Goal: Task Accomplishment & Management: Use online tool/utility

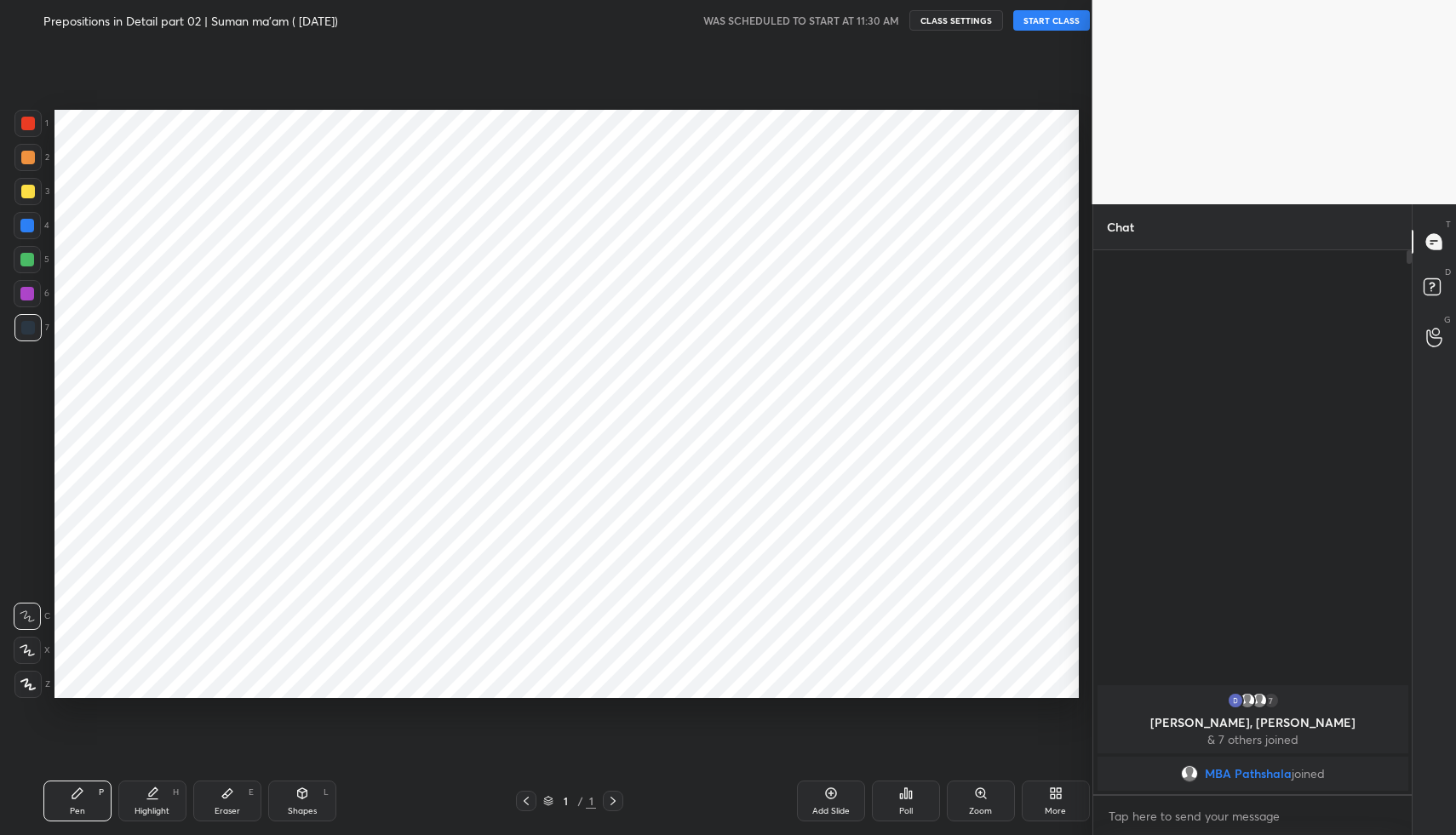
scroll to position [84438, 84146]
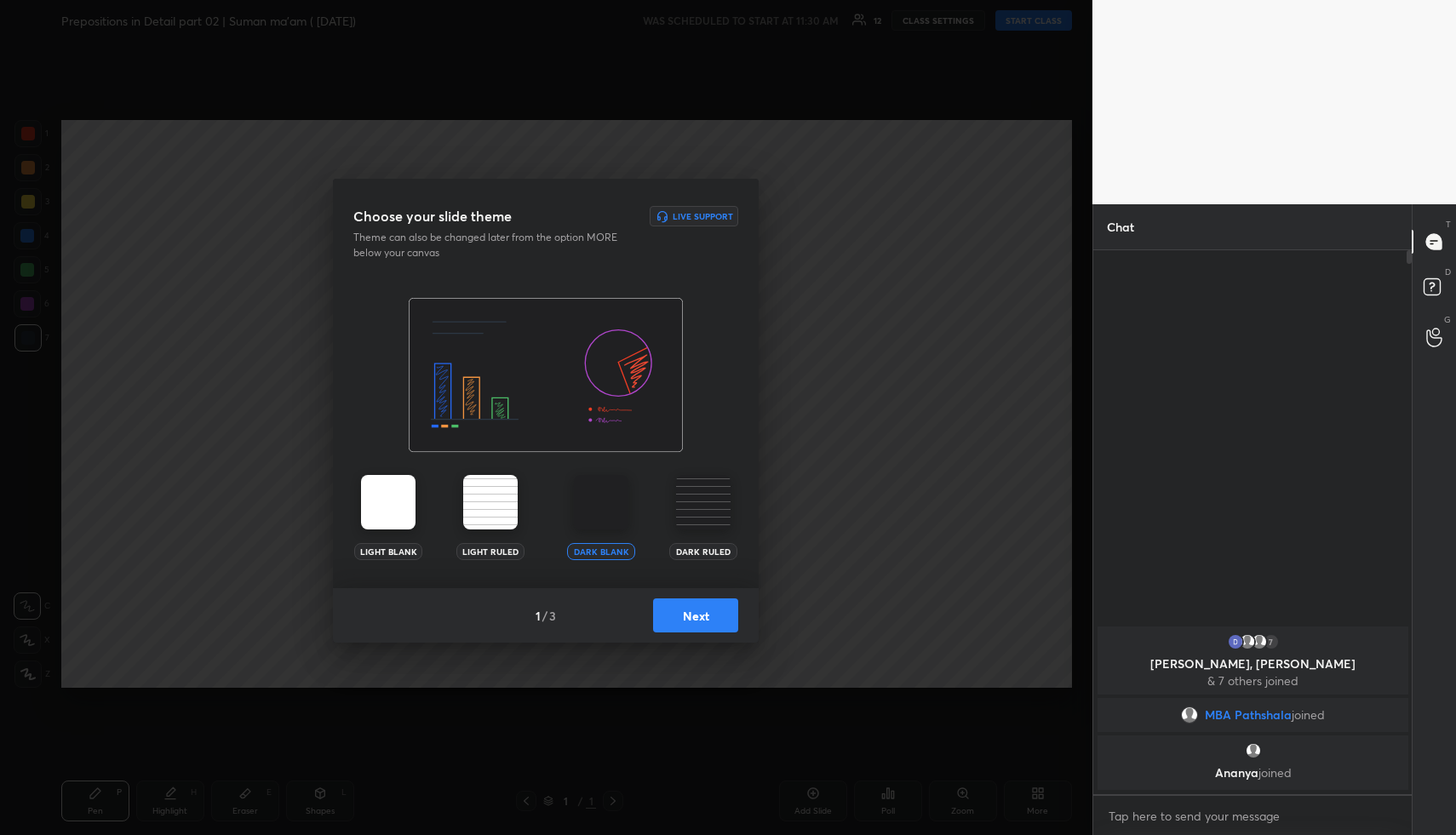
click at [716, 625] on button "Next" at bounding box center [696, 615] width 85 height 34
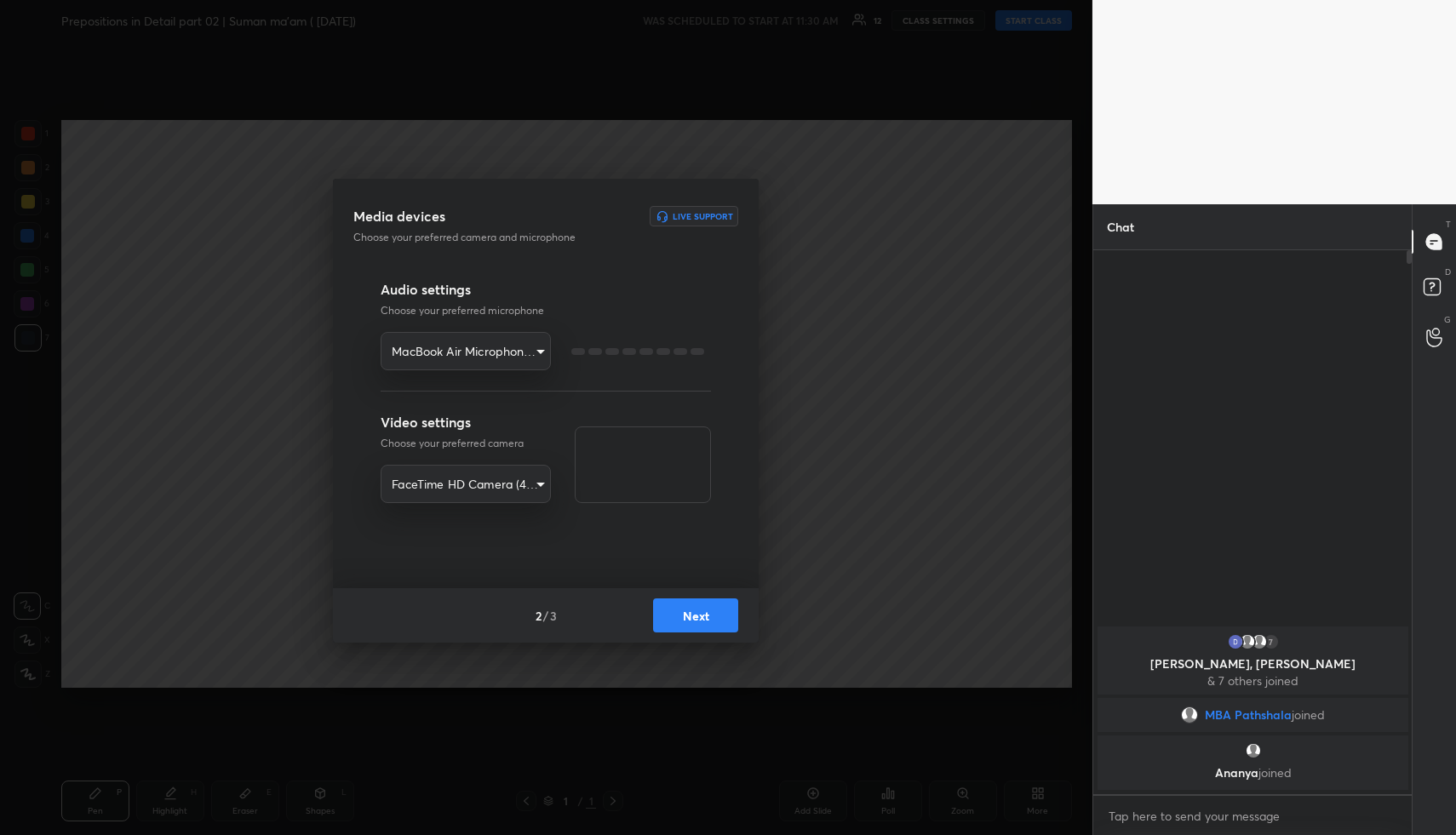
click at [716, 625] on button "Next" at bounding box center [696, 615] width 85 height 34
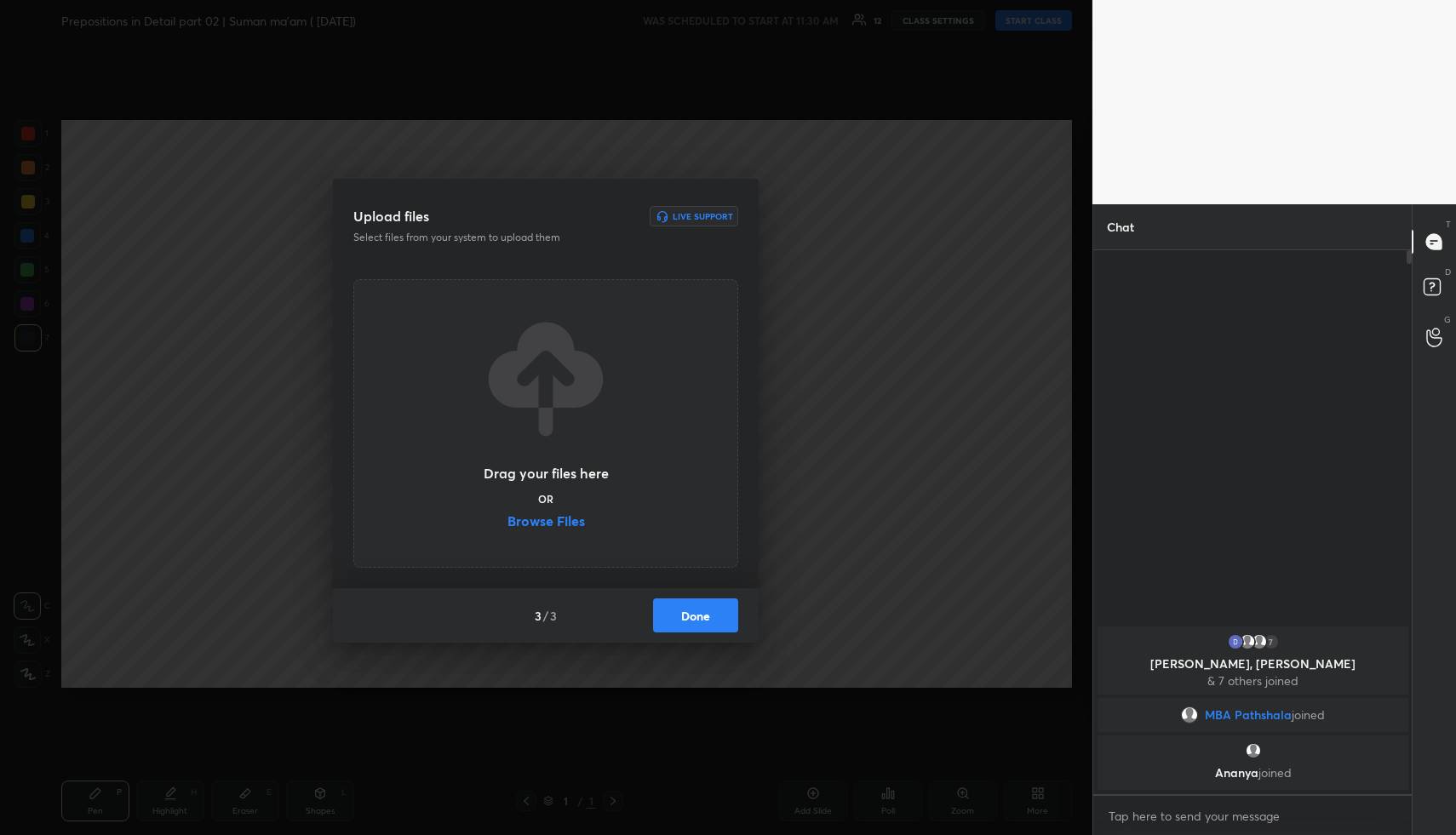
click at [716, 625] on button "Done" at bounding box center [696, 615] width 85 height 34
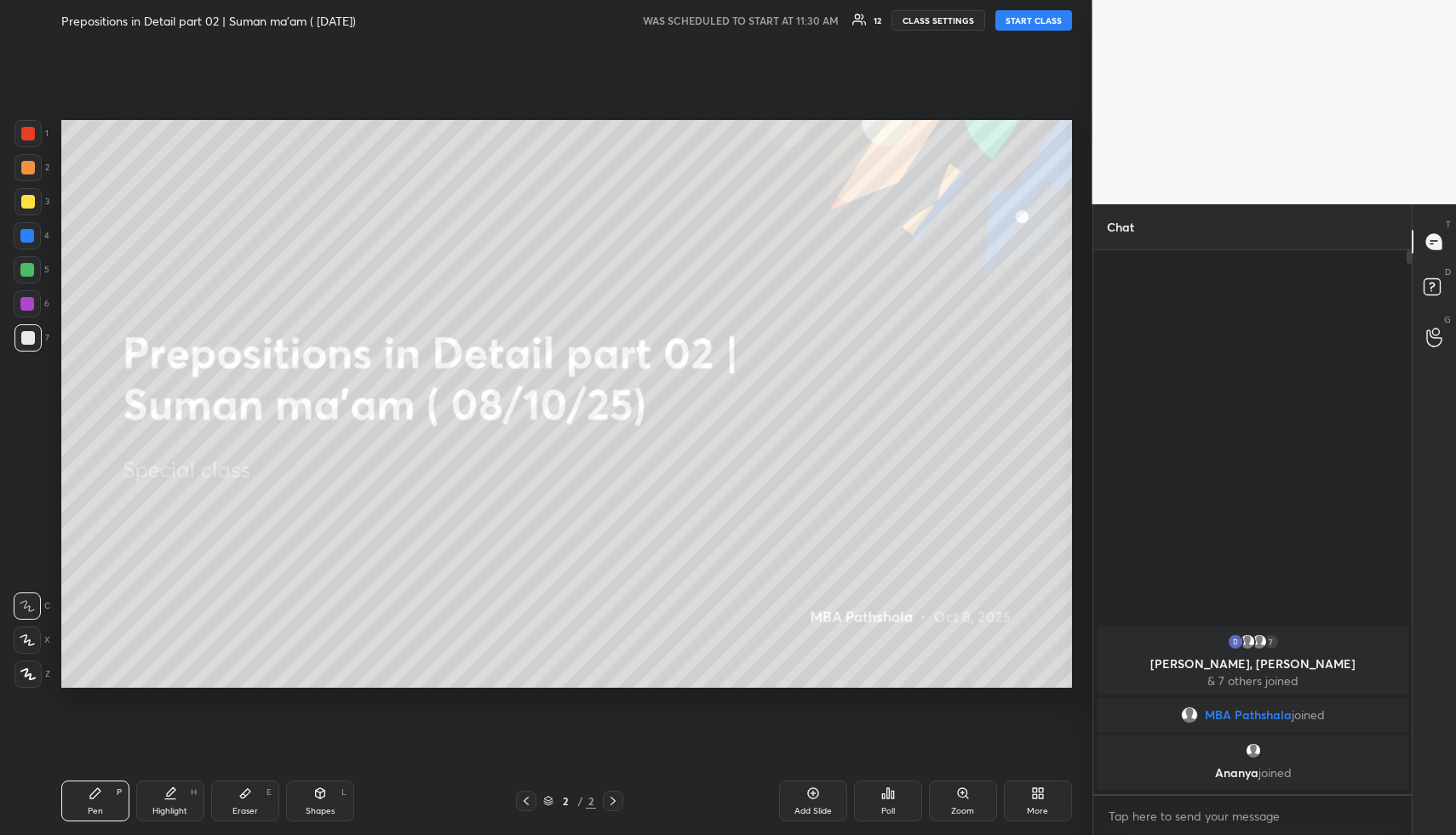
click at [34, 626] on div at bounding box center [27, 640] width 27 height 27
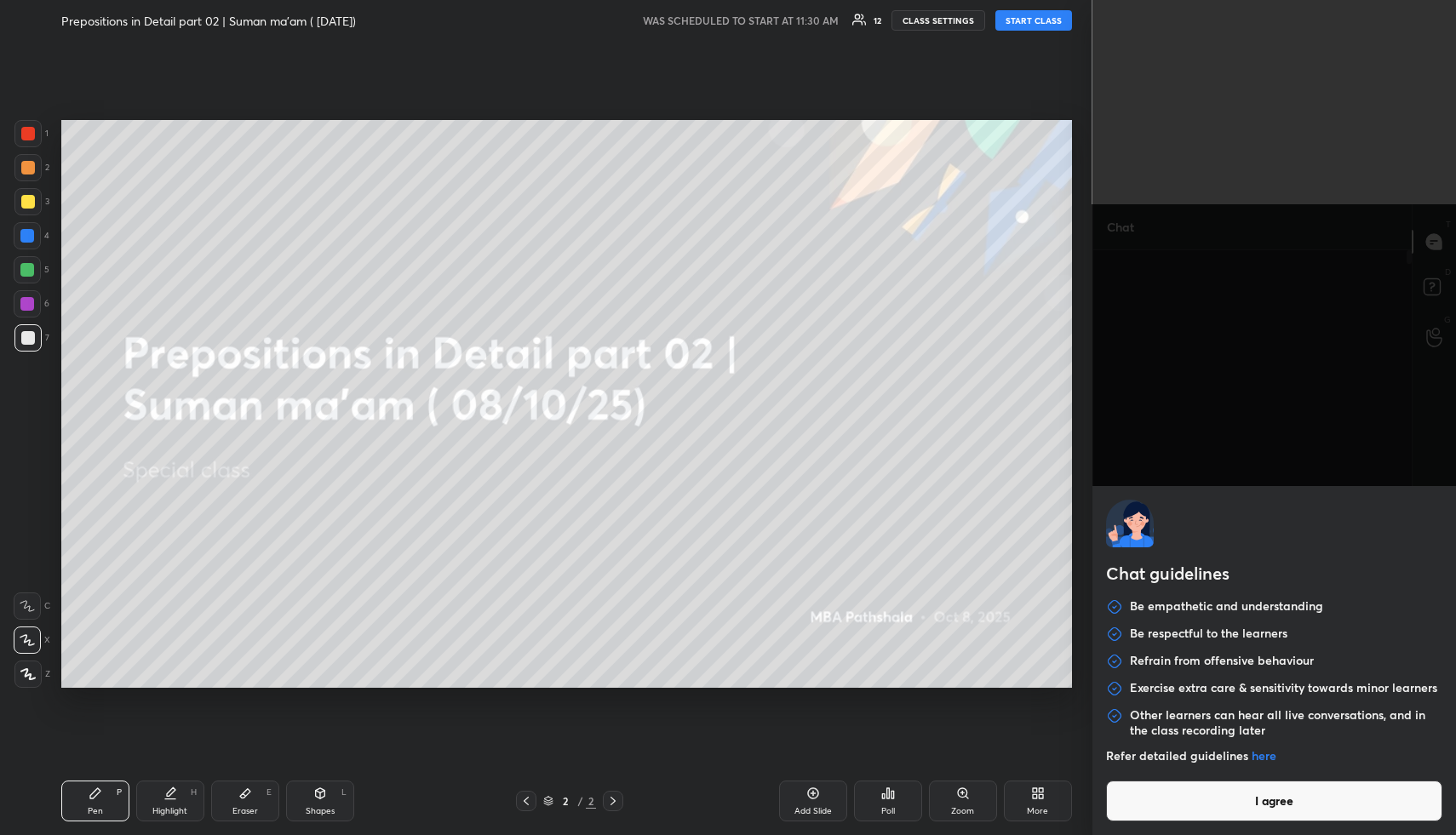
click at [1271, 825] on body "1 2 3 4 5 6 7 R O A L C X Z Erase all C X Z Prepositions in Detail part 02 | Su…" at bounding box center [728, 417] width 1456 height 835
click at [1256, 807] on button "I agree" at bounding box center [1275, 801] width 338 height 41
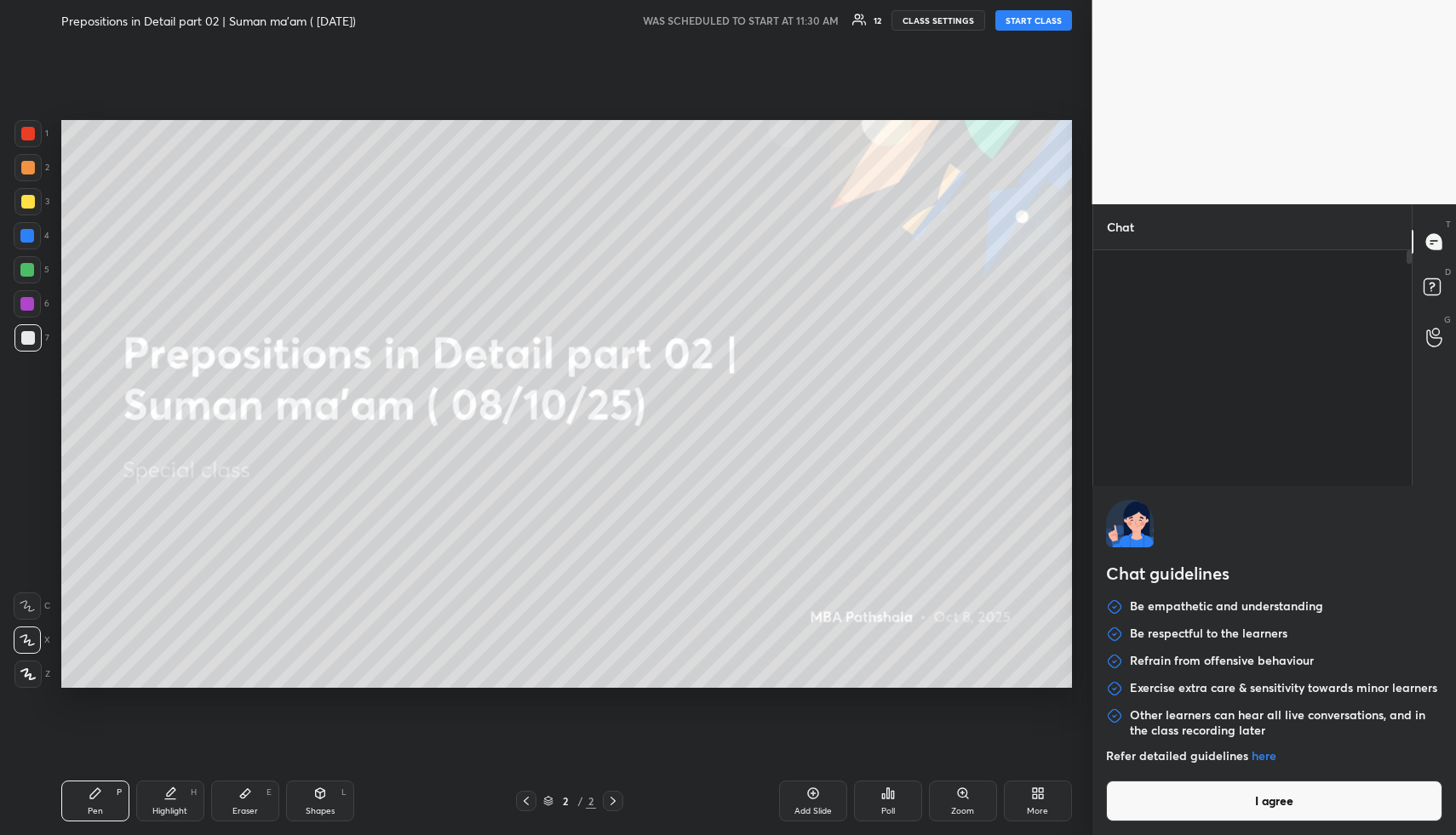
type textarea "x"
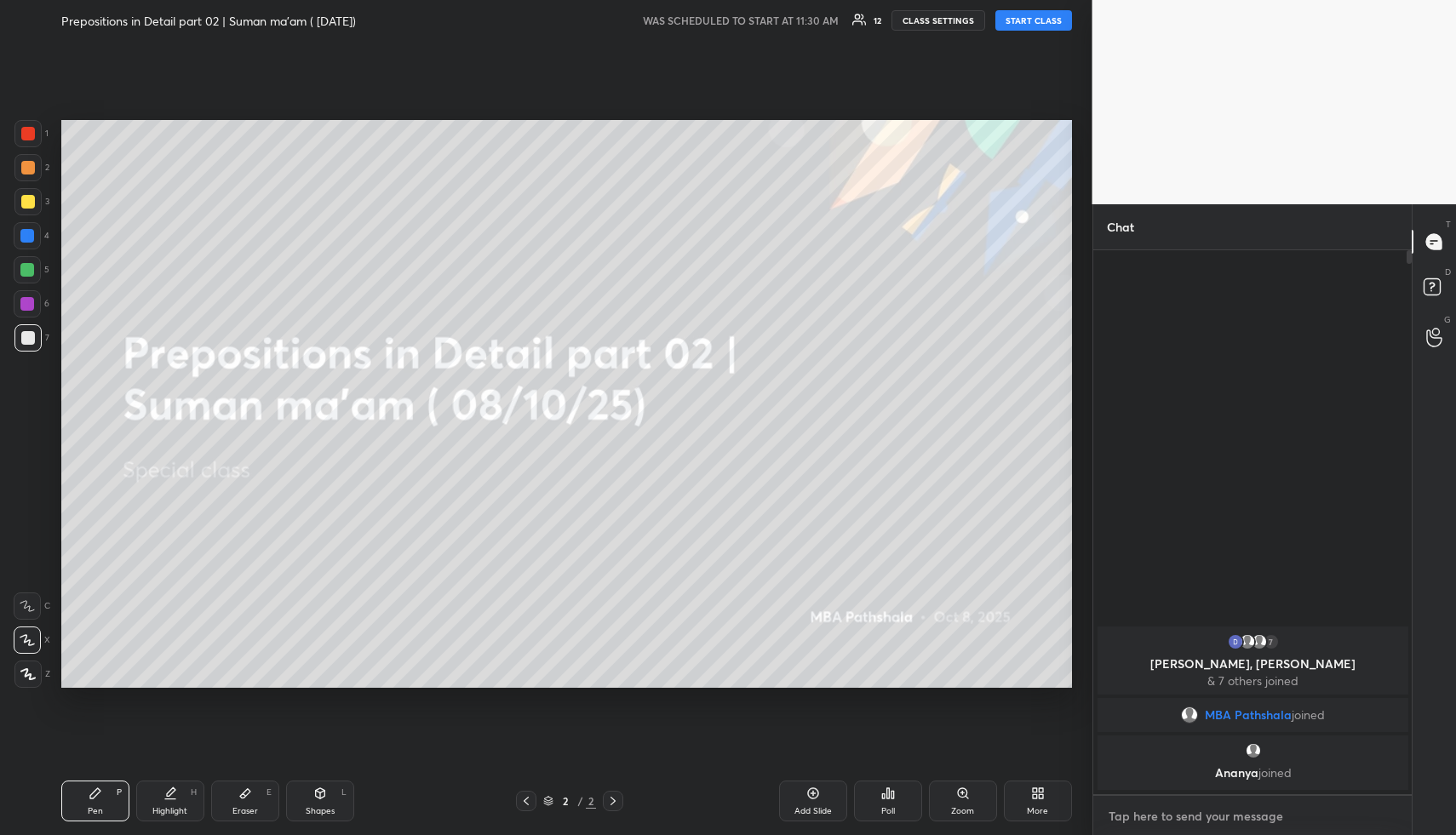
type textarea "h"
type textarea "x"
type textarea "hl"
type textarea "x"
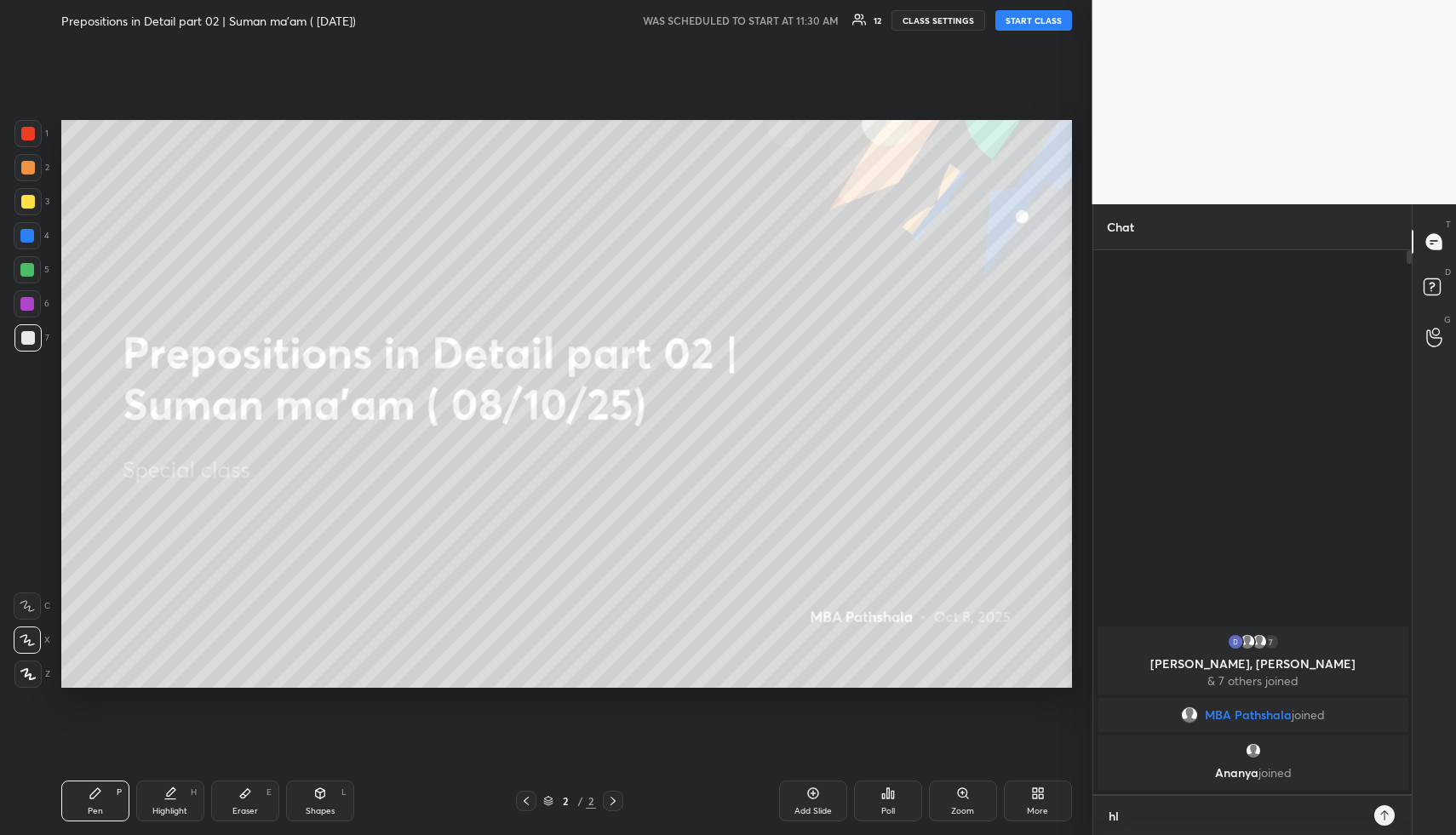
type textarea "hlo"
type textarea "x"
type textarea "hlo"
type textarea "x"
type textarea "hlo e"
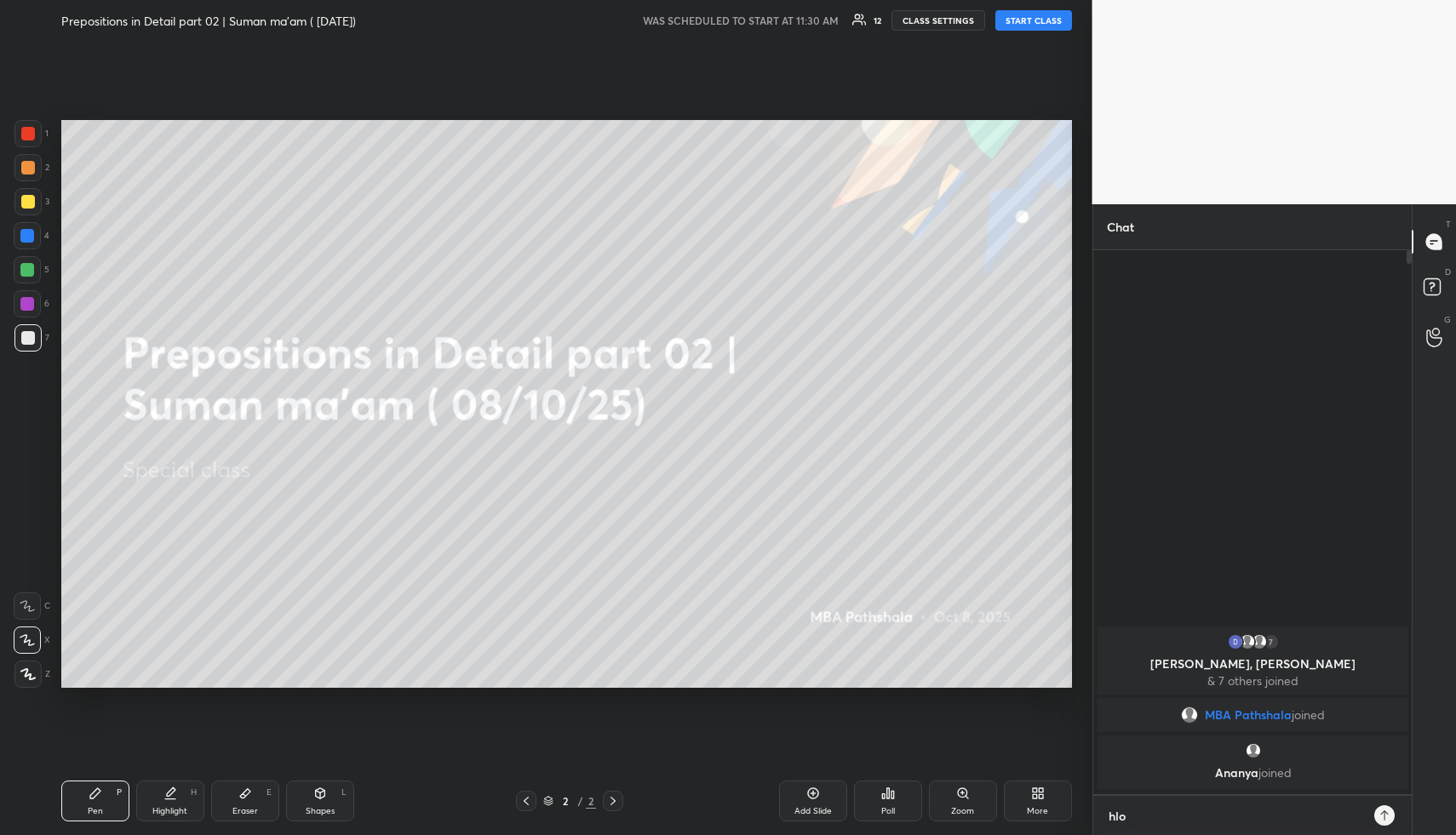
type textarea "x"
type textarea "hlo ev"
type textarea "x"
type textarea "hlo eve"
type textarea "x"
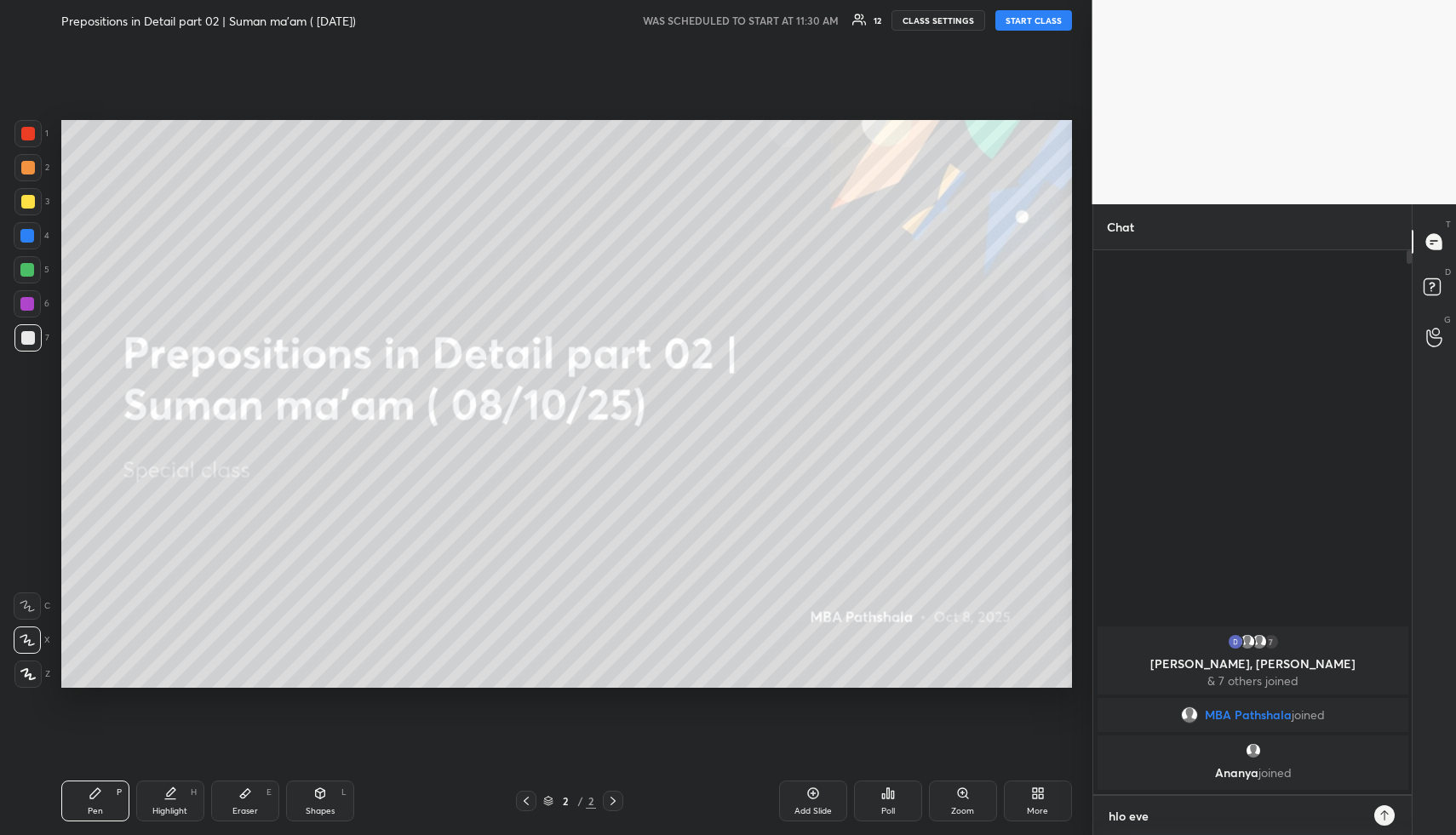
type textarea "hlo ever"
type textarea "x"
type textarea "hlo every"
type textarea "x"
type textarea "hlo everyo"
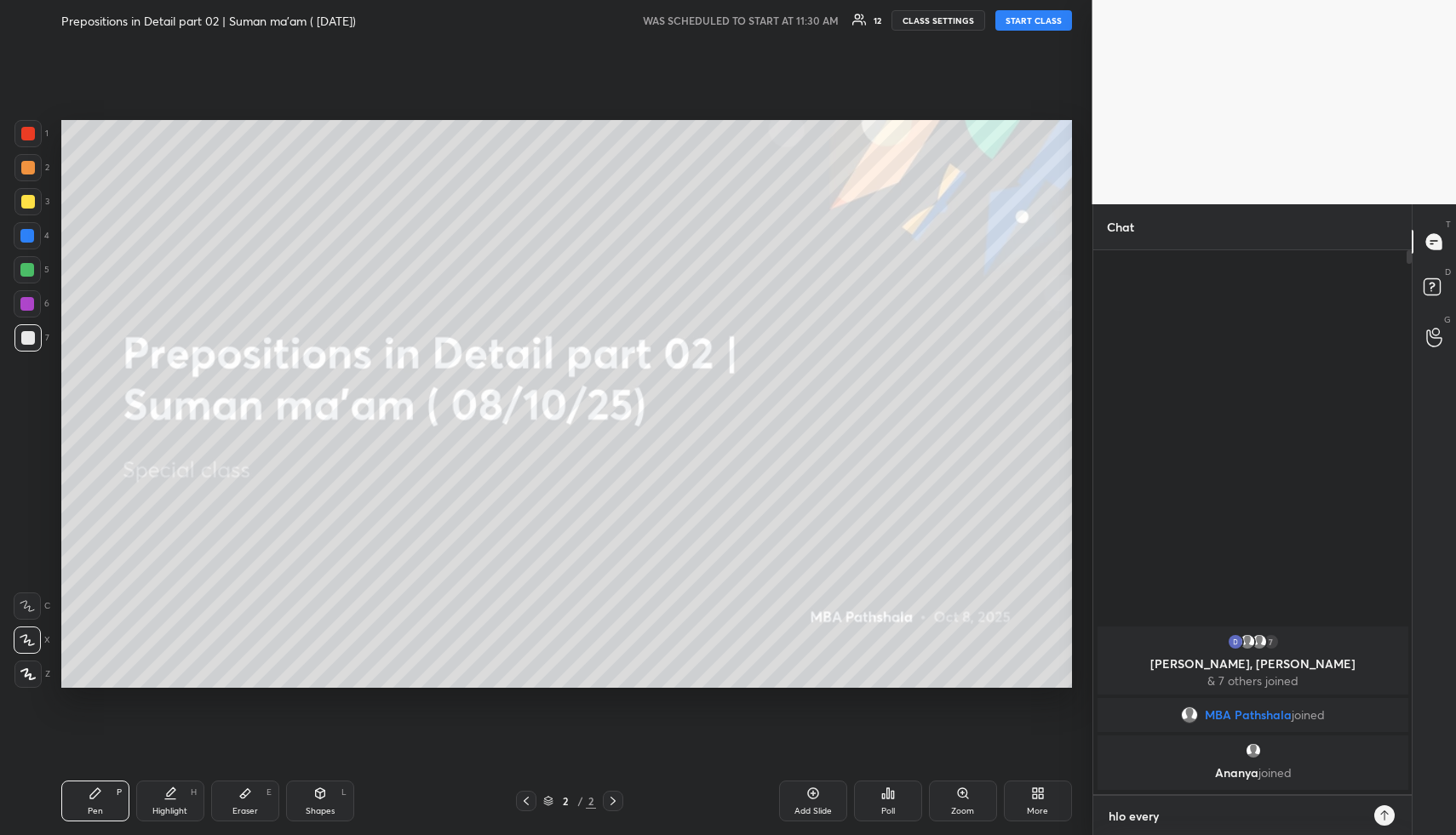
type textarea "x"
type textarea "hlo everyon"
type textarea "x"
type textarea "hlo everyone"
type textarea "x"
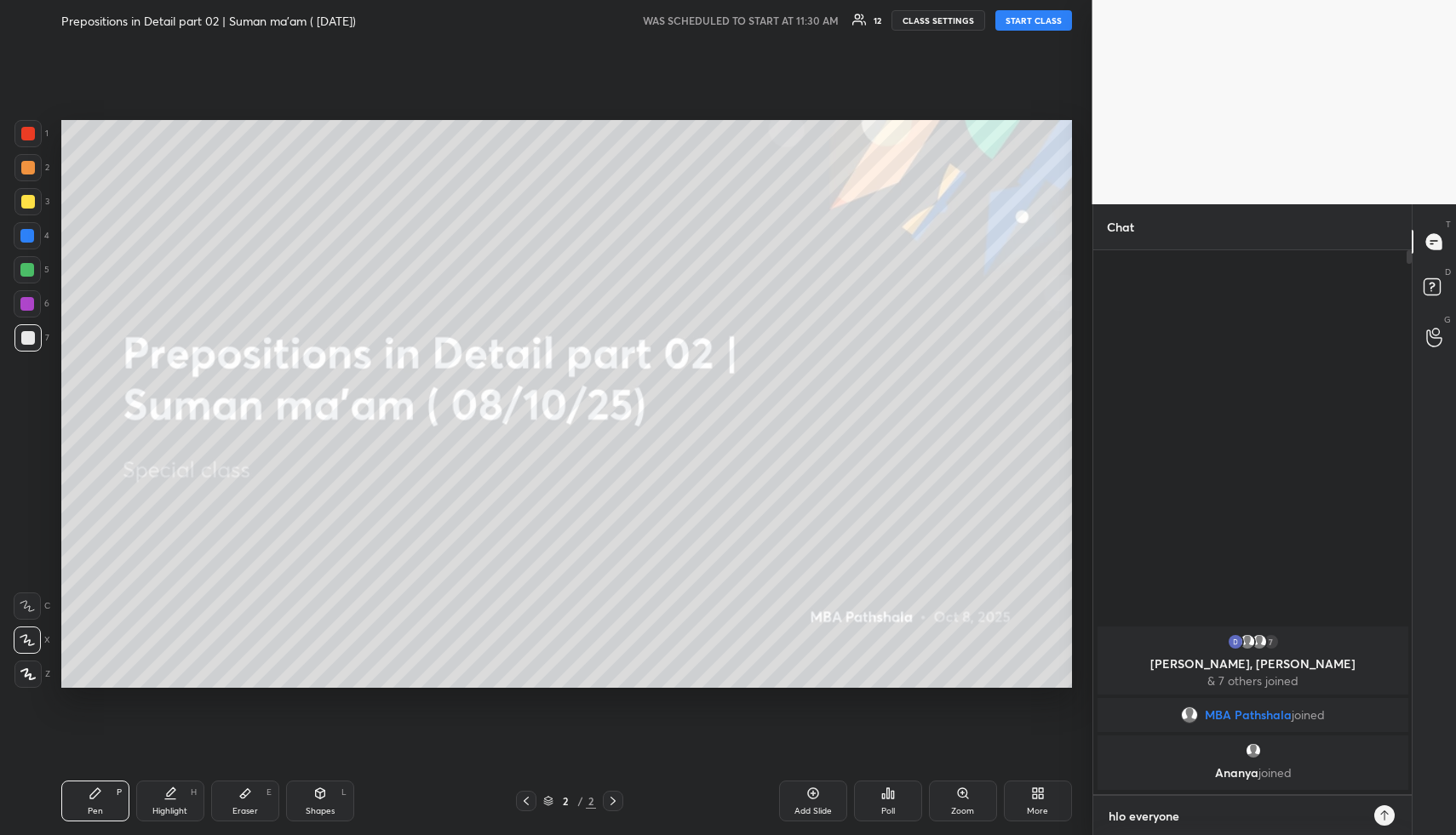
type textarea "x"
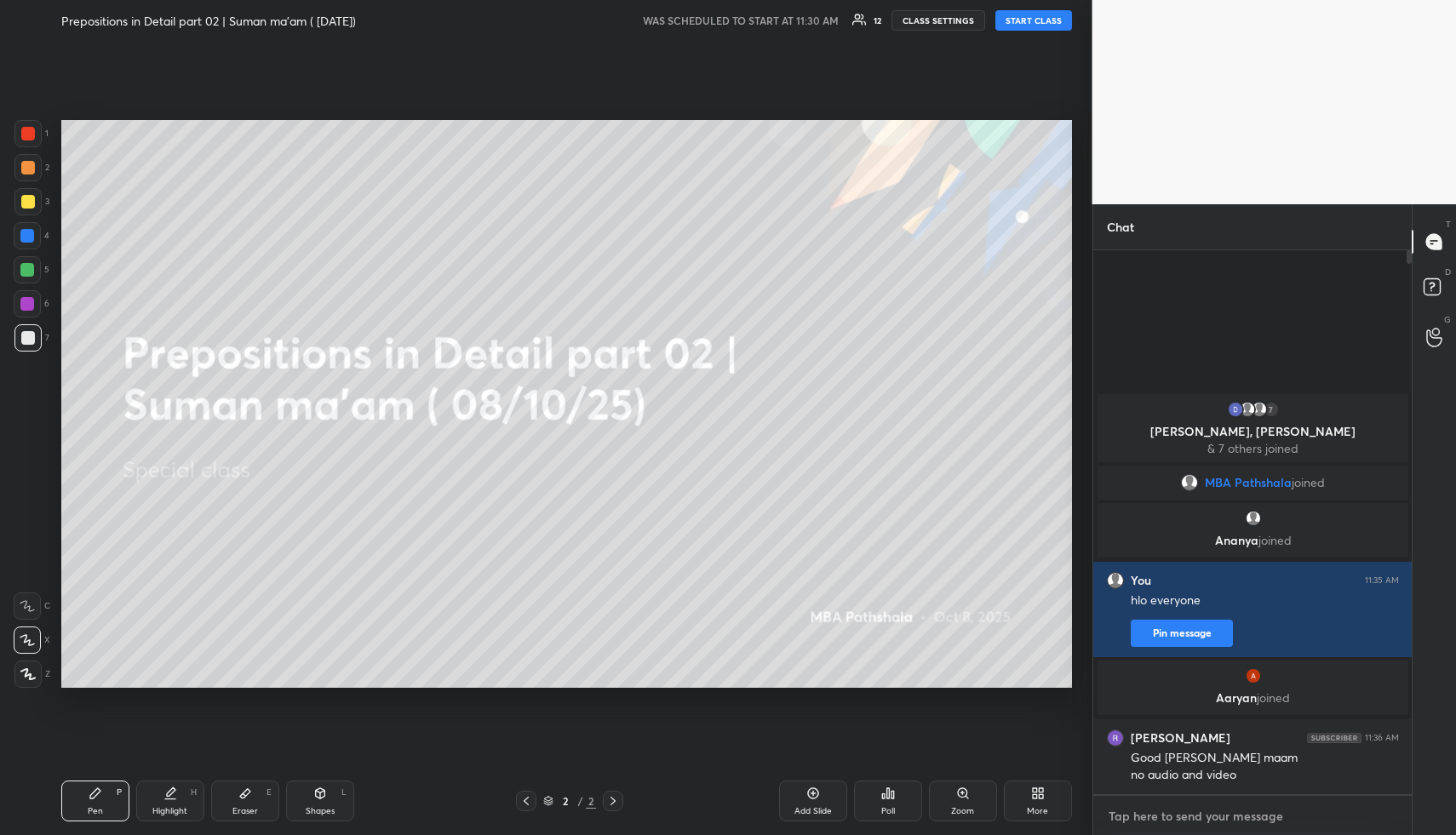
click at [1194, 826] on textarea at bounding box center [1253, 816] width 292 height 27
type textarea "g"
type textarea "x"
type textarea "gi"
type textarea "x"
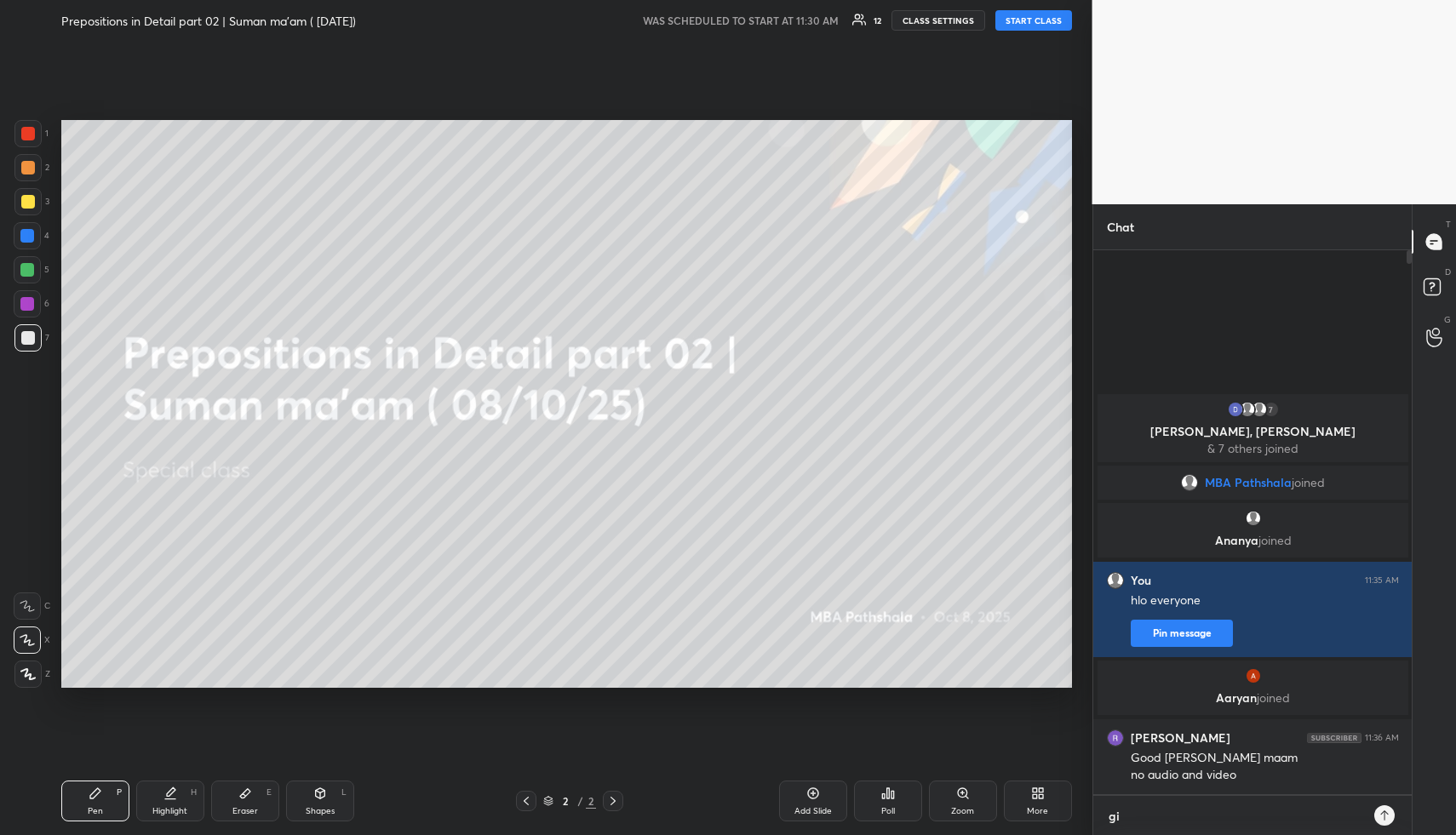
type textarea "giv"
type textarea "x"
type textarea "give"
type textarea "x"
type textarea "give"
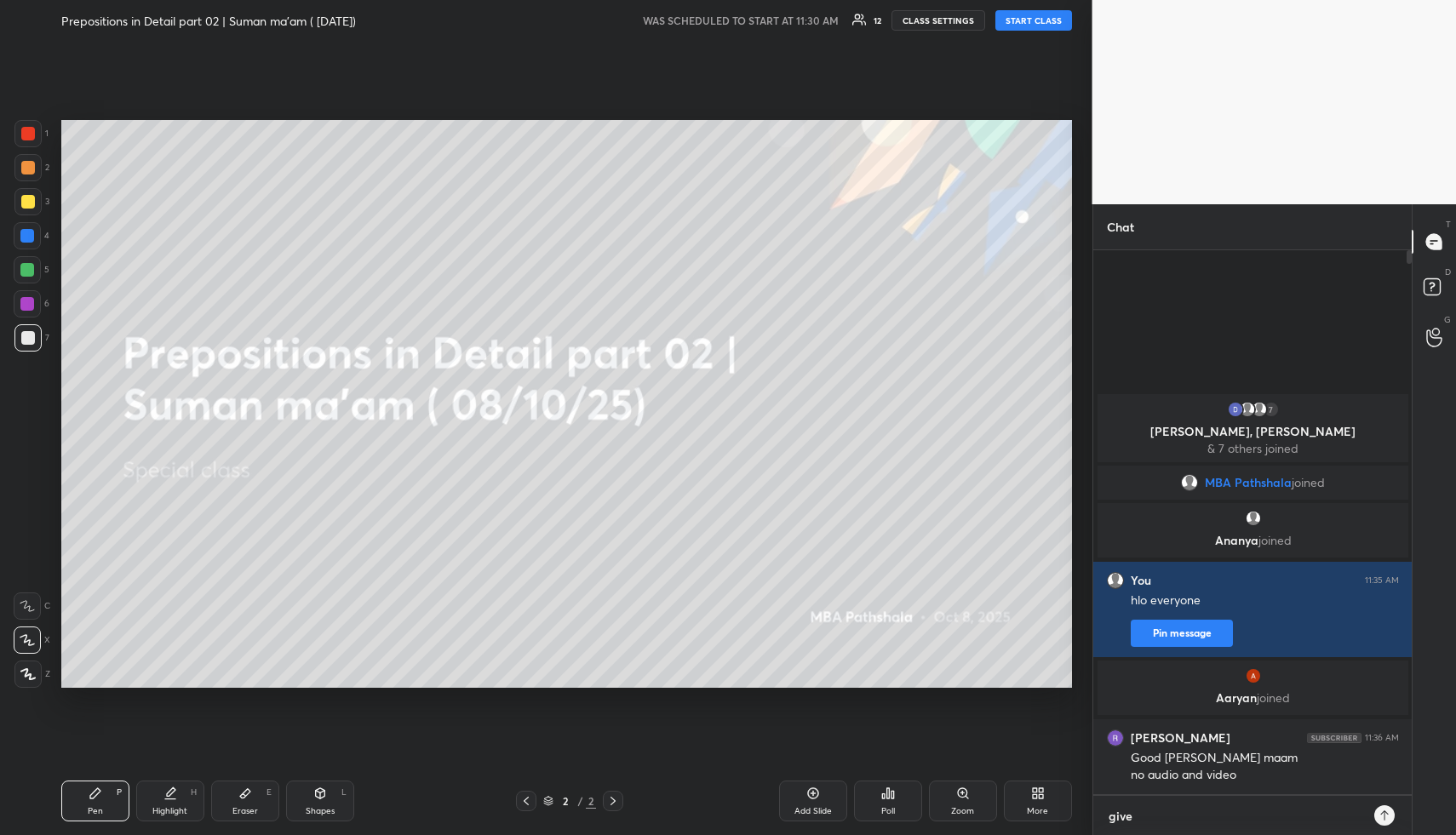
type textarea "x"
type textarea "give m"
type textarea "x"
type textarea "give me"
type textarea "x"
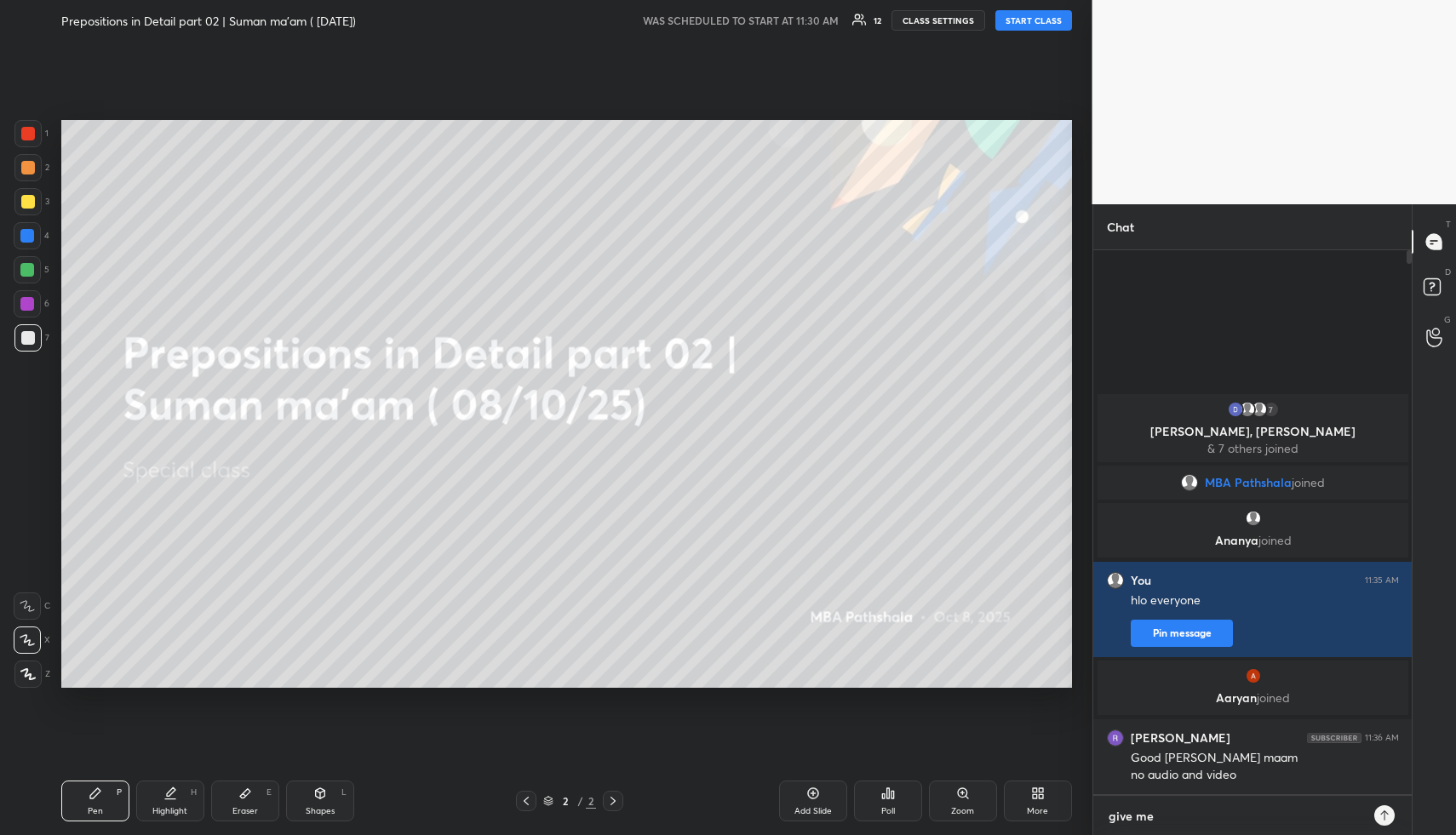
type textarea "give me"
type textarea "x"
type textarea "give me 2"
type textarea "x"
type textarea "give me 2"
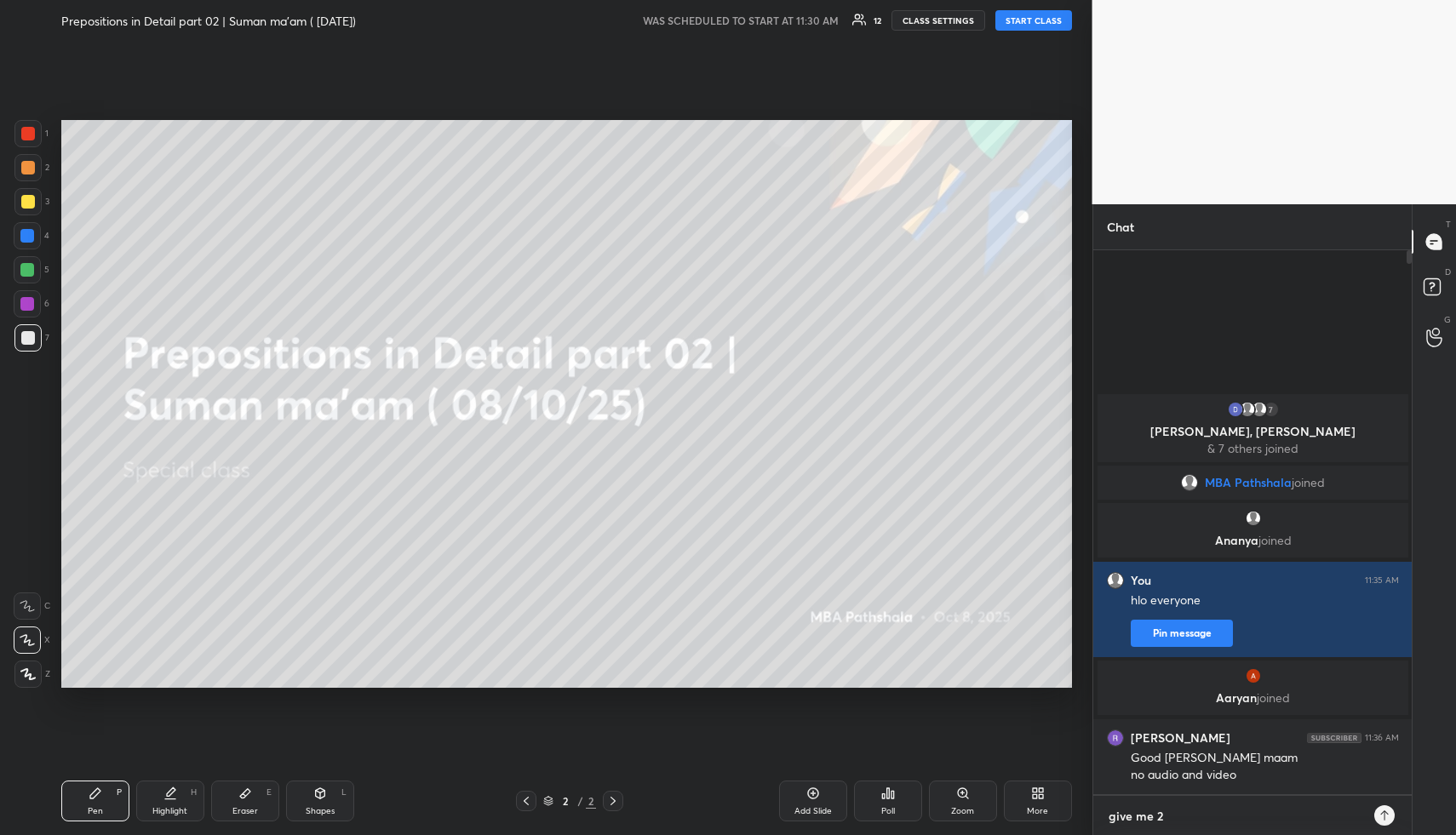
type textarea "x"
type textarea "give me 2 m"
type textarea "x"
type textarea "give me 2 mi"
type textarea "x"
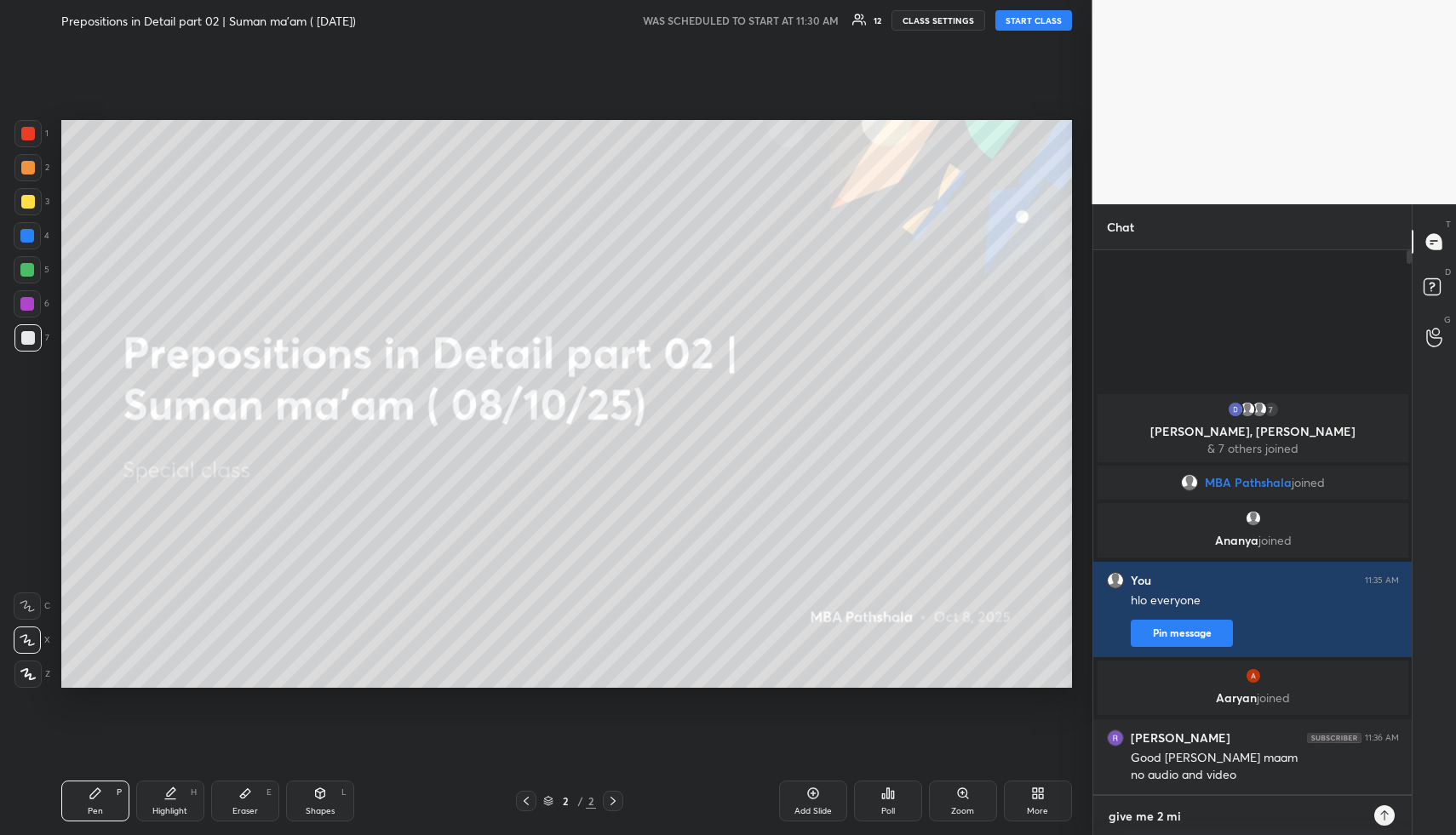
type textarea "give me 2 min"
type textarea "x"
type textarea "give me 2 minu"
type textarea "x"
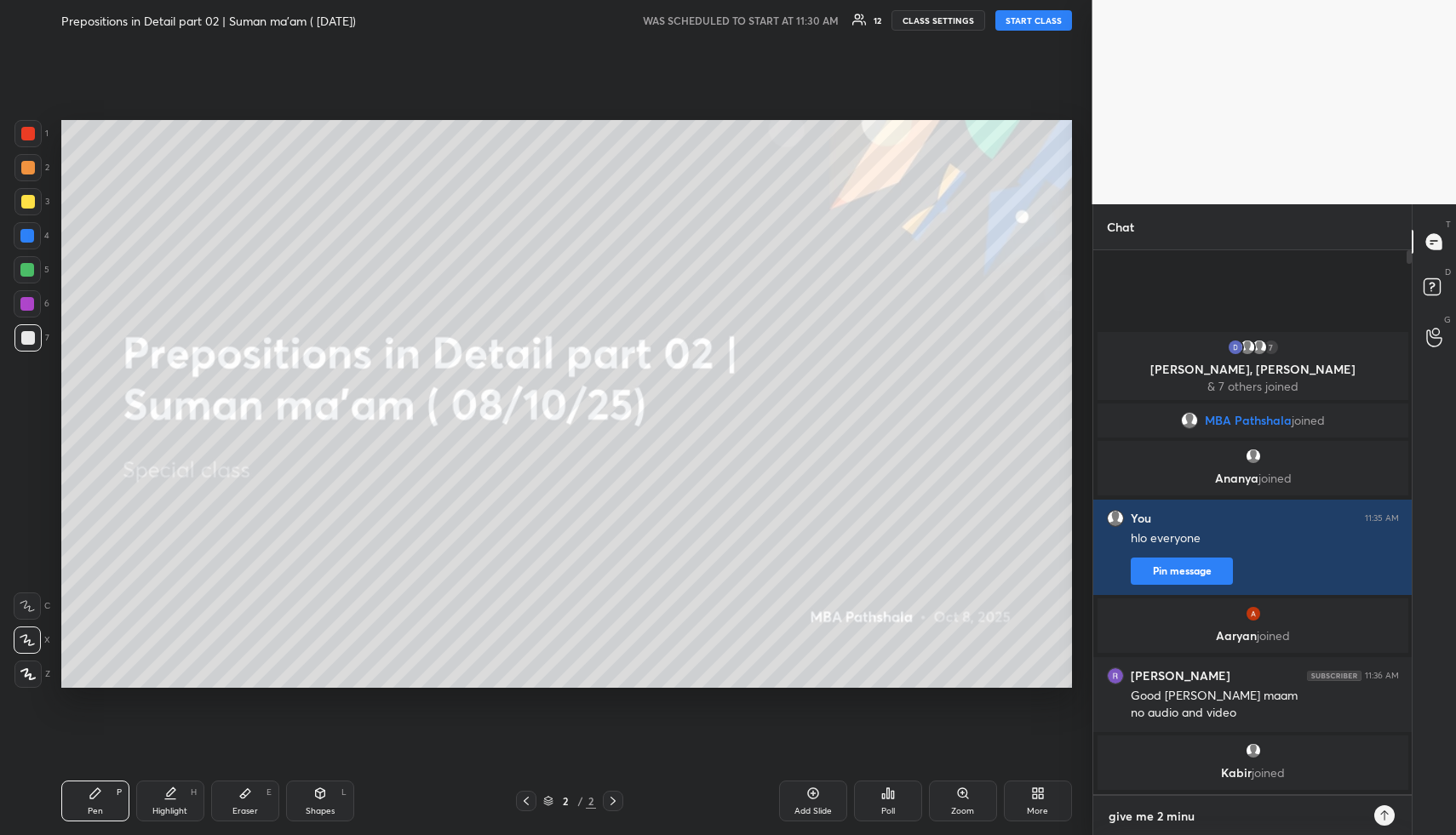
type textarea "give me 2 minut"
type textarea "x"
type textarea "give me 2 minute"
type textarea "x"
type textarea "give me 2 minutes"
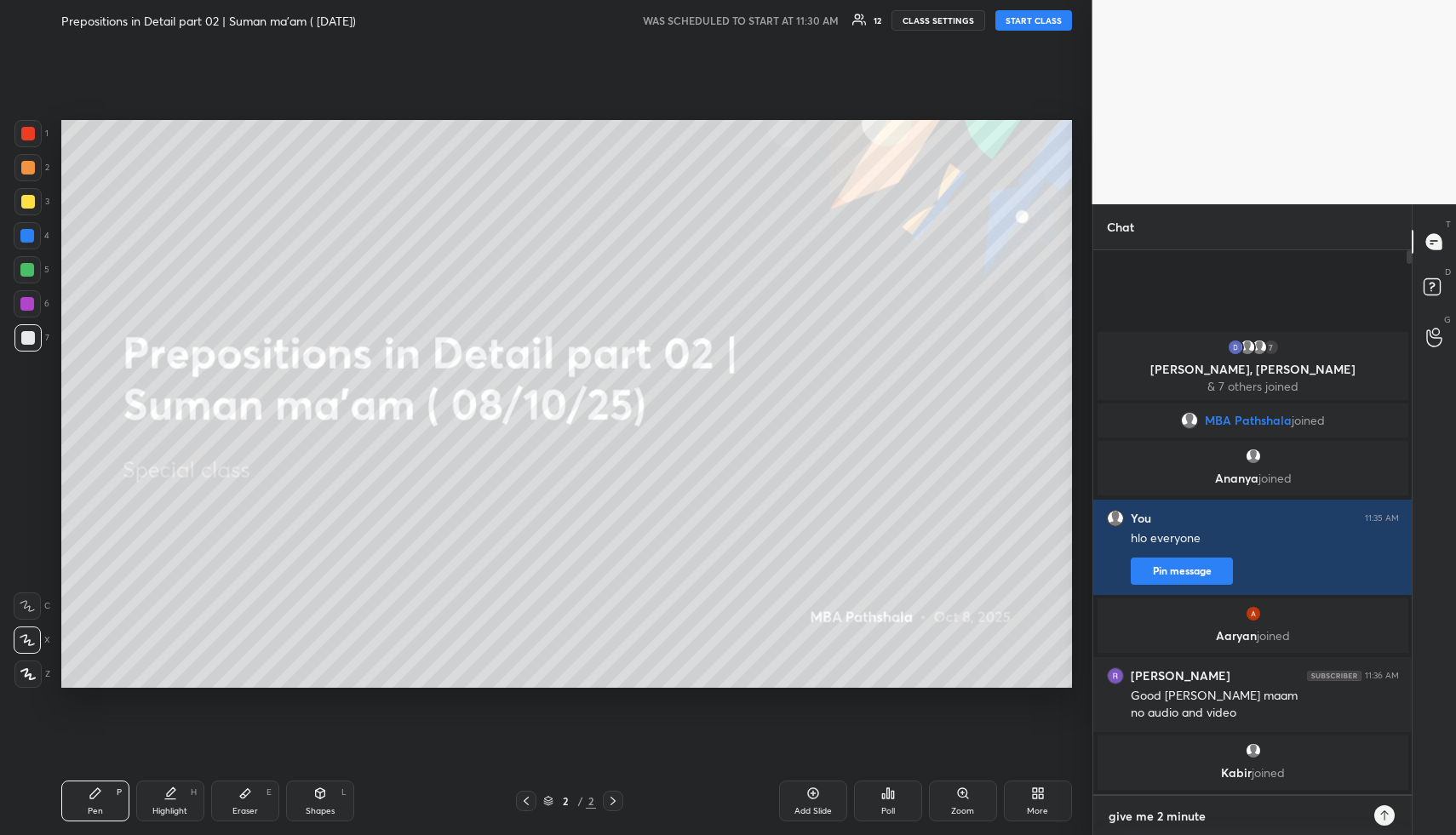
type textarea "x"
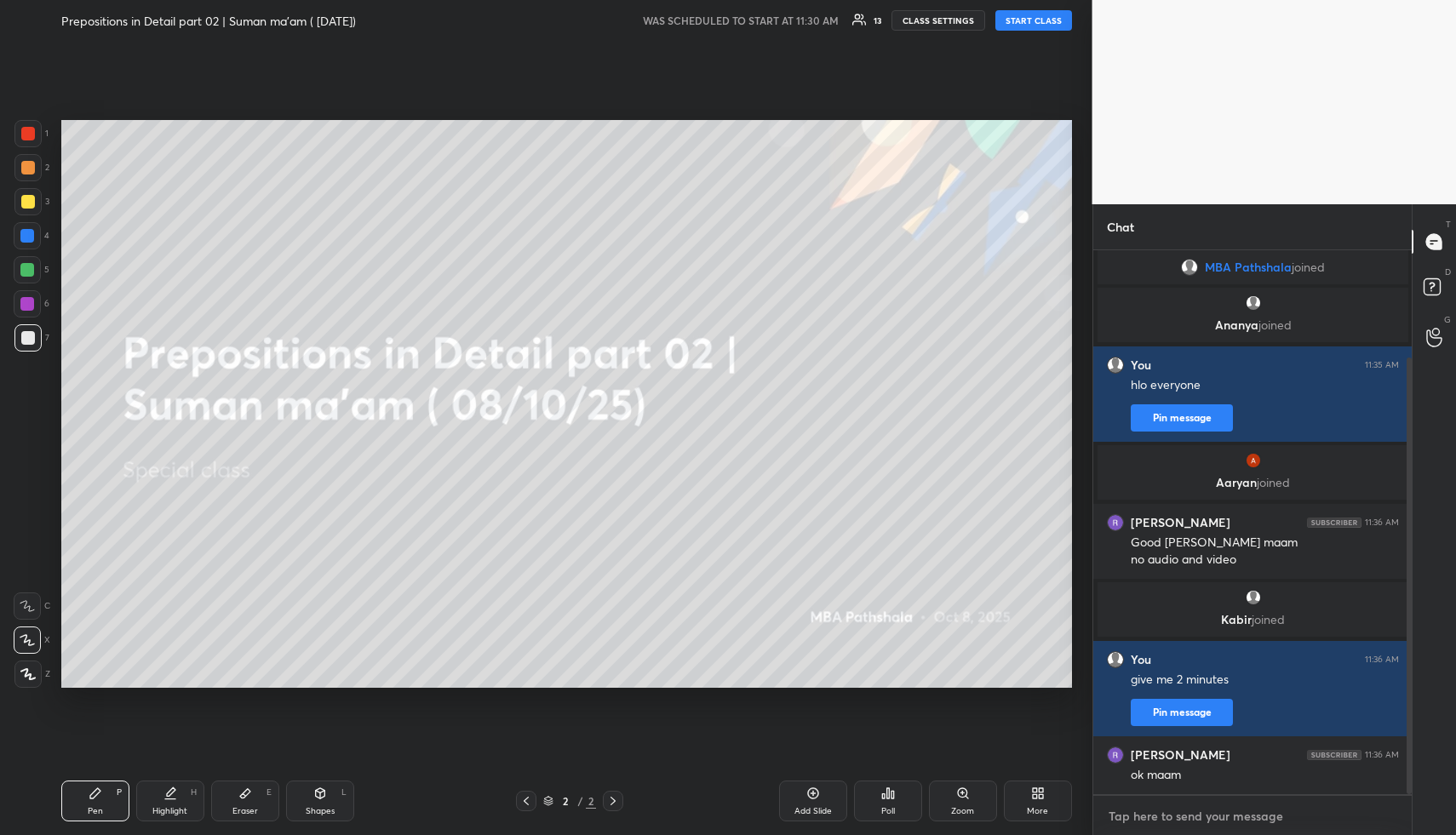
scroll to position [133, 0]
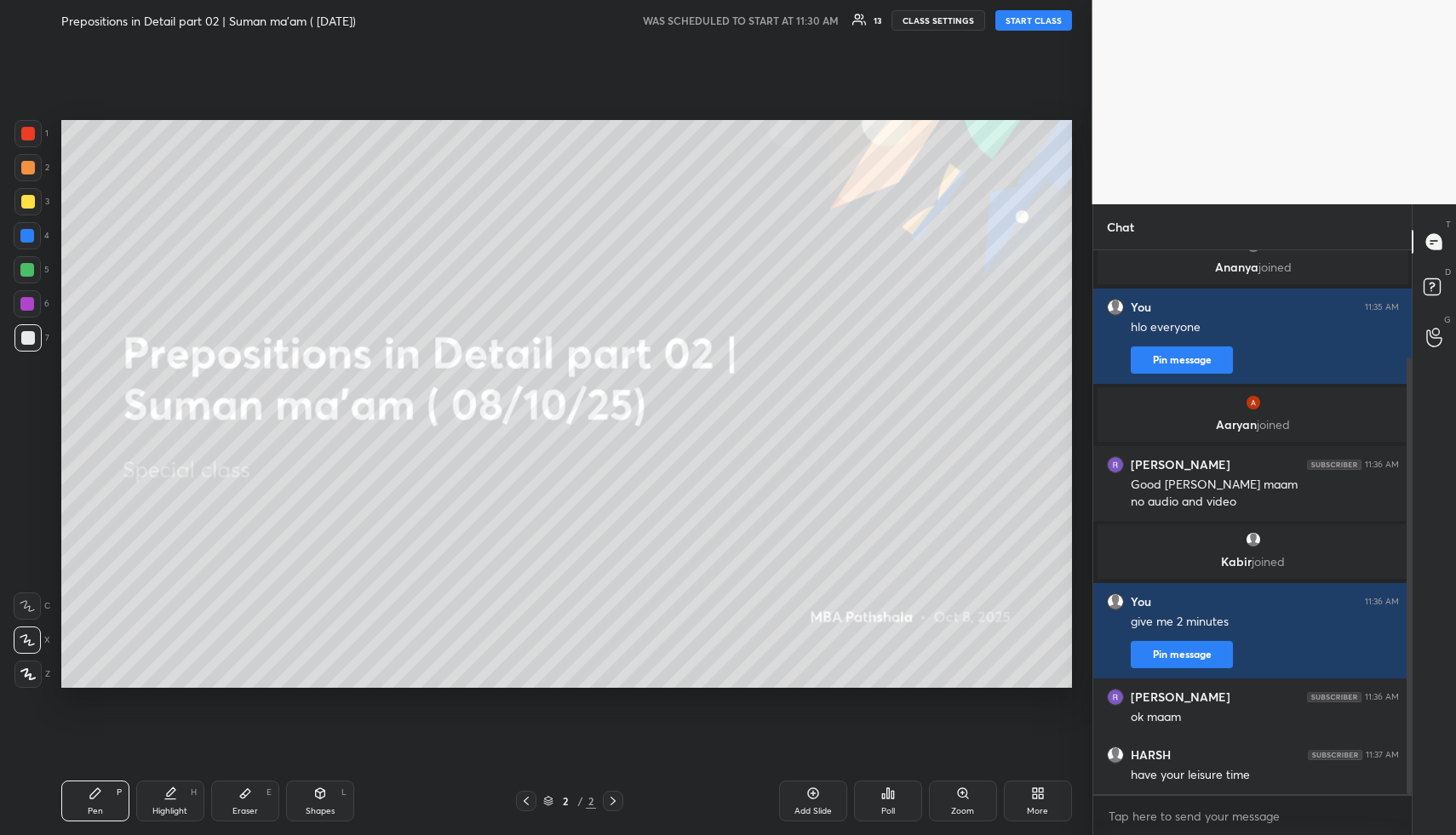
click at [1041, 23] on button "START CLASS" at bounding box center [1034, 21] width 77 height 21
type textarea "x"
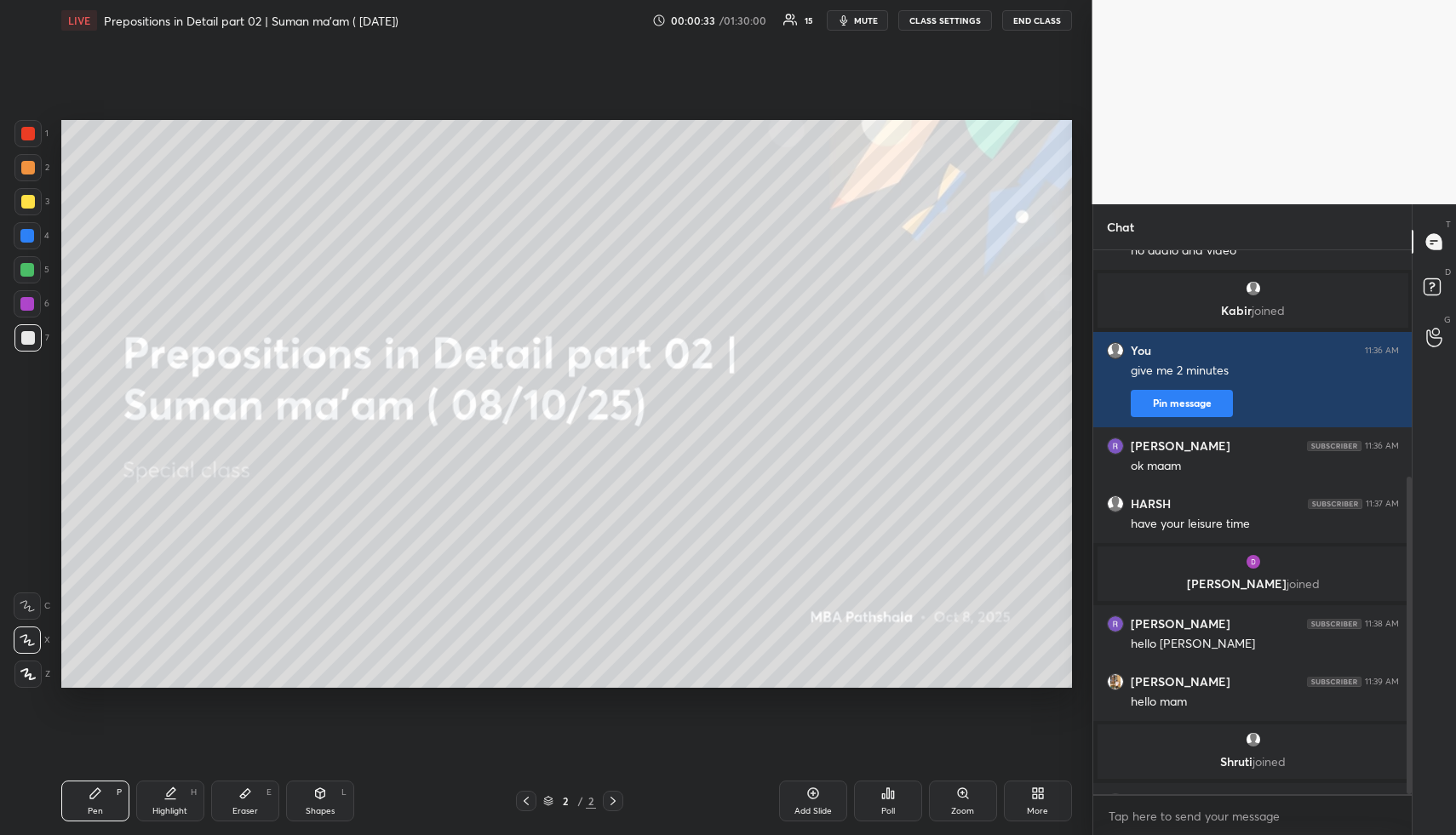
scroll to position [387, 0]
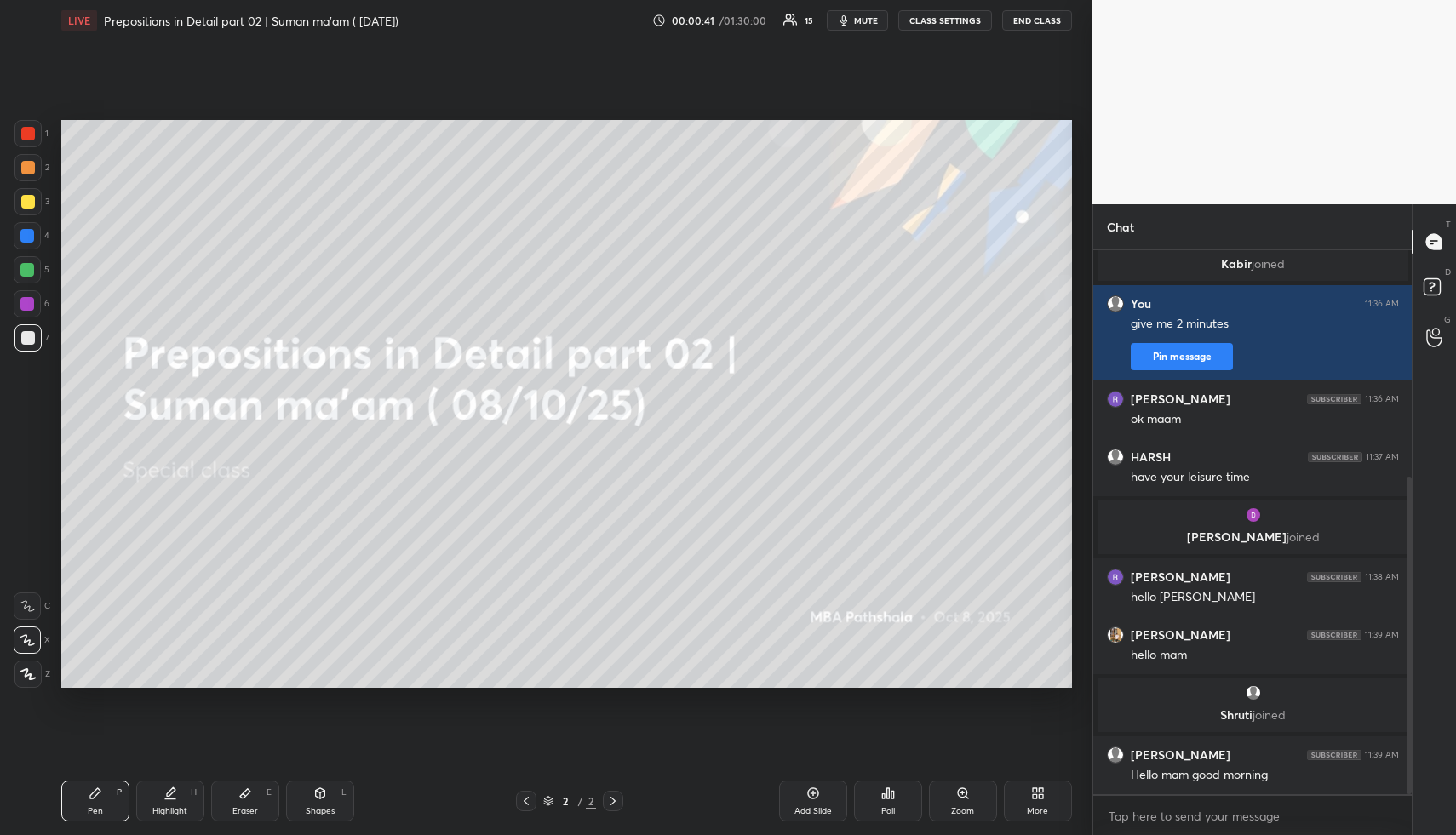
click at [30, 164] on div at bounding box center [28, 167] width 14 height 14
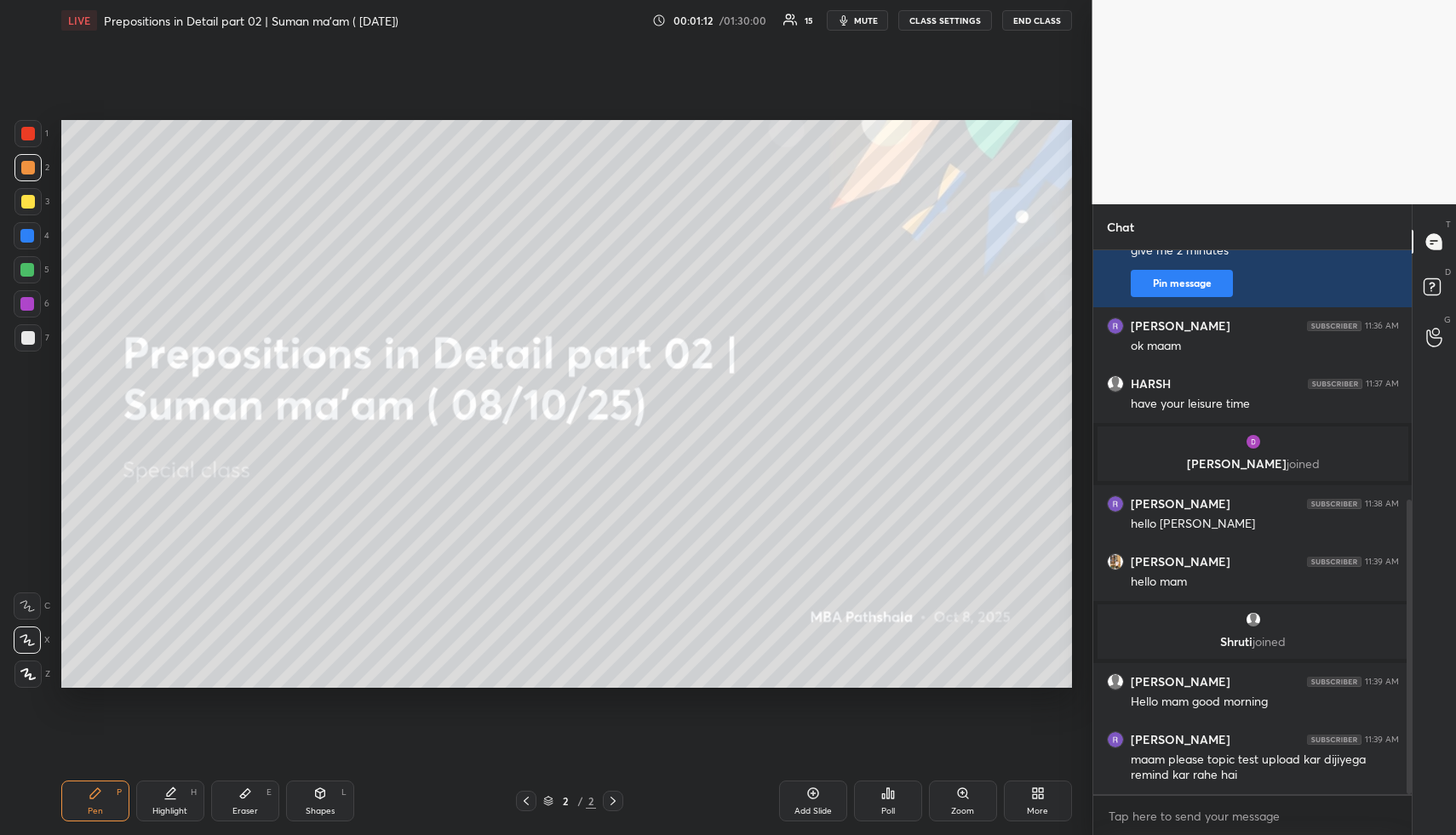
click at [872, 21] on span "mute" at bounding box center [867, 20] width 24 height 12
click at [868, 20] on span "unmute" at bounding box center [863, 20] width 36 height 12
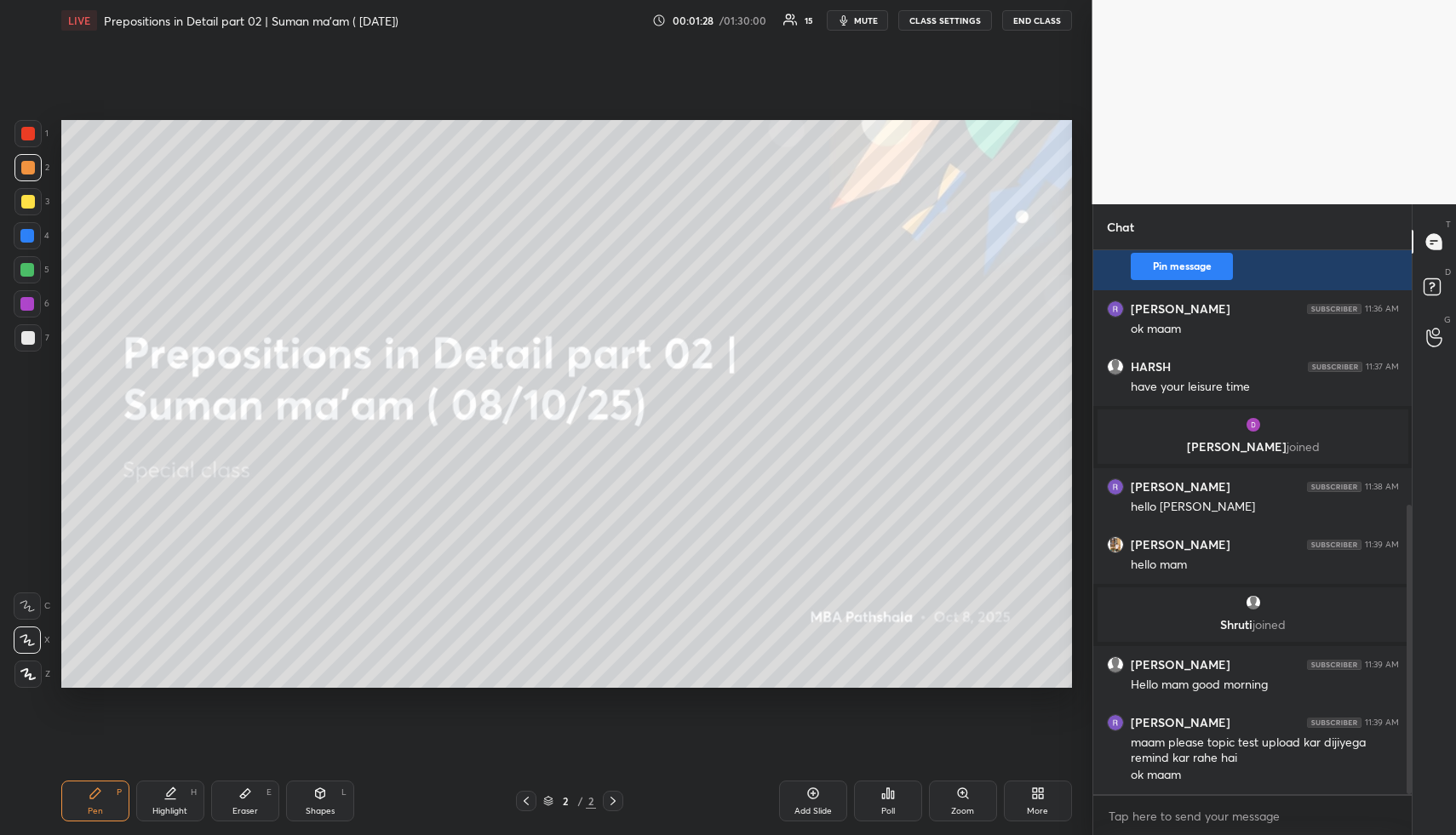
click at [867, 20] on span "mute" at bounding box center [867, 20] width 24 height 12
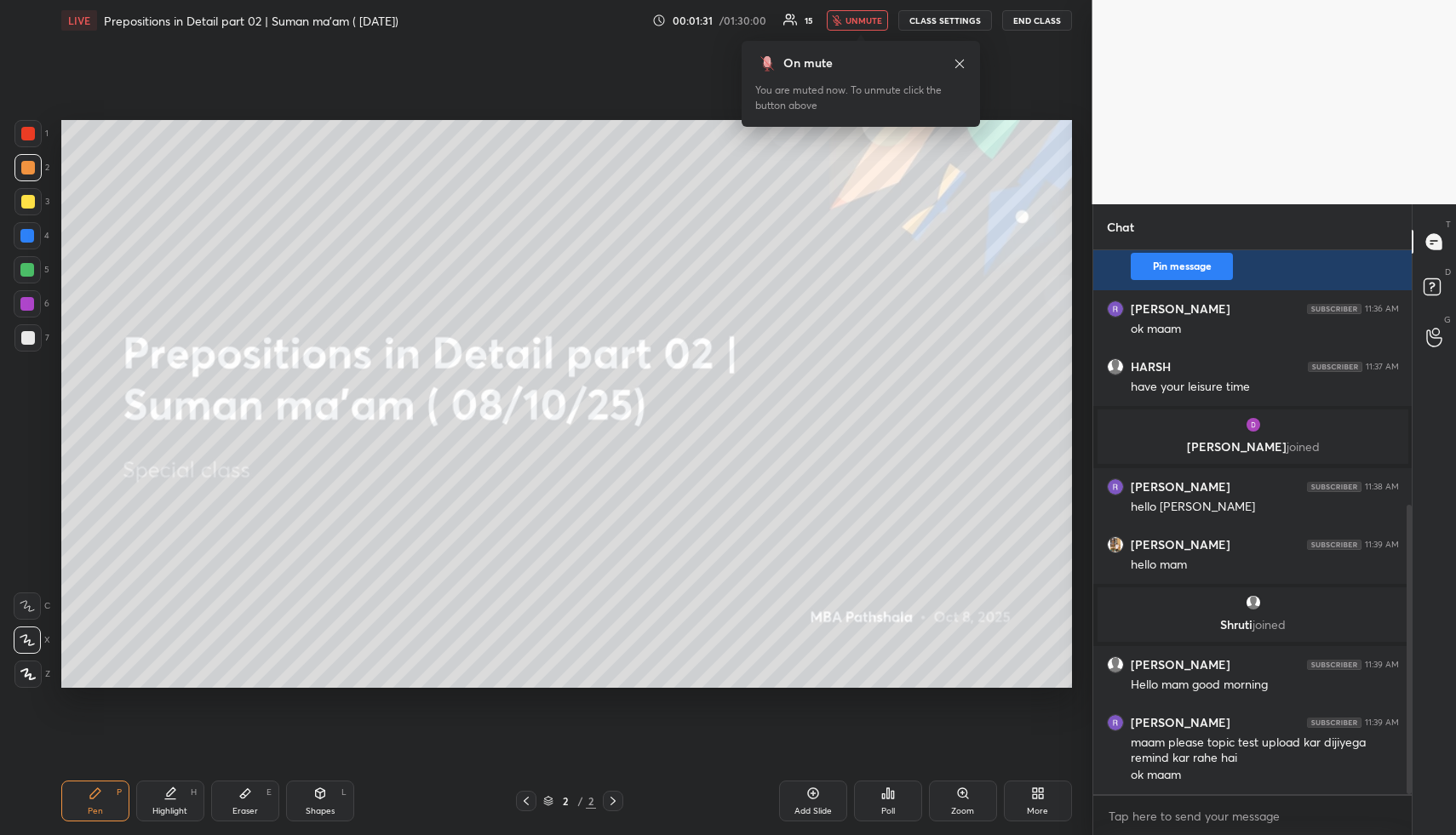
click at [867, 19] on span "unmute" at bounding box center [863, 20] width 36 height 12
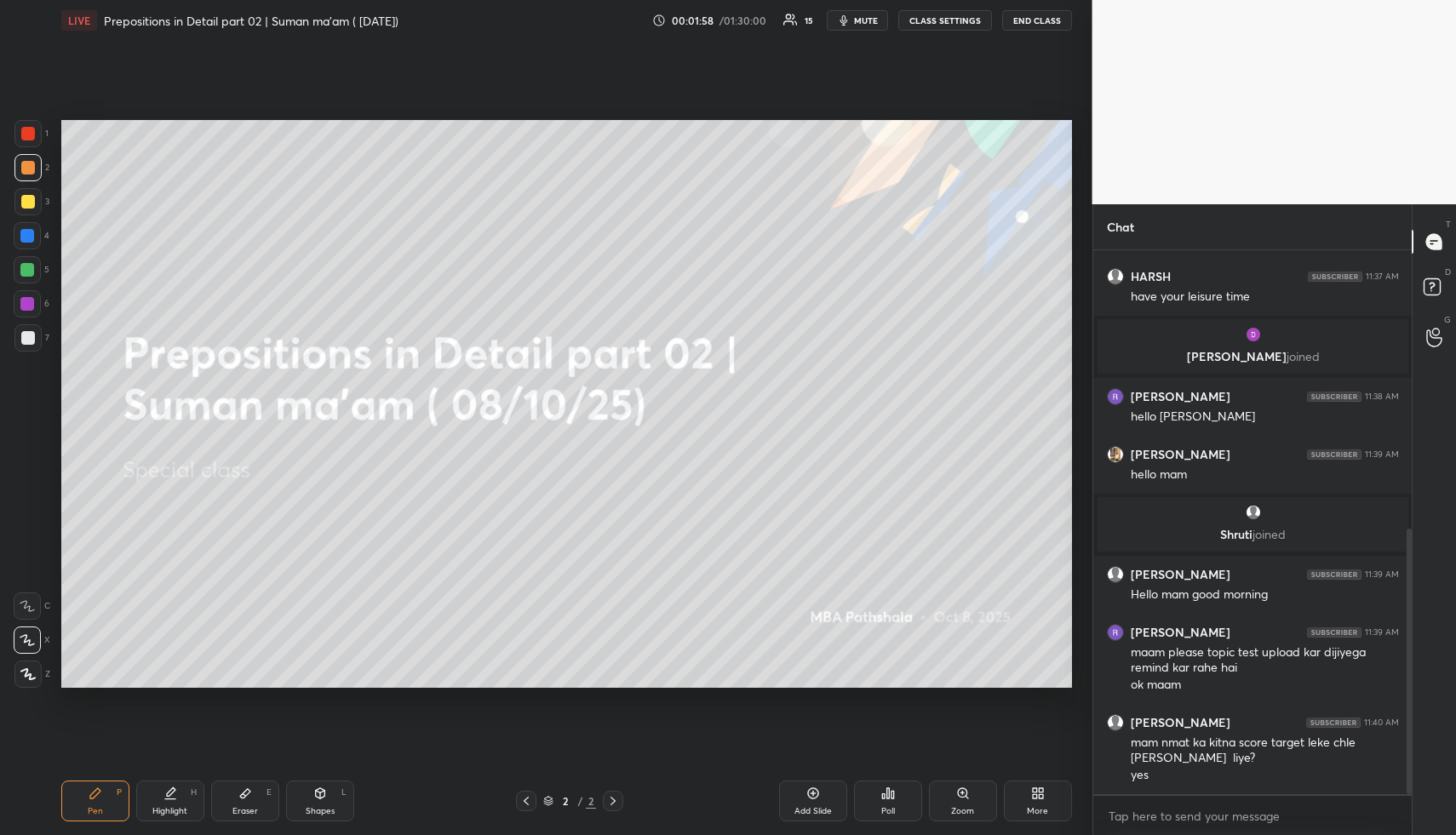
scroll to position [585, 0]
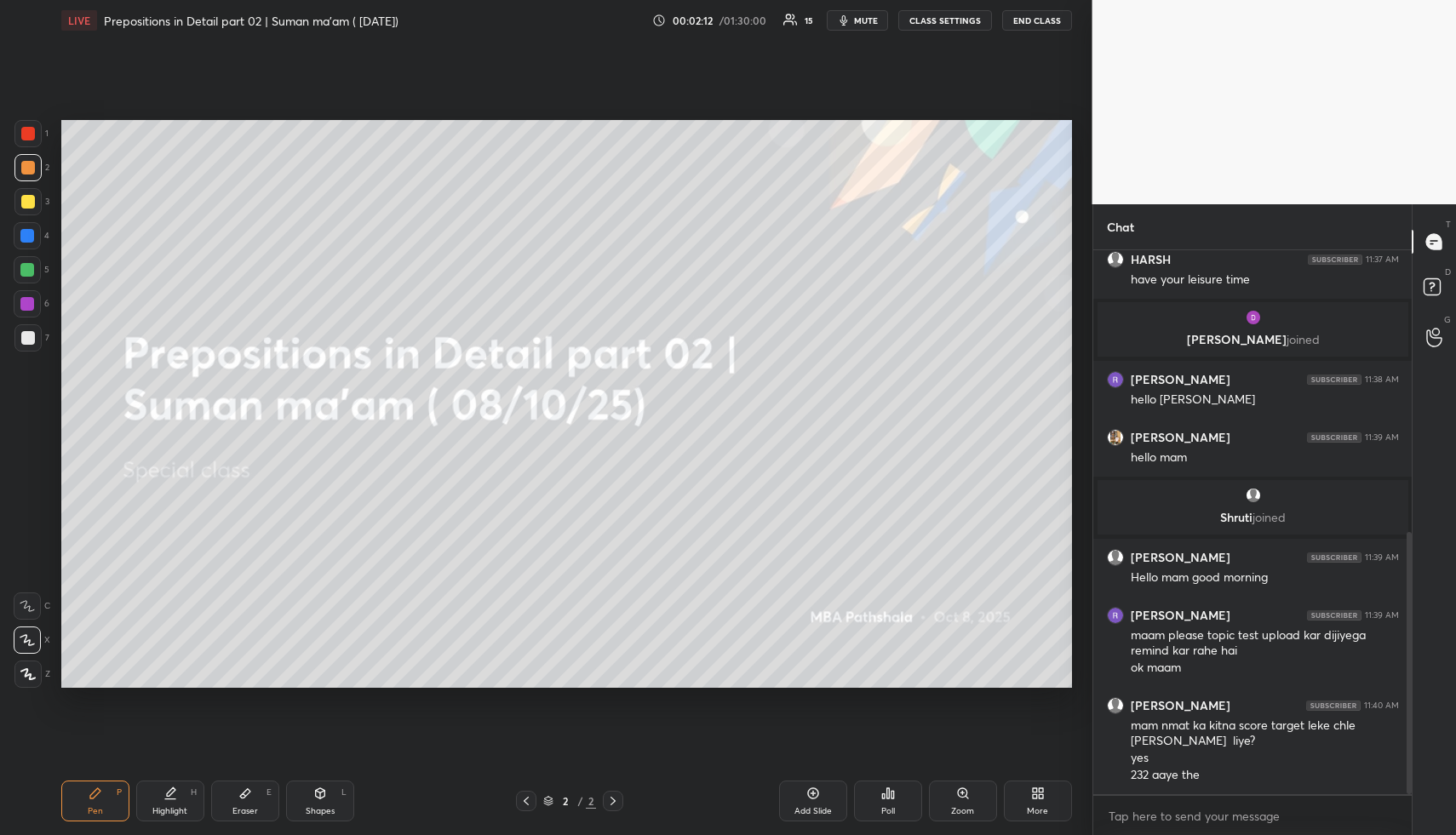
click at [865, 19] on span "mute" at bounding box center [867, 20] width 24 height 12
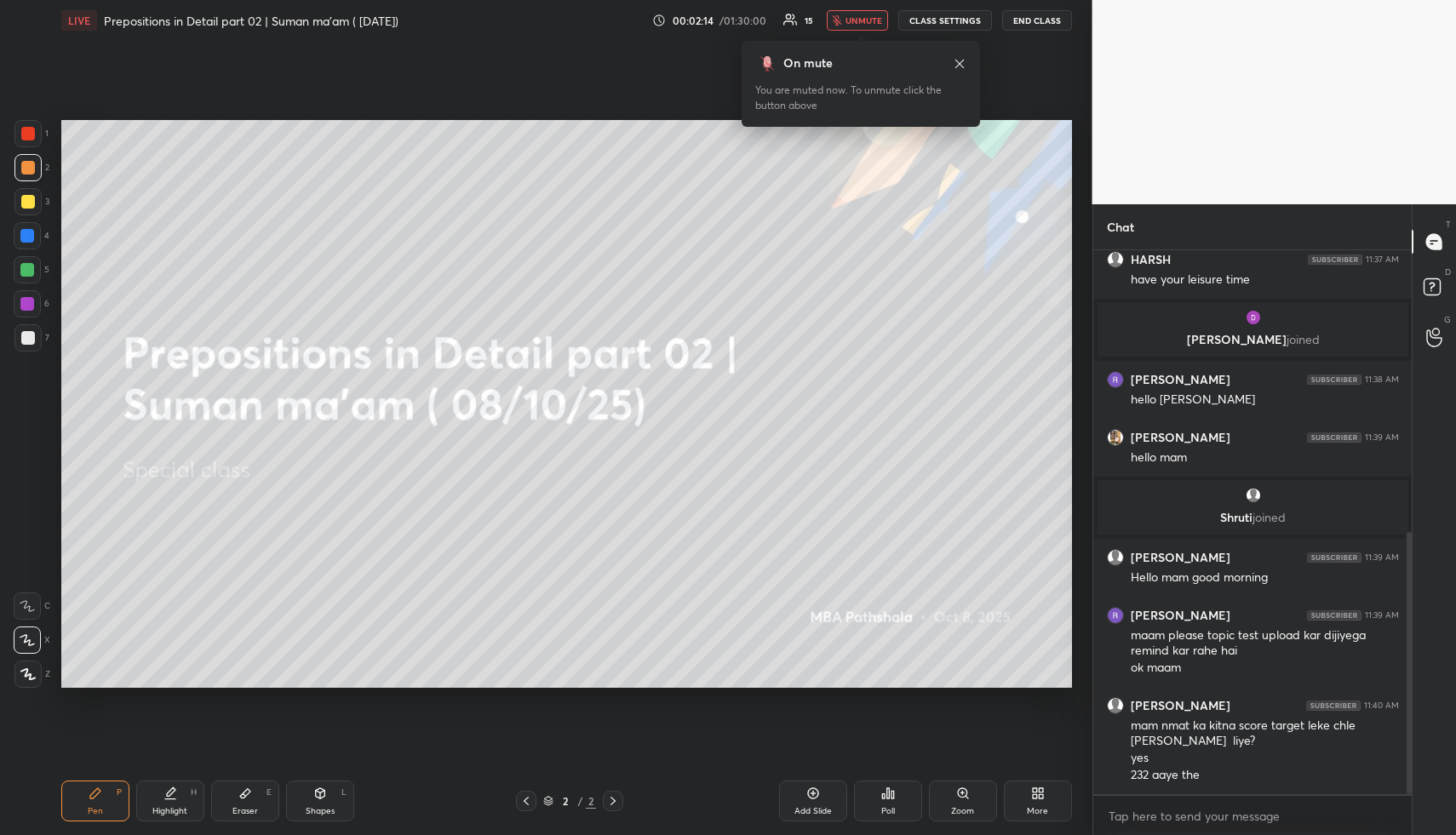
click at [1041, 797] on icon at bounding box center [1041, 797] width 5 height 5
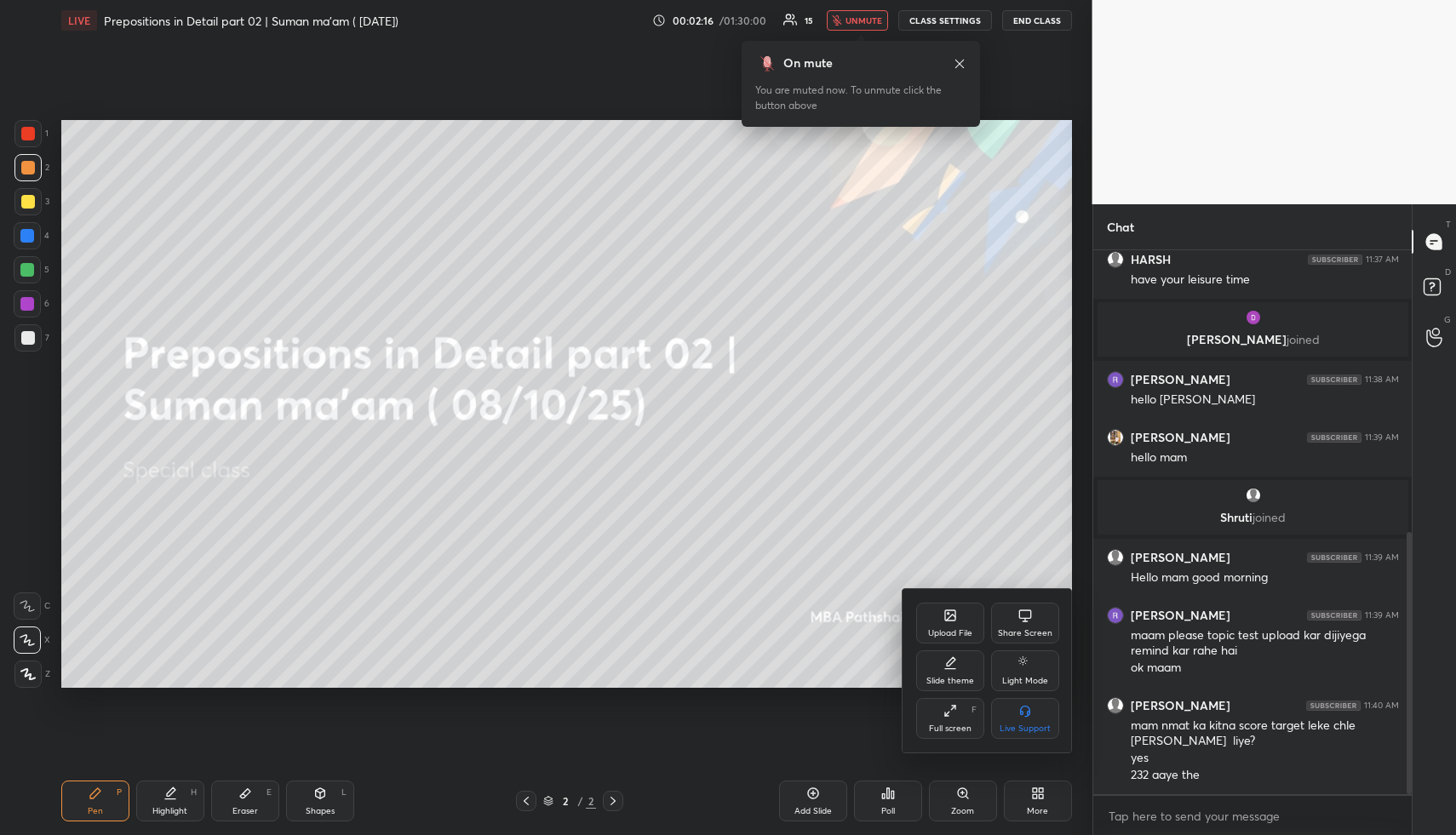
click at [956, 620] on icon at bounding box center [950, 615] width 14 height 14
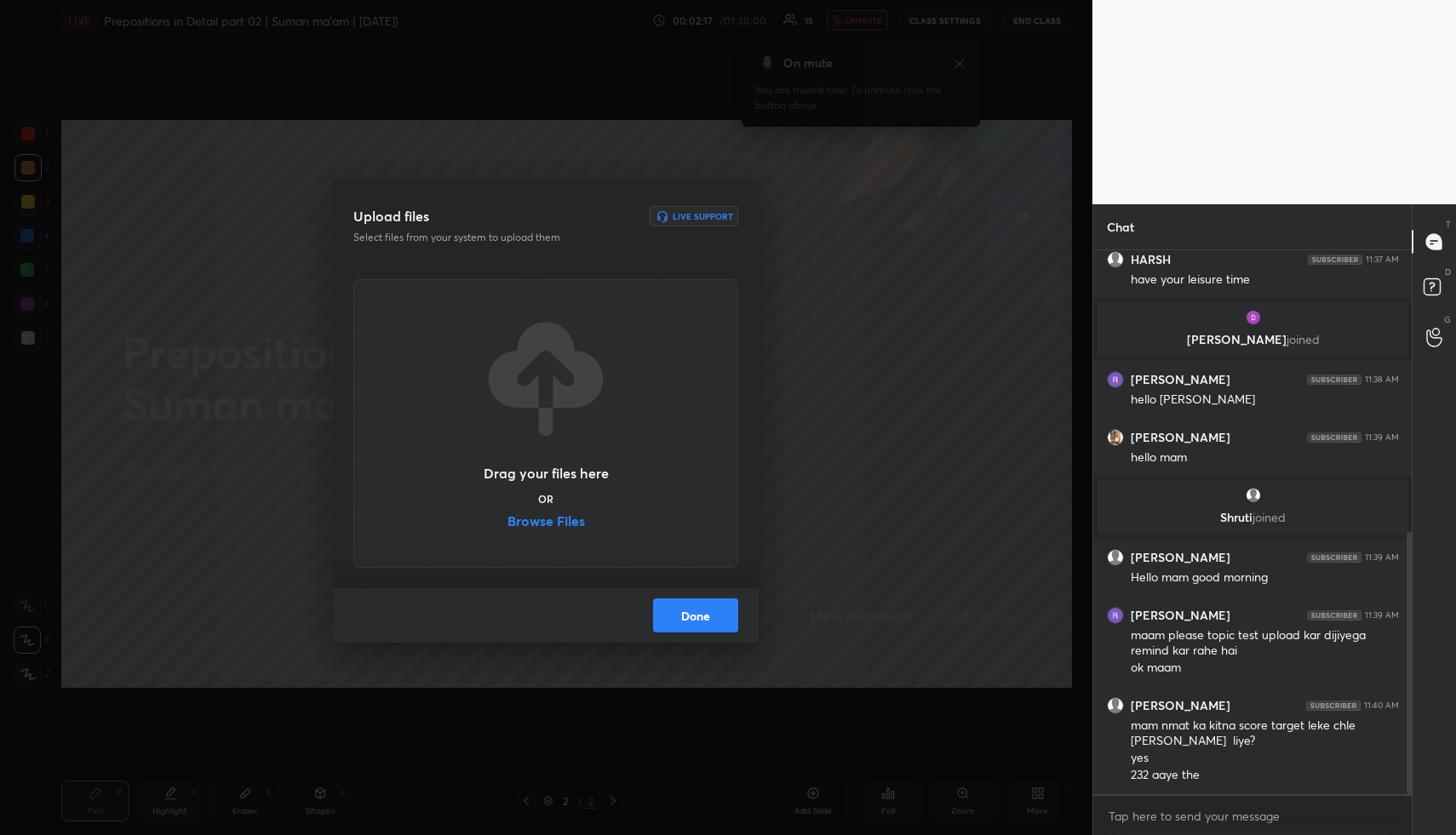
click at [557, 519] on label "Browse Files" at bounding box center [546, 523] width 78 height 18
click at [508, 519] on input "Browse Files" at bounding box center [508, 523] width 0 height 18
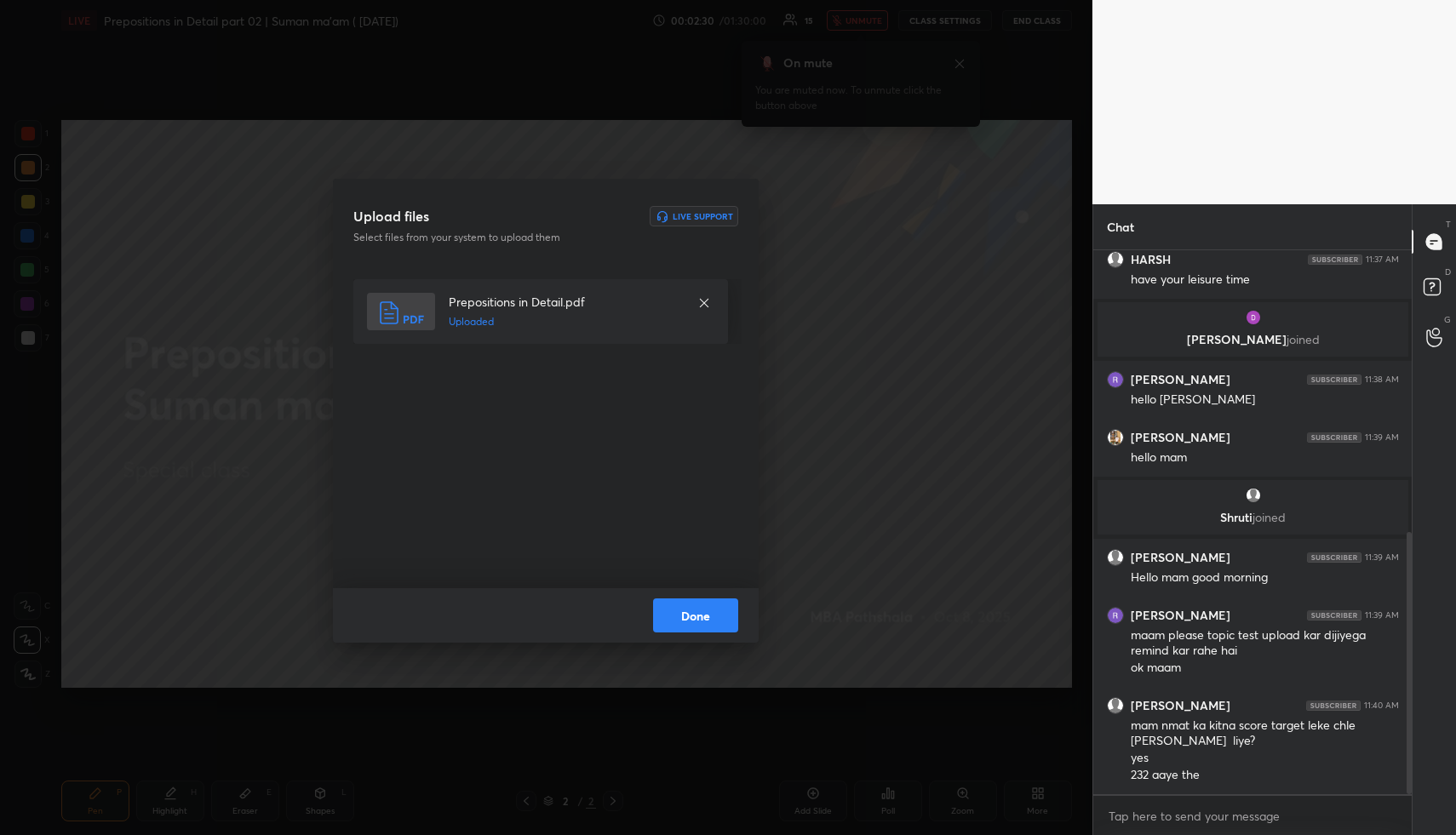
click at [711, 619] on button "Done" at bounding box center [696, 615] width 85 height 34
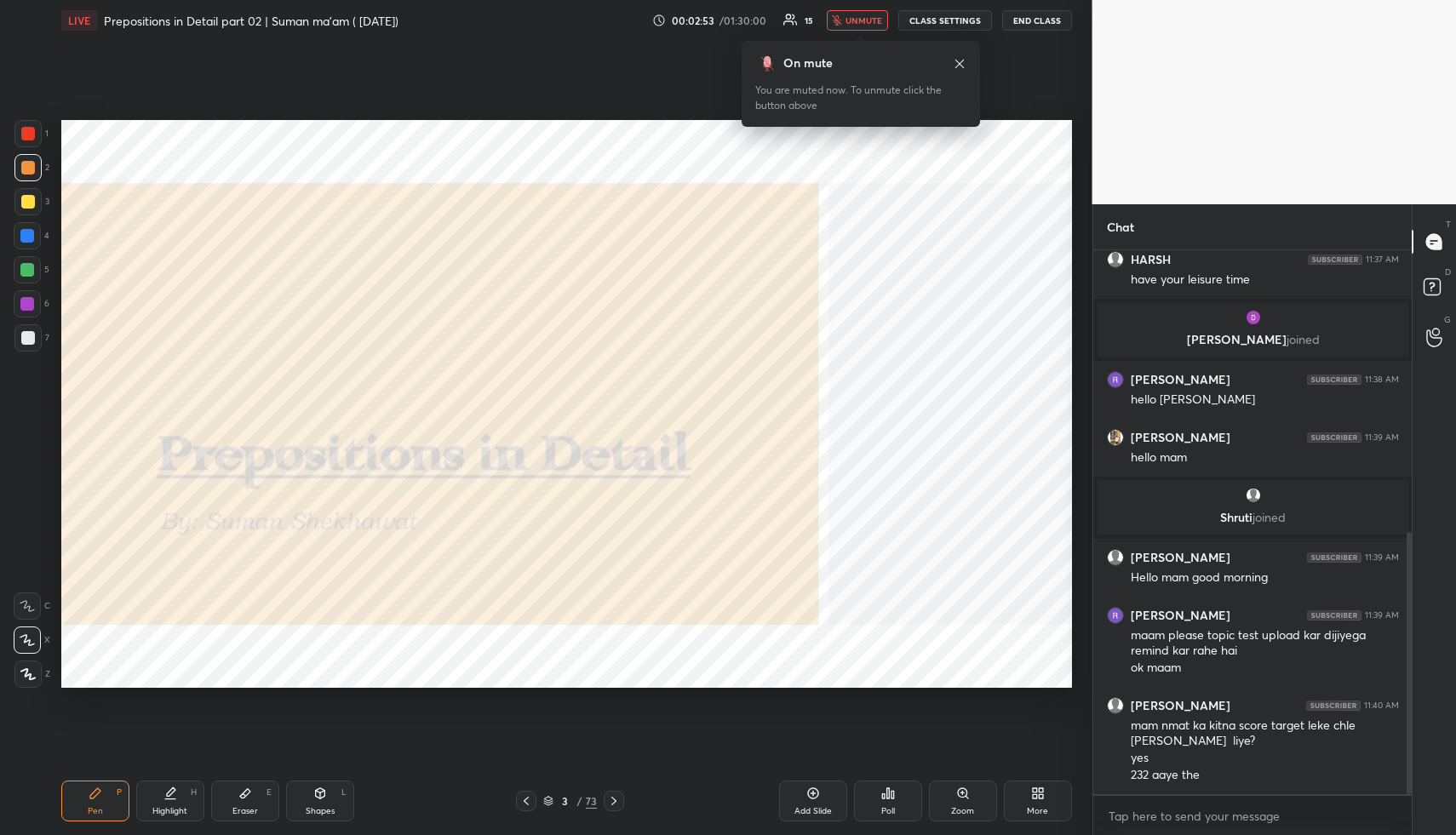
click at [876, 21] on span "unmute" at bounding box center [863, 20] width 36 height 12
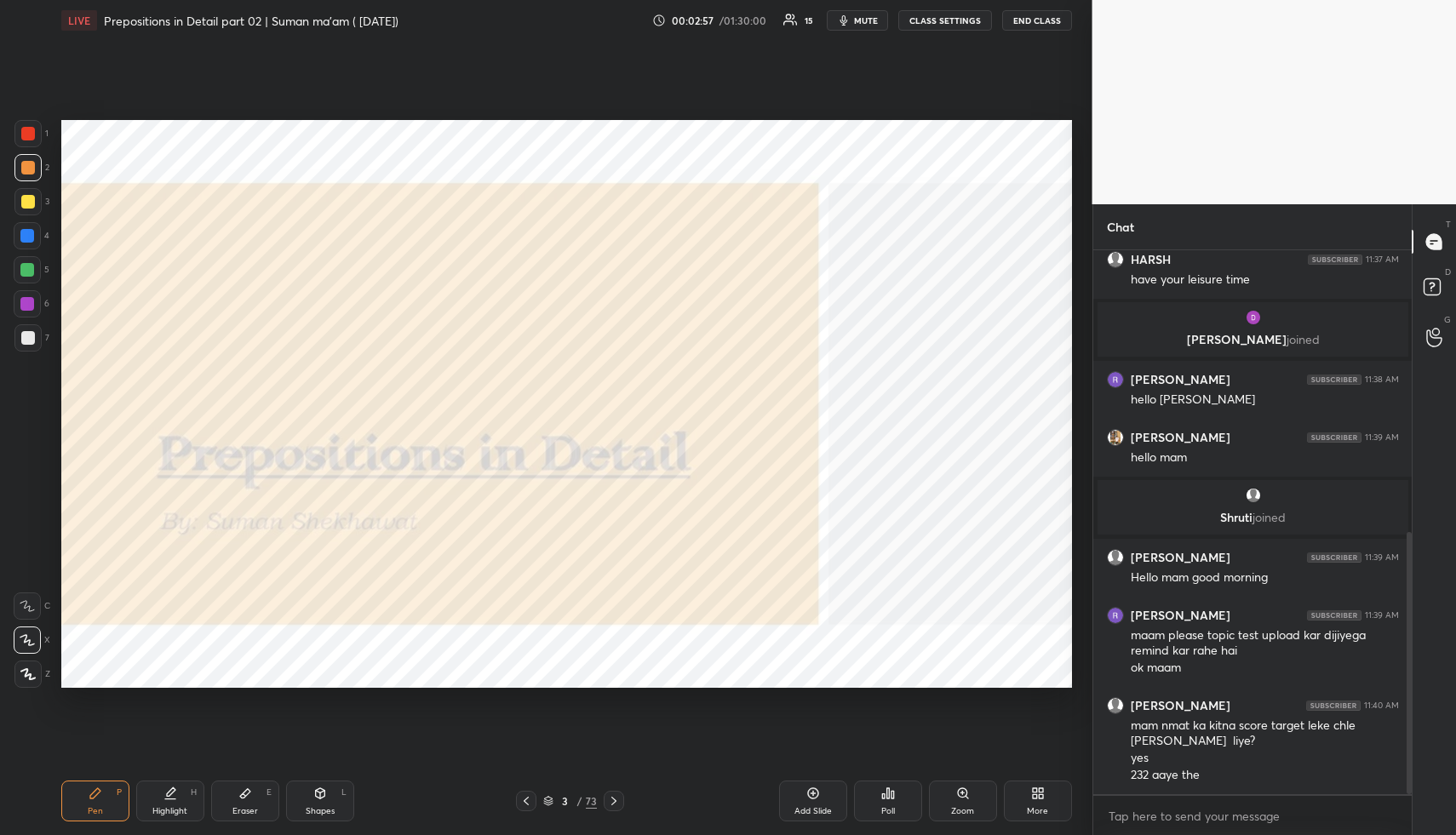
click at [29, 132] on div at bounding box center [28, 134] width 14 height 14
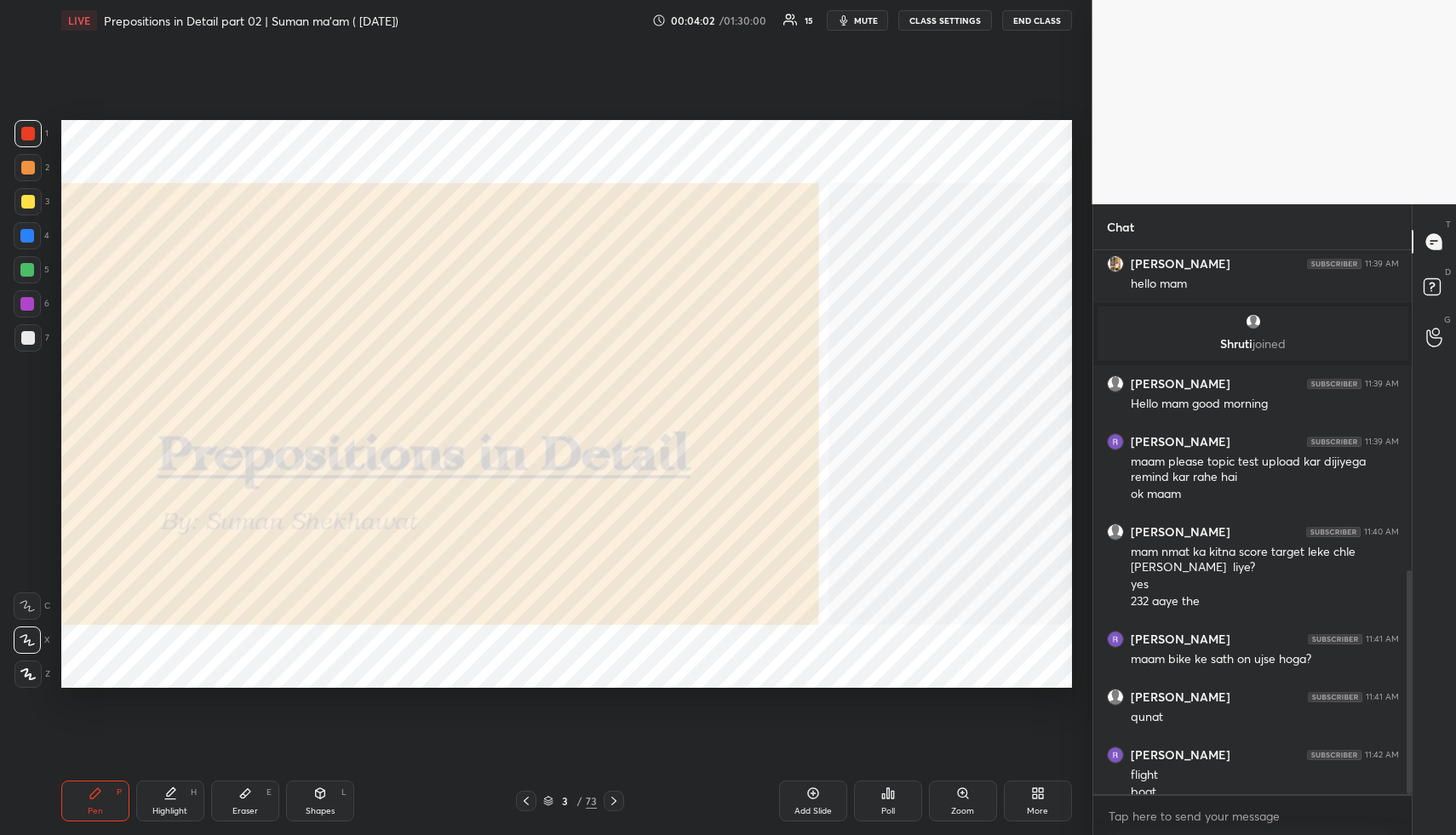
scroll to position [776, 0]
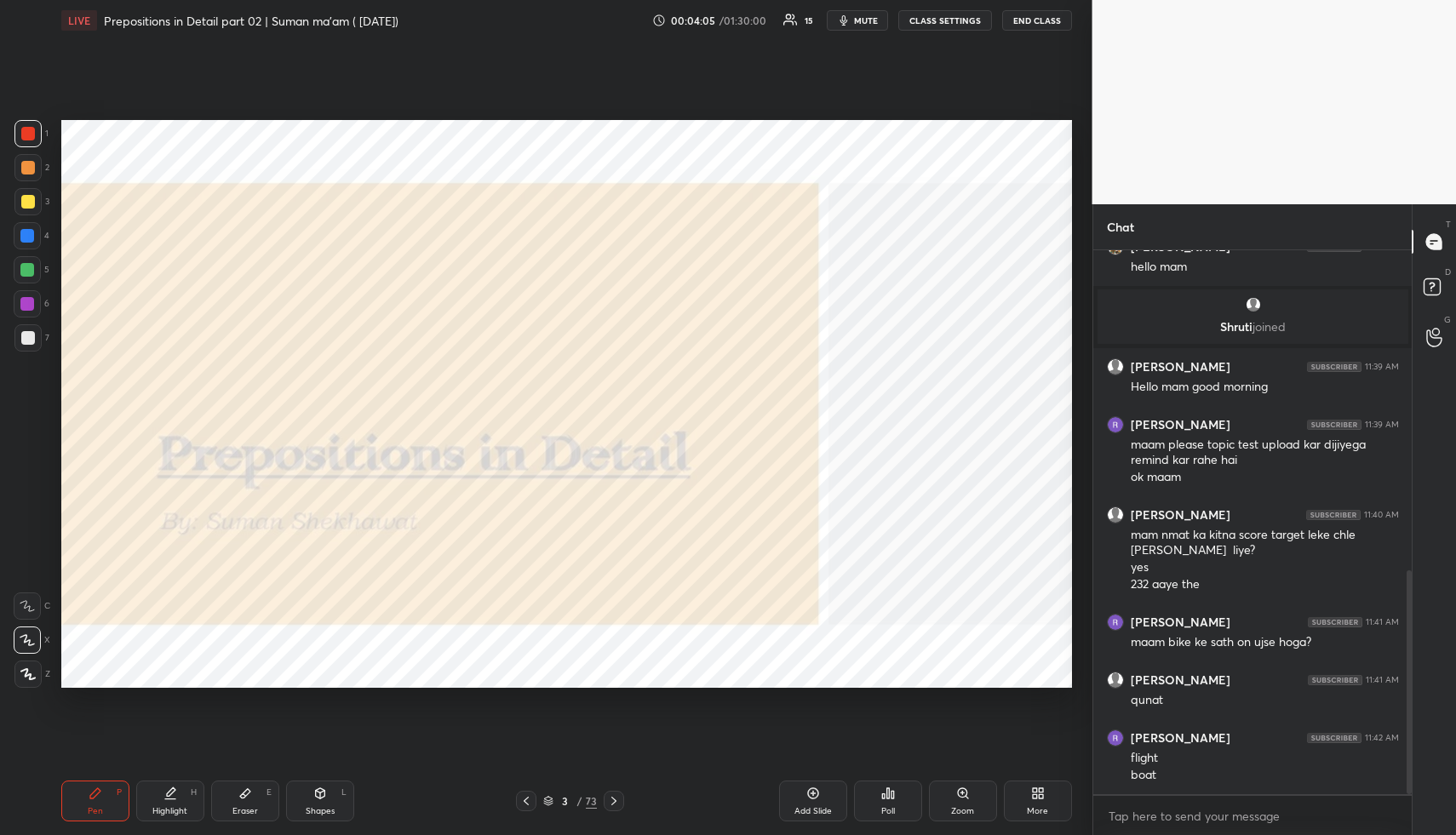
drag, startPoint x: 867, startPoint y: 22, endPoint x: 866, endPoint y: 39, distance: 17.0
click at [867, 22] on span "mute" at bounding box center [867, 20] width 24 height 12
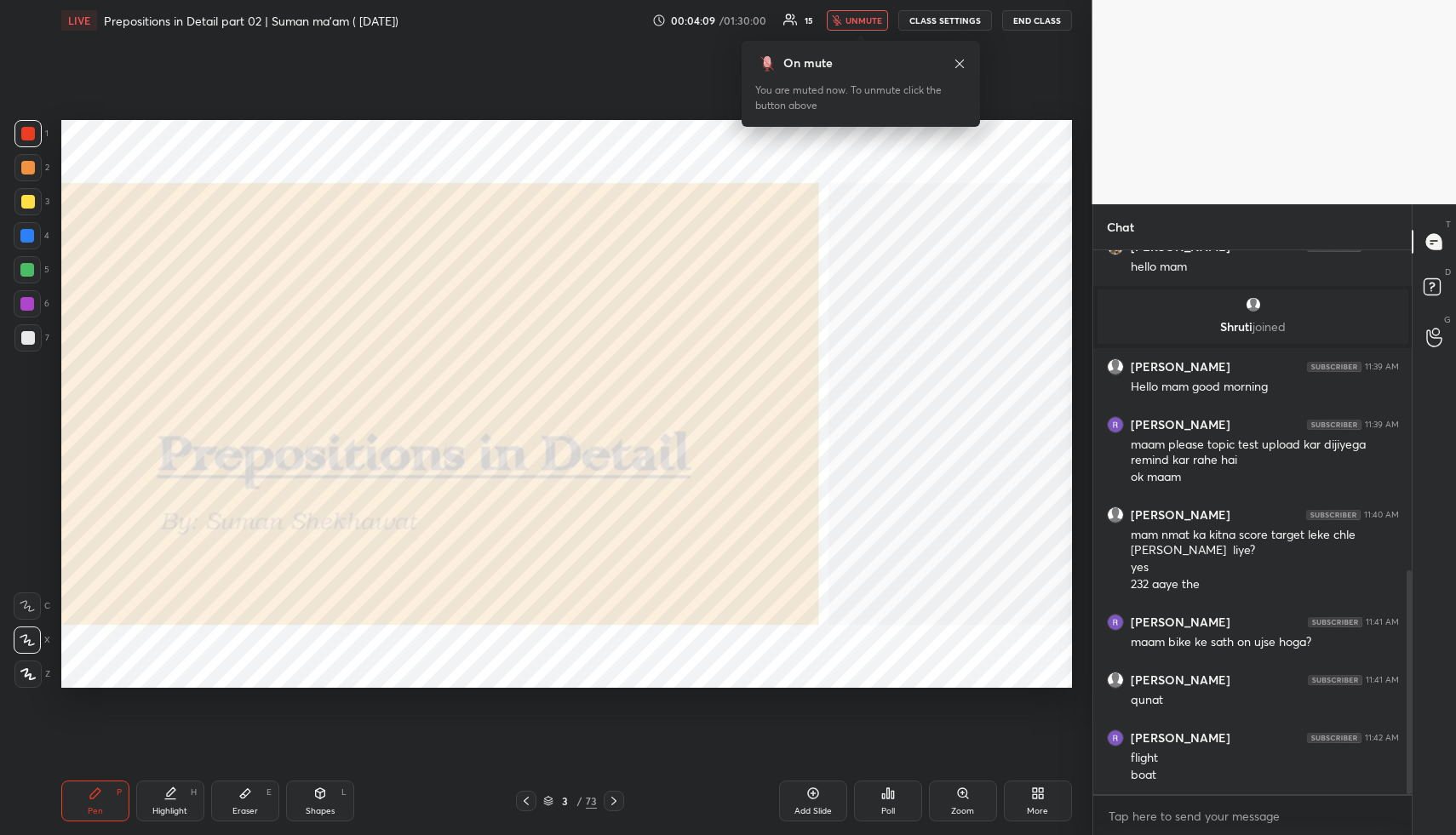
click at [866, 20] on span "unmute" at bounding box center [863, 20] width 36 height 12
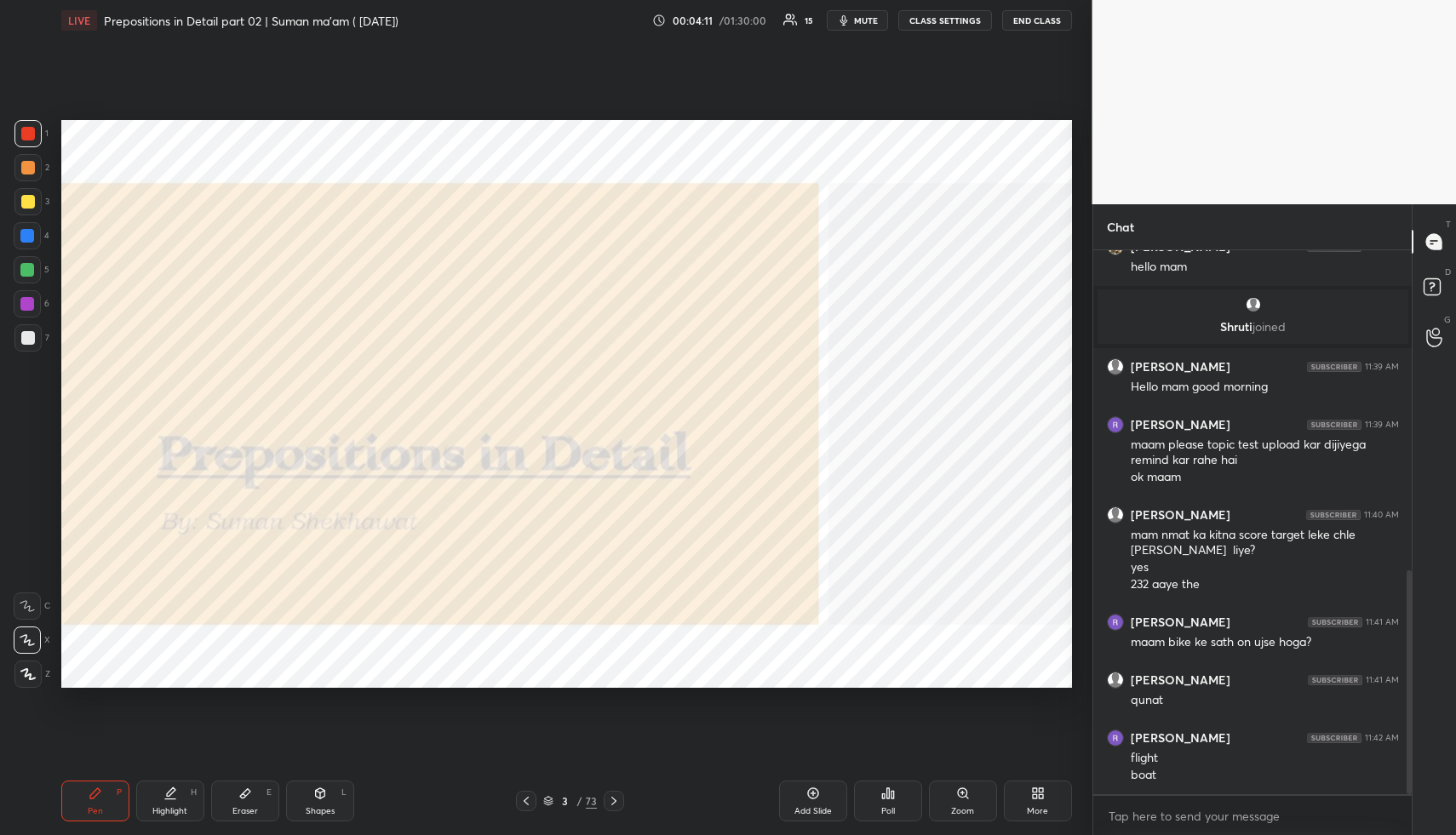
click at [616, 801] on icon at bounding box center [613, 801] width 14 height 14
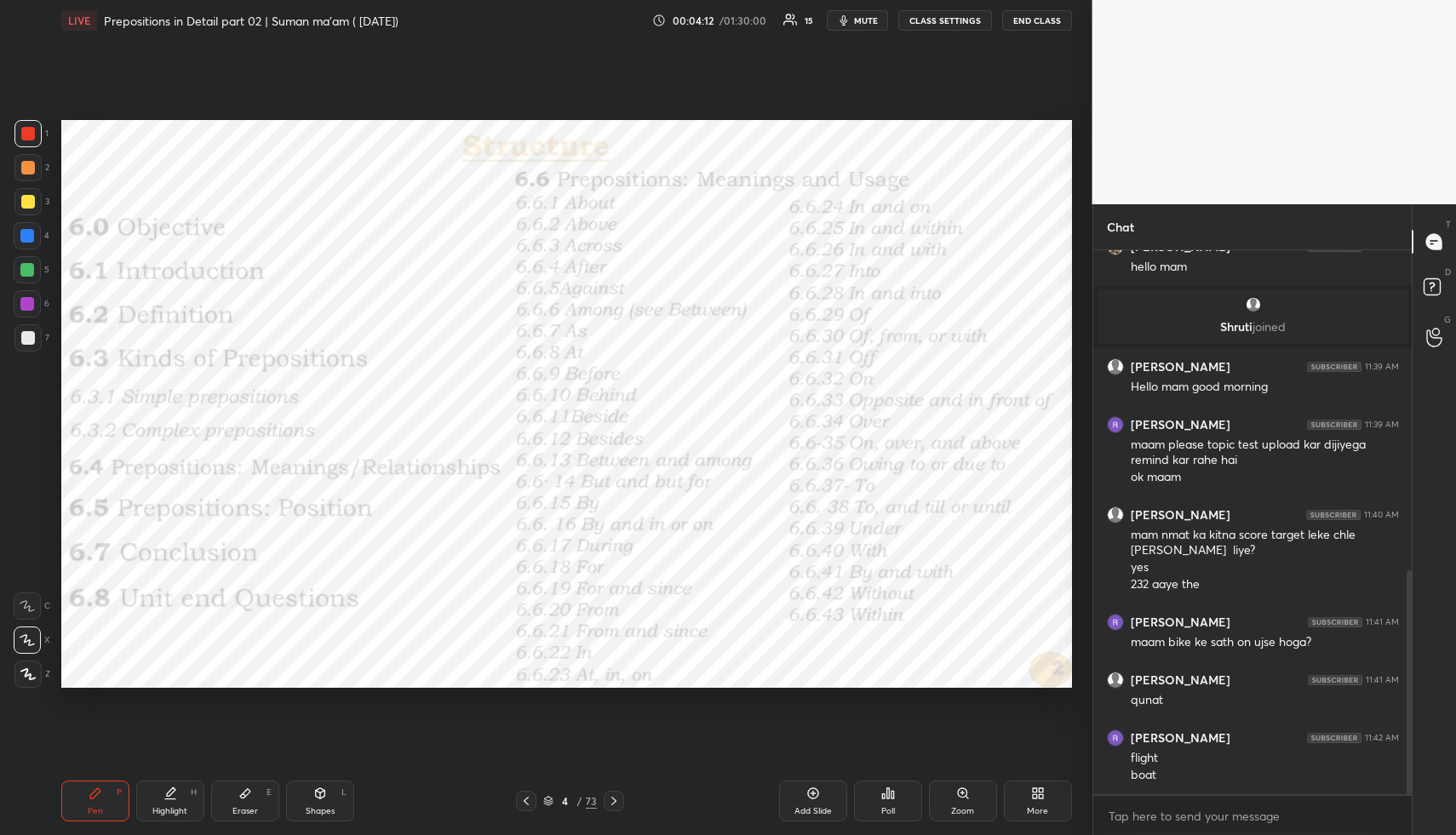
click at [615, 801] on icon at bounding box center [613, 801] width 5 height 8
click at [615, 800] on icon at bounding box center [613, 801] width 14 height 14
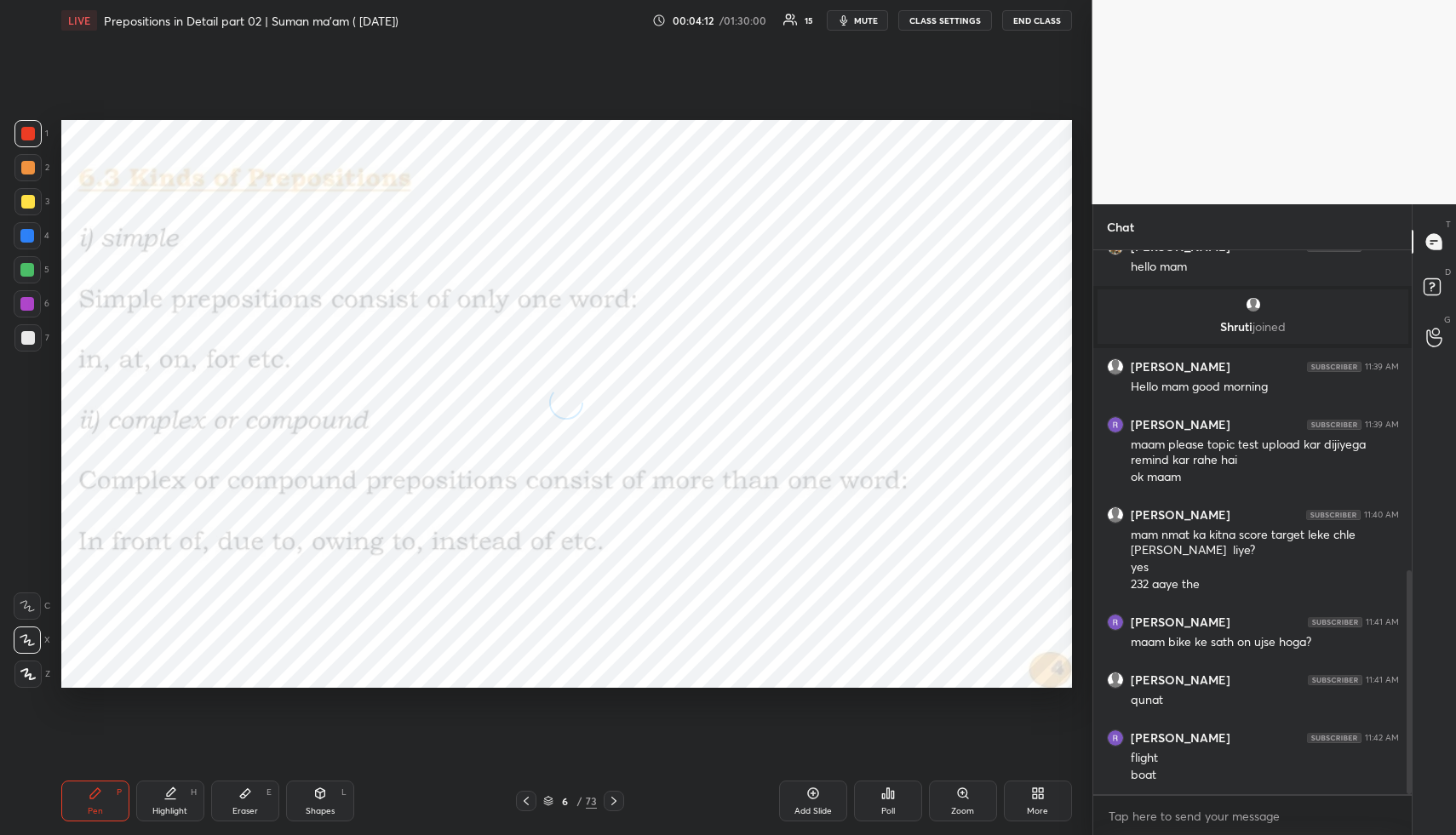
click at [615, 800] on icon at bounding box center [613, 801] width 14 height 14
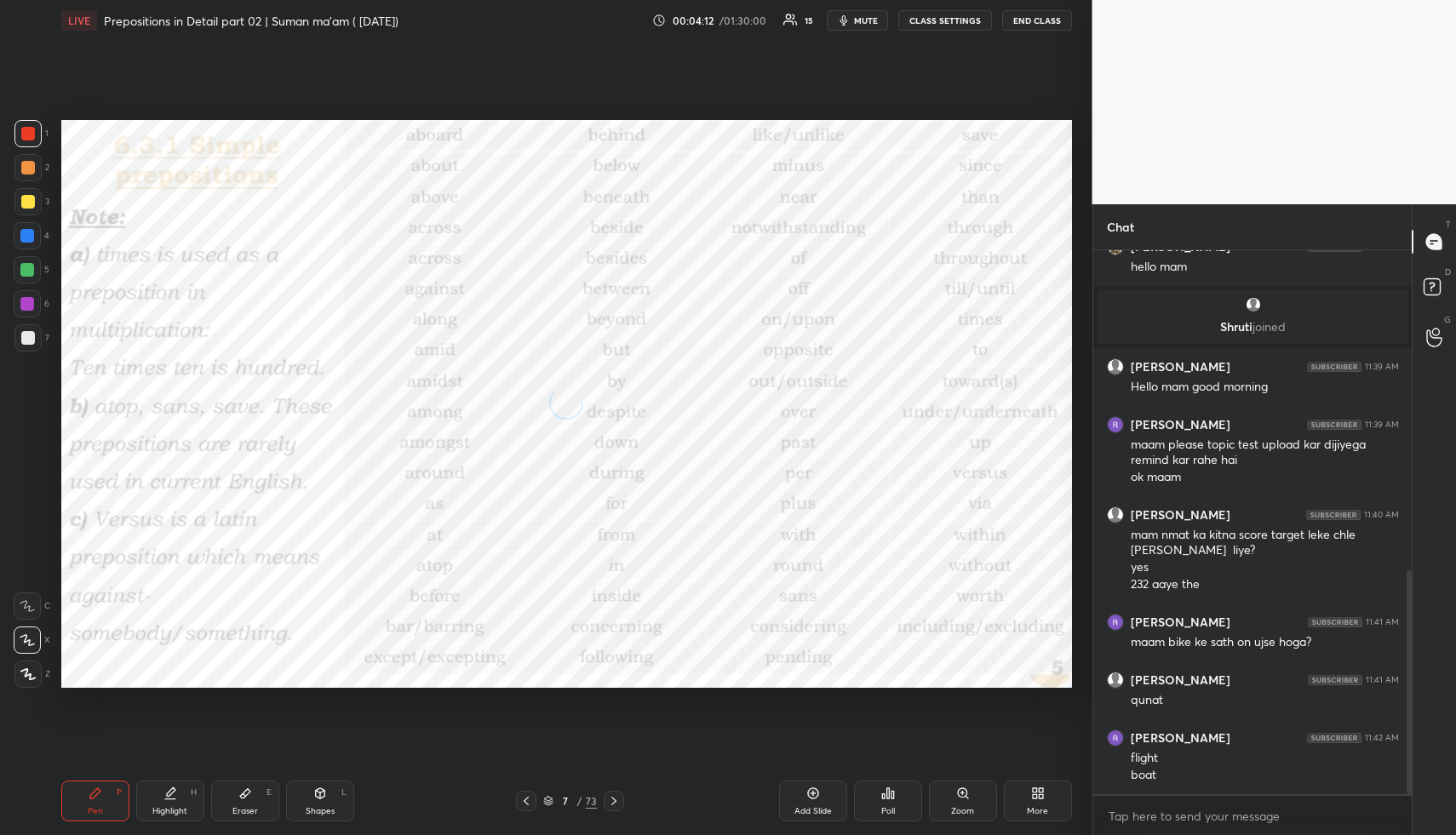
click at [616, 799] on icon at bounding box center [613, 801] width 14 height 14
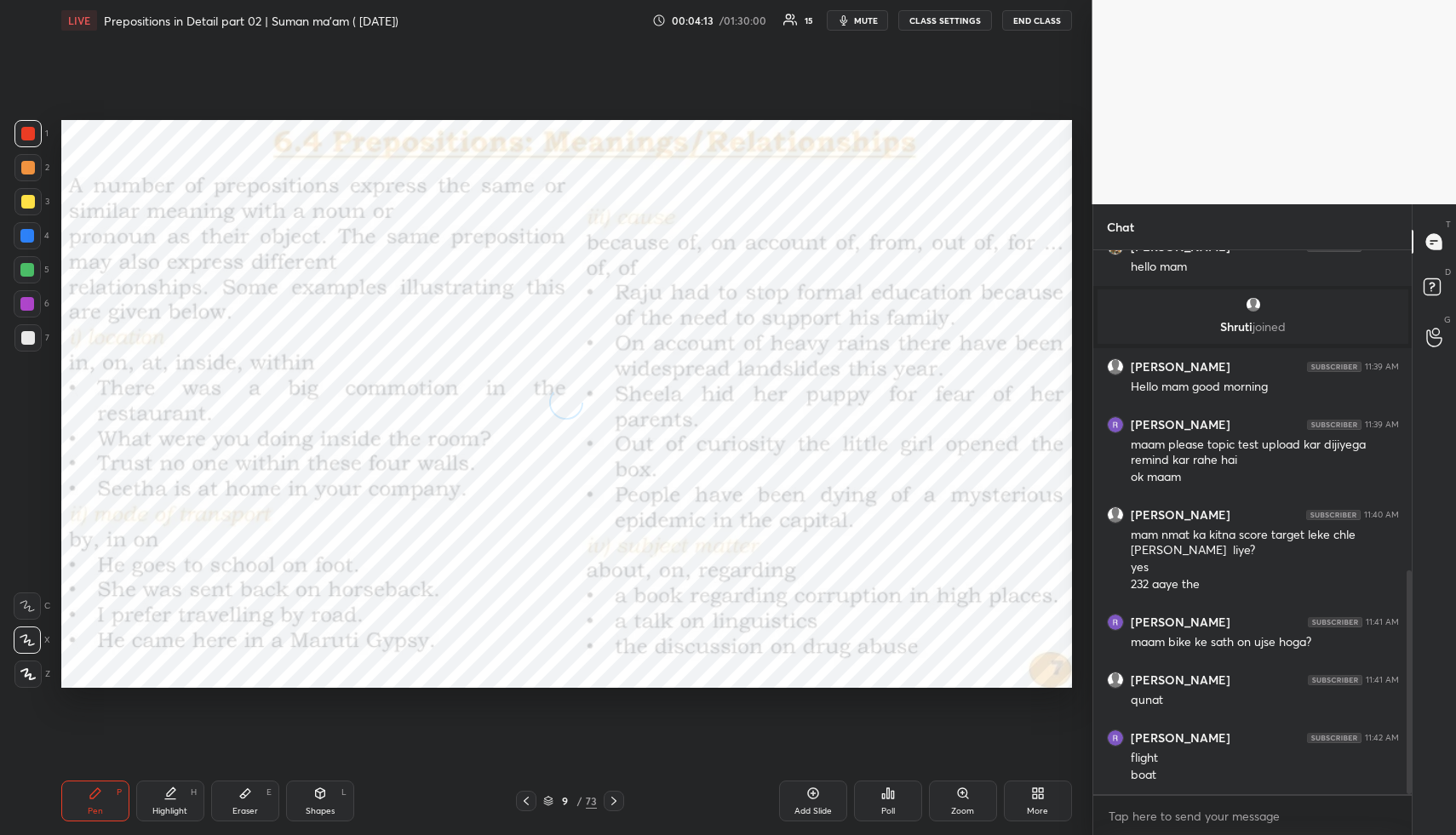
click at [616, 799] on icon at bounding box center [613, 801] width 14 height 14
click at [616, 799] on icon at bounding box center [613, 801] width 14 height 14
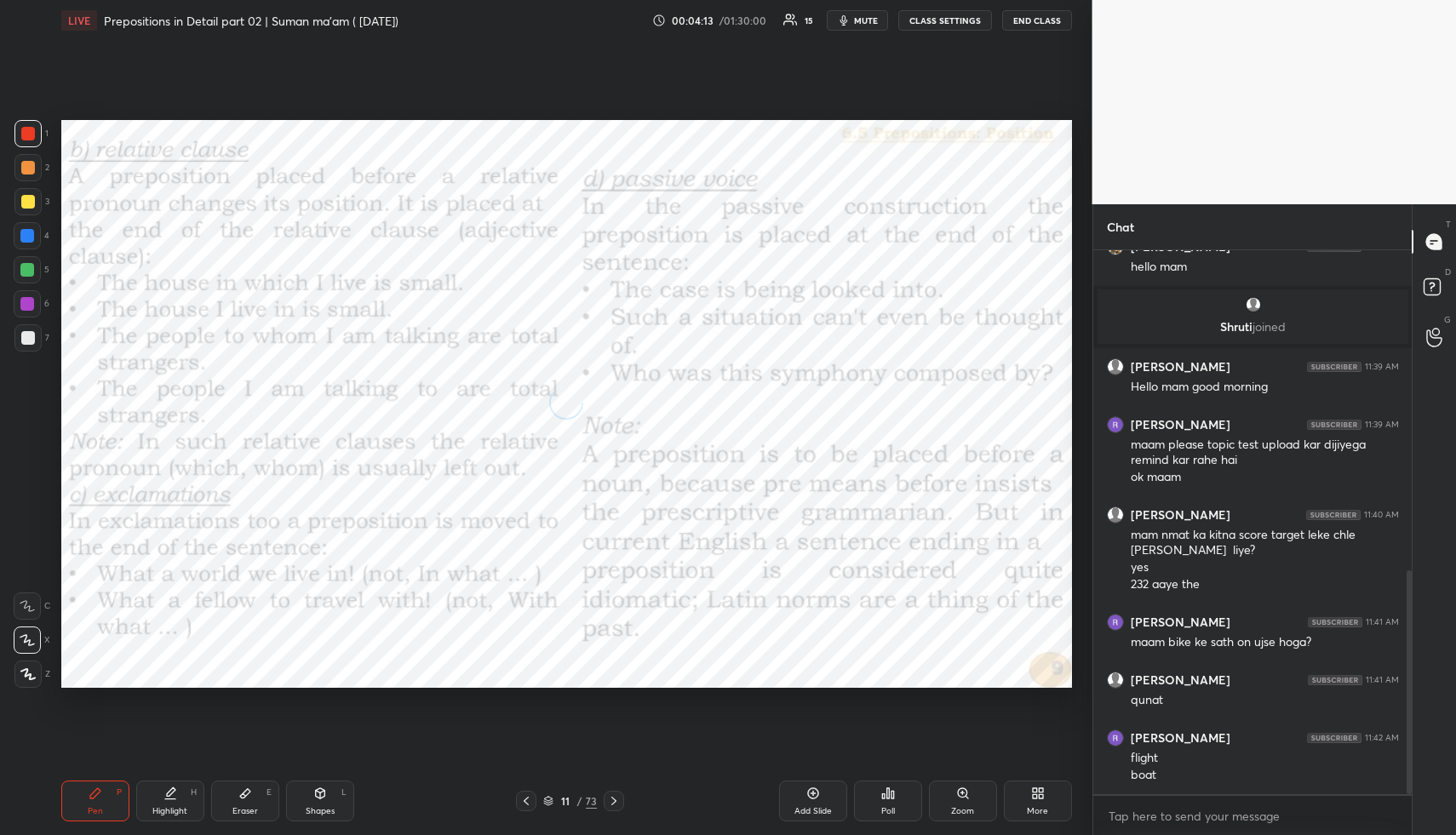
click at [616, 799] on icon at bounding box center [613, 801] width 14 height 14
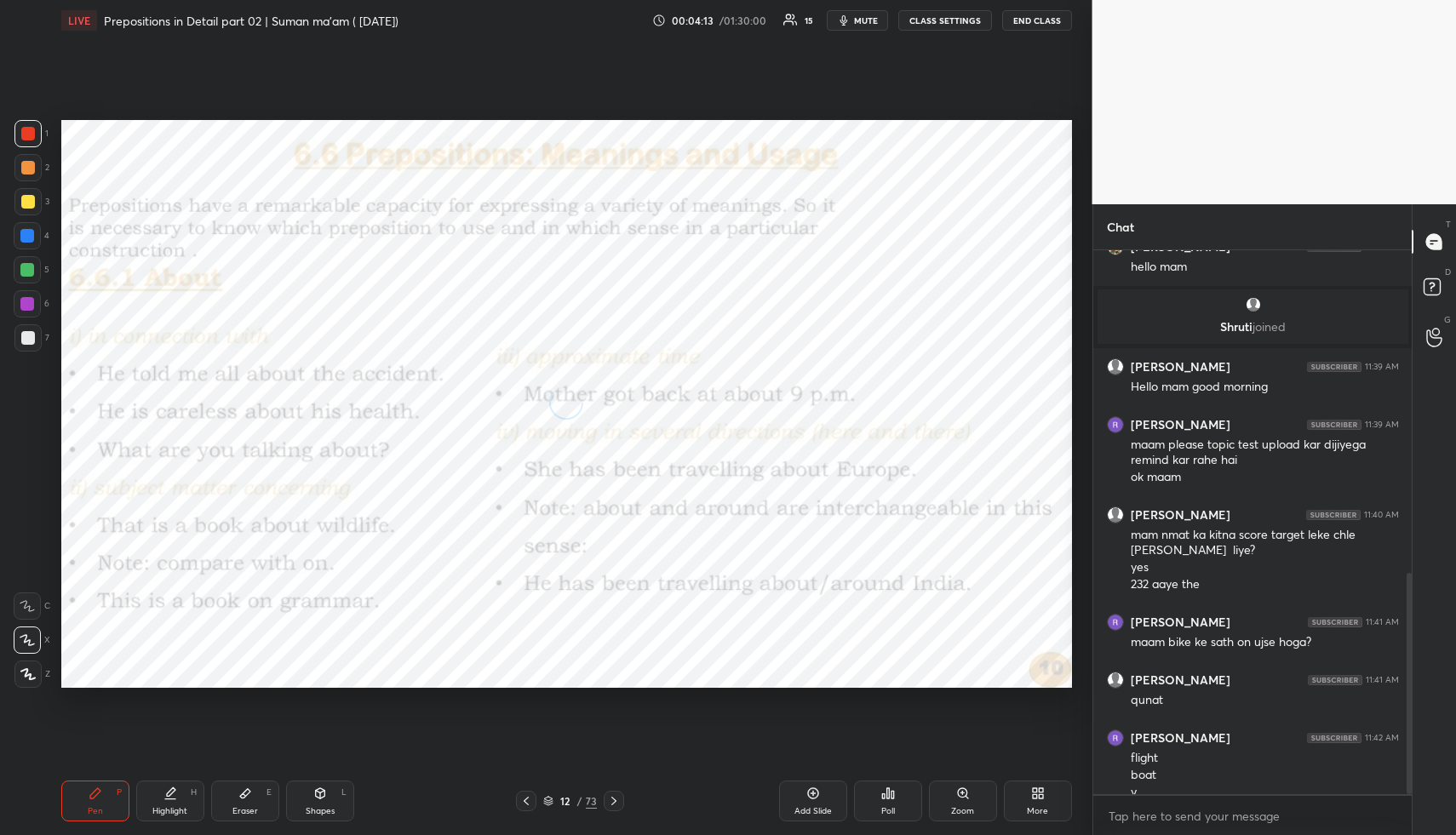
click at [616, 799] on icon at bounding box center [613, 801] width 14 height 14
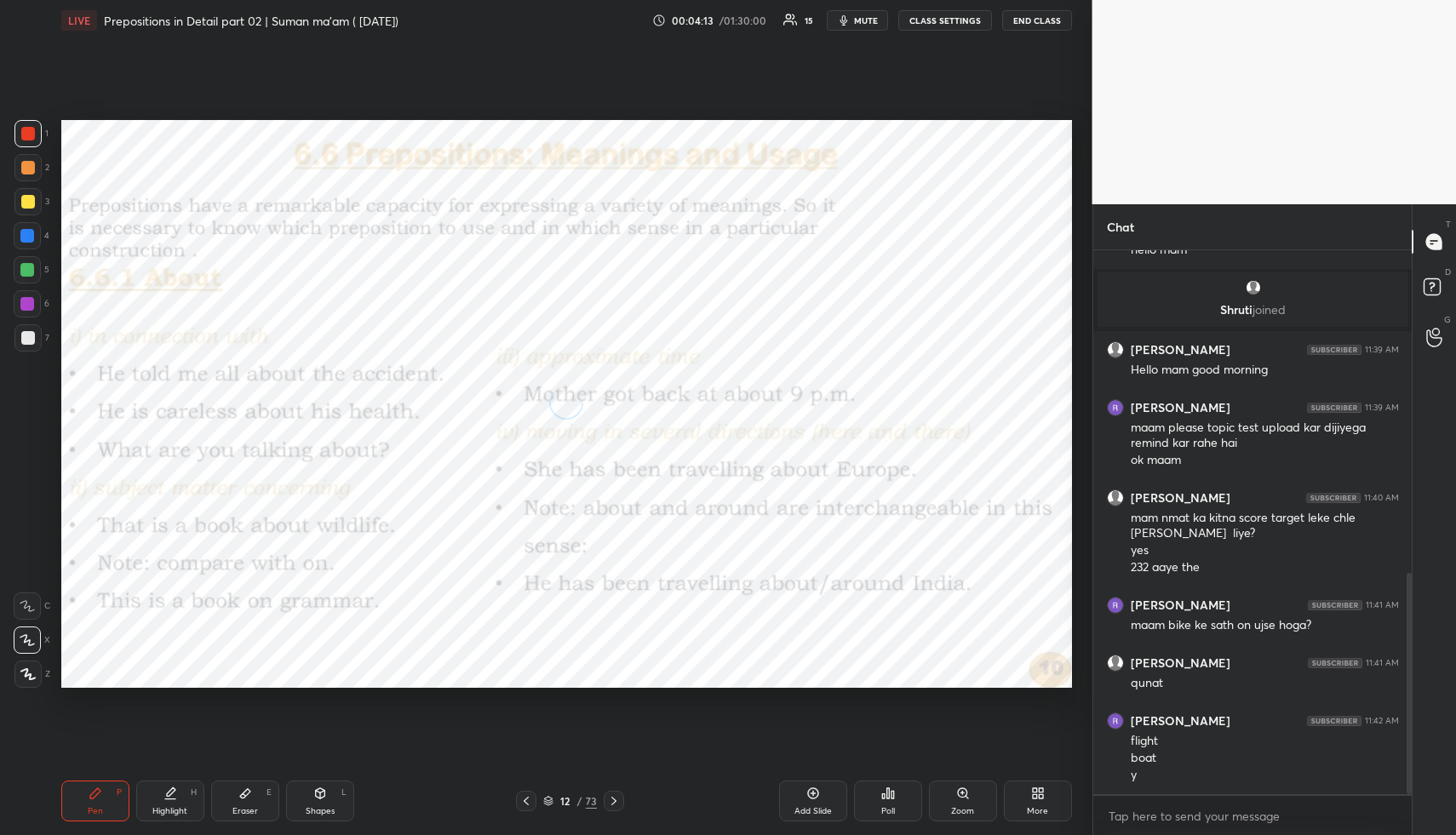
click at [616, 798] on icon at bounding box center [613, 801] width 14 height 14
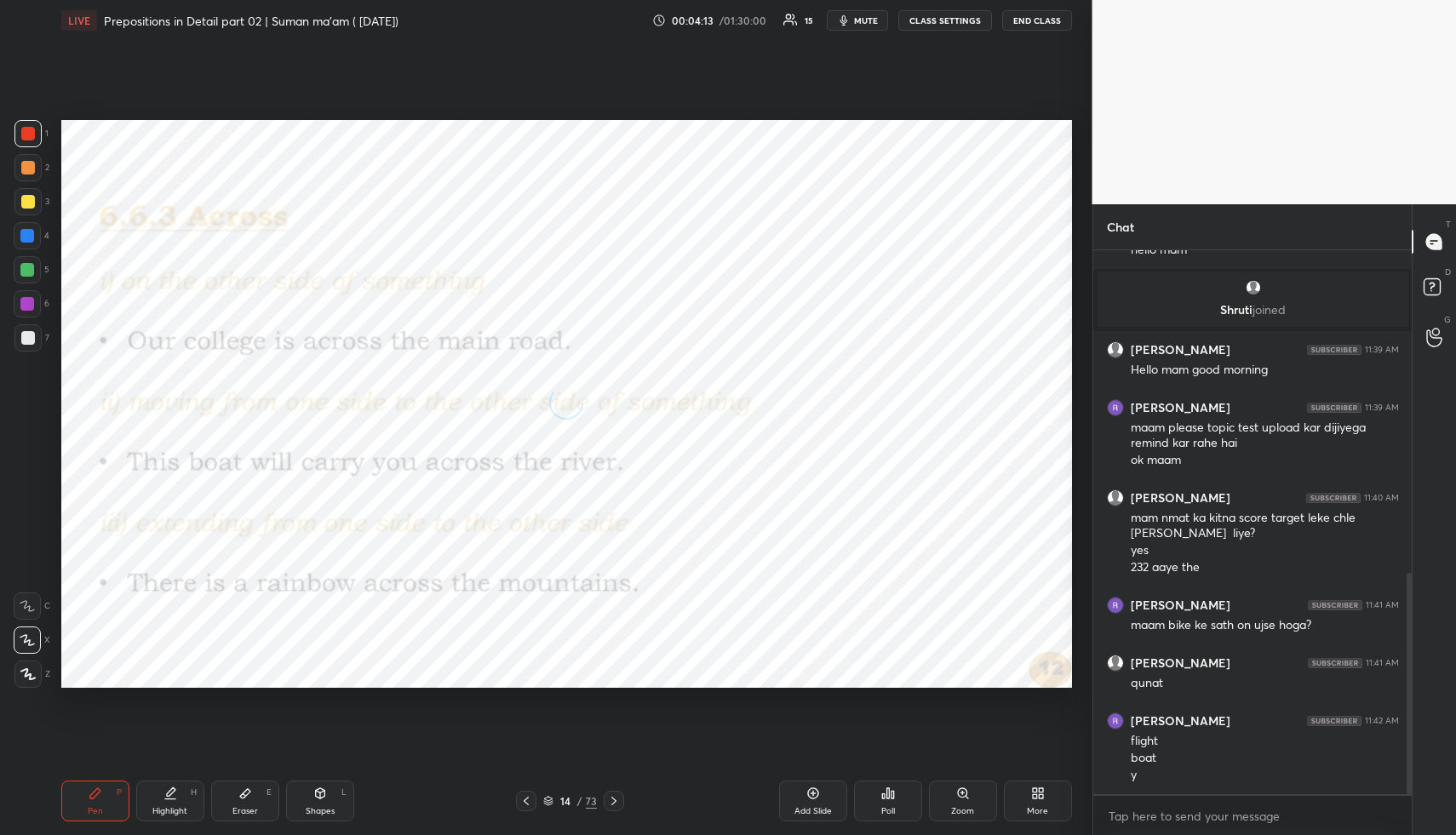
click at [616, 798] on icon at bounding box center [613, 801] width 14 height 14
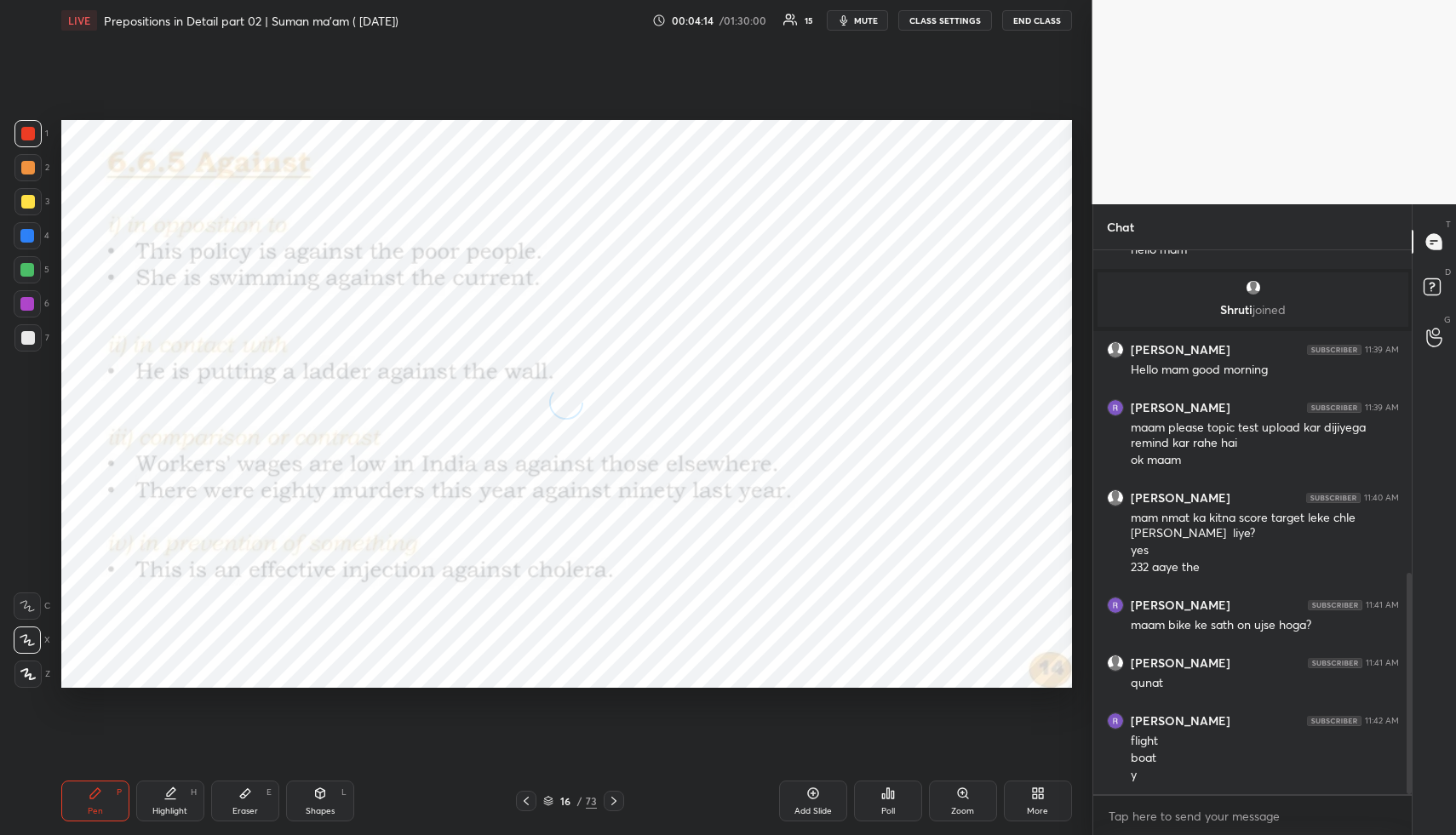
click at [616, 798] on icon at bounding box center [613, 801] width 14 height 14
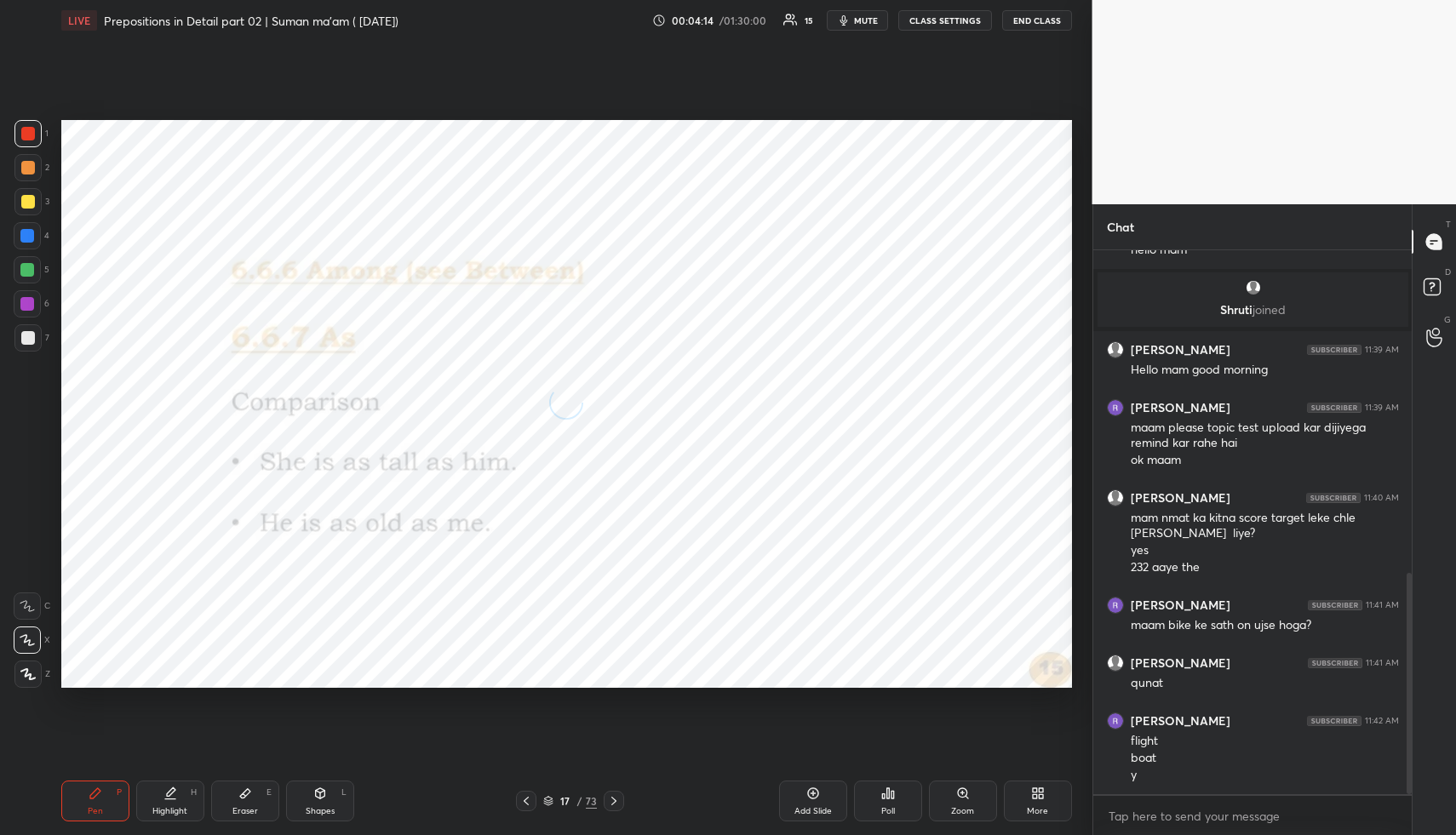
click at [616, 798] on icon at bounding box center [613, 801] width 14 height 14
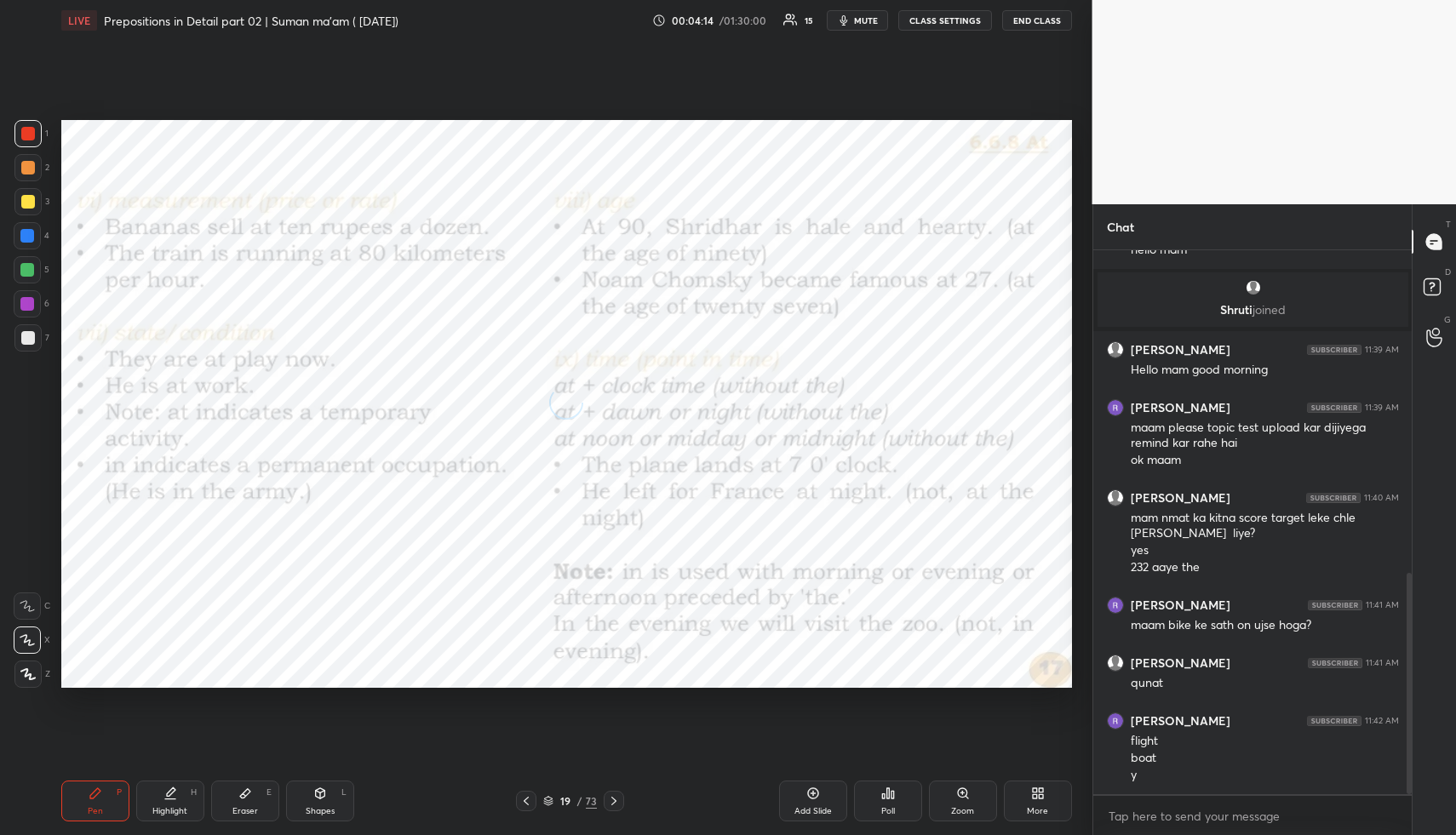
click at [616, 798] on icon at bounding box center [613, 801] width 14 height 14
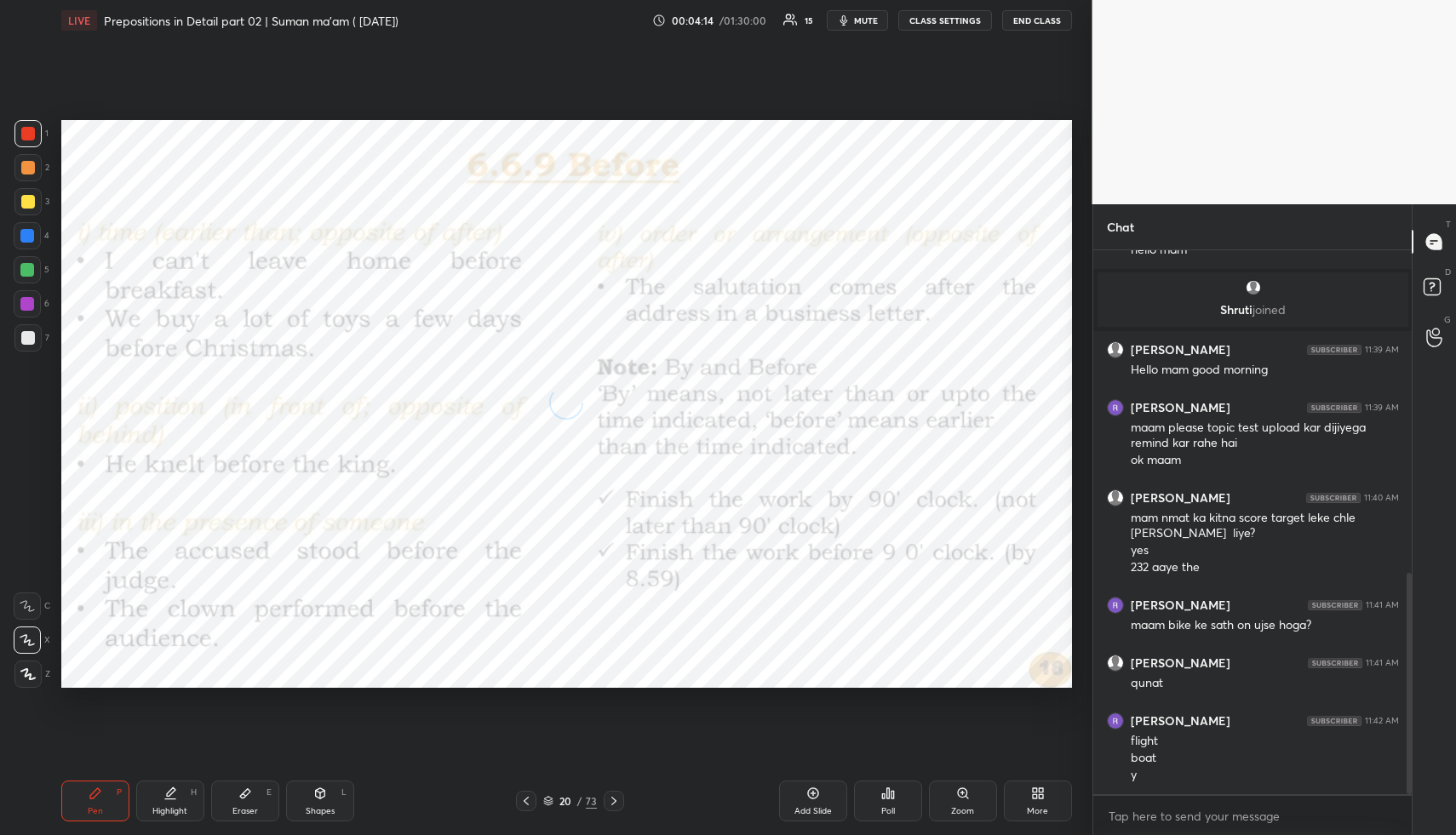
click at [616, 798] on icon at bounding box center [613, 801] width 14 height 14
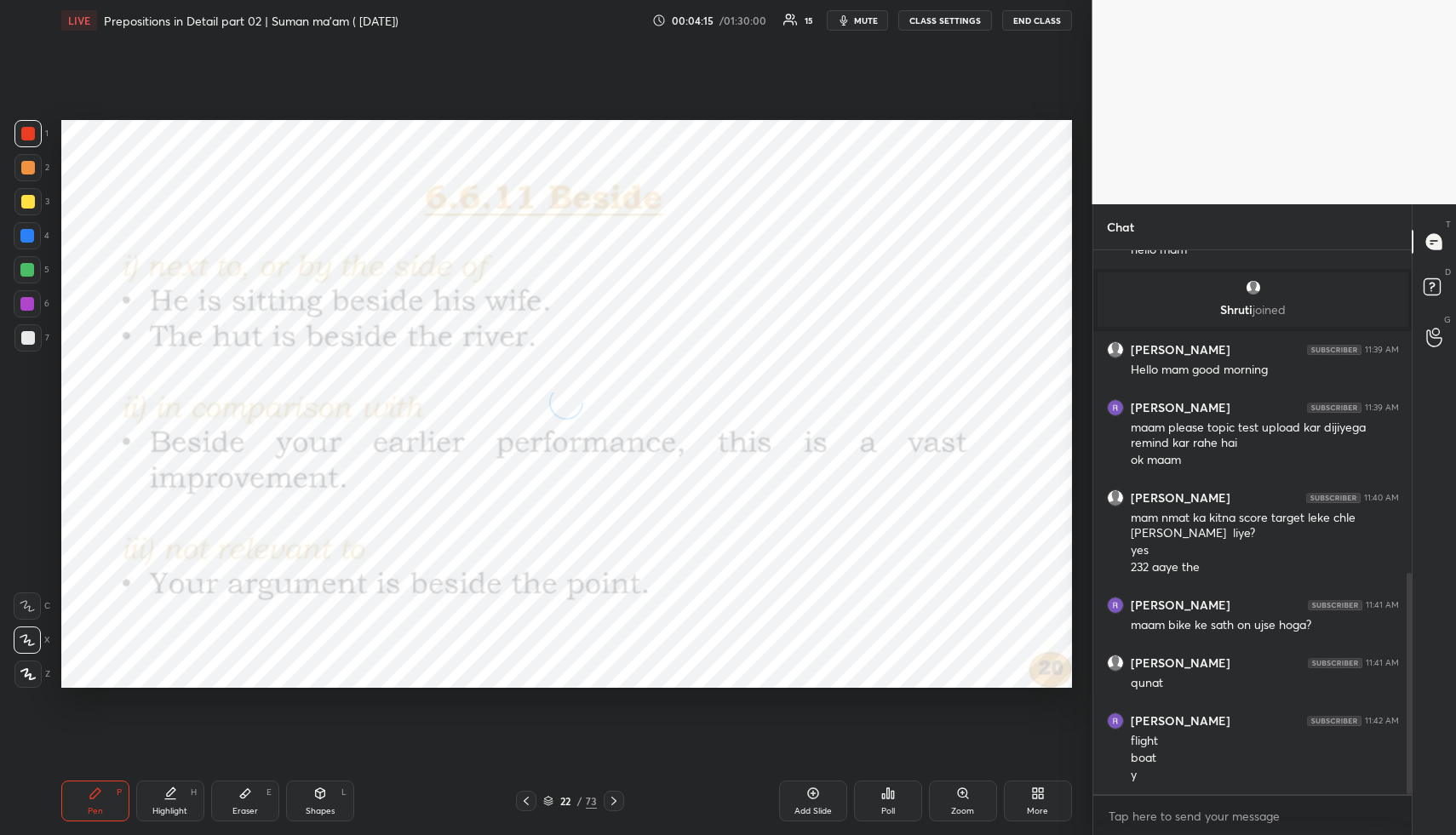
click at [616, 798] on icon at bounding box center [613, 801] width 14 height 14
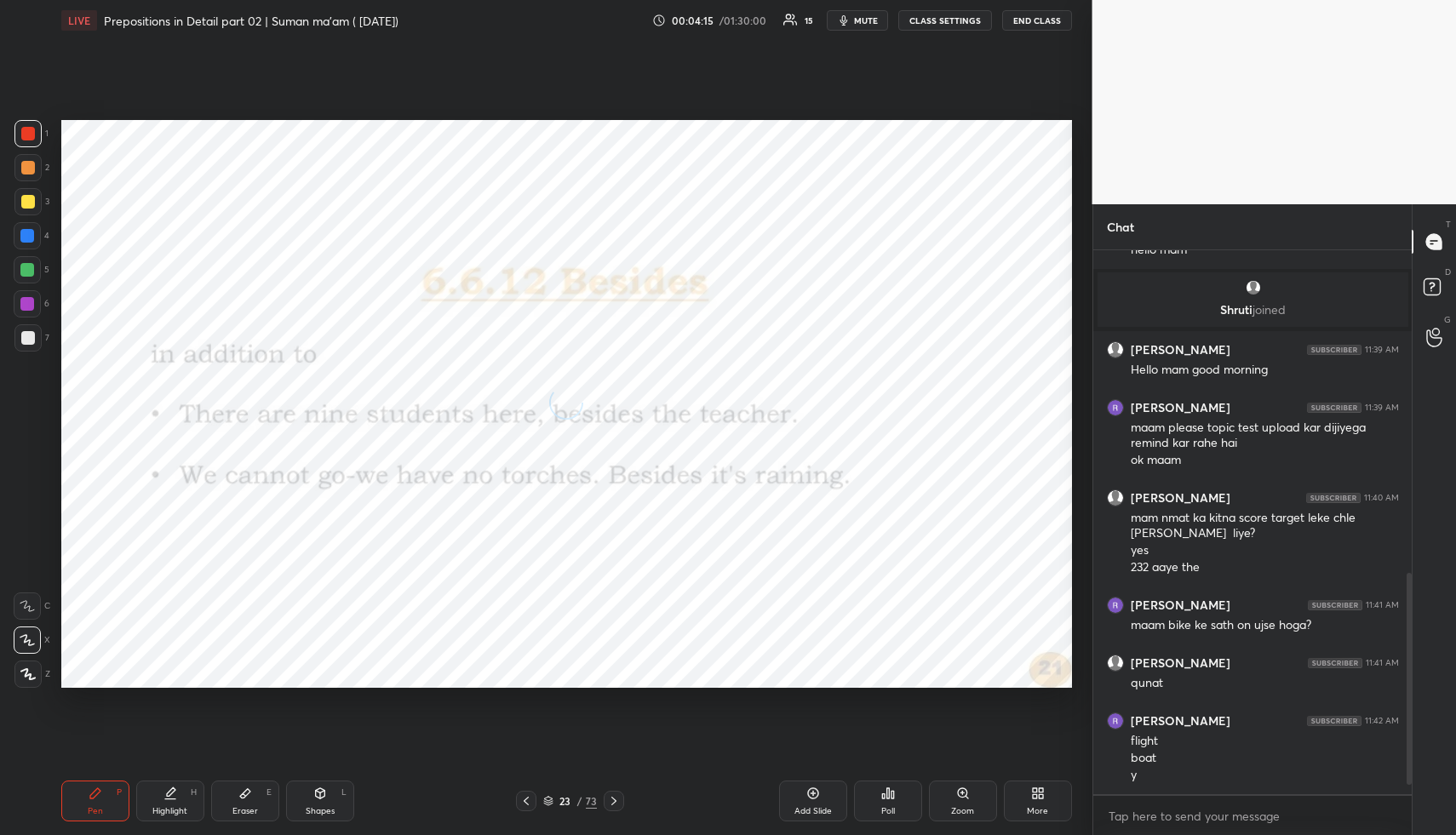
click at [616, 798] on icon at bounding box center [613, 801] width 14 height 14
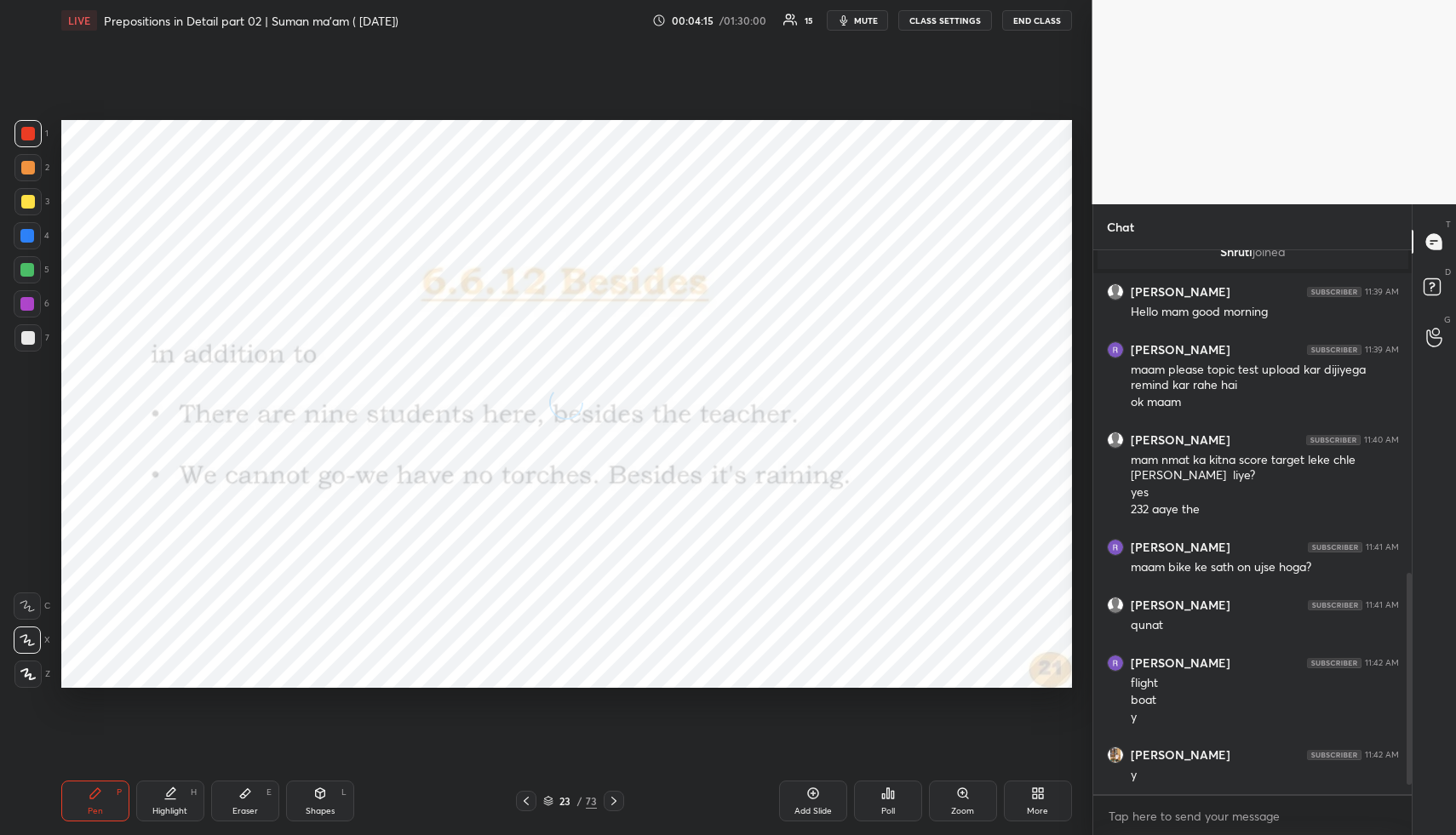
click at [616, 798] on icon at bounding box center [613, 801] width 14 height 14
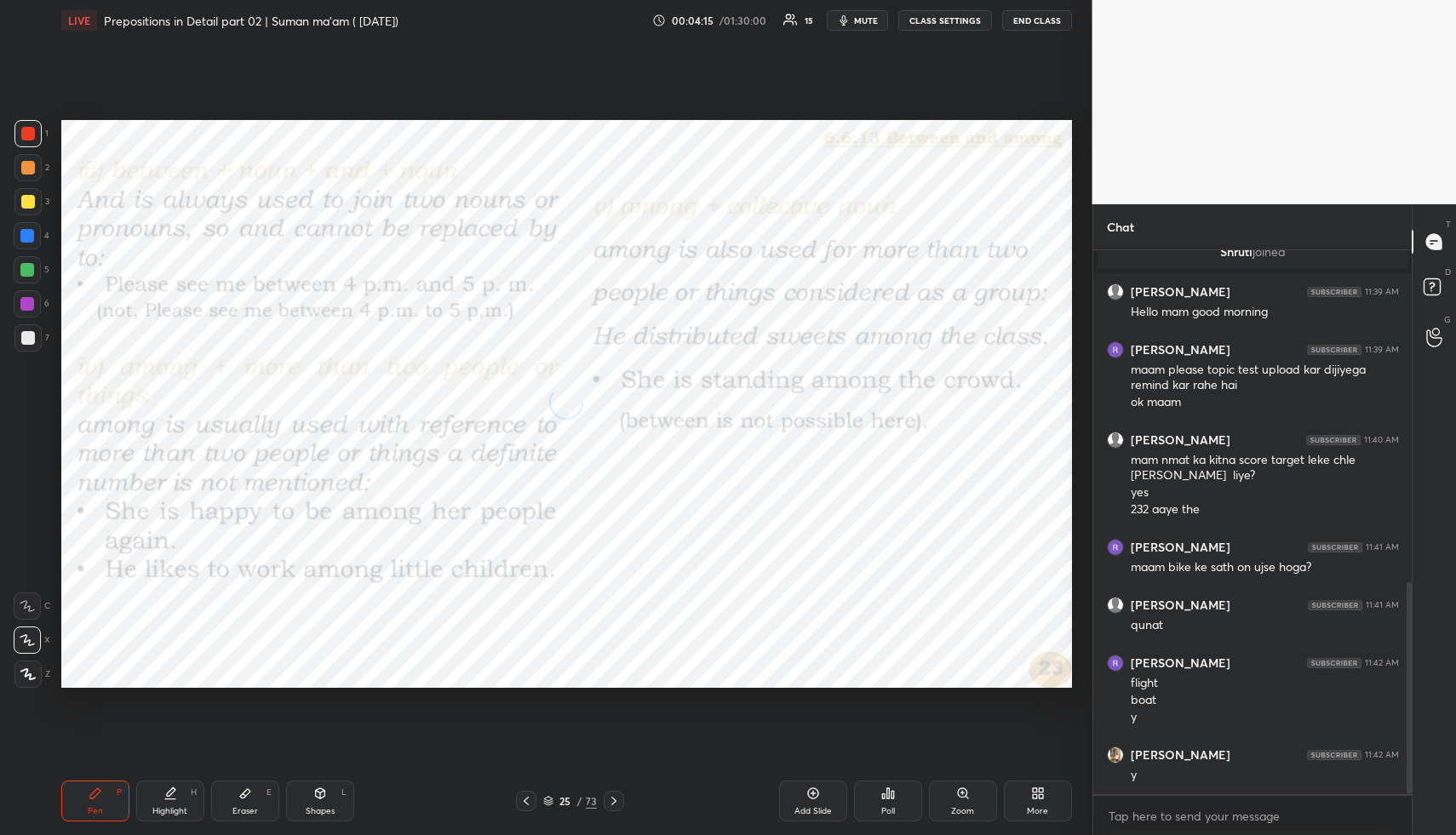
click at [616, 798] on icon at bounding box center [613, 801] width 14 height 14
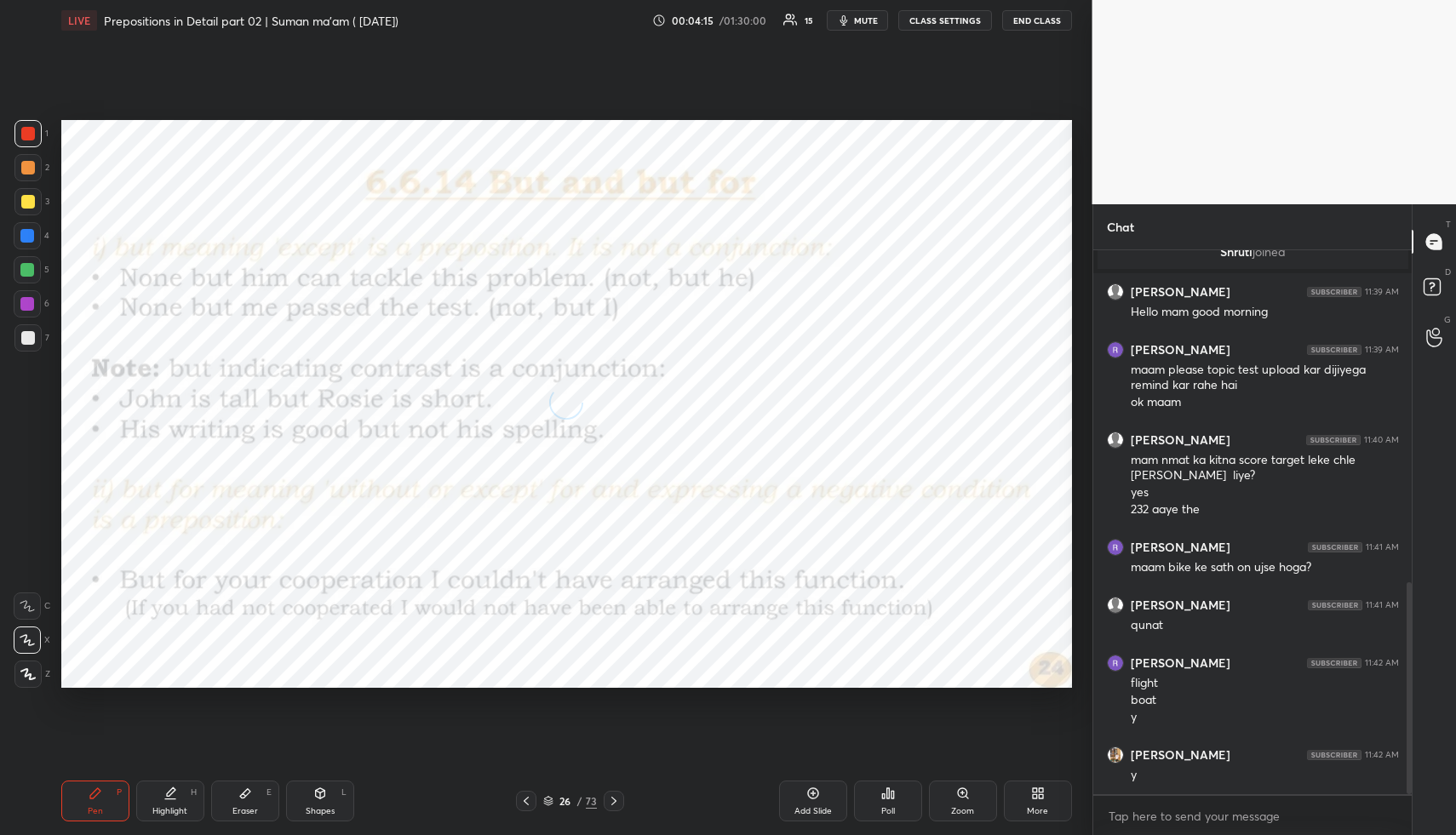
click at [616, 798] on icon at bounding box center [613, 801] width 14 height 14
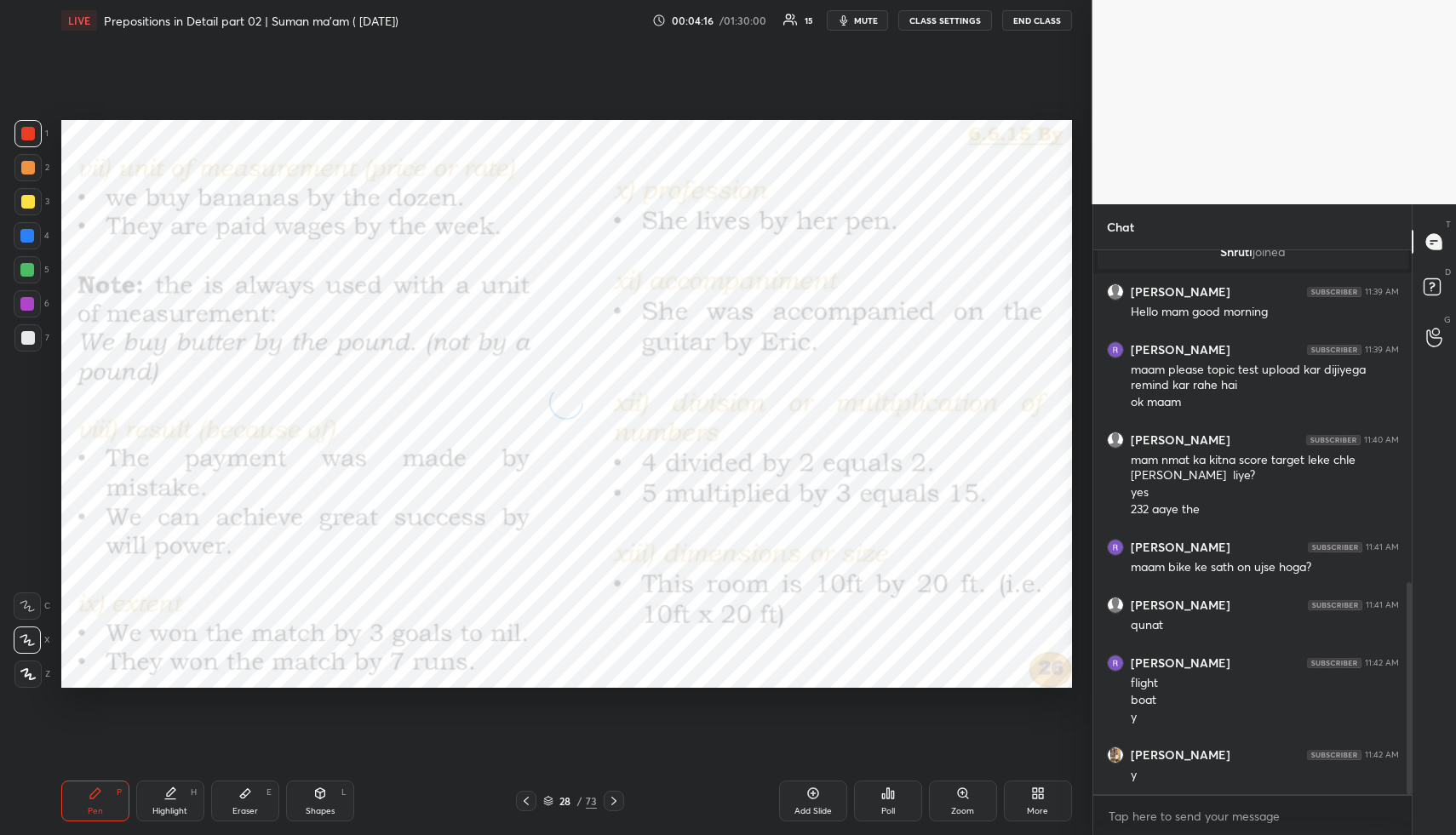
click at [616, 798] on icon at bounding box center [613, 801] width 14 height 14
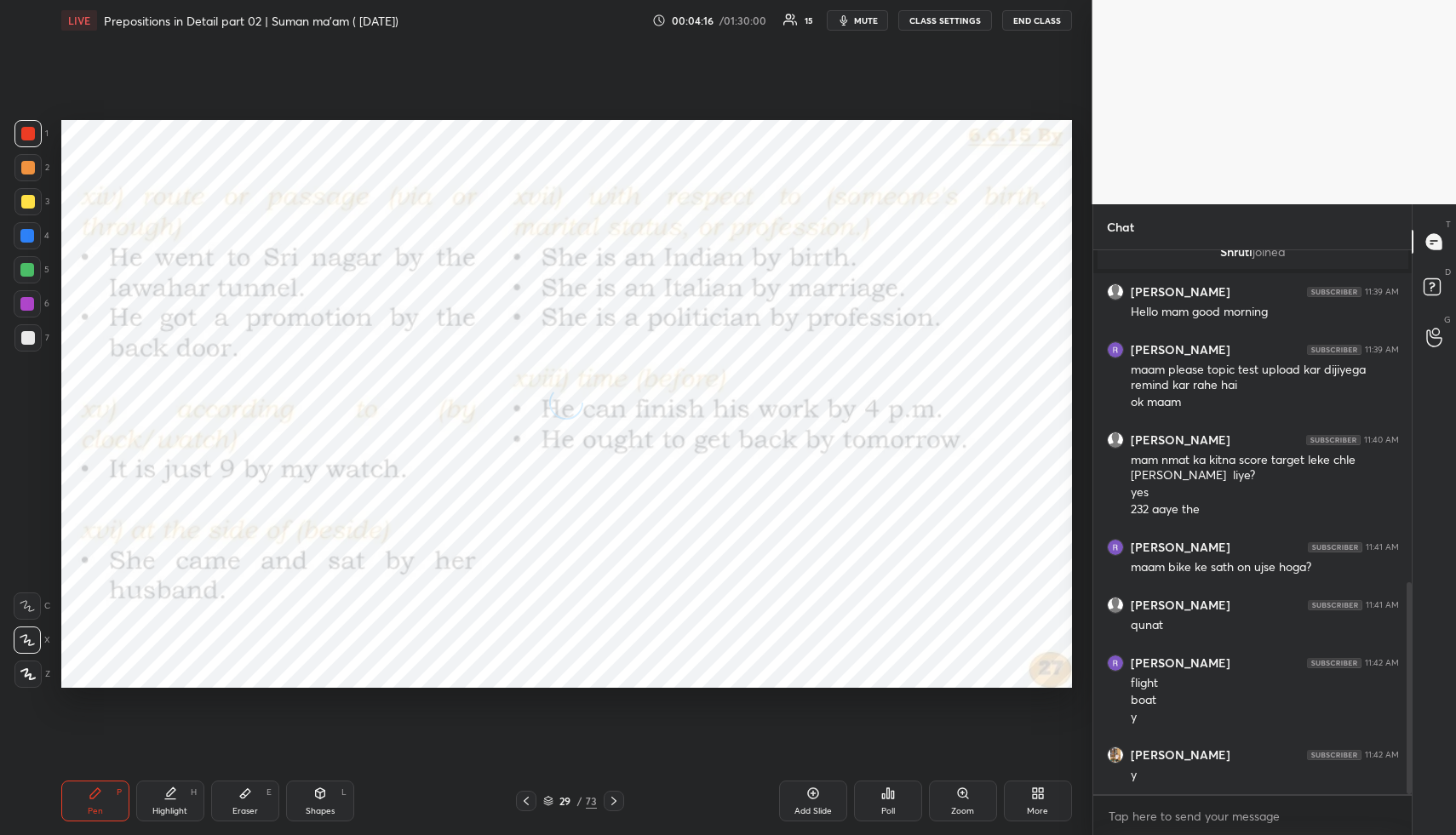
click at [616, 798] on icon at bounding box center [613, 801] width 14 height 14
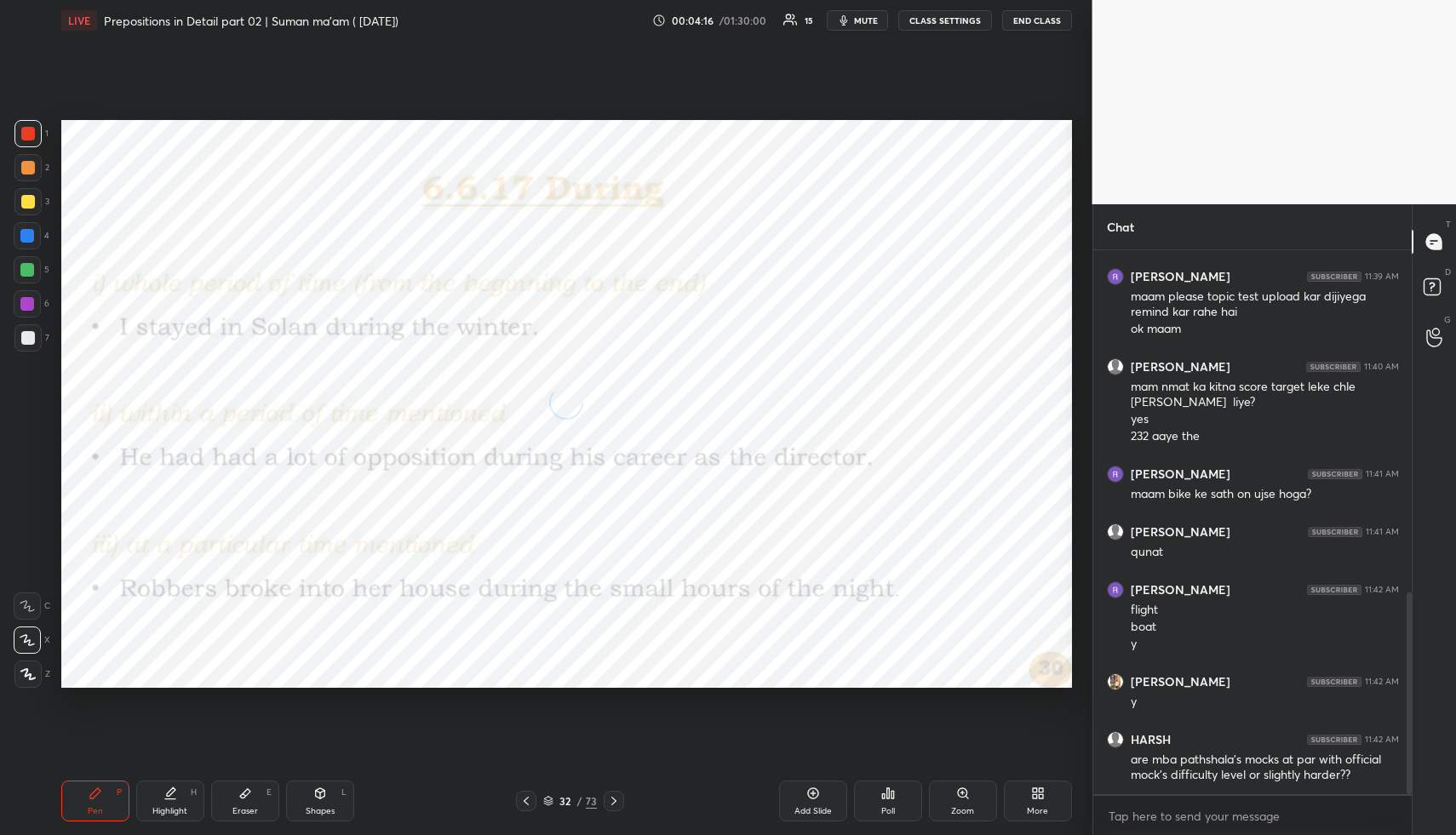
click at [616, 798] on icon at bounding box center [613, 801] width 14 height 14
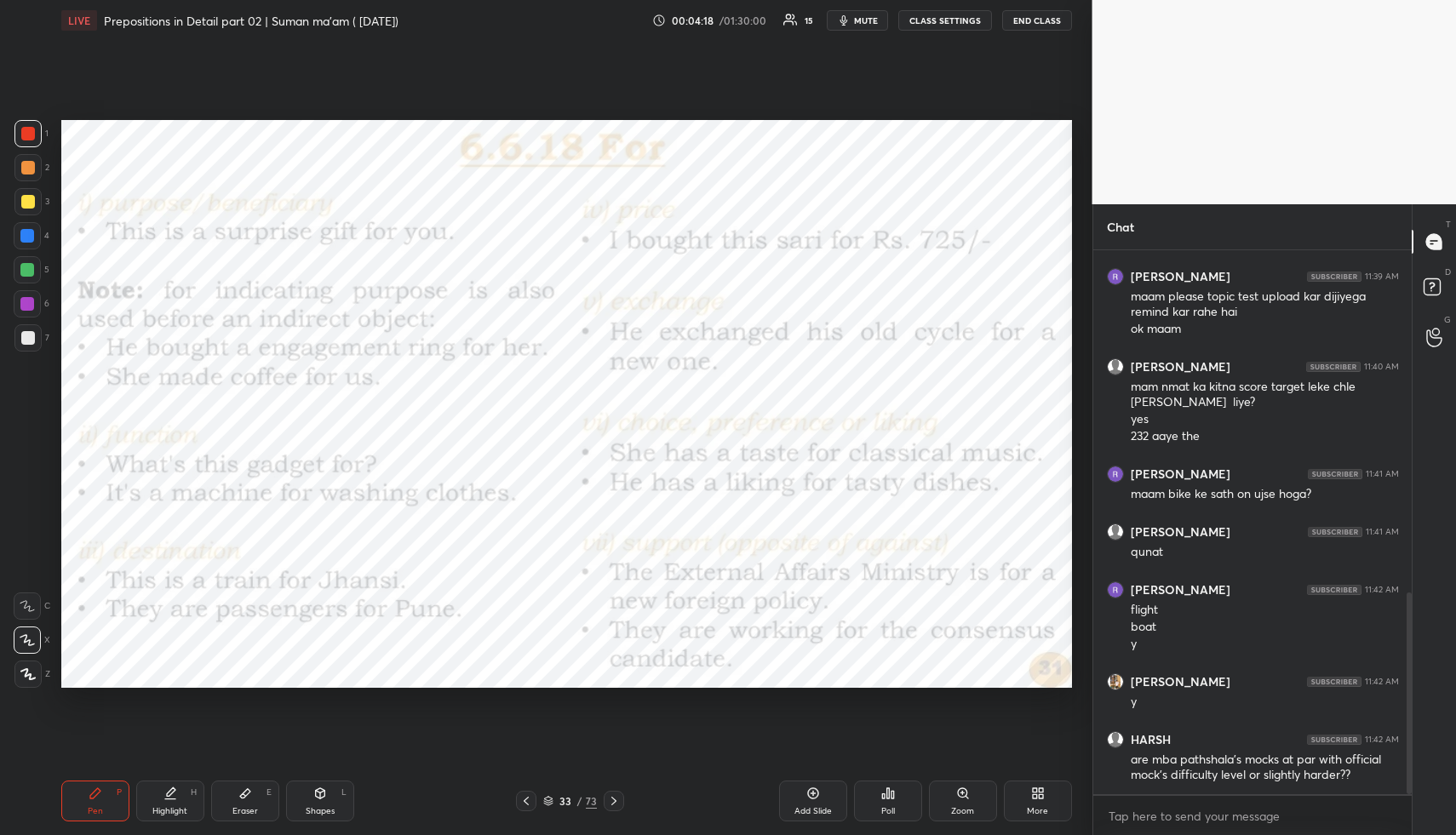
click at [616, 798] on icon at bounding box center [613, 801] width 14 height 14
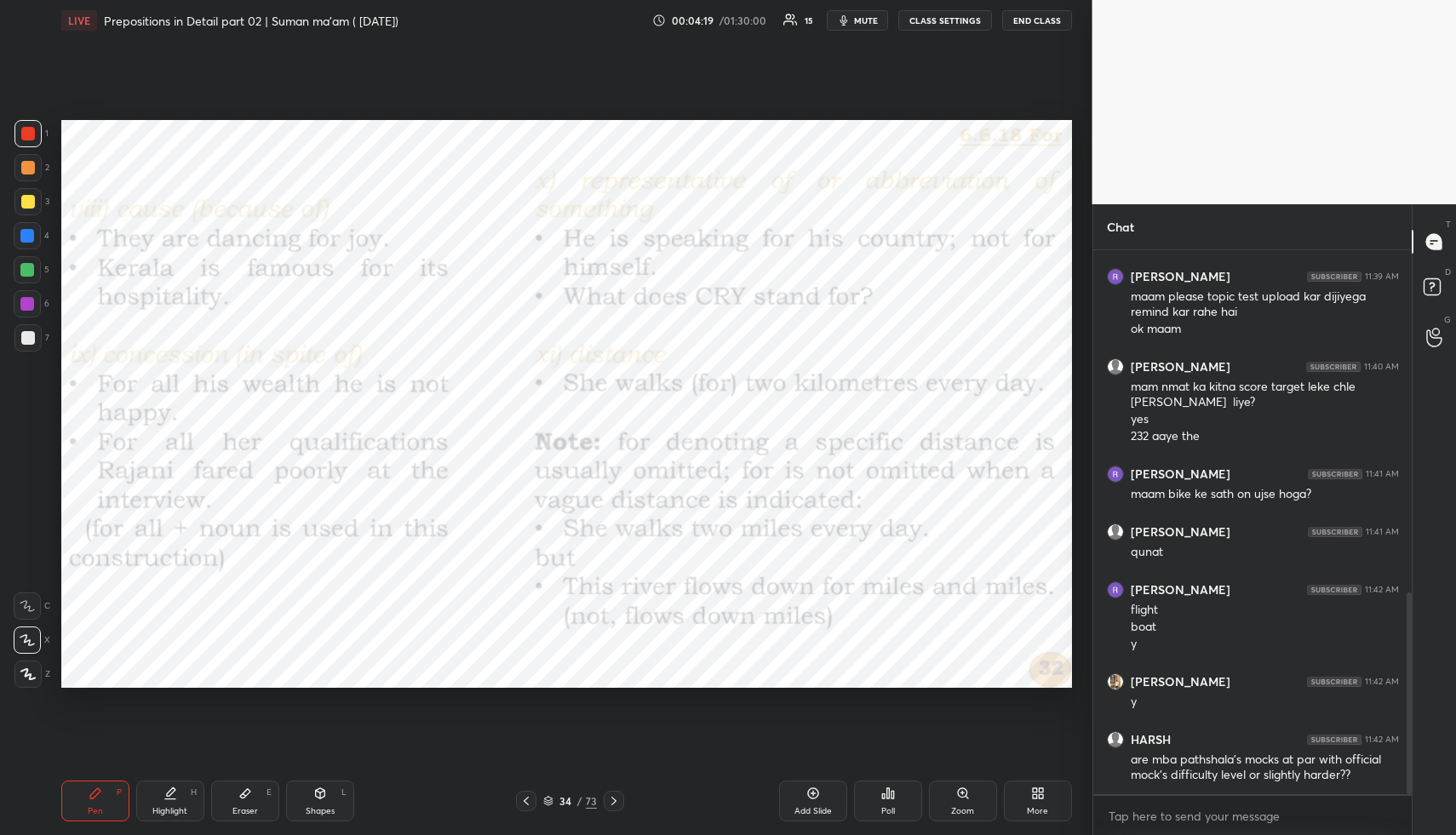
click at [615, 798] on icon at bounding box center [613, 801] width 14 height 14
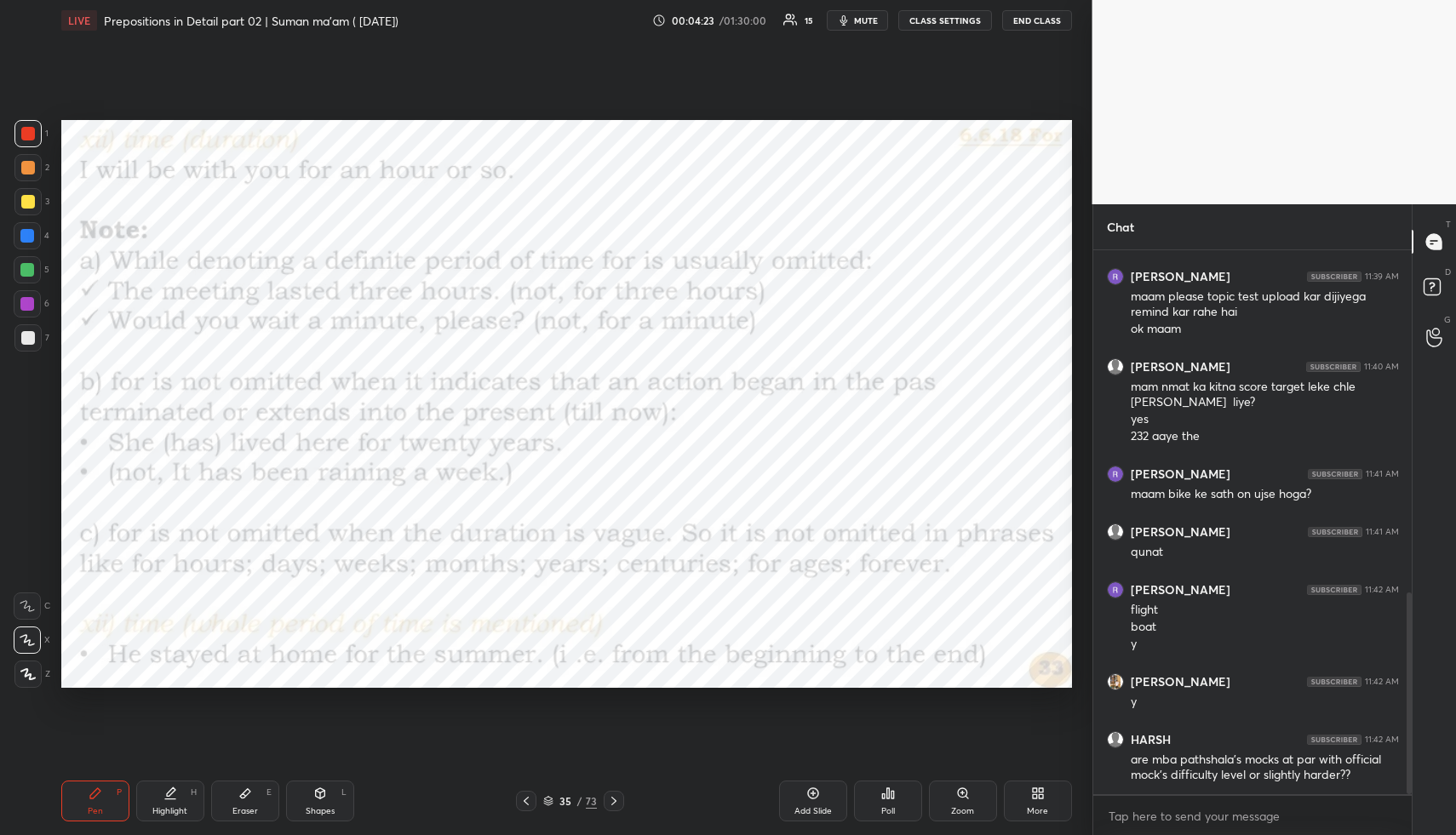
click at [616, 799] on icon at bounding box center [613, 801] width 14 height 14
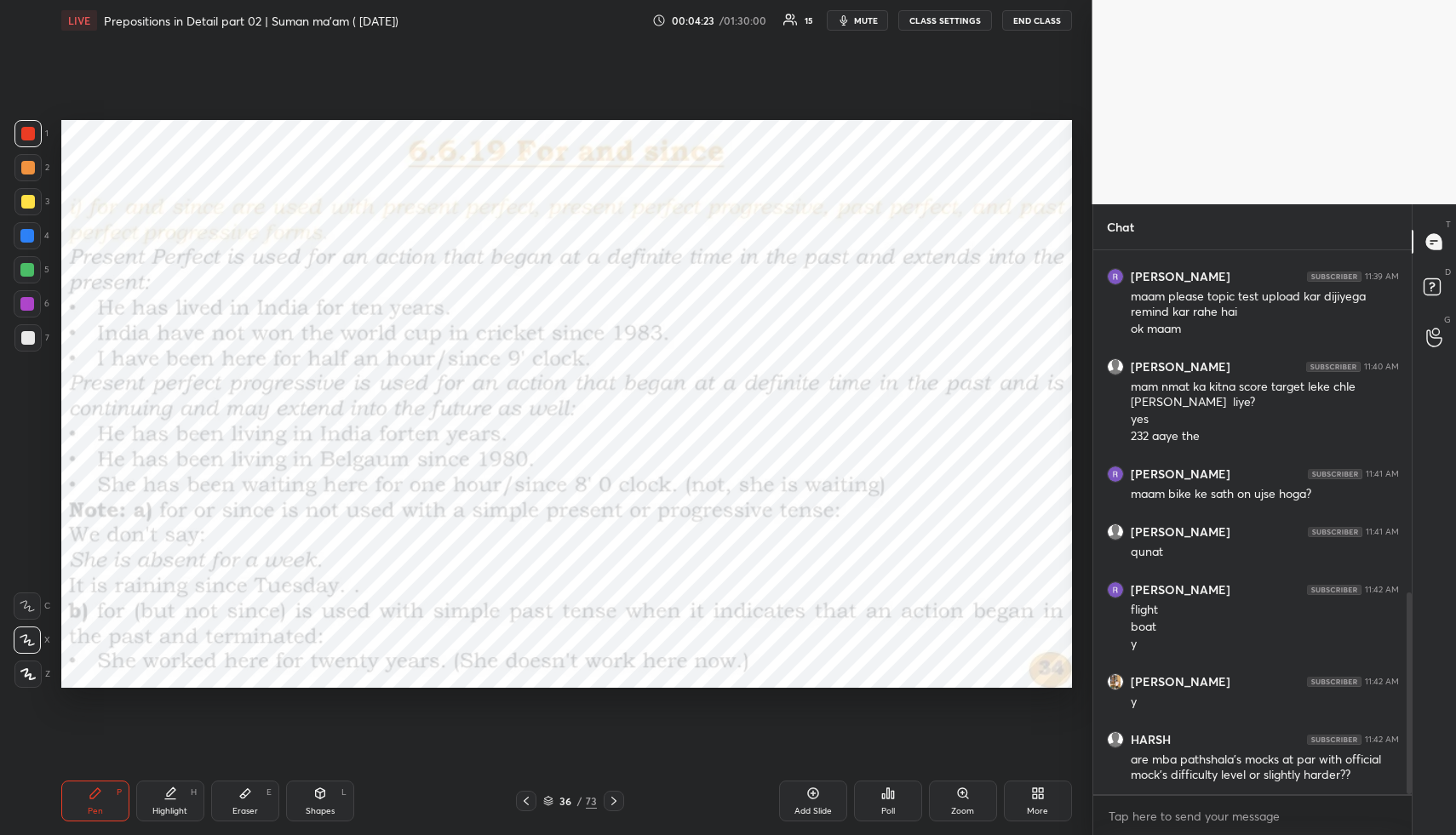
scroll to position [982, 0]
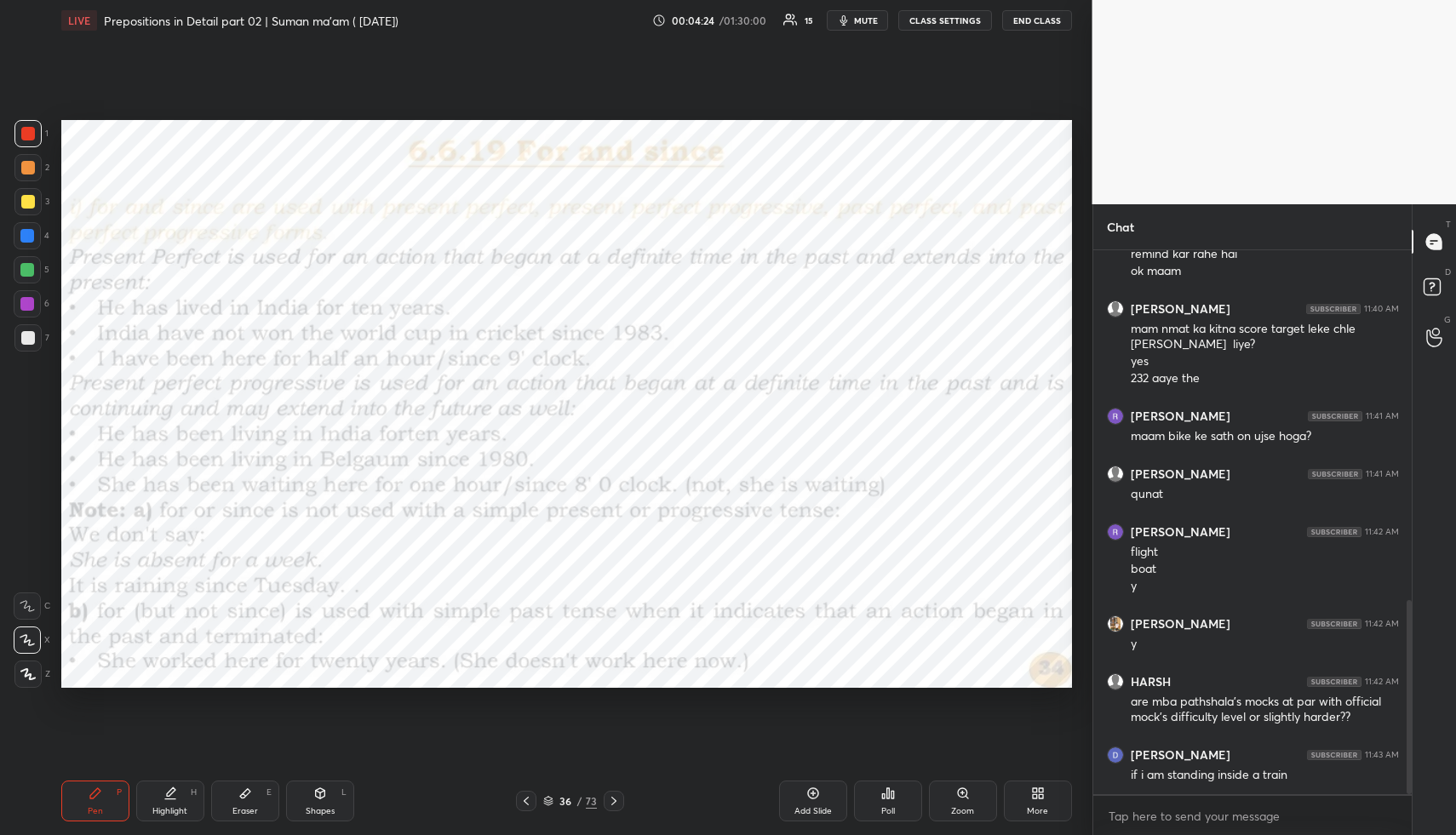
click at [614, 800] on icon at bounding box center [613, 801] width 5 height 8
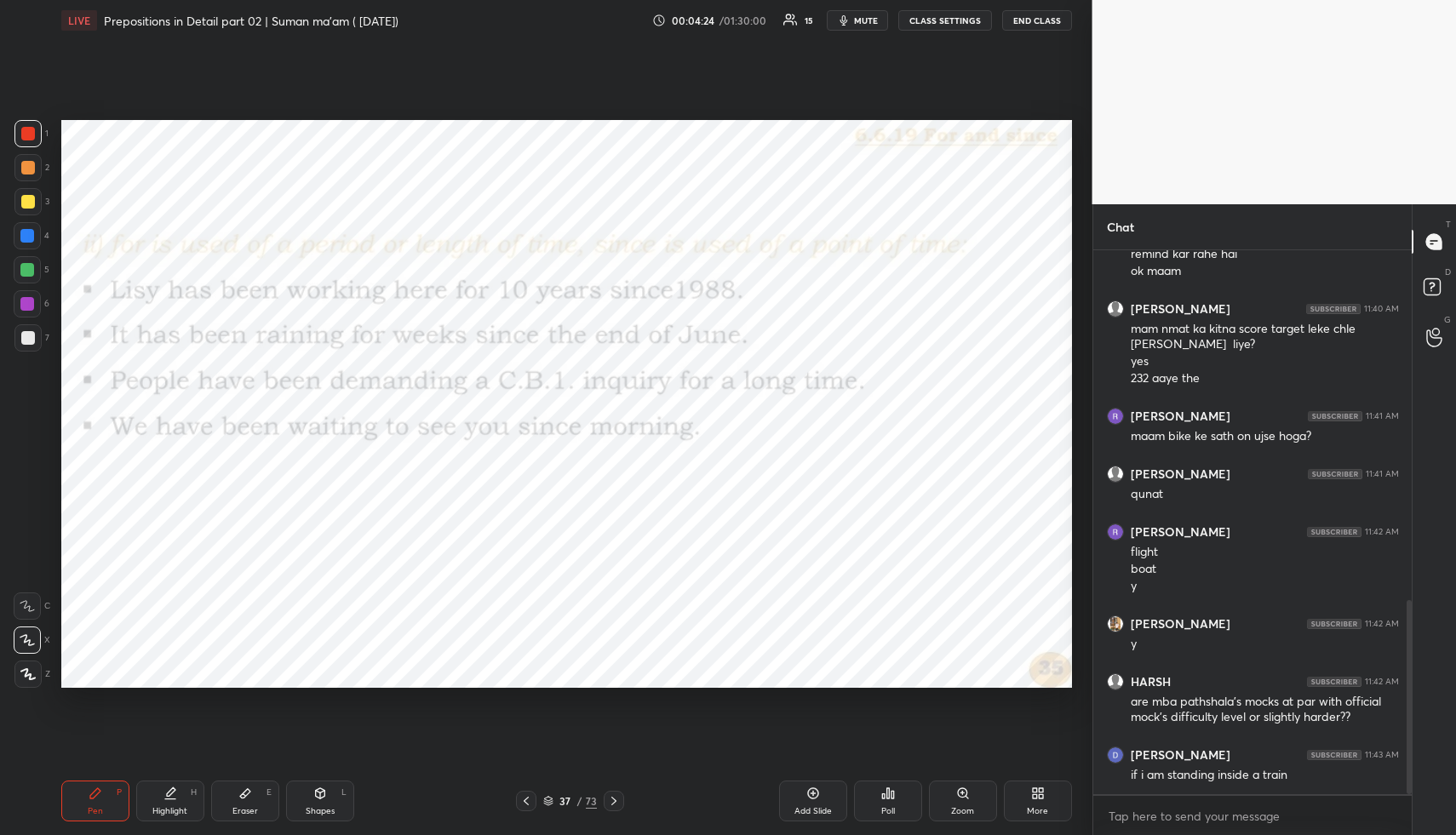
scroll to position [1040, 0]
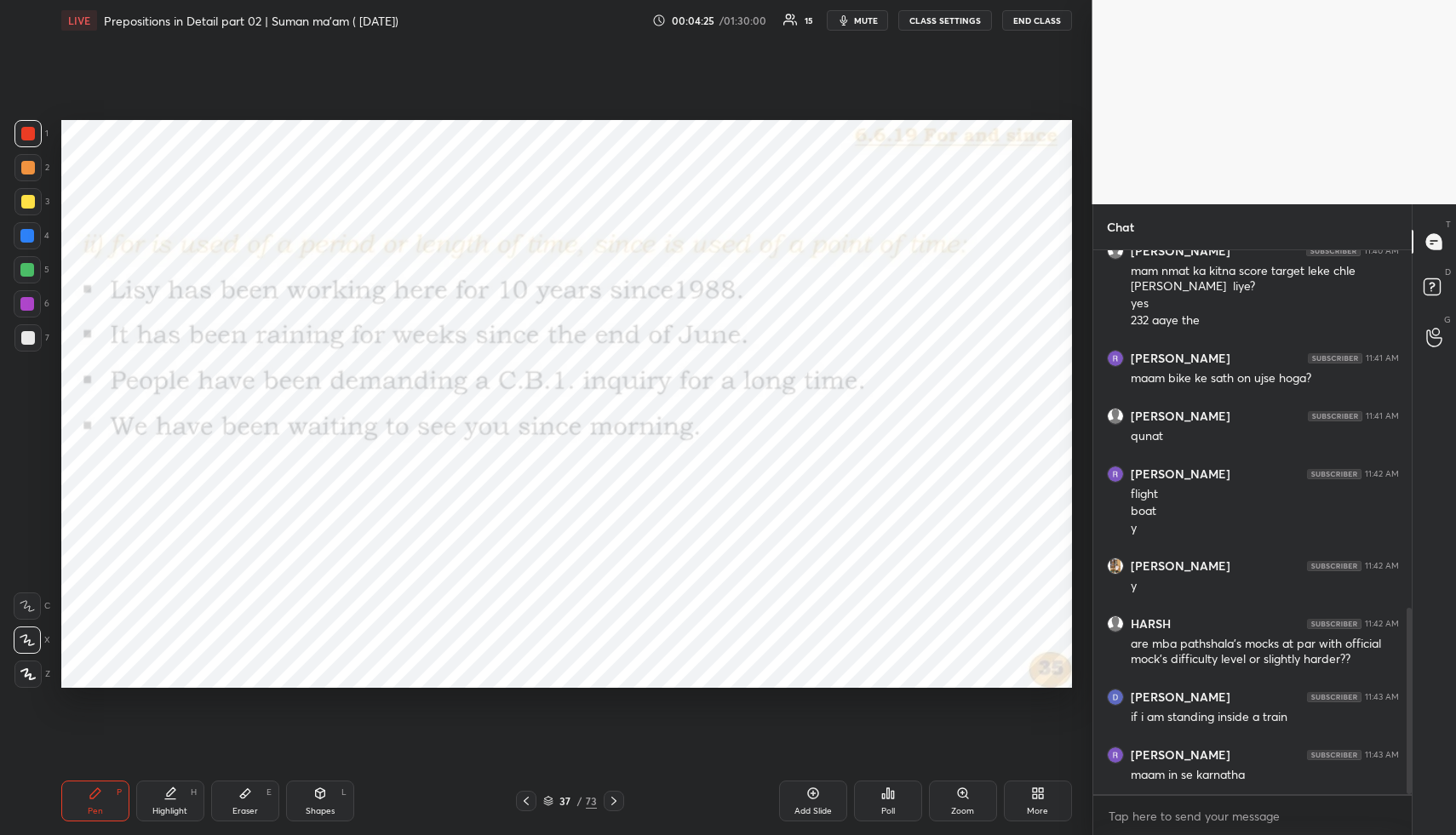
click at [614, 800] on icon at bounding box center [613, 801] width 5 height 8
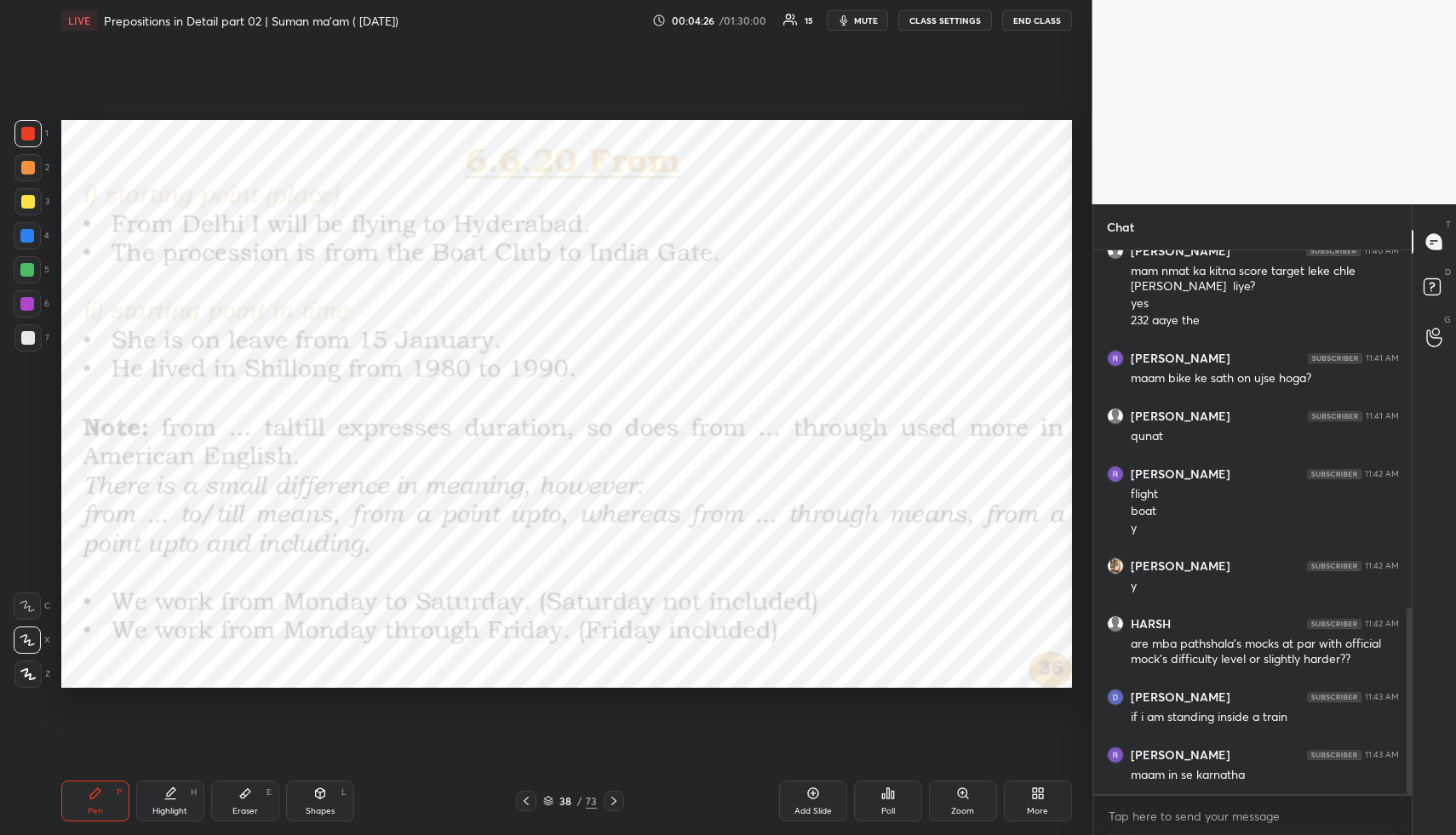
click at [615, 799] on icon at bounding box center [613, 801] width 5 height 8
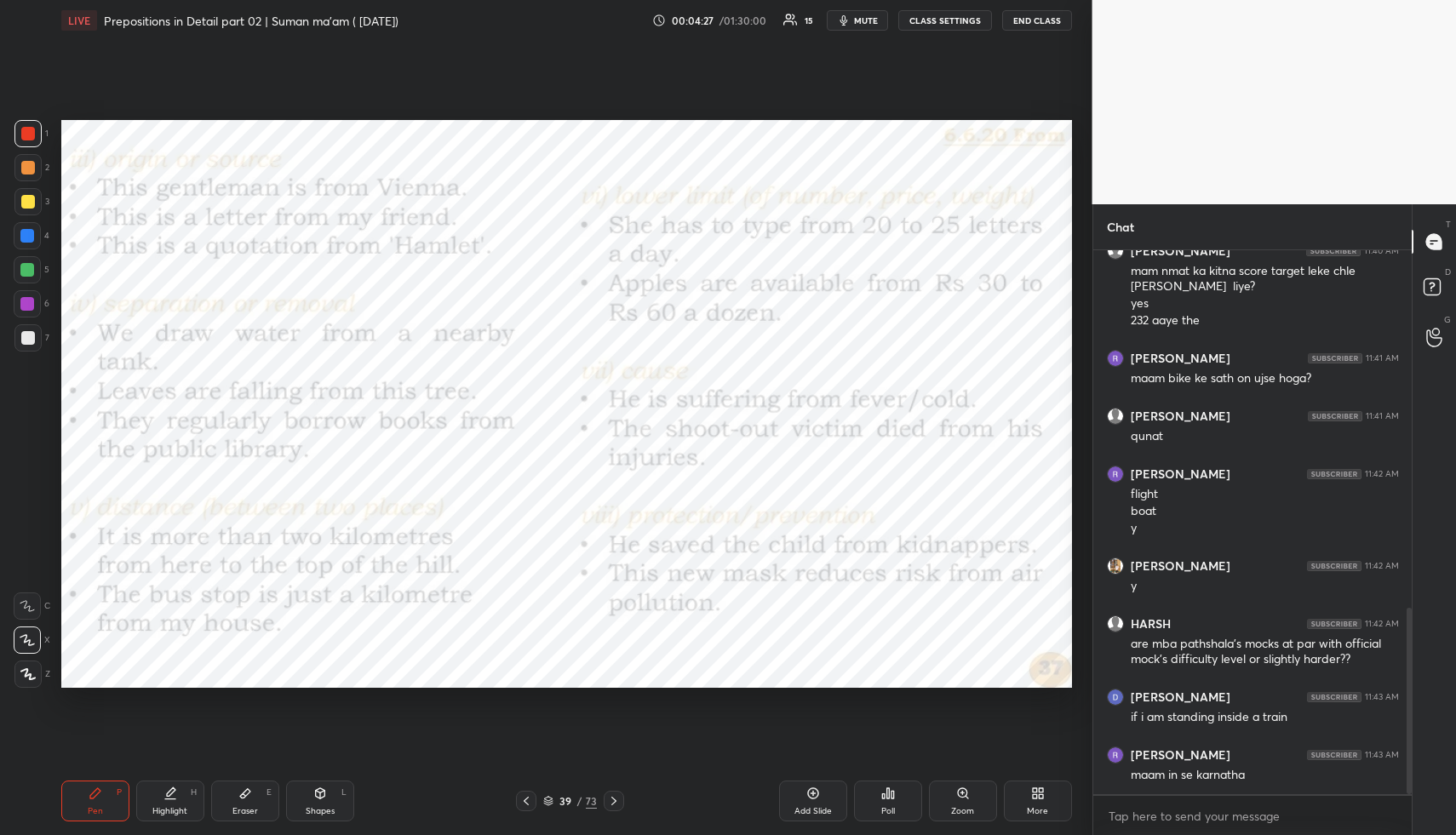
click at [614, 800] on icon at bounding box center [613, 801] width 5 height 8
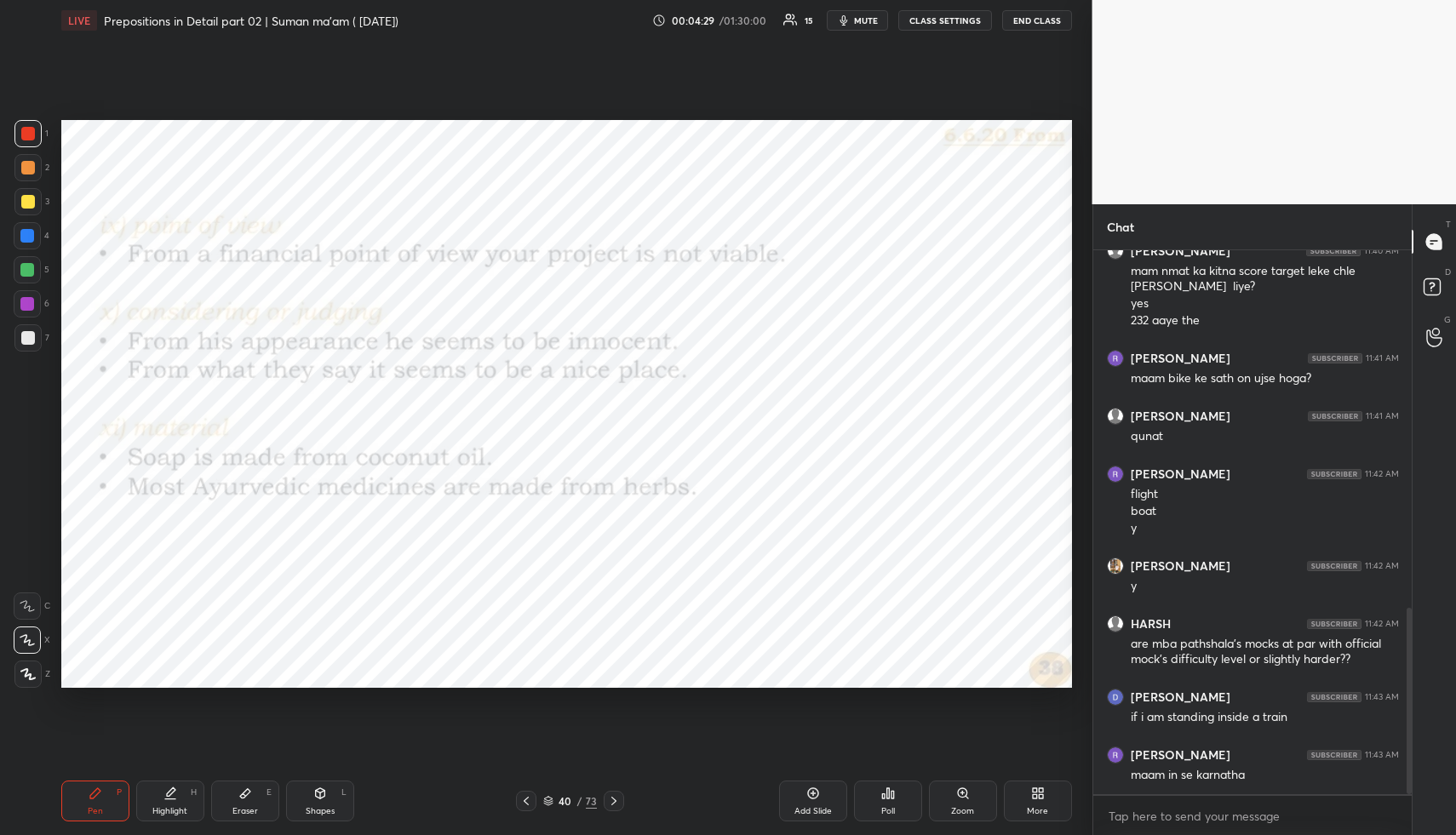
click at [614, 799] on icon at bounding box center [613, 801] width 5 height 8
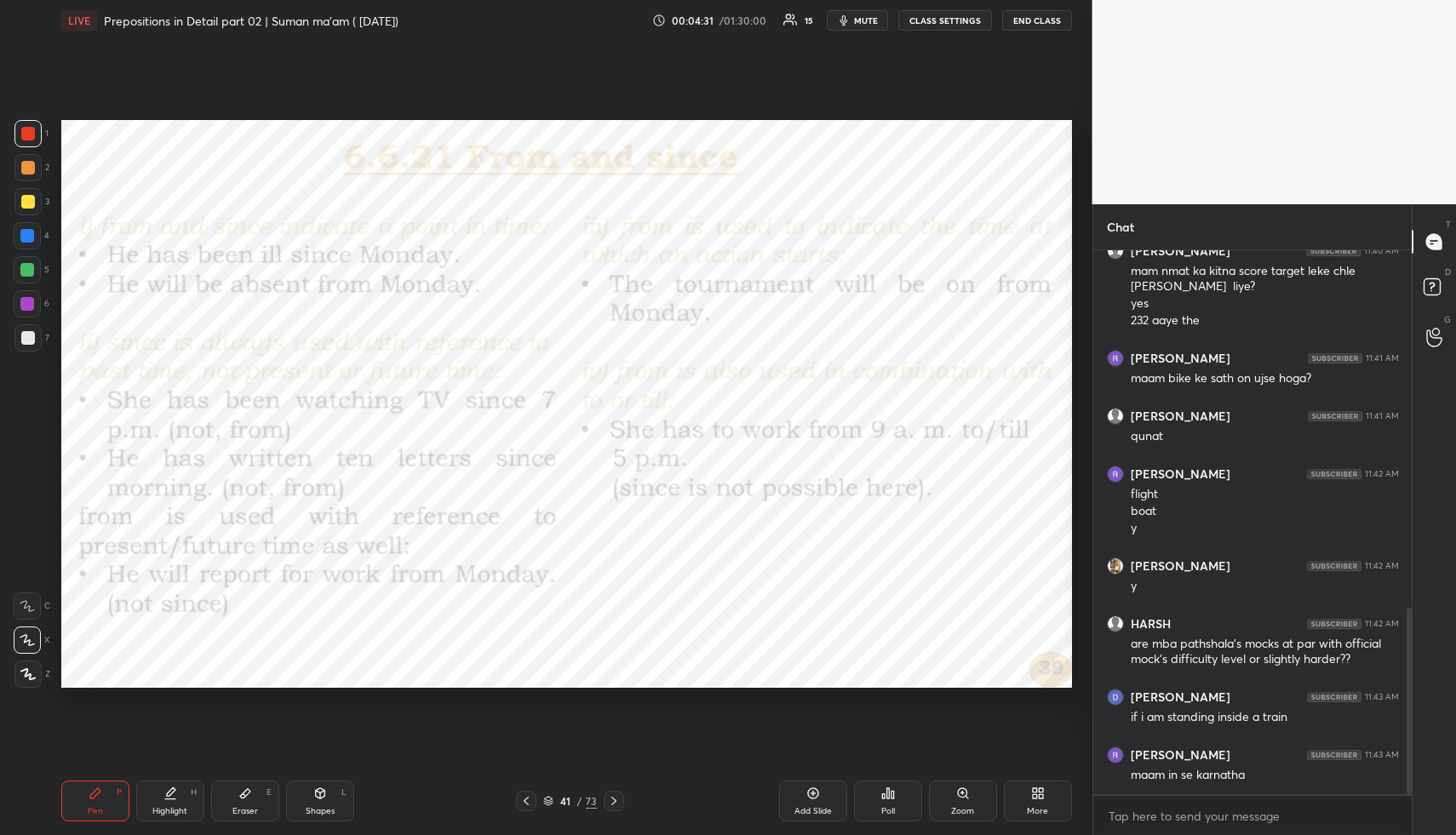
click at [614, 799] on icon at bounding box center [613, 801] width 5 height 8
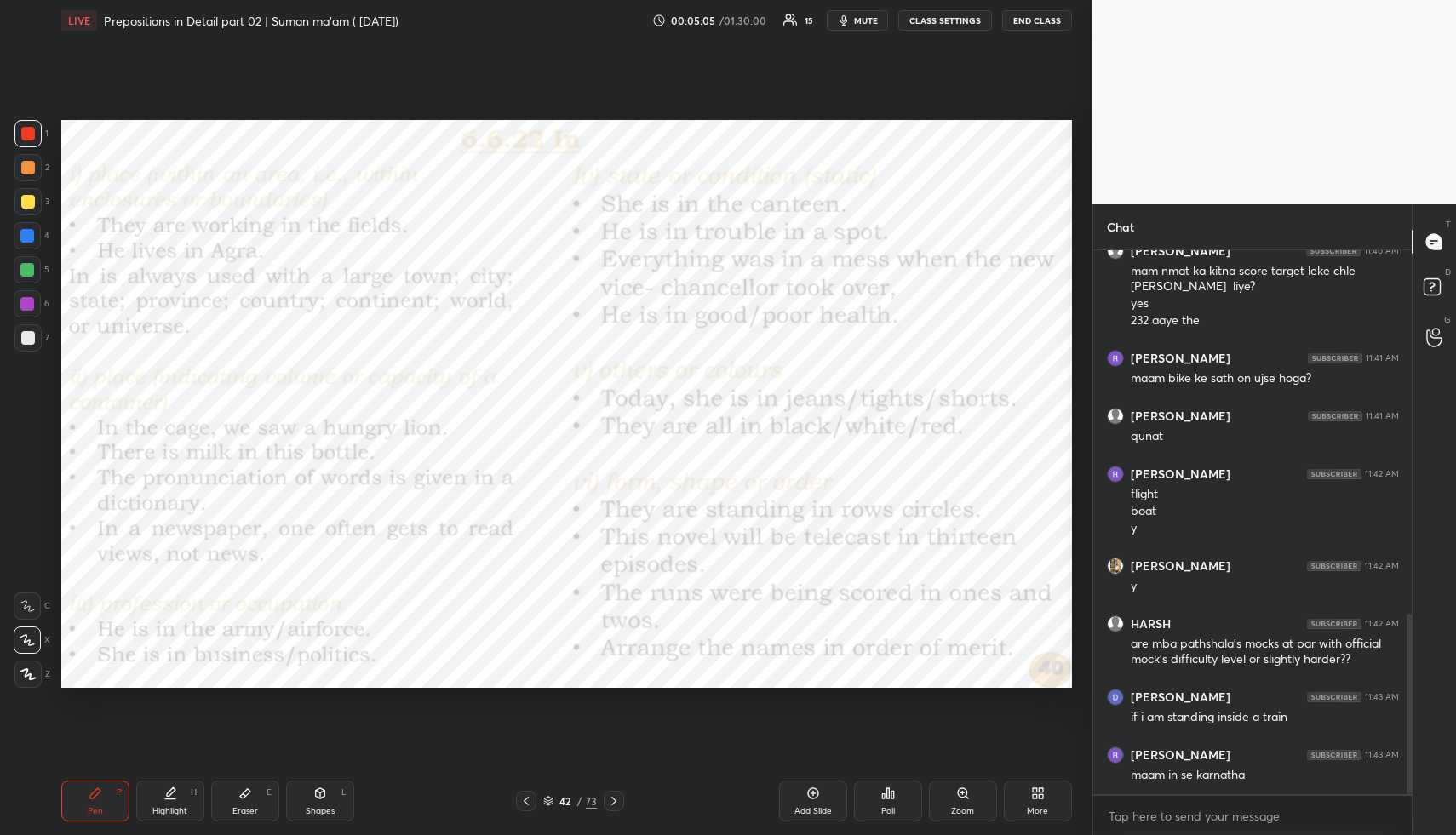
scroll to position [1098, 0]
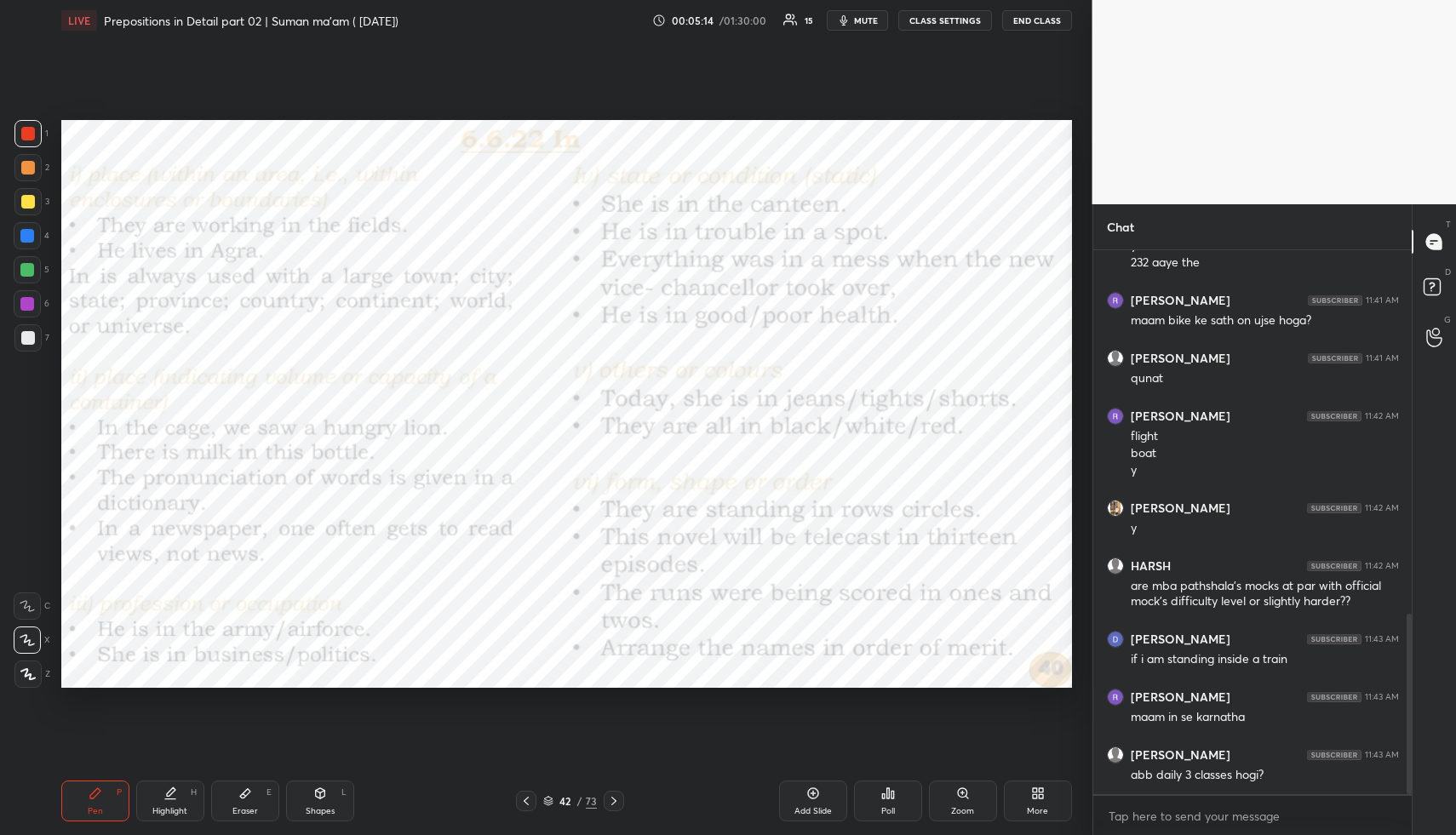
click at [881, 17] on button "mute" at bounding box center [858, 21] width 62 height 21
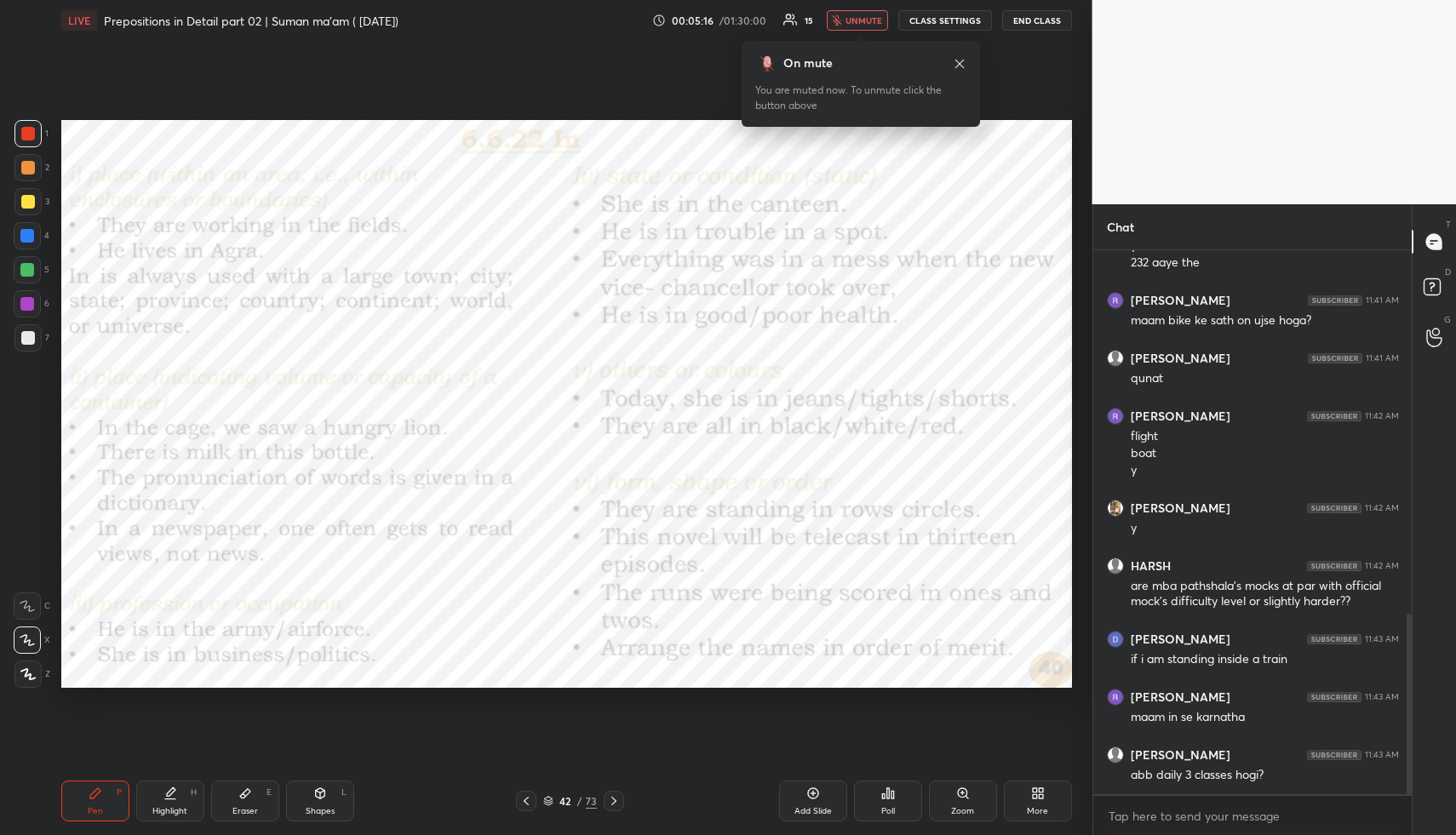
drag, startPoint x: 875, startPoint y: 17, endPoint x: 878, endPoint y: 41, distance: 24.2
click at [875, 16] on span "unmute" at bounding box center [863, 20] width 36 height 12
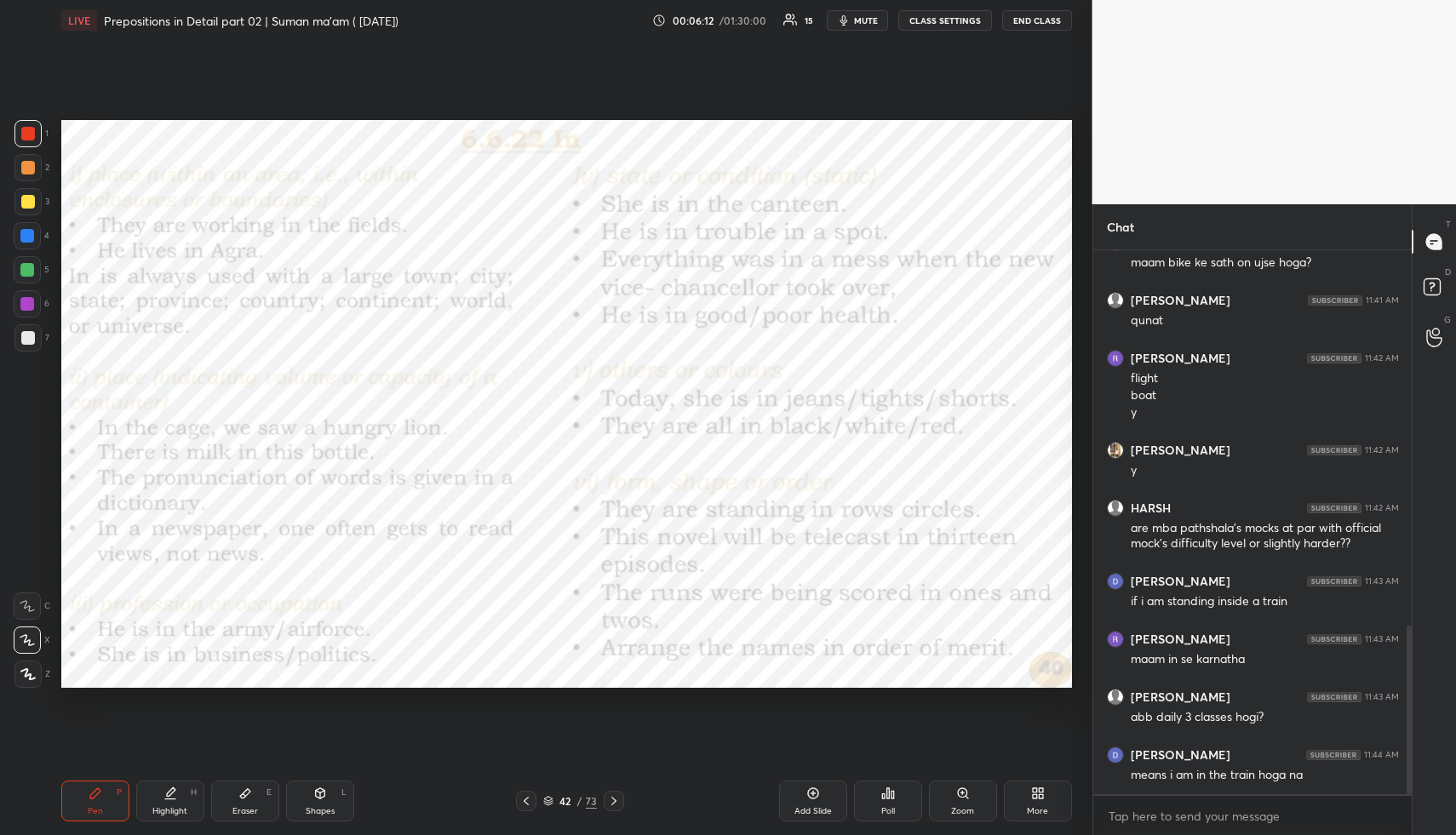
scroll to position [1214, 0]
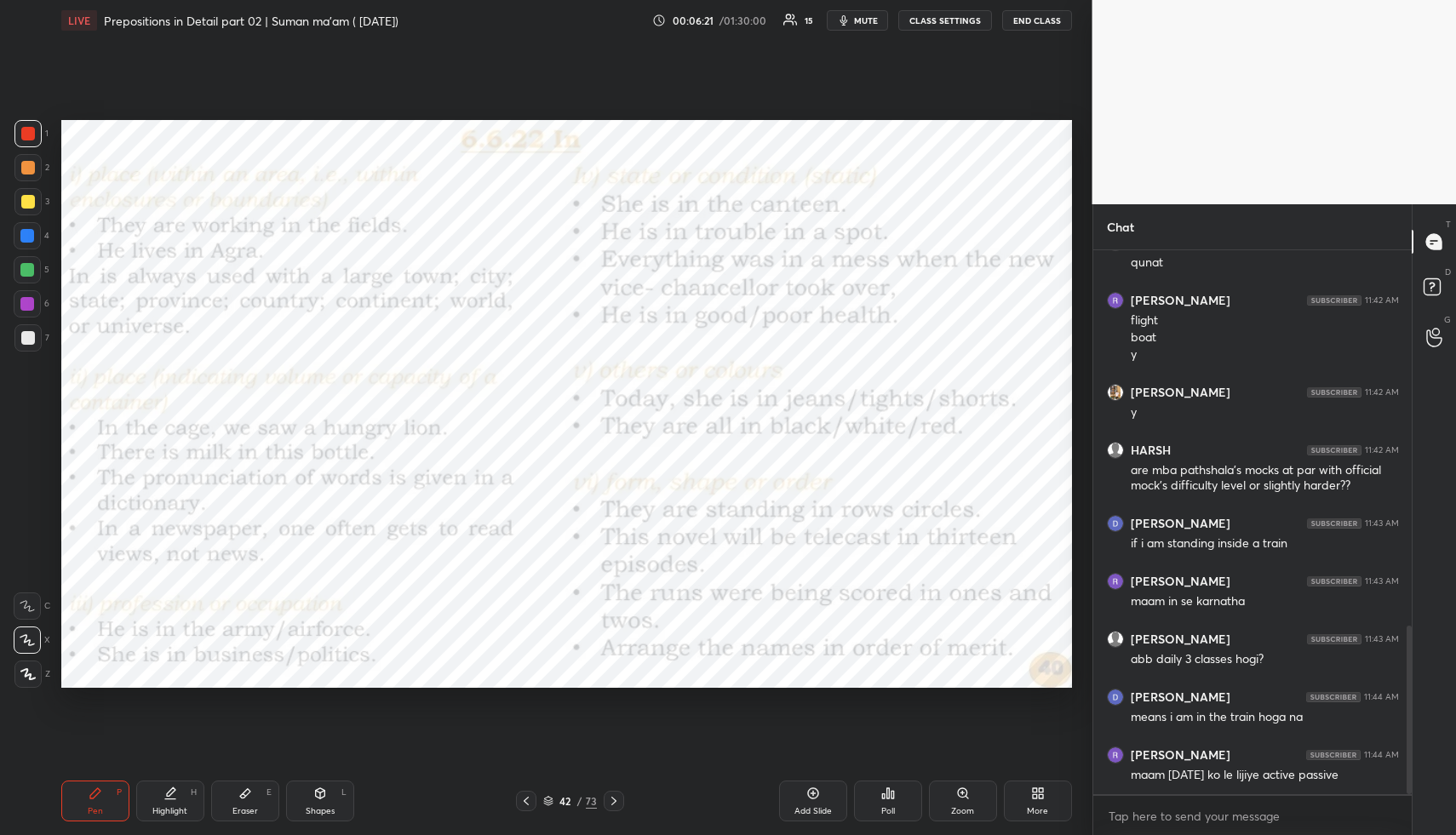
click at [870, 19] on span "mute" at bounding box center [867, 20] width 24 height 12
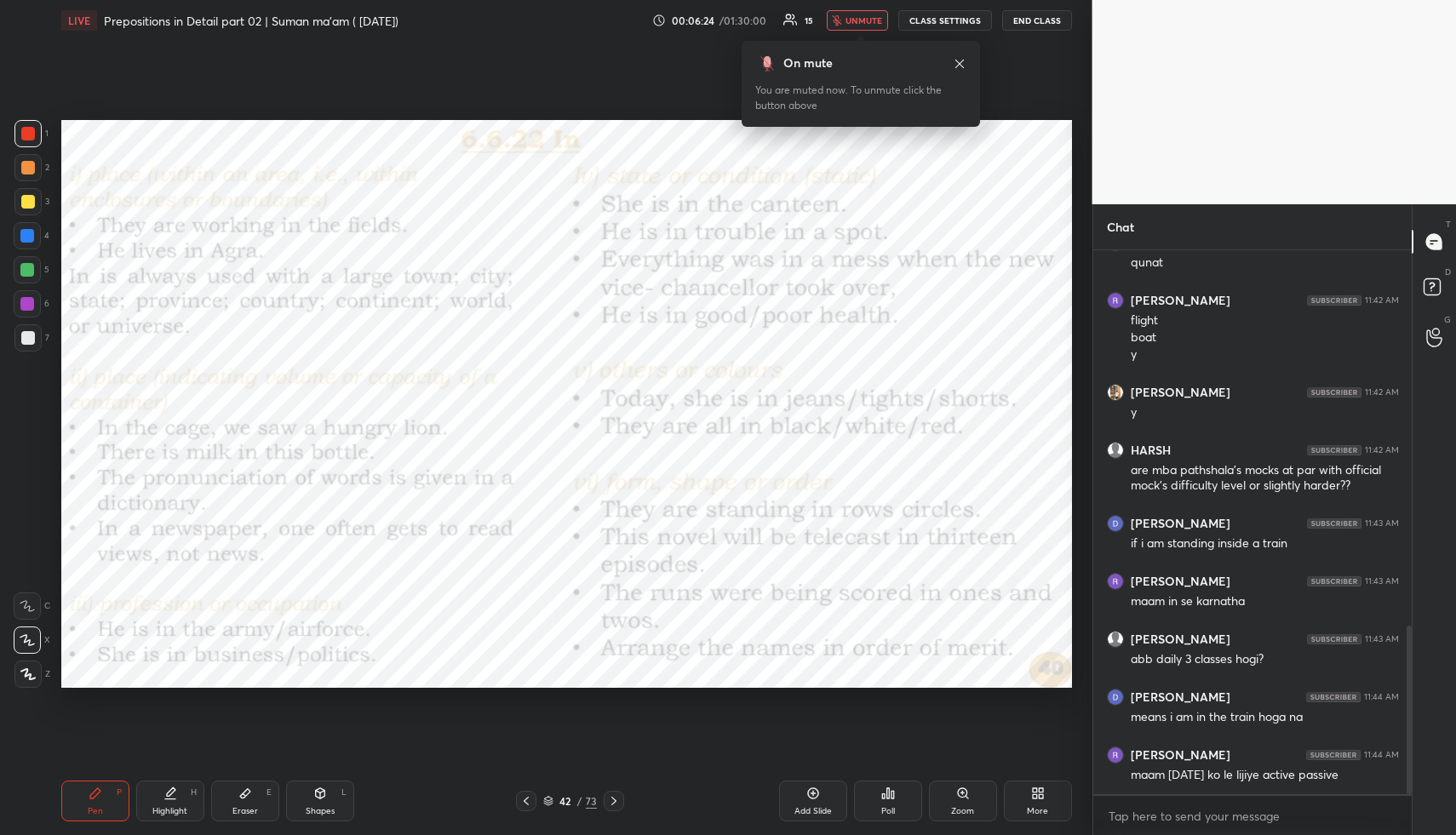
click at [960, 62] on icon at bounding box center [959, 63] width 8 height 8
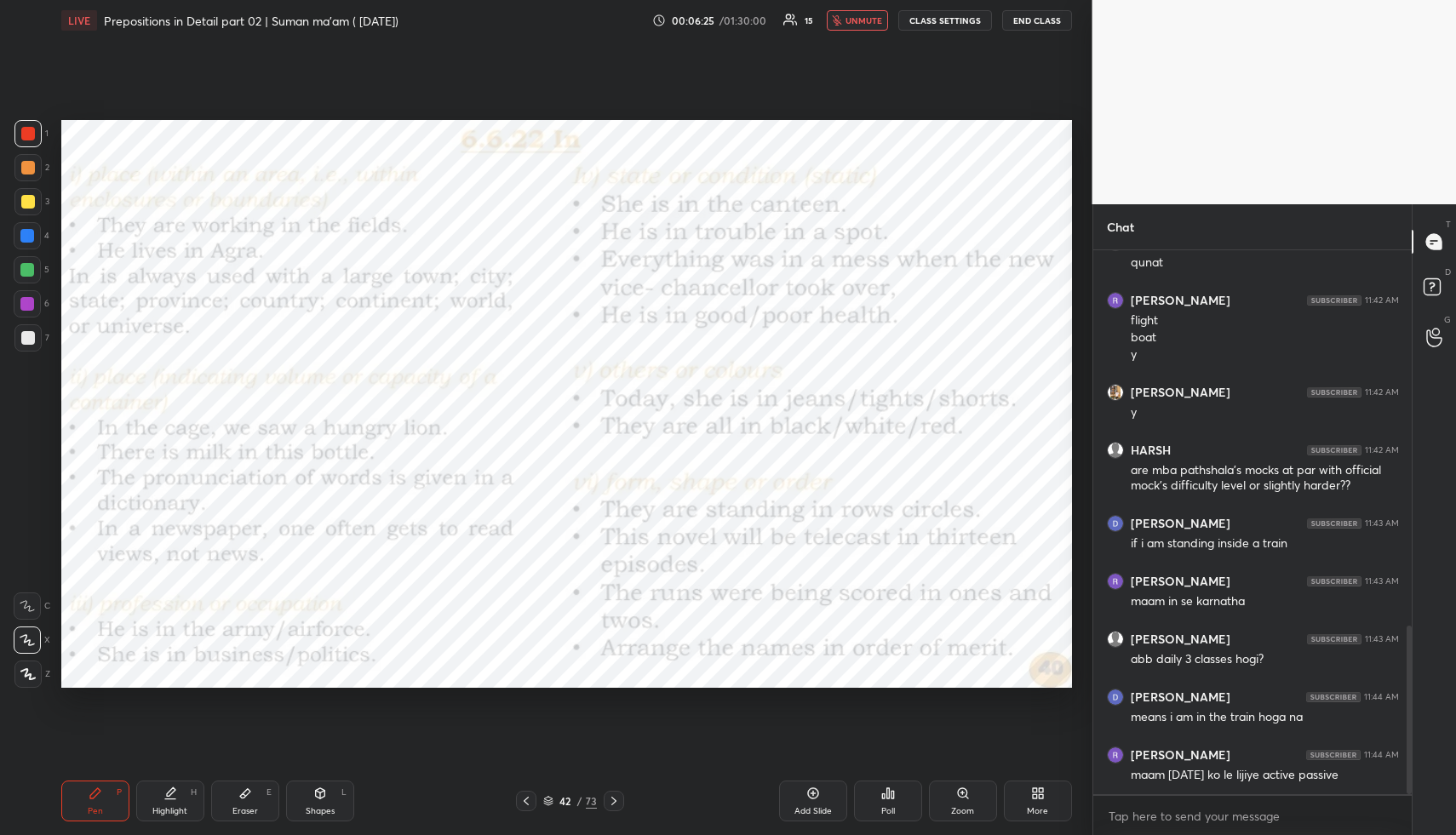
click at [866, 19] on span "unmute" at bounding box center [863, 20] width 36 height 12
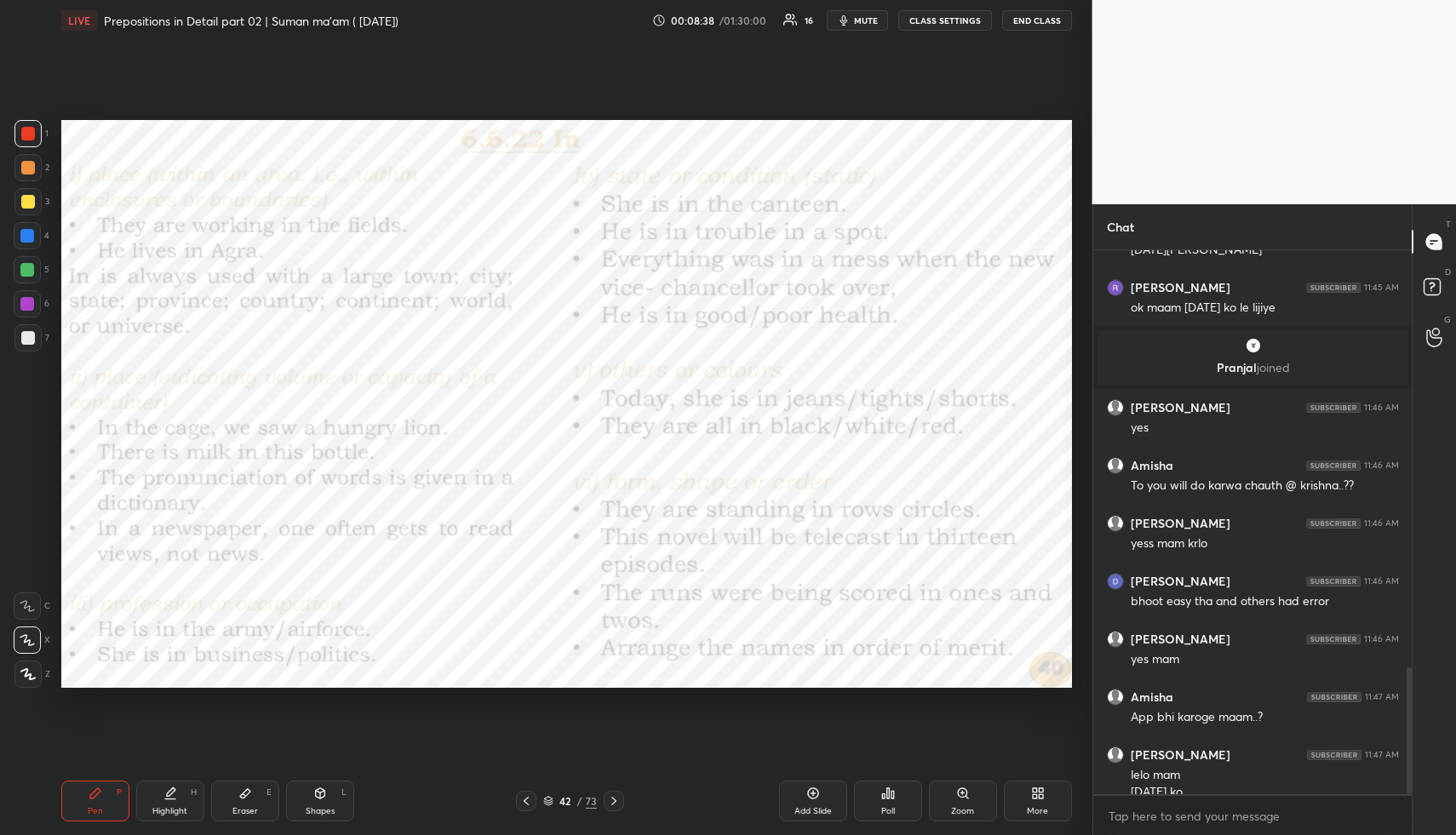
scroll to position [1795, 0]
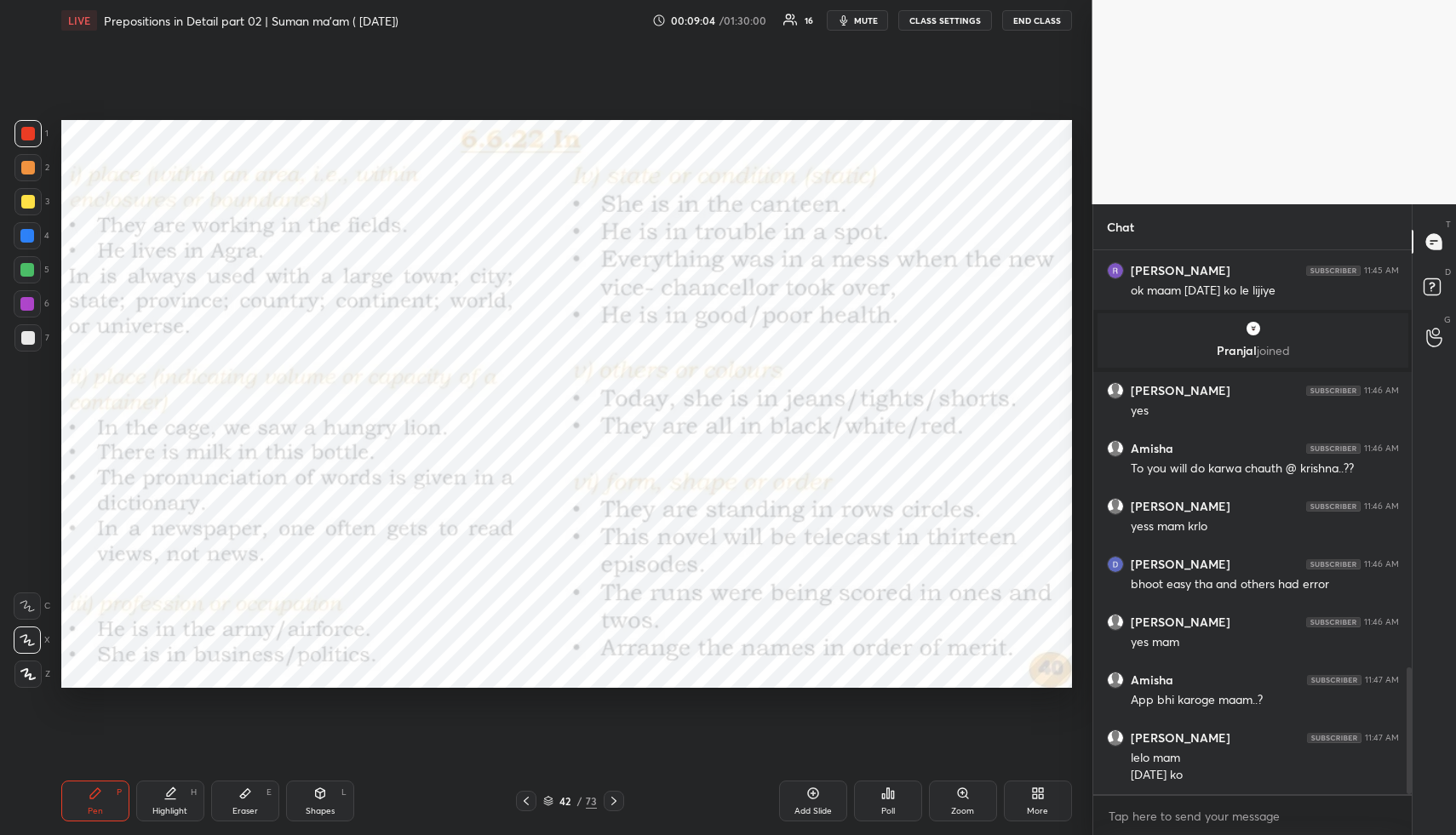
click at [246, 804] on div "Eraser E" at bounding box center [245, 801] width 68 height 41
click at [29, 639] on rect at bounding box center [30, 640] width 2 height 2
click at [100, 807] on div "Pen" at bounding box center [95, 811] width 15 height 8
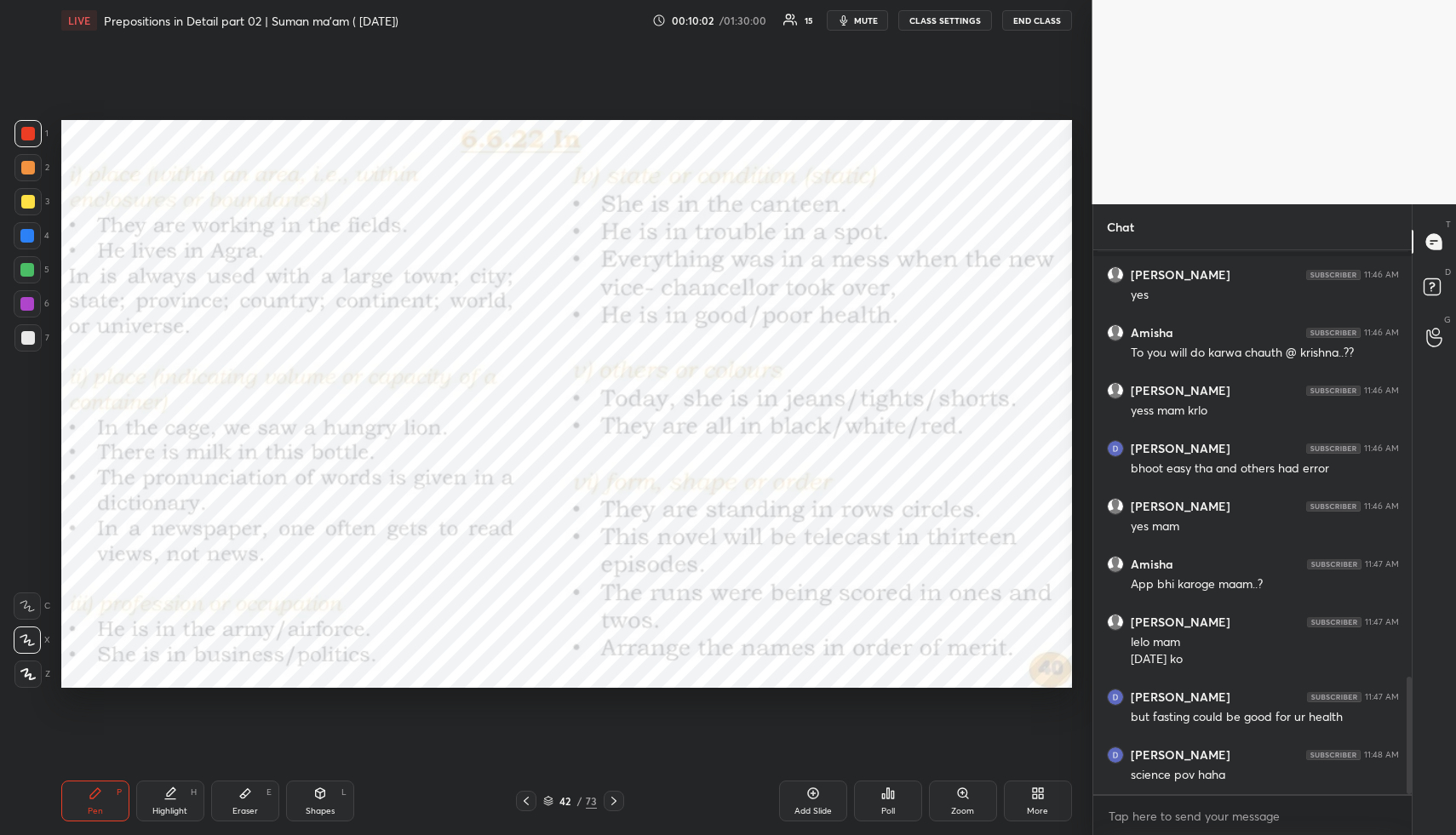
scroll to position [1969, 0]
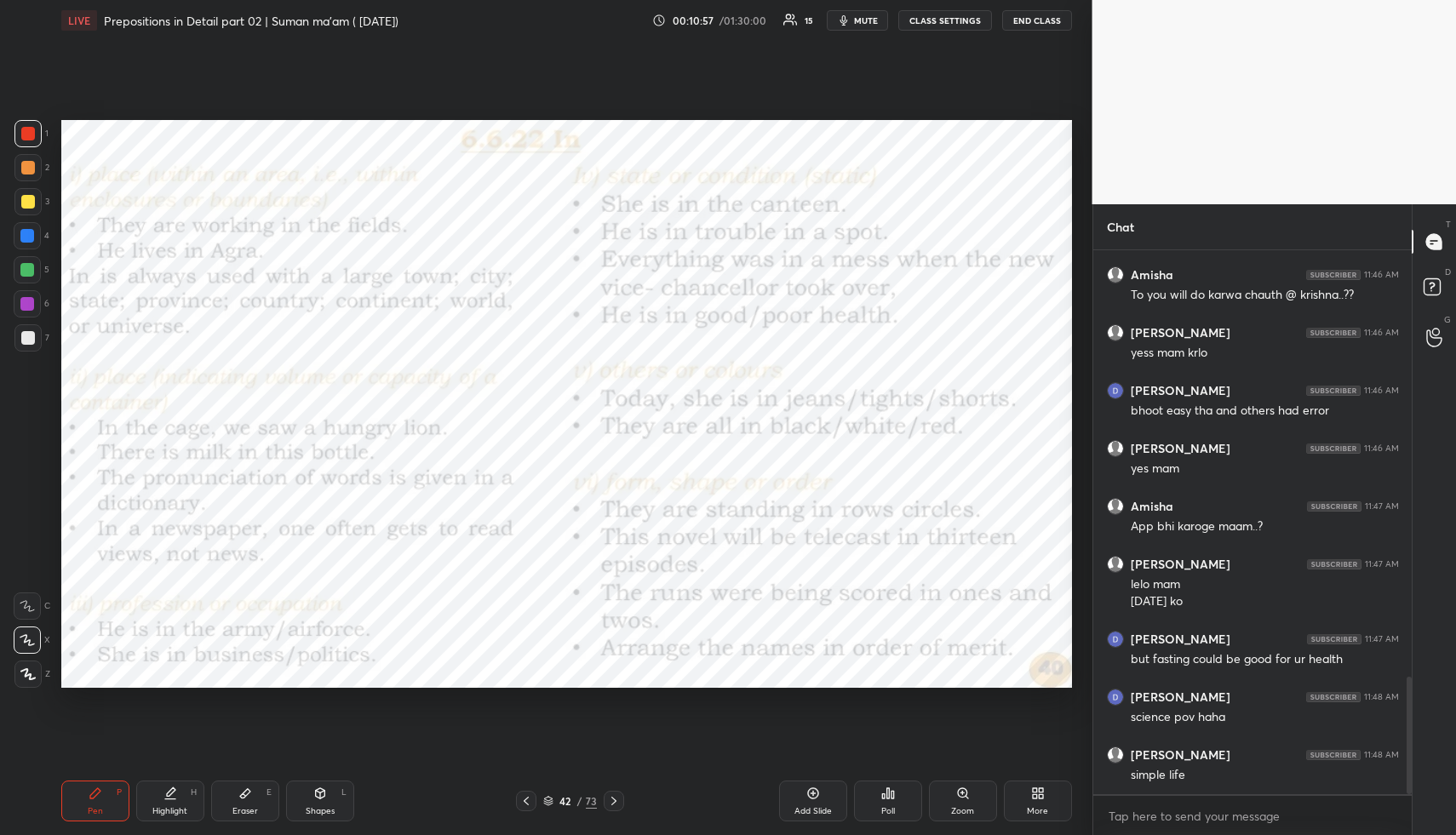
drag, startPoint x: 865, startPoint y: 21, endPoint x: 860, endPoint y: 51, distance: 30.4
click at [865, 22] on span "mute" at bounding box center [867, 20] width 24 height 12
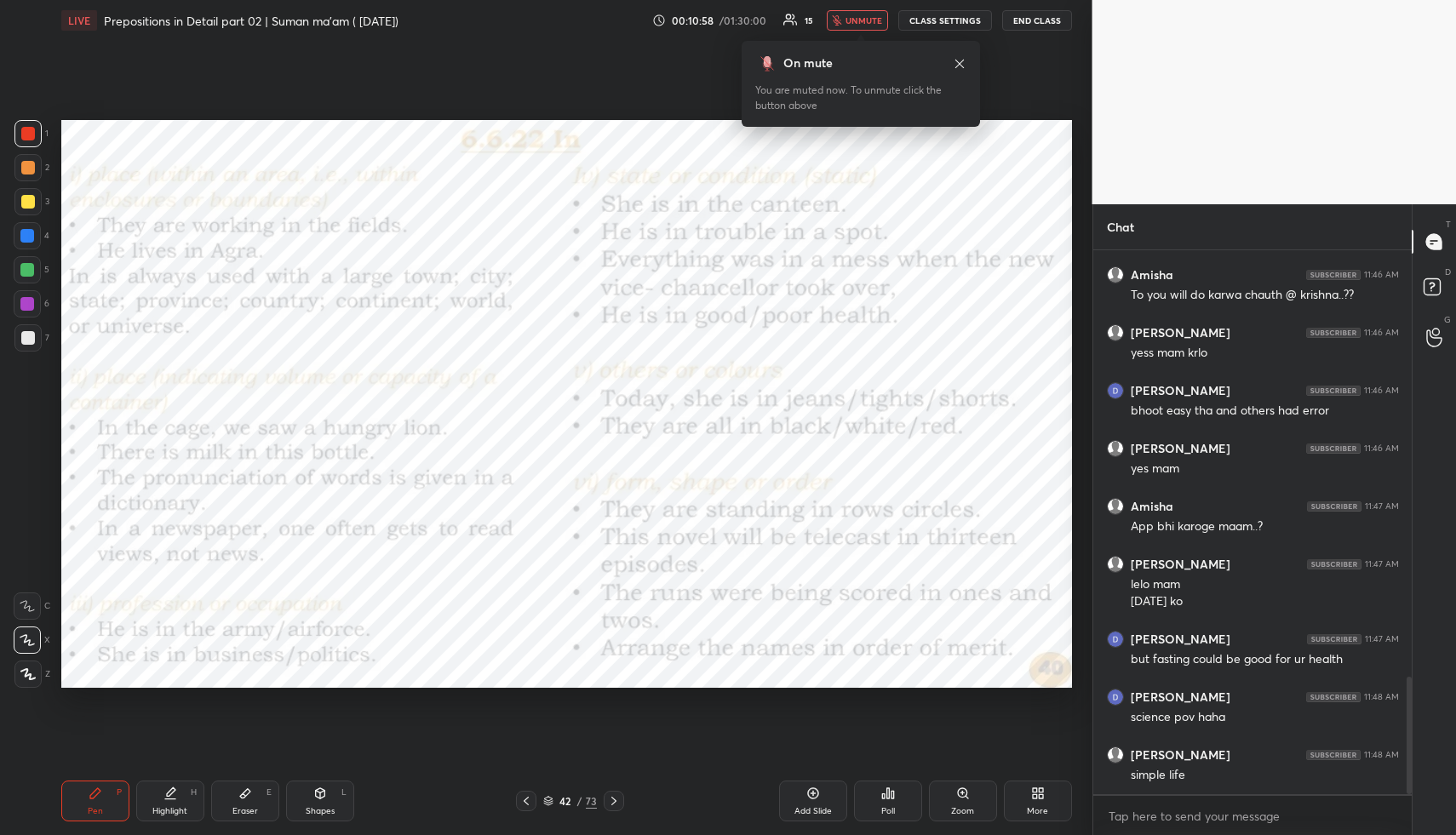
click at [868, 18] on span "unmute" at bounding box center [863, 20] width 36 height 12
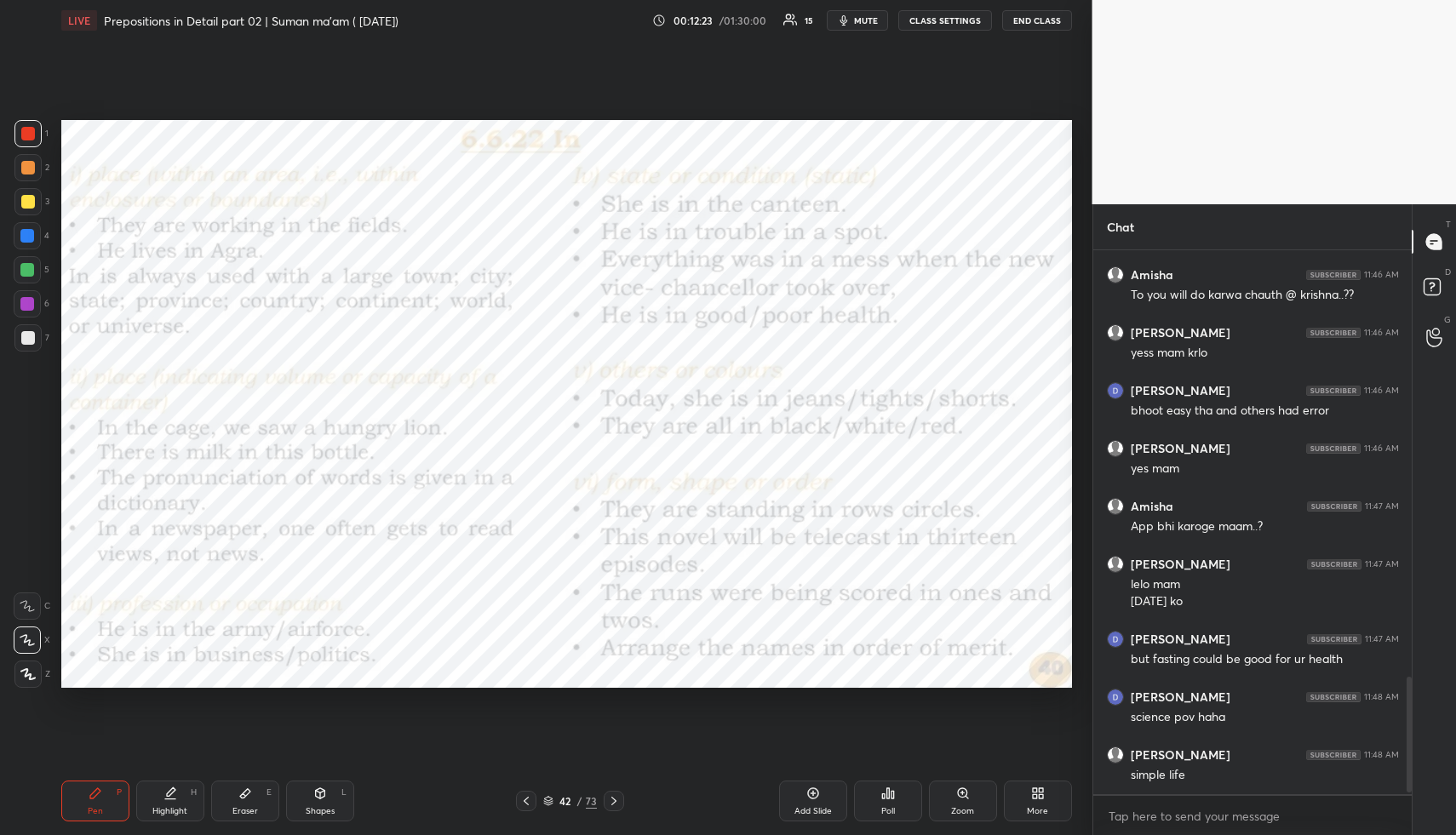
scroll to position [2027, 0]
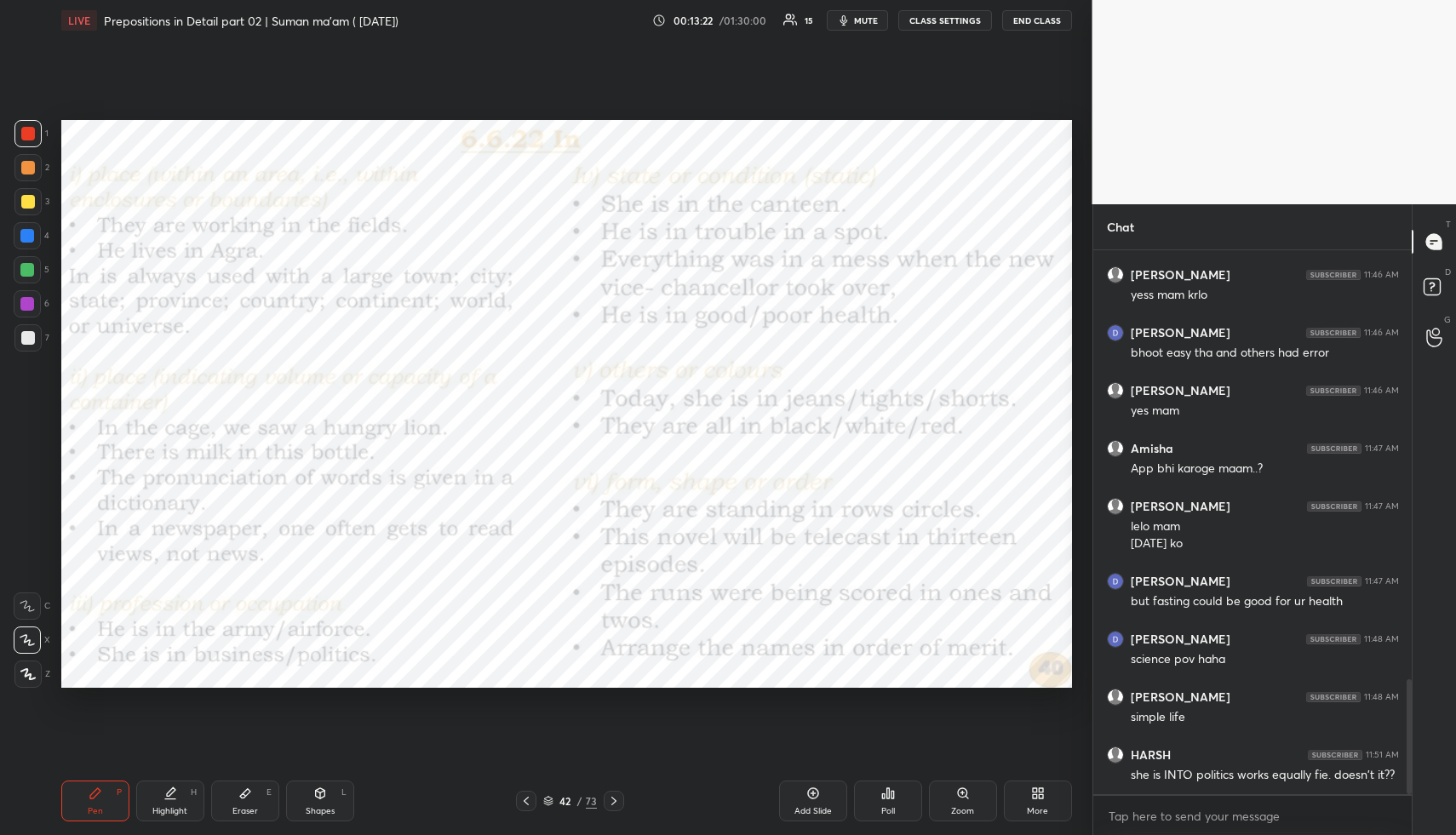
click at [613, 797] on icon at bounding box center [613, 801] width 14 height 14
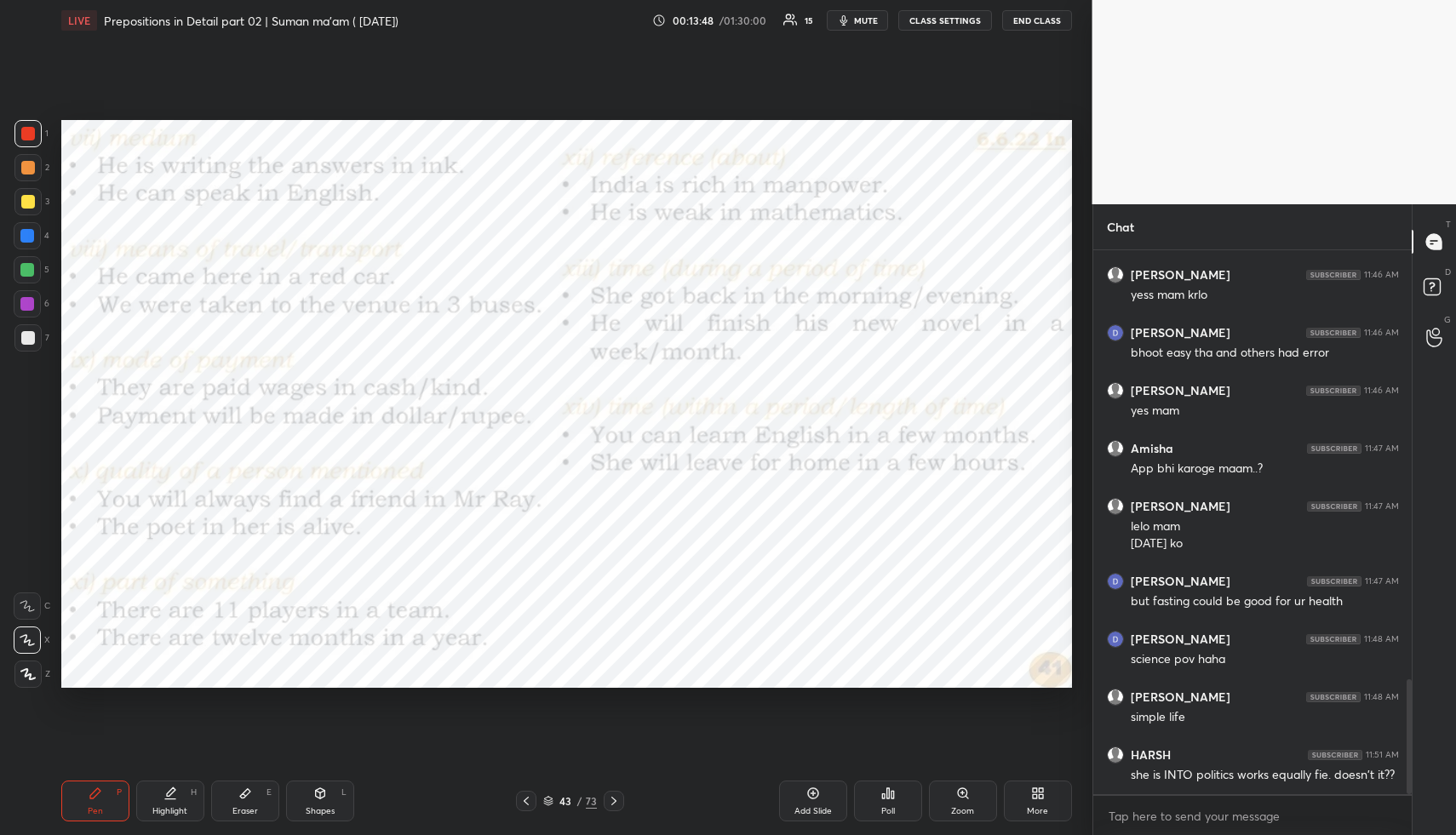
drag, startPoint x: 873, startPoint y: 20, endPoint x: 877, endPoint y: 29, distance: 9.8
click at [873, 23] on span "mute" at bounding box center [867, 20] width 24 height 12
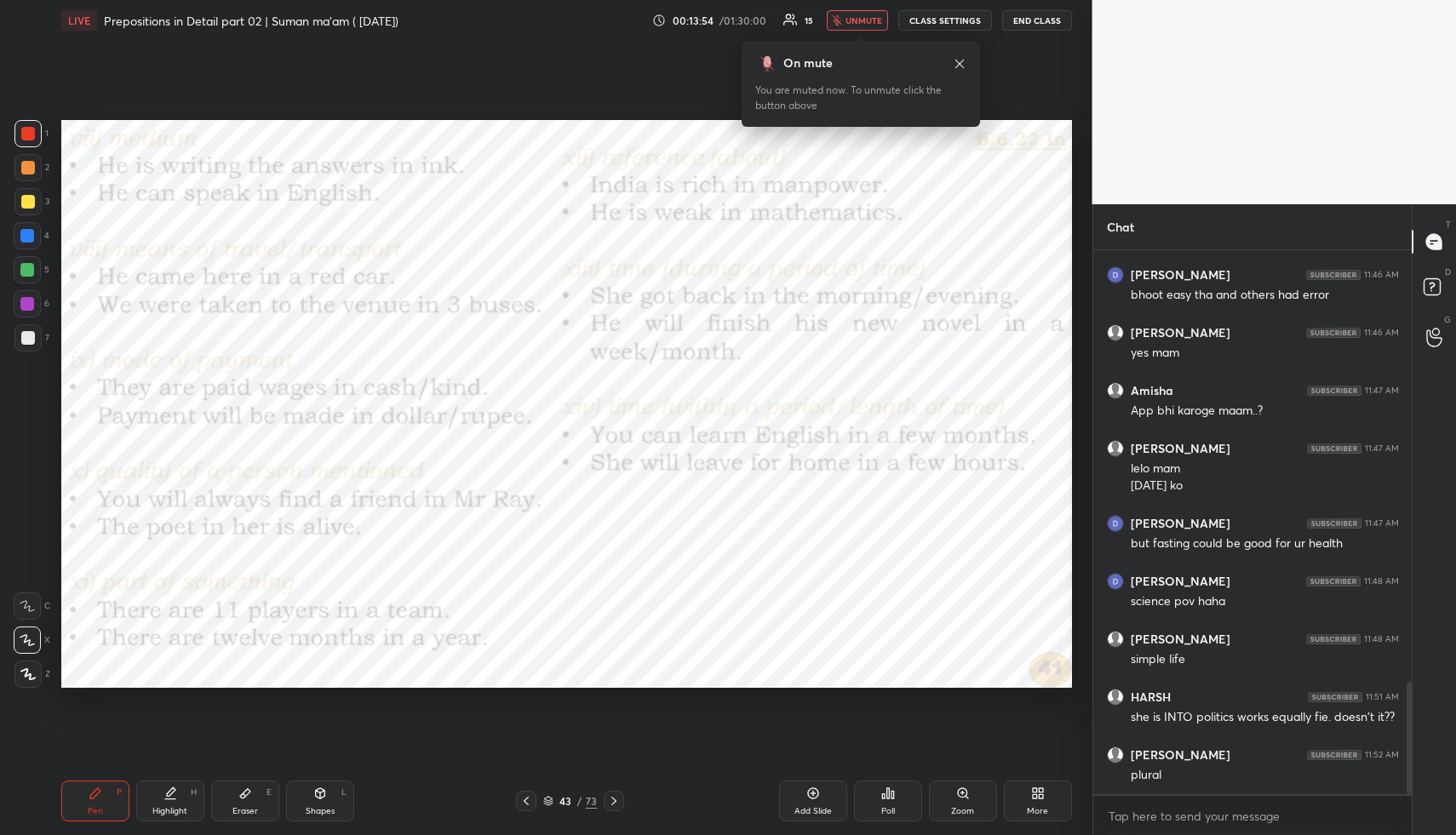
scroll to position [2201, 0]
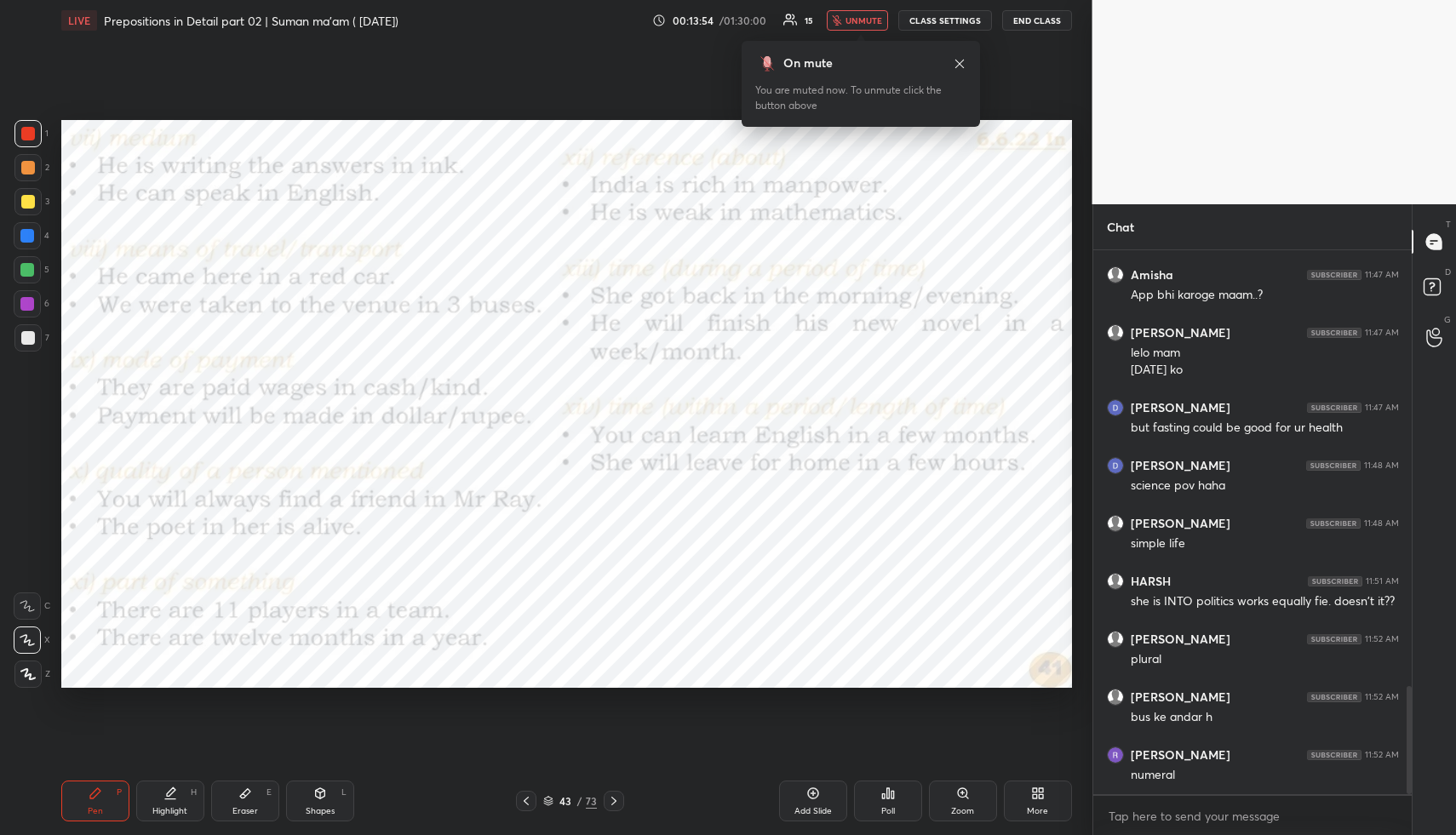
click at [861, 20] on span "unmute" at bounding box center [863, 20] width 36 height 12
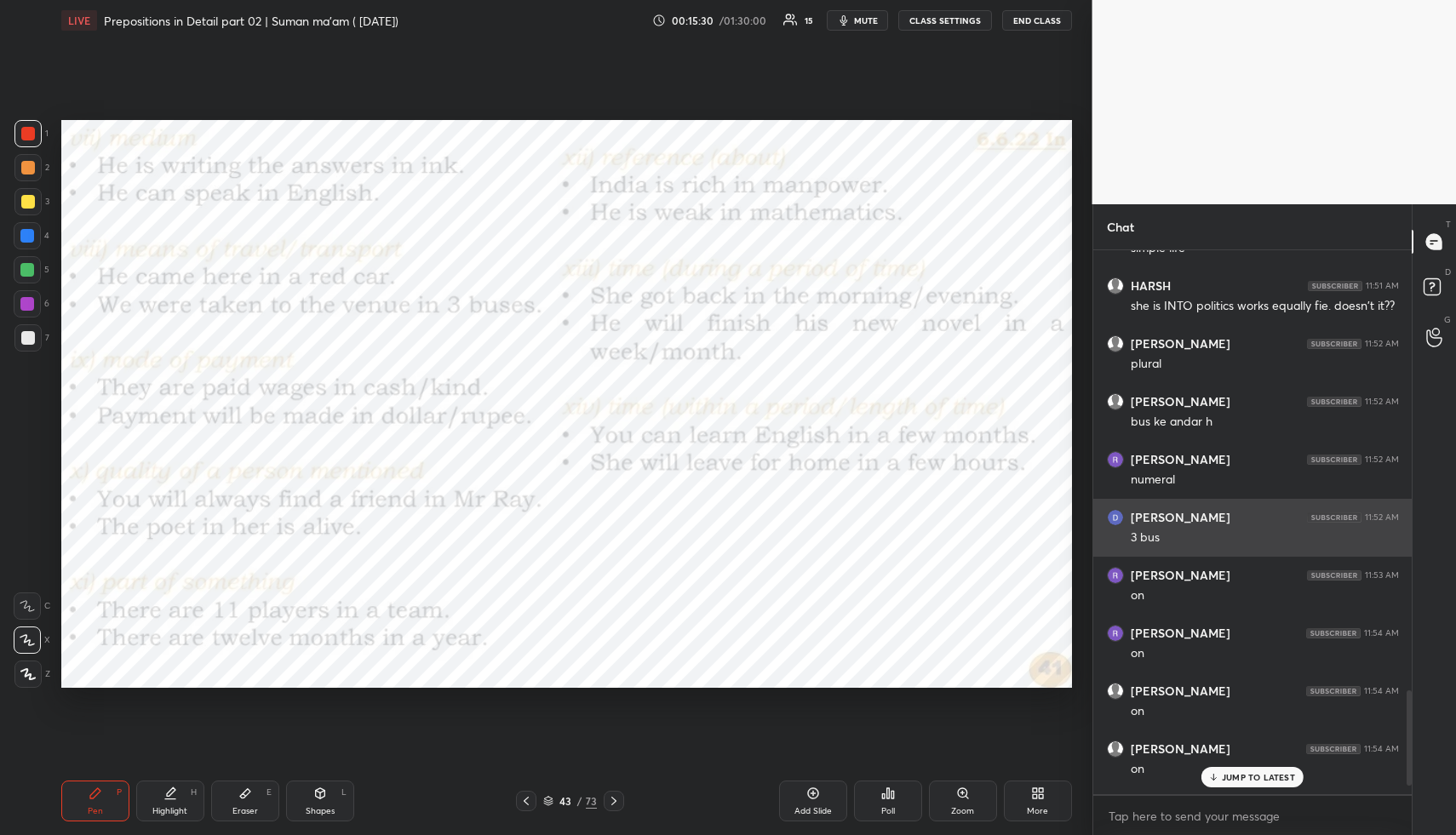
scroll to position [2496, 0]
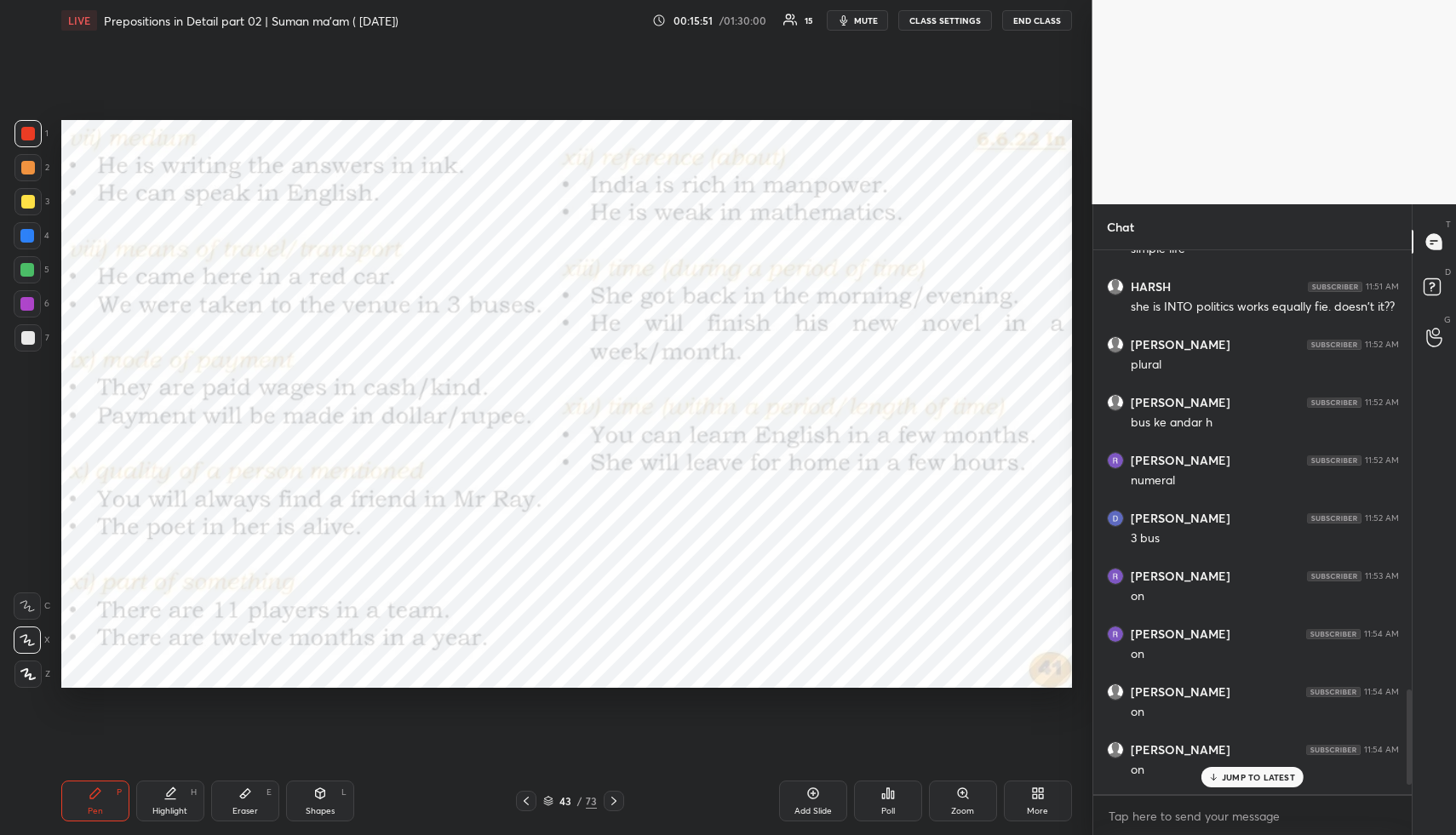
click at [1239, 783] on p "JUMP TO LATEST" at bounding box center [1259, 777] width 73 height 10
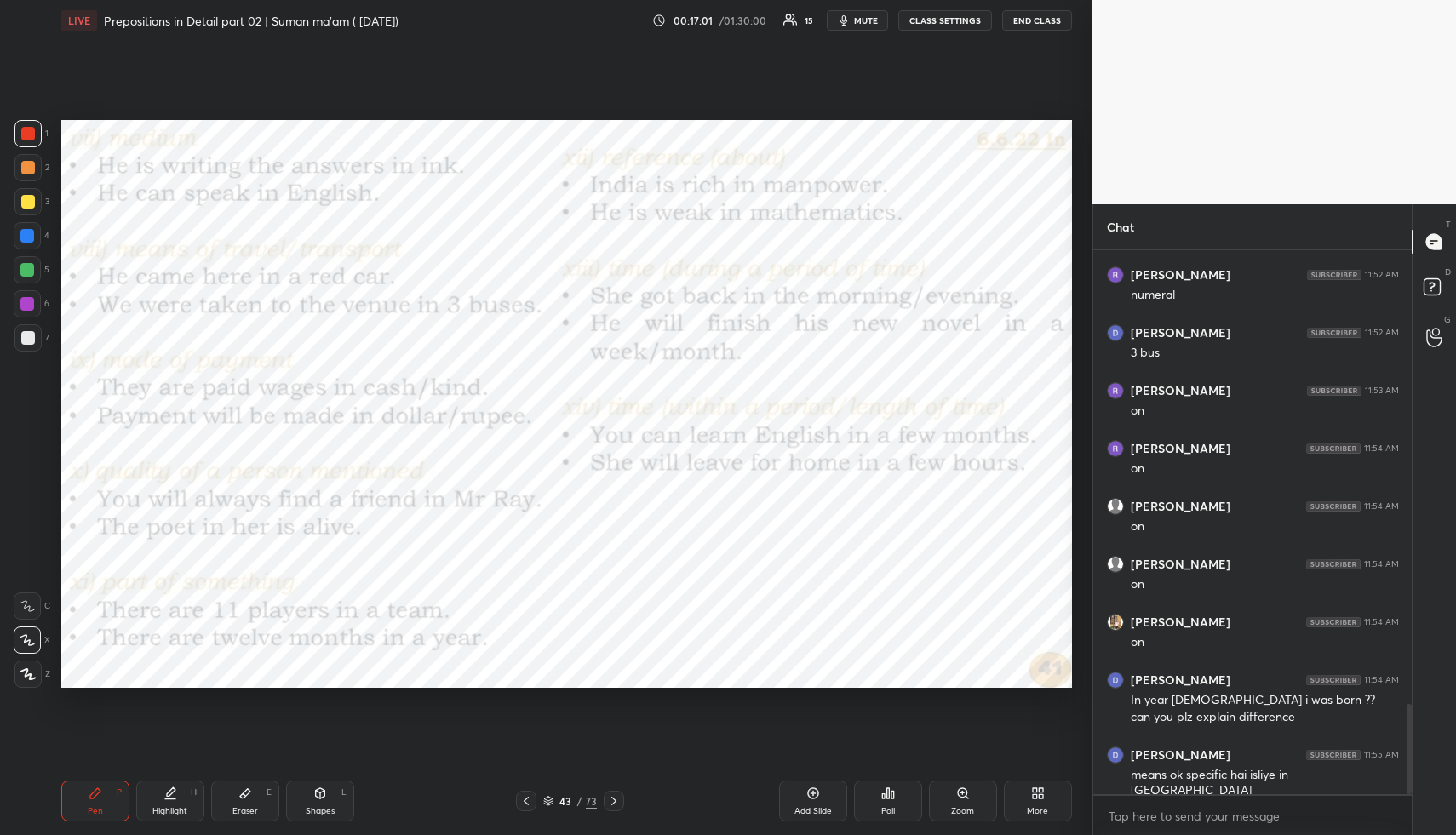
scroll to position [2739, 0]
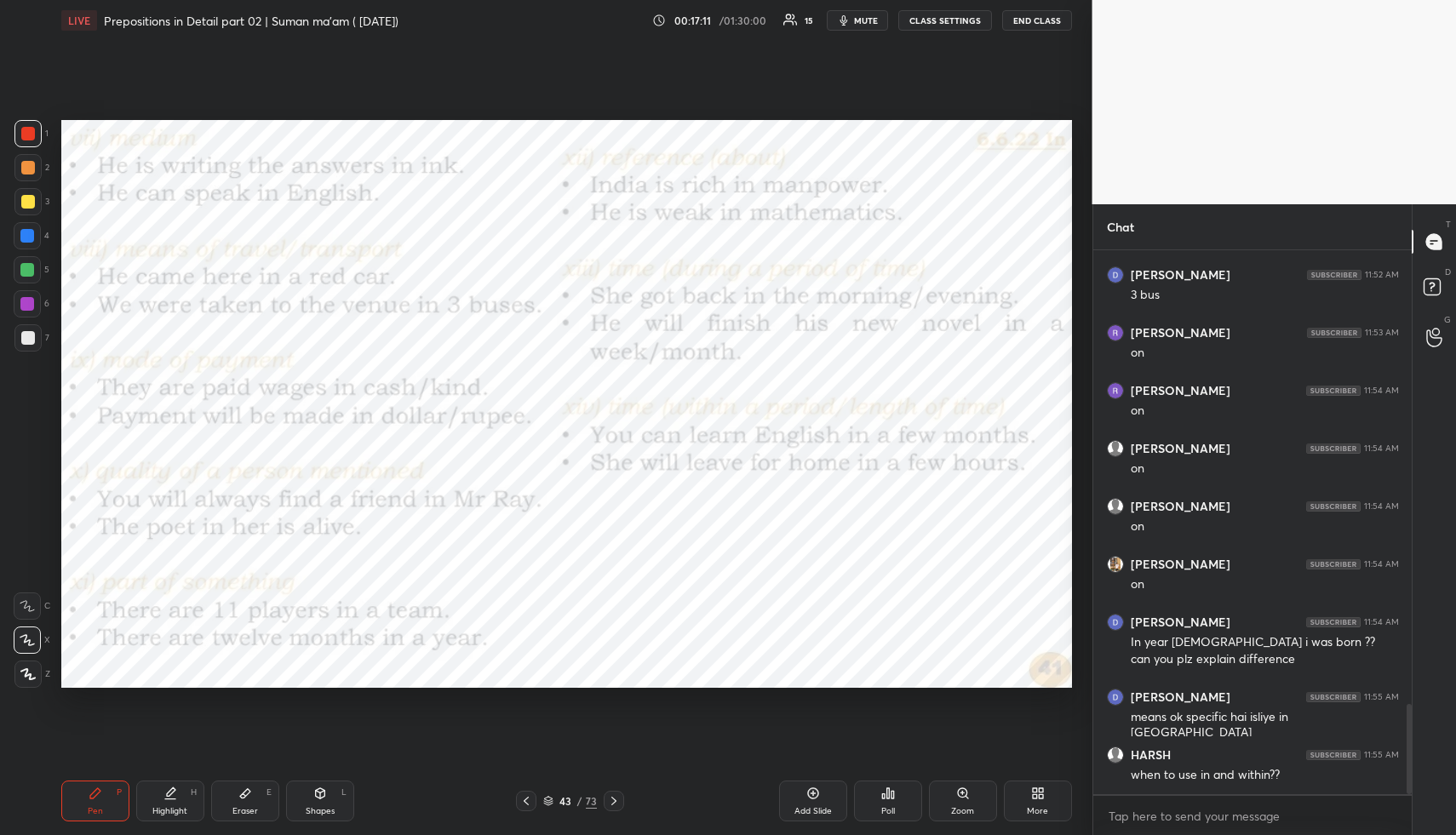
click at [614, 804] on icon at bounding box center [613, 801] width 14 height 14
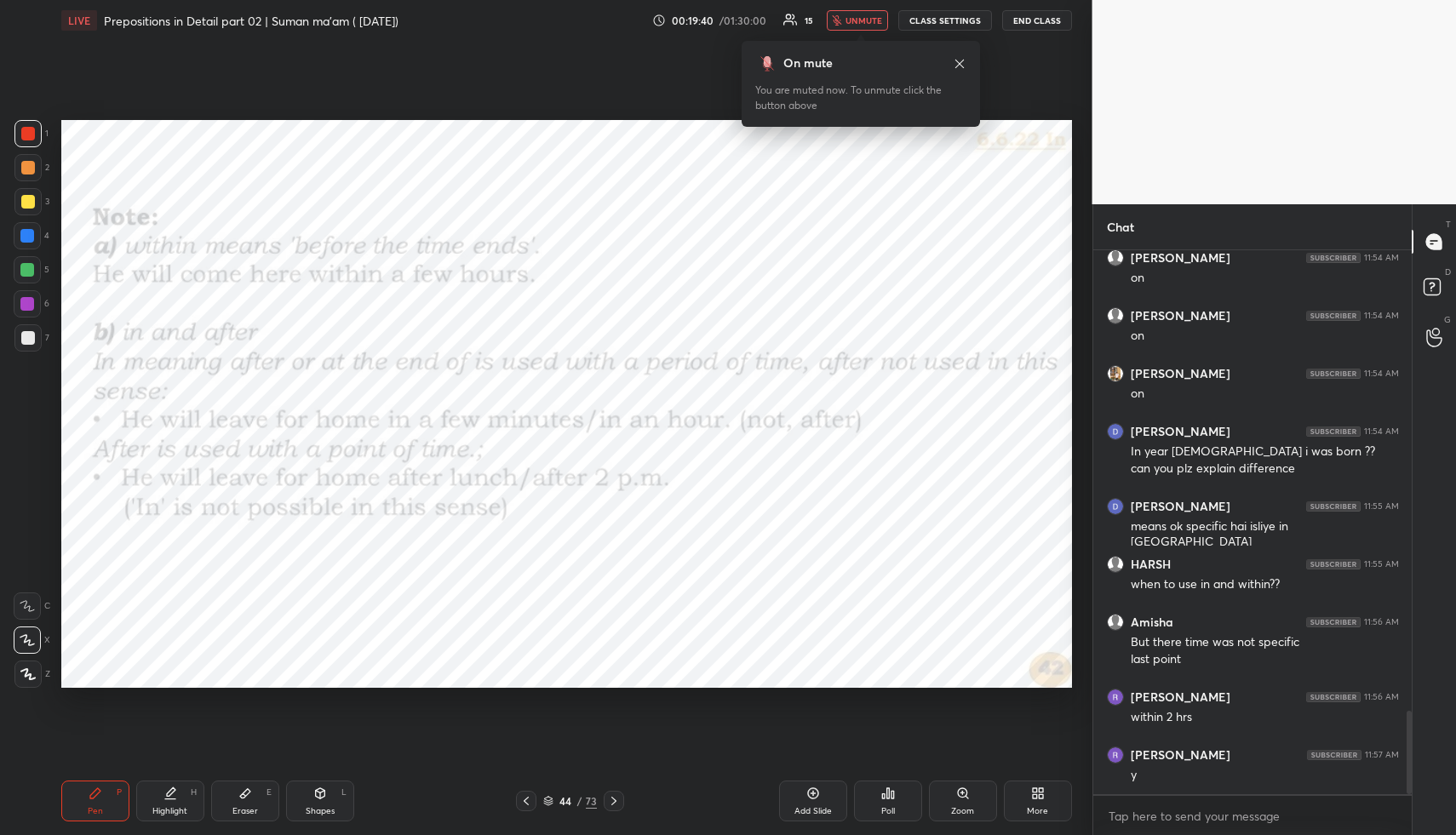
scroll to position [2992, 0]
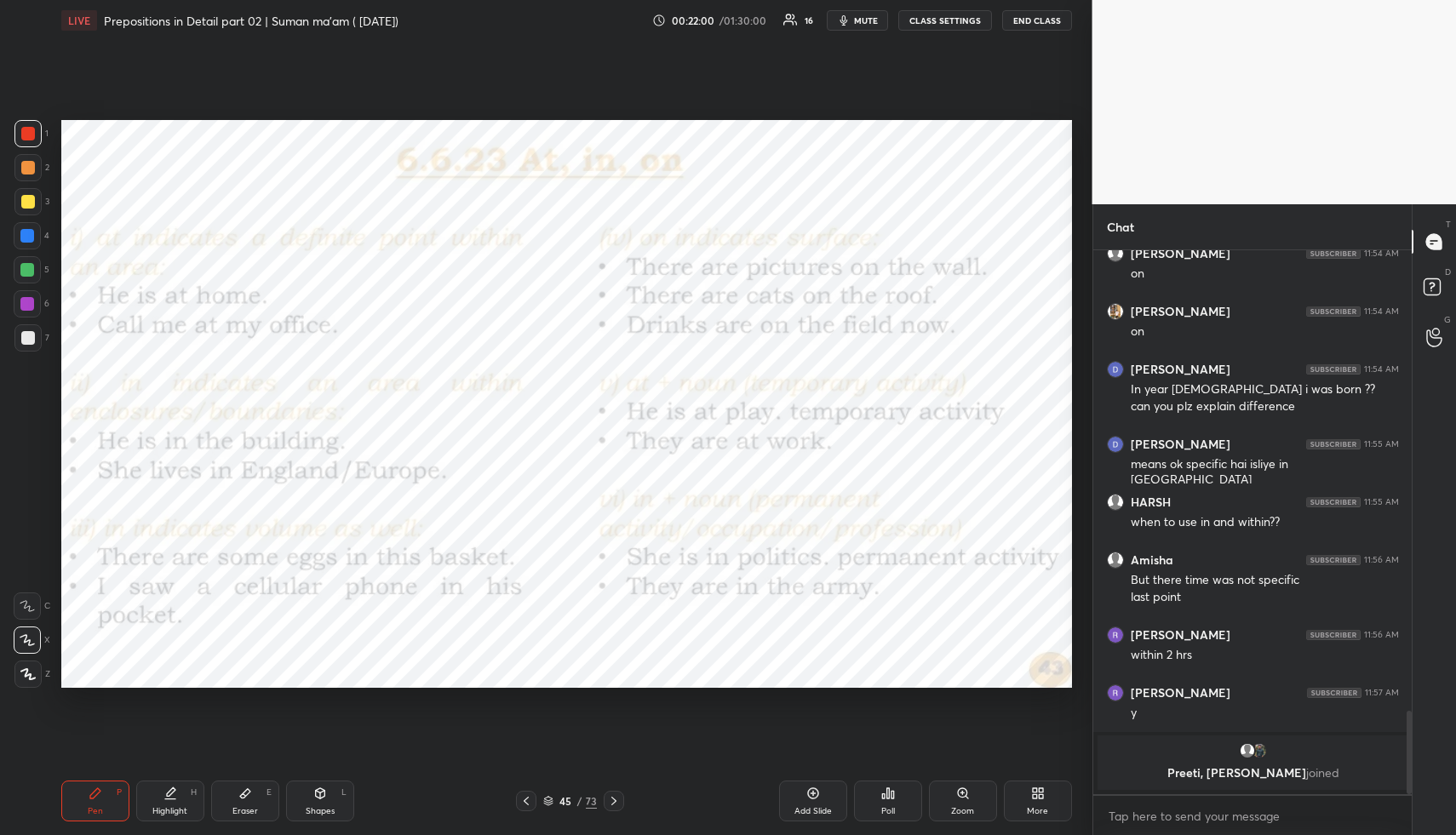
click at [613, 799] on icon at bounding box center [613, 801] width 5 height 8
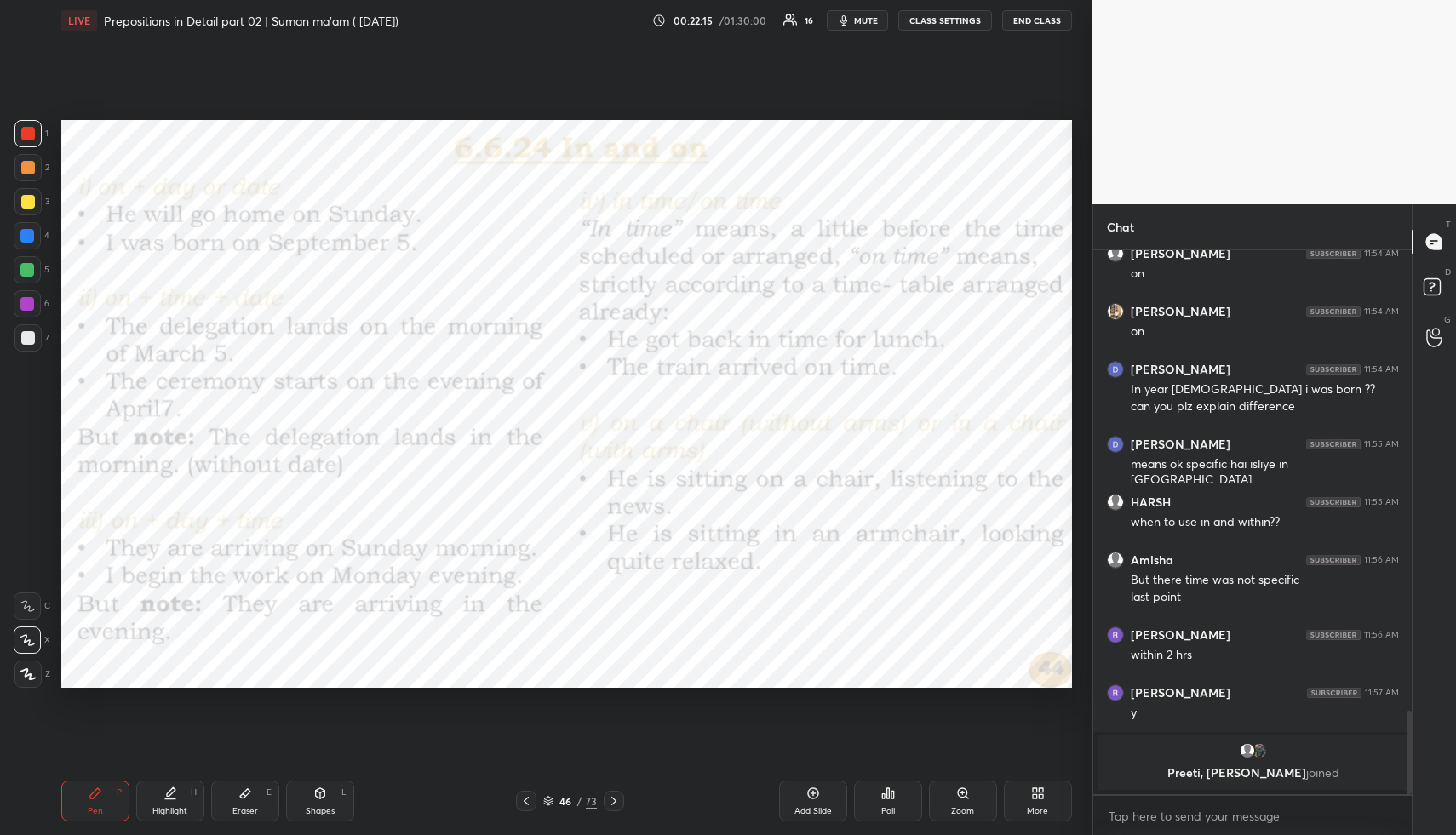
scroll to position [2446, 0]
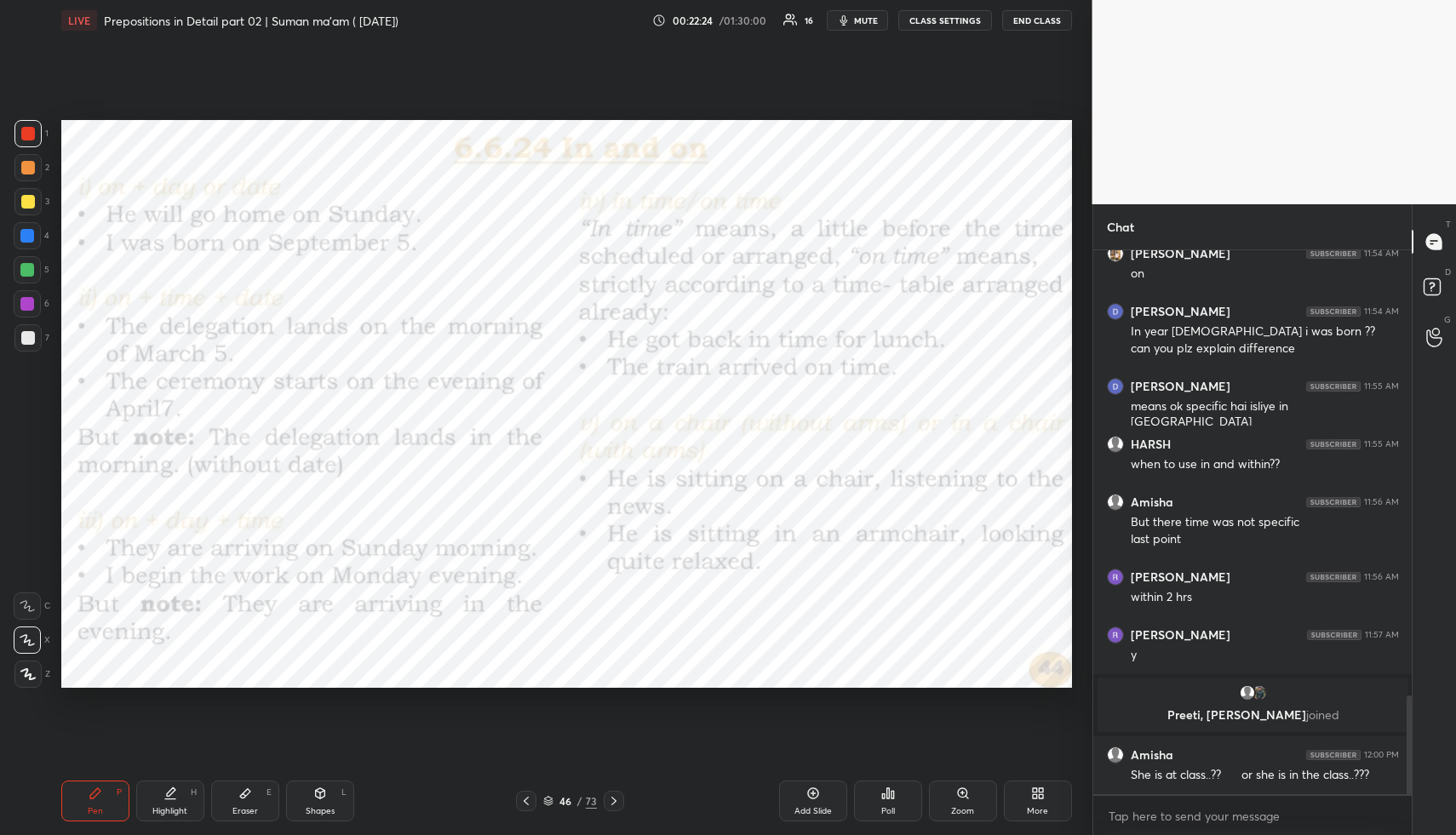
click at [854, 19] on button "mute" at bounding box center [858, 21] width 62 height 21
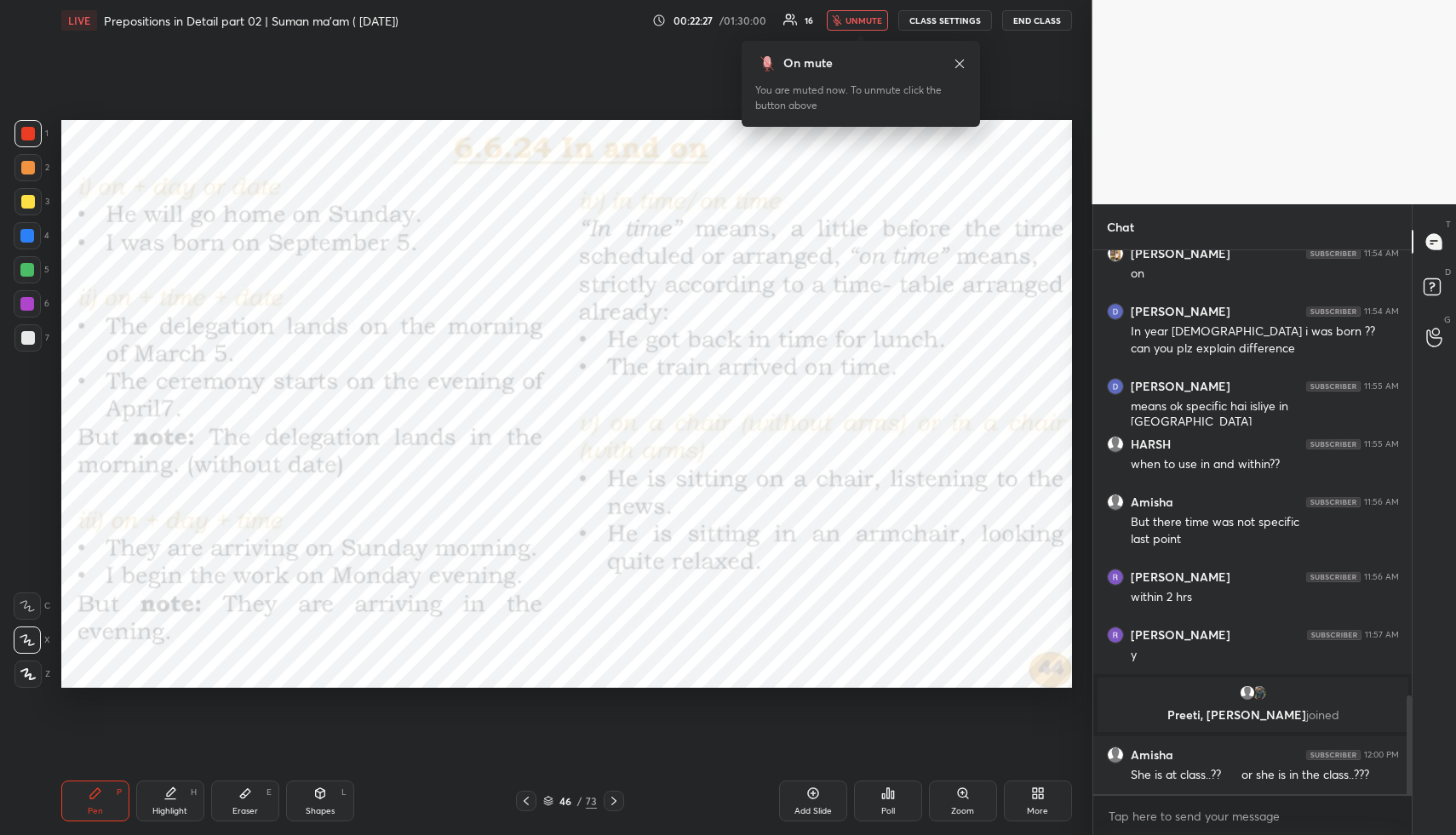
drag, startPoint x: 857, startPoint y: 18, endPoint x: 854, endPoint y: 31, distance: 13.3
click at [857, 18] on span "unmute" at bounding box center [863, 20] width 36 height 12
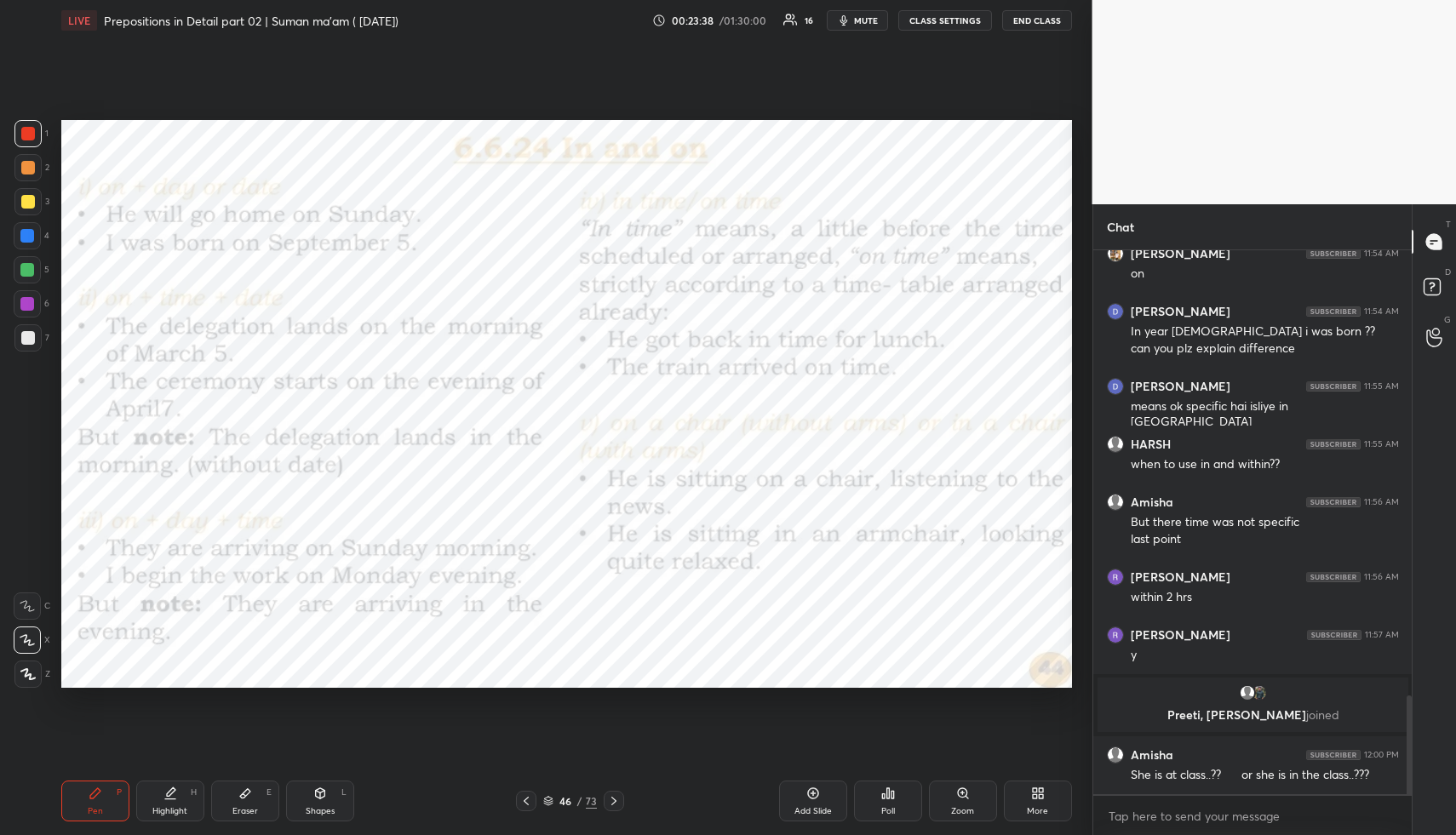
click at [869, 19] on span "mute" at bounding box center [867, 20] width 24 height 12
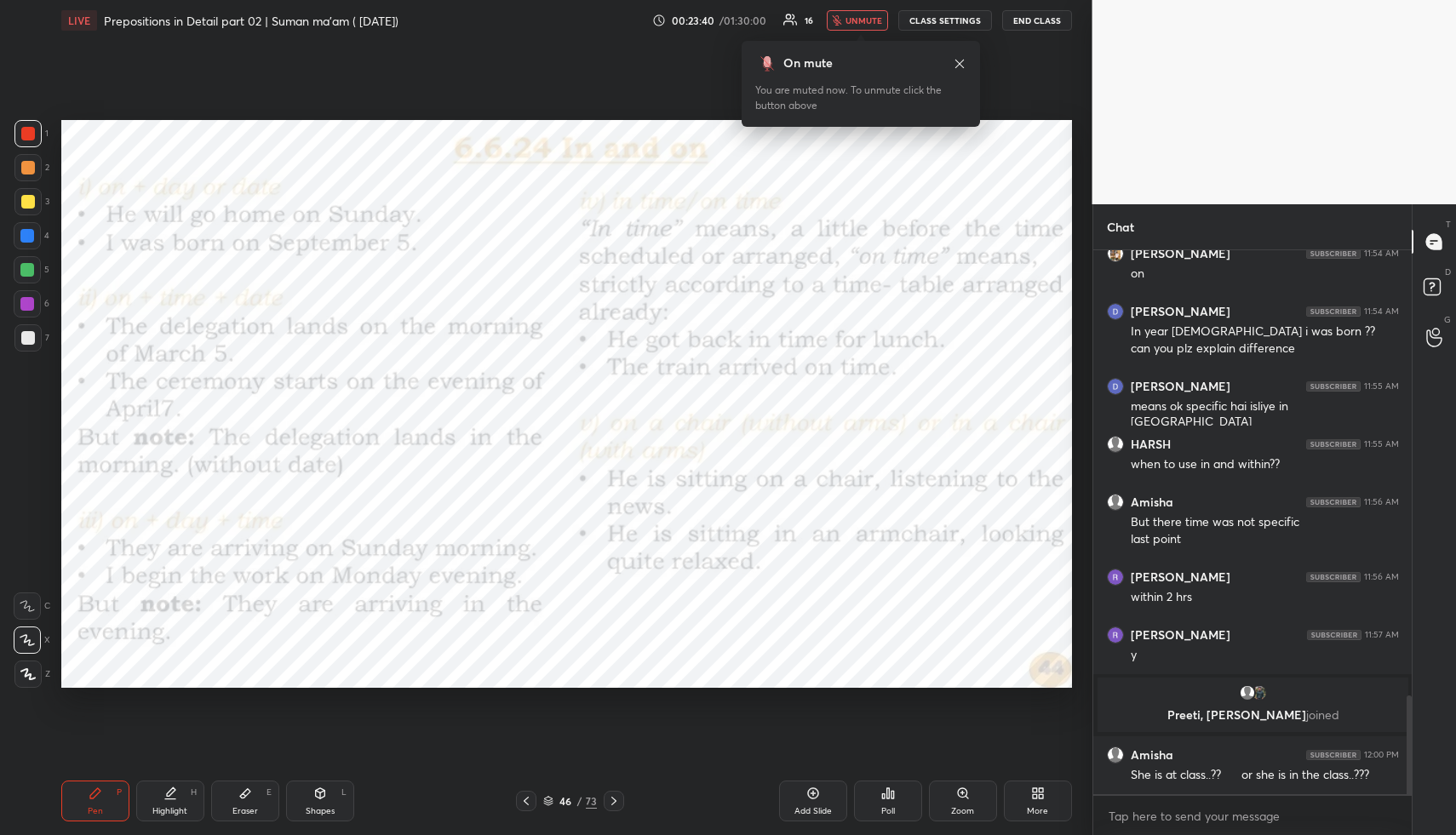
scroll to position [2504, 0]
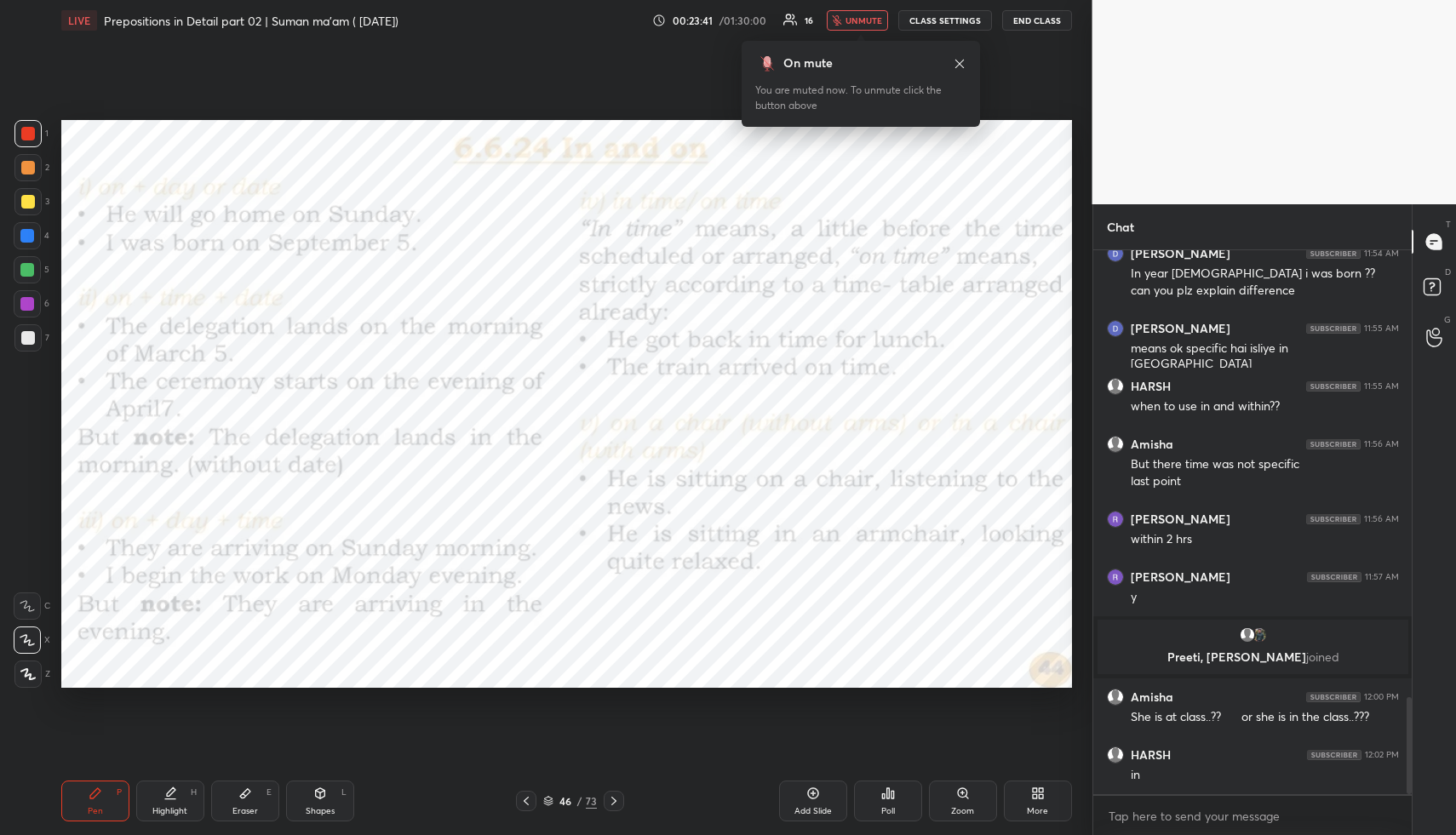
drag, startPoint x: 853, startPoint y: 20, endPoint x: 797, endPoint y: 95, distance: 93.6
click at [853, 22] on span "unmute" at bounding box center [863, 20] width 36 height 12
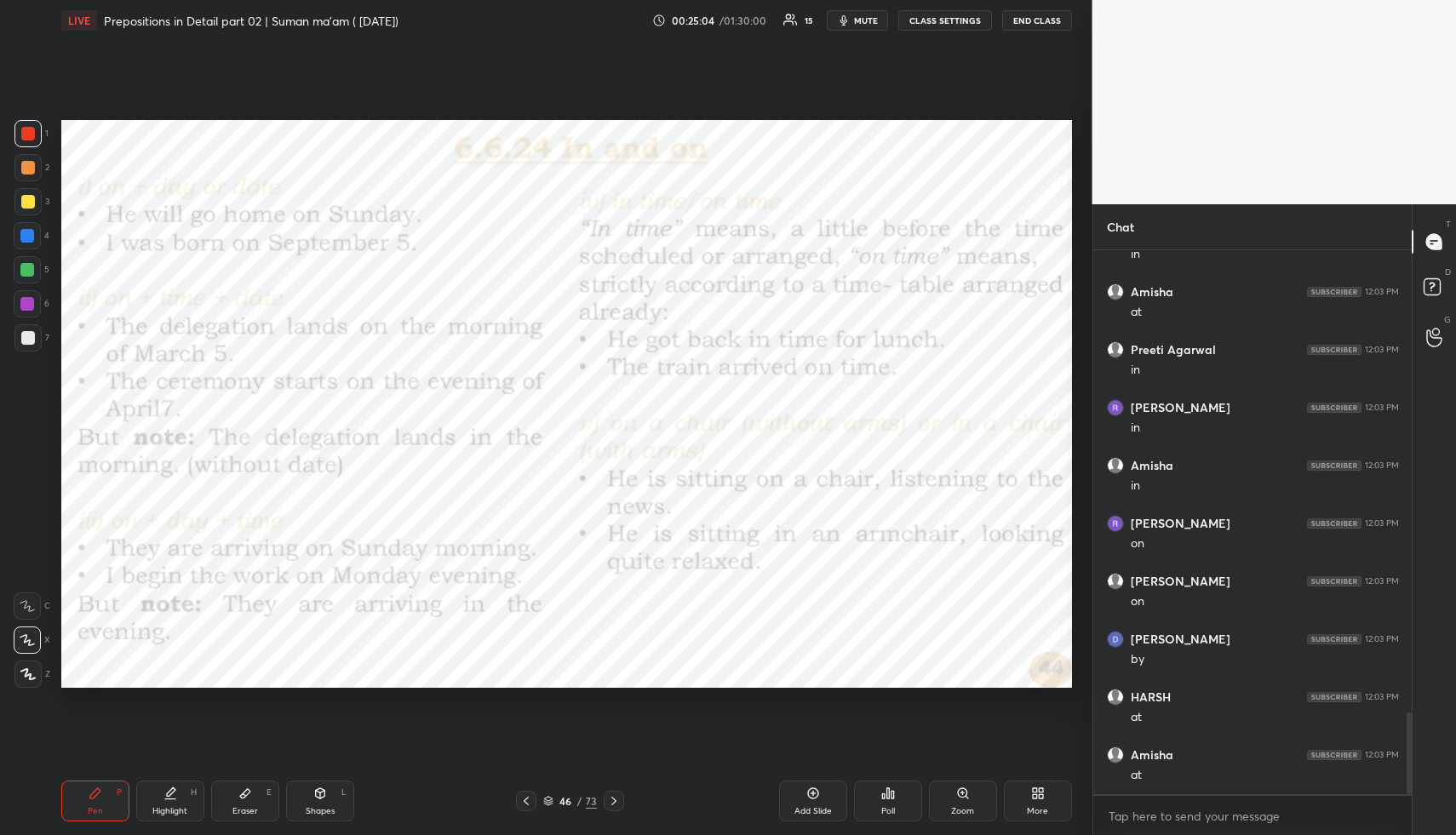
scroll to position [3141, 0]
click at [249, 808] on div "Eraser" at bounding box center [245, 811] width 25 height 8
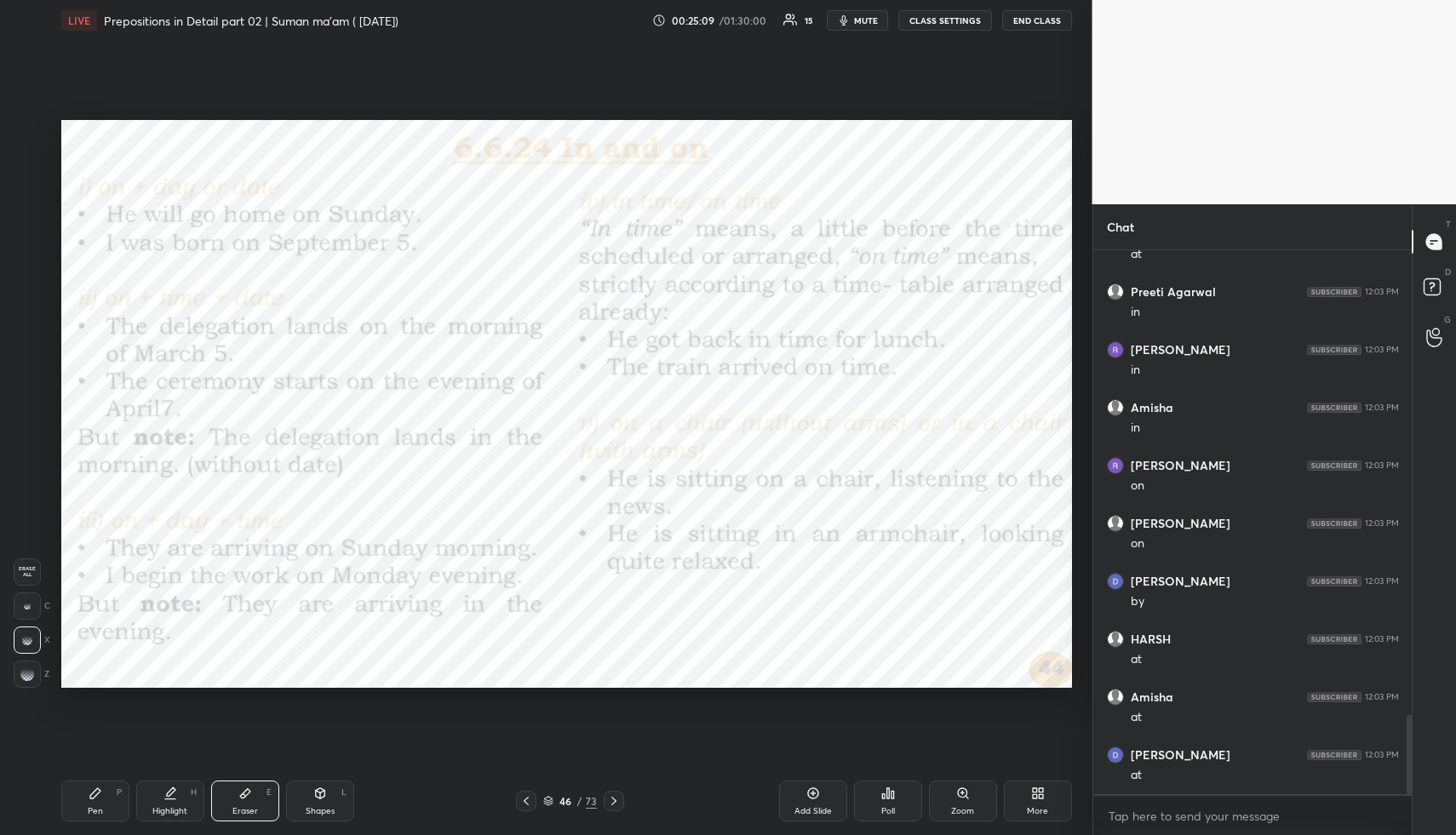
scroll to position [3199, 0]
click at [89, 799] on icon at bounding box center [95, 794] width 14 height 14
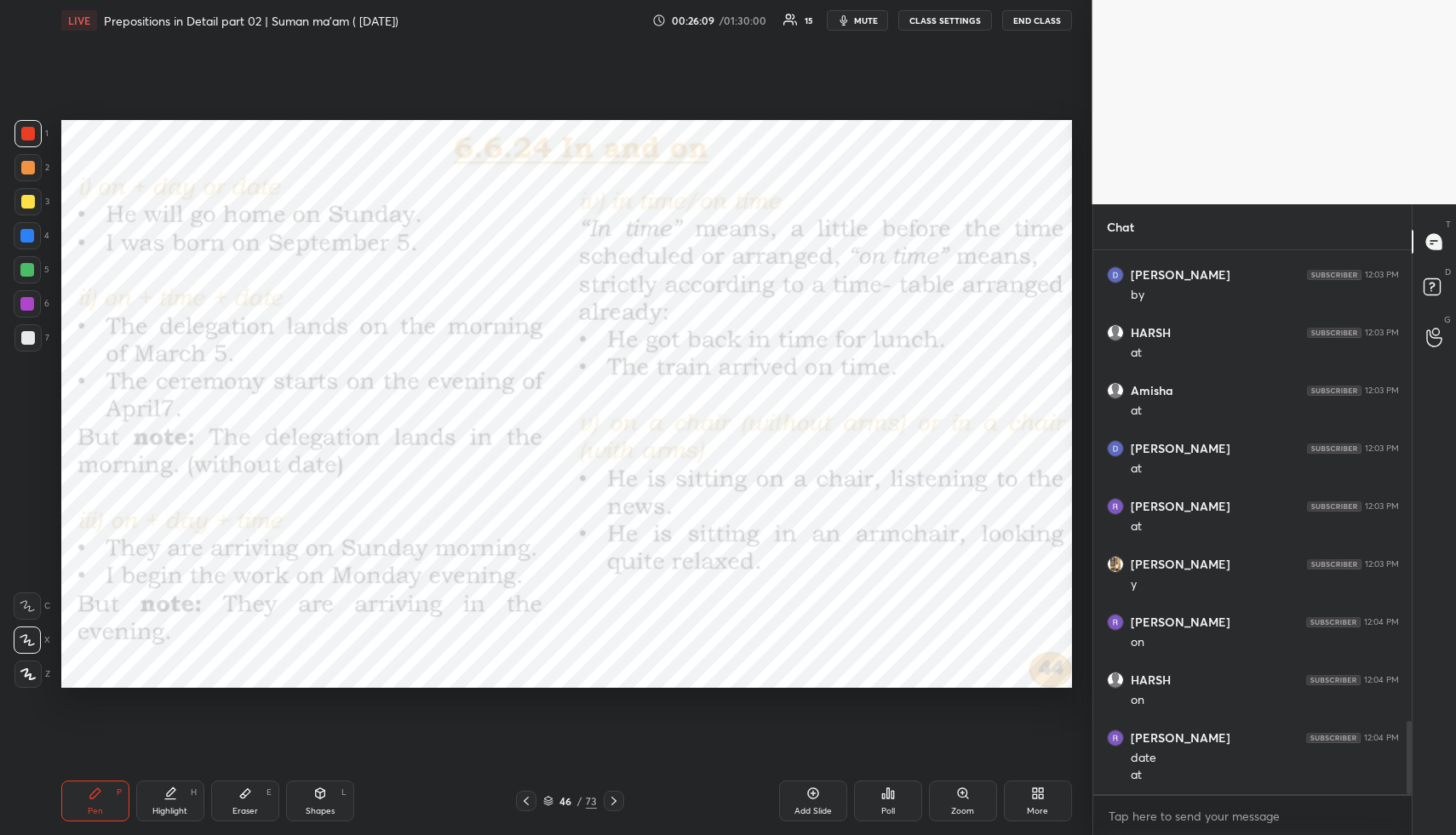
scroll to position [3506, 0]
click at [797, 57] on div "Setting up your live class Poll for secs No correct answer Start poll" at bounding box center [567, 404] width 1025 height 727
click at [858, 21] on span "mute" at bounding box center [867, 20] width 24 height 12
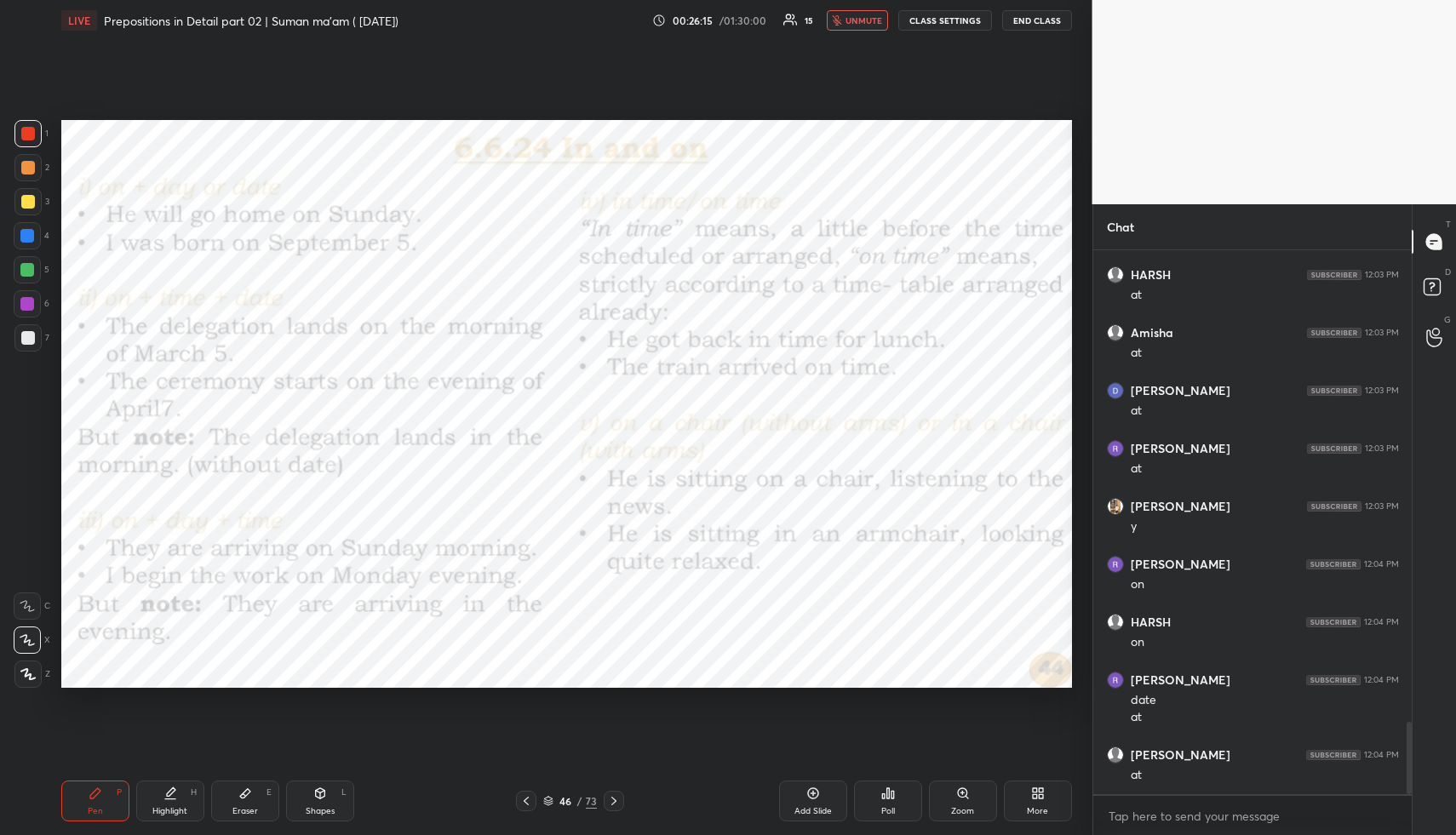
scroll to position [3563, 0]
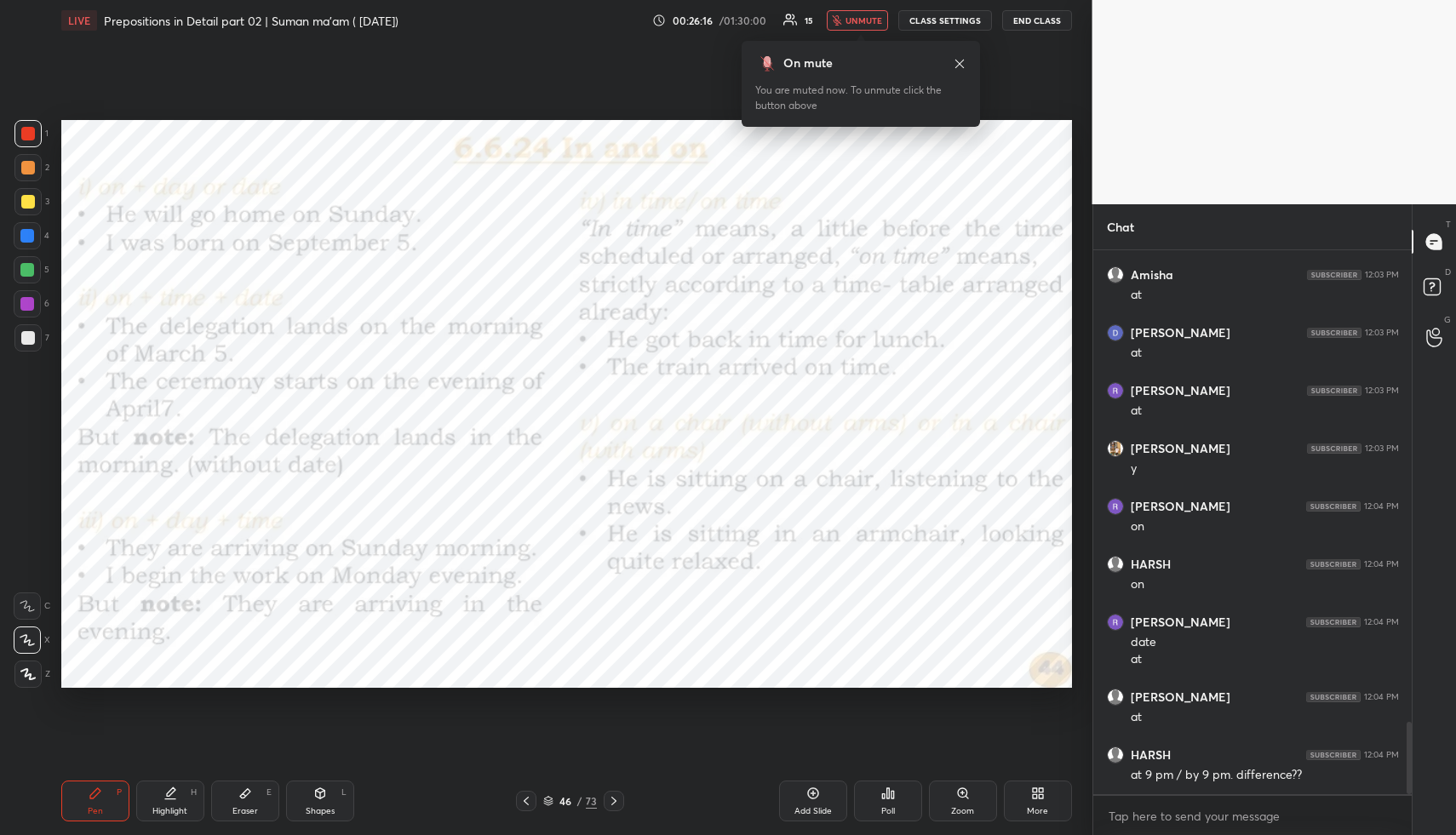
click at [864, 20] on span "unmute" at bounding box center [863, 20] width 36 height 12
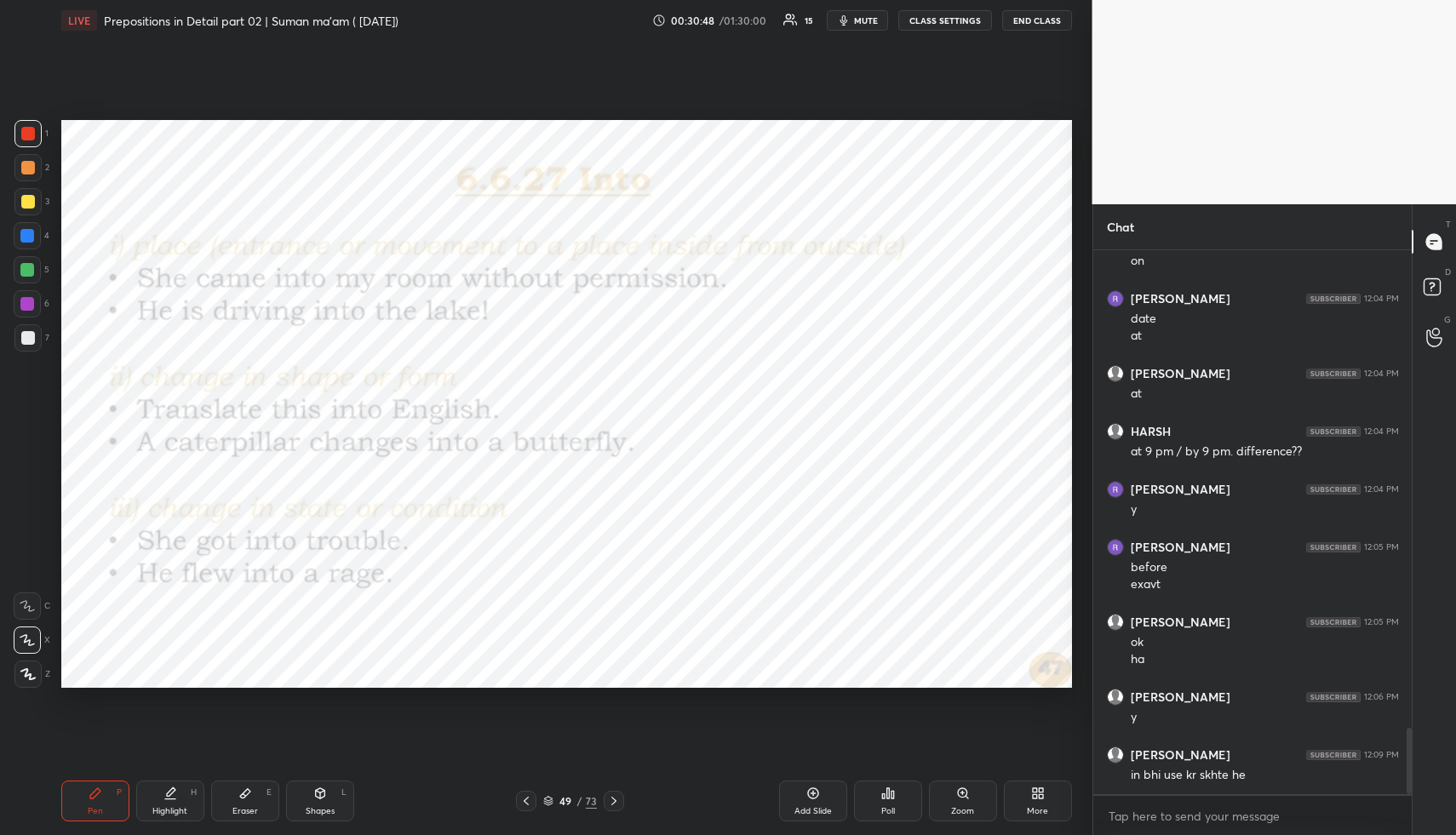
scroll to position [3945, 0]
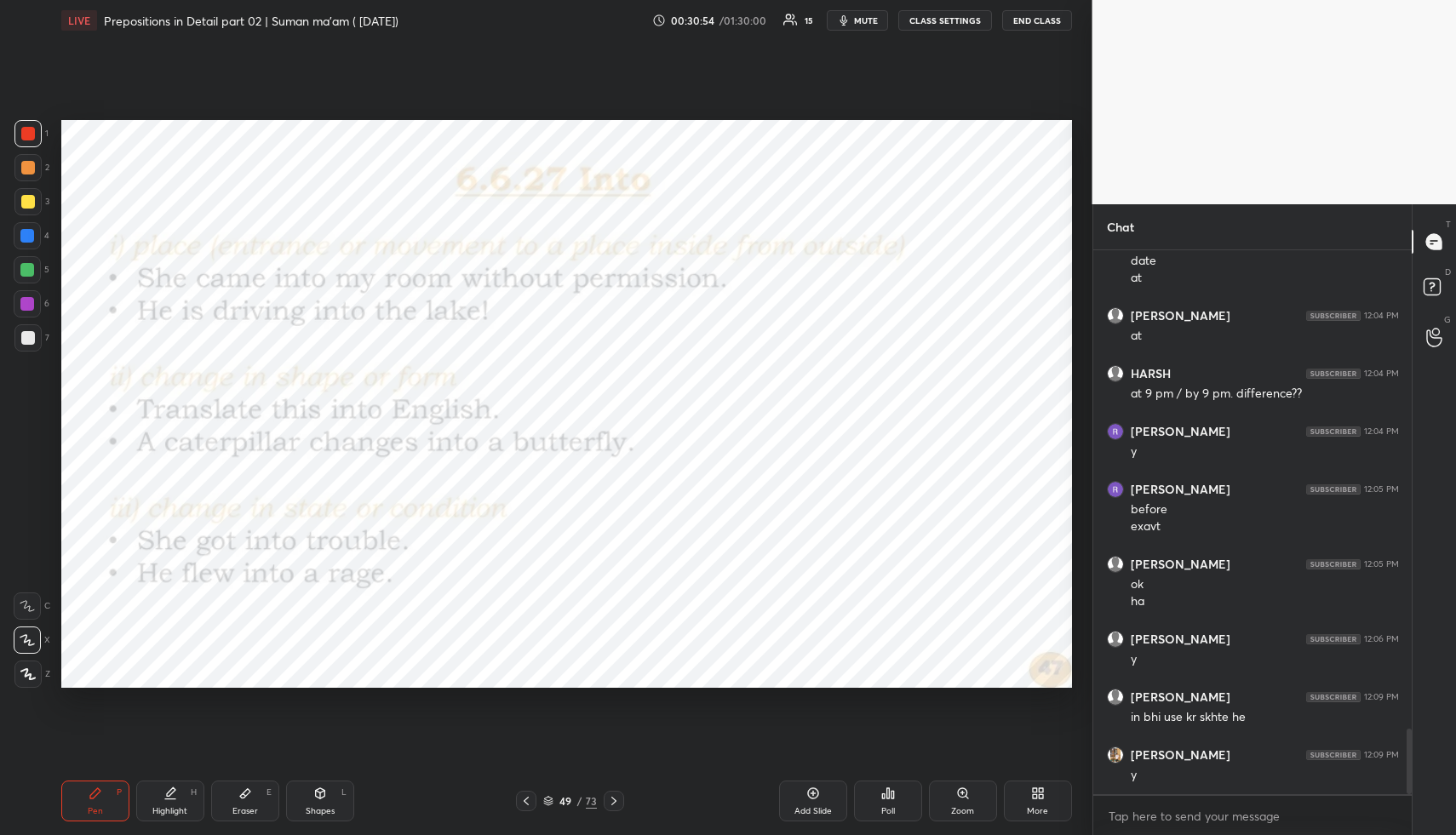
click at [860, 22] on span "mute" at bounding box center [867, 20] width 24 height 12
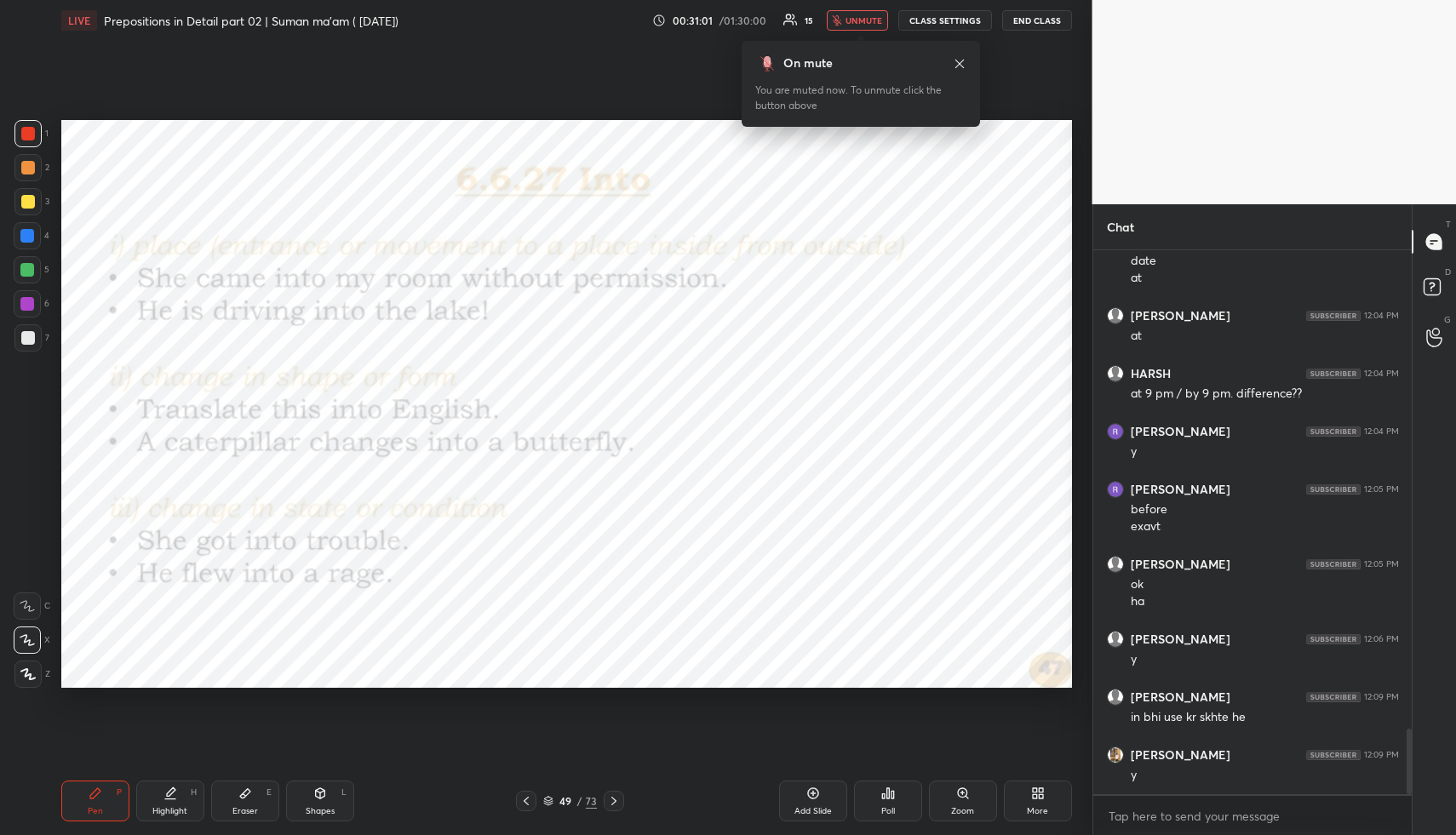
click at [866, 19] on span "unmute" at bounding box center [863, 20] width 36 height 12
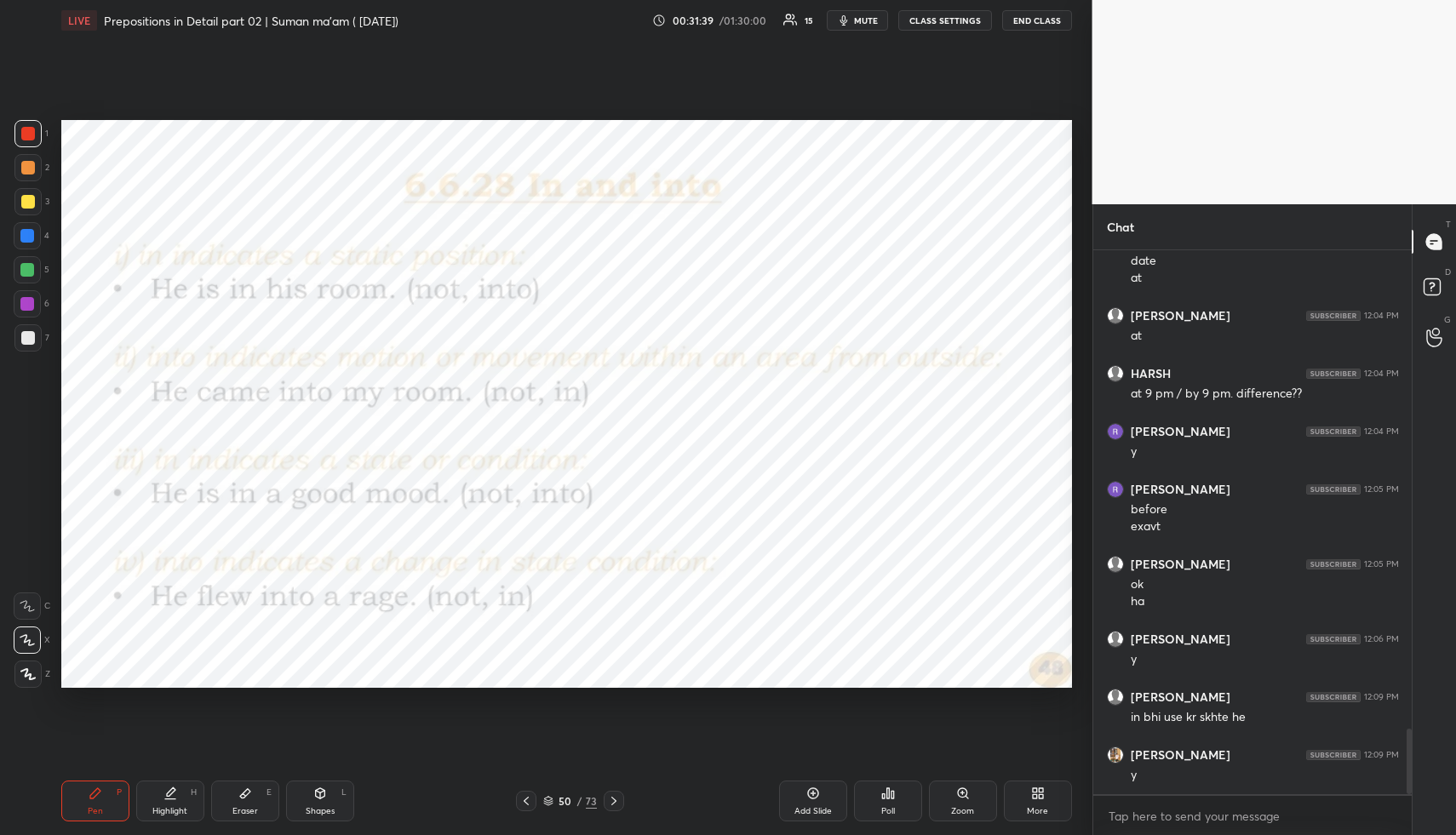
scroll to position [4003, 0]
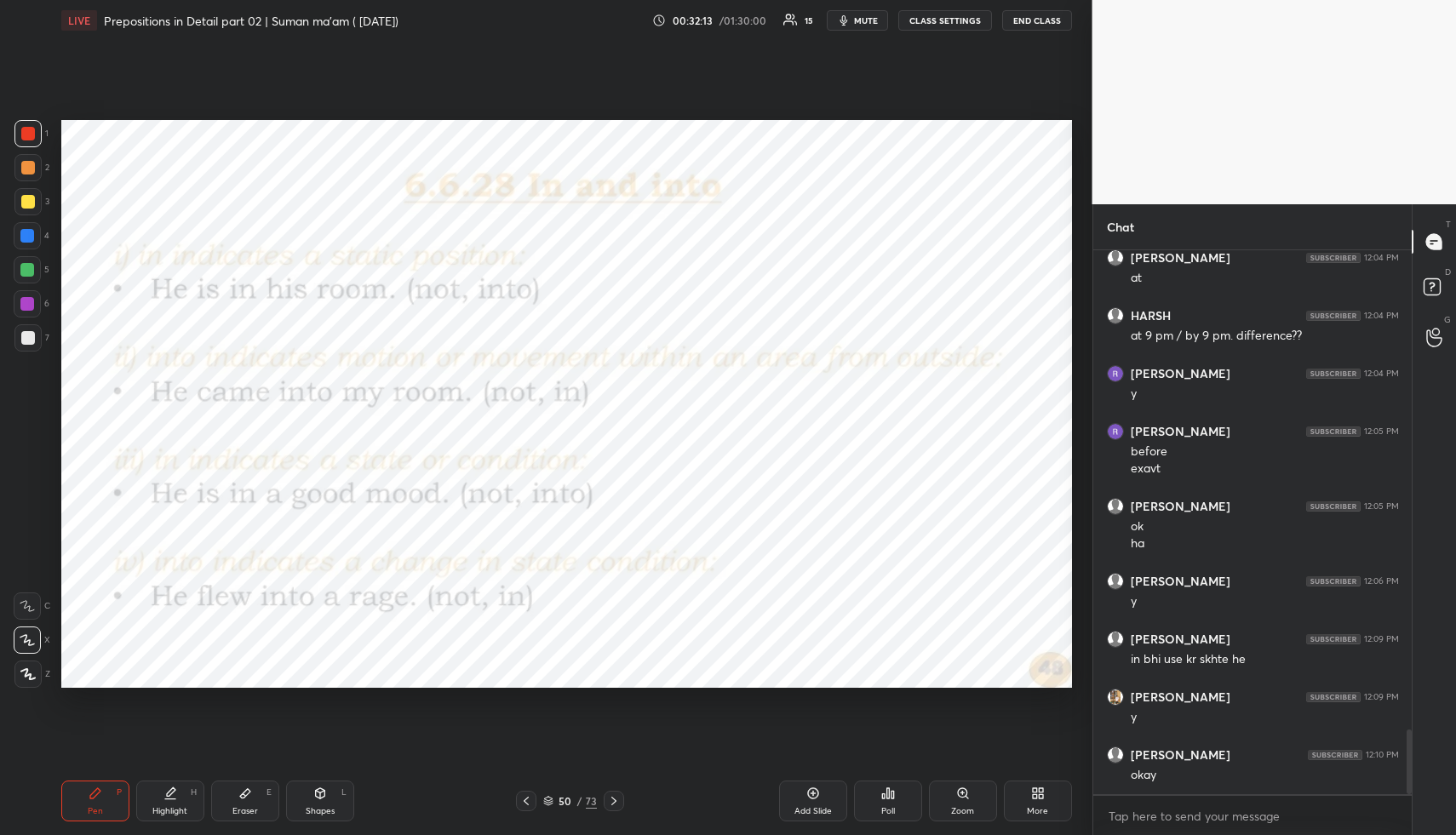
click at [861, 24] on span "mute" at bounding box center [867, 20] width 24 height 12
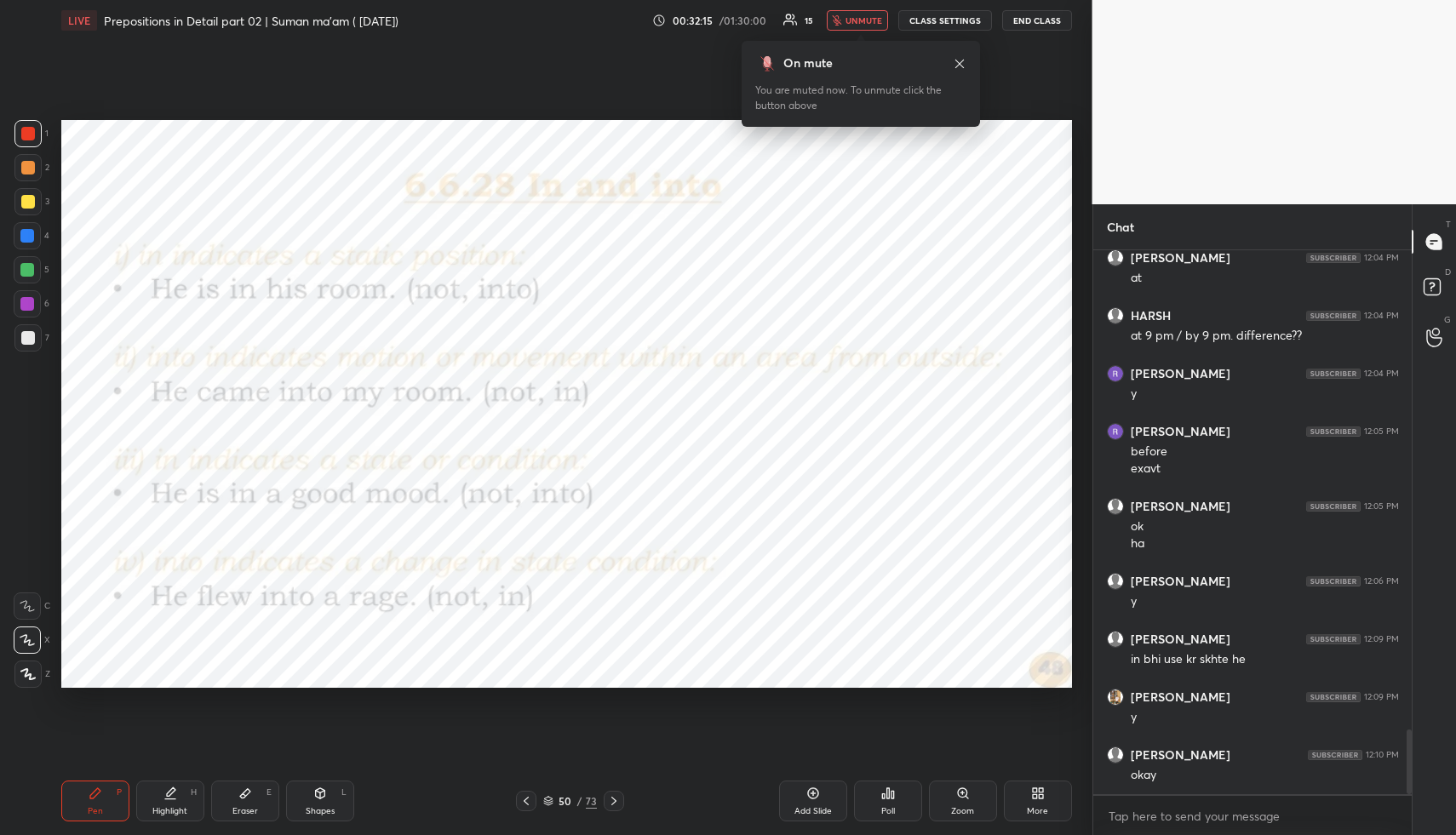
click at [858, 16] on span "unmute" at bounding box center [863, 20] width 36 height 12
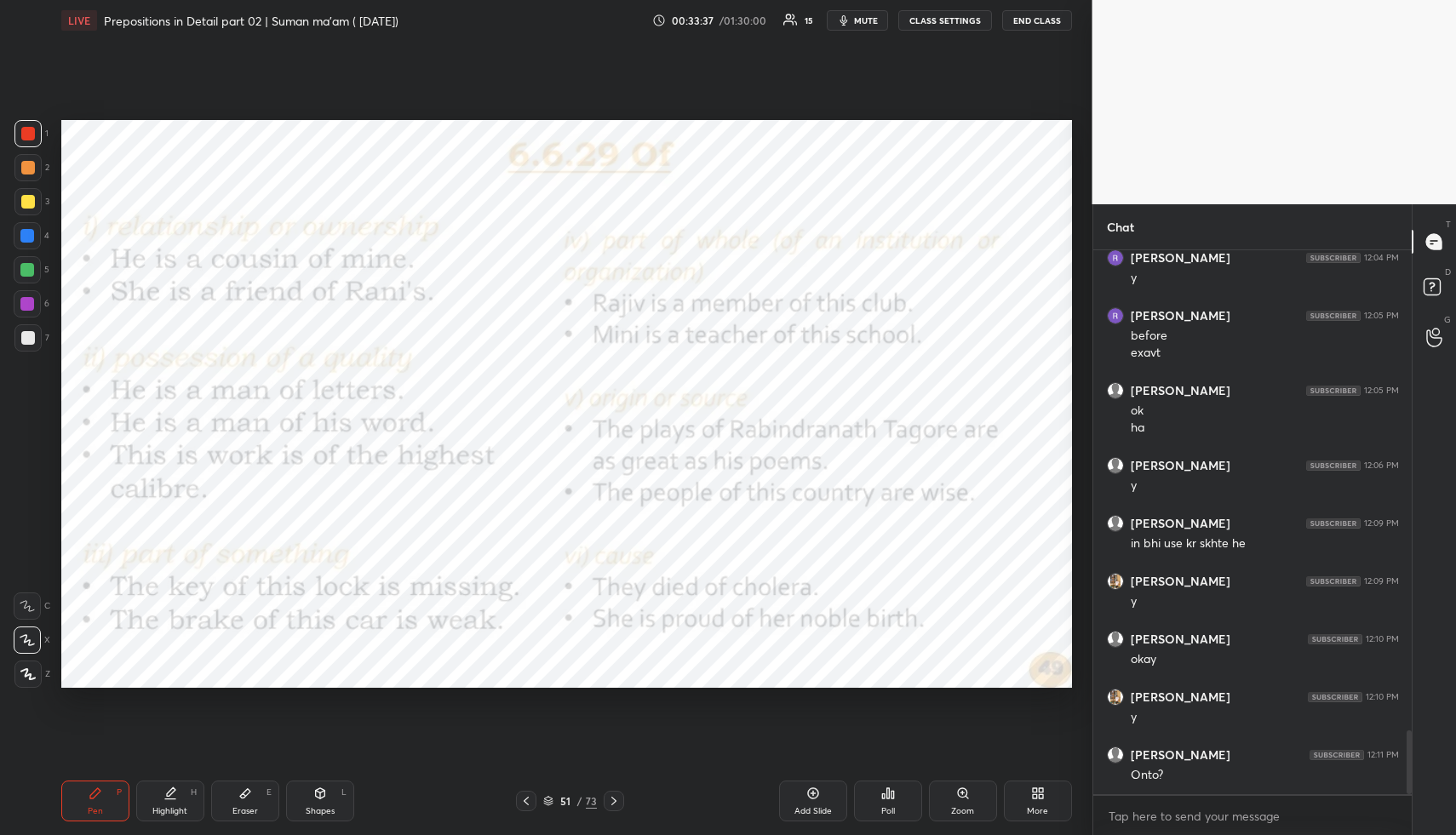
scroll to position [4177, 0]
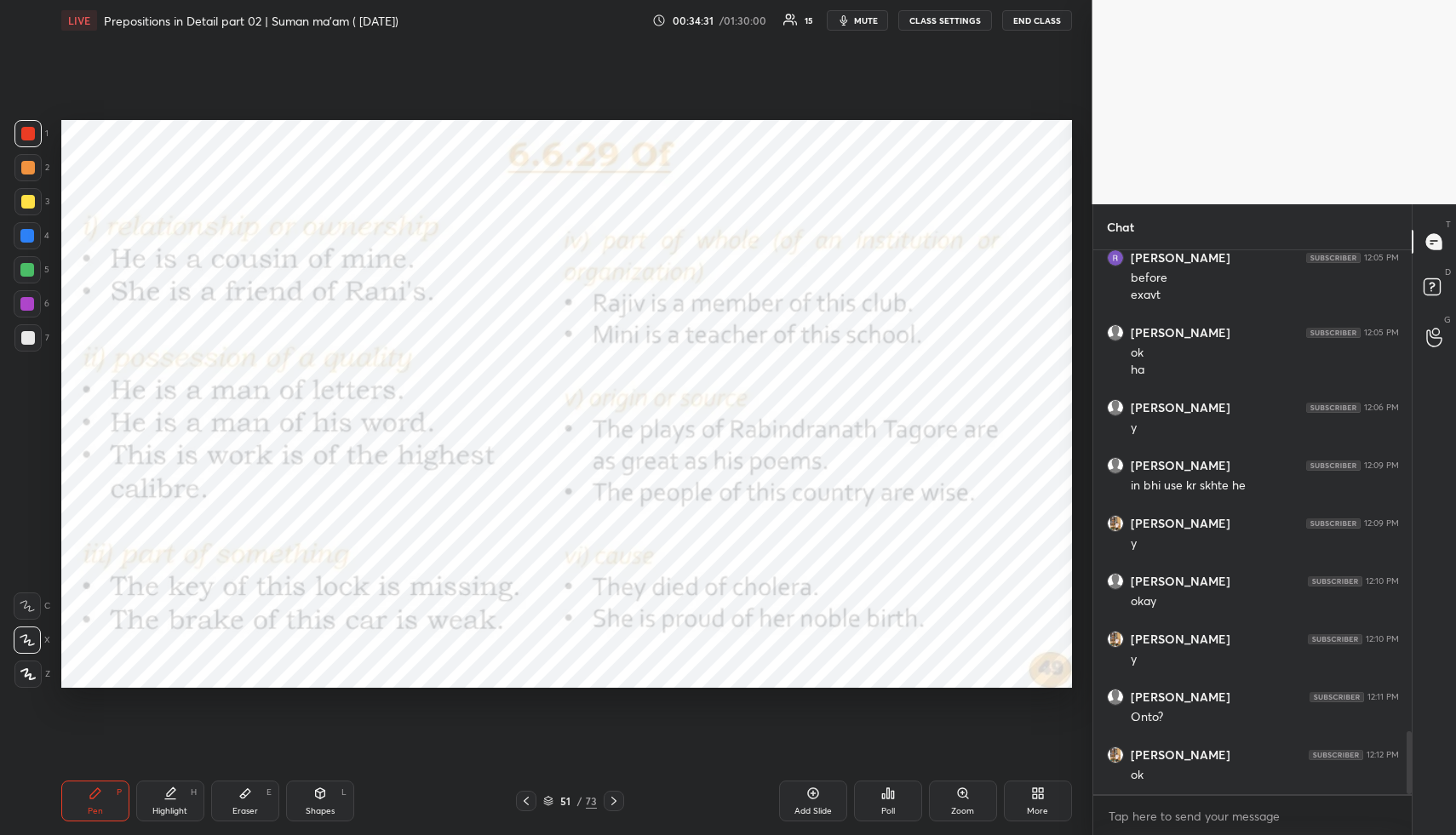
click at [869, 17] on span "mute" at bounding box center [867, 20] width 24 height 12
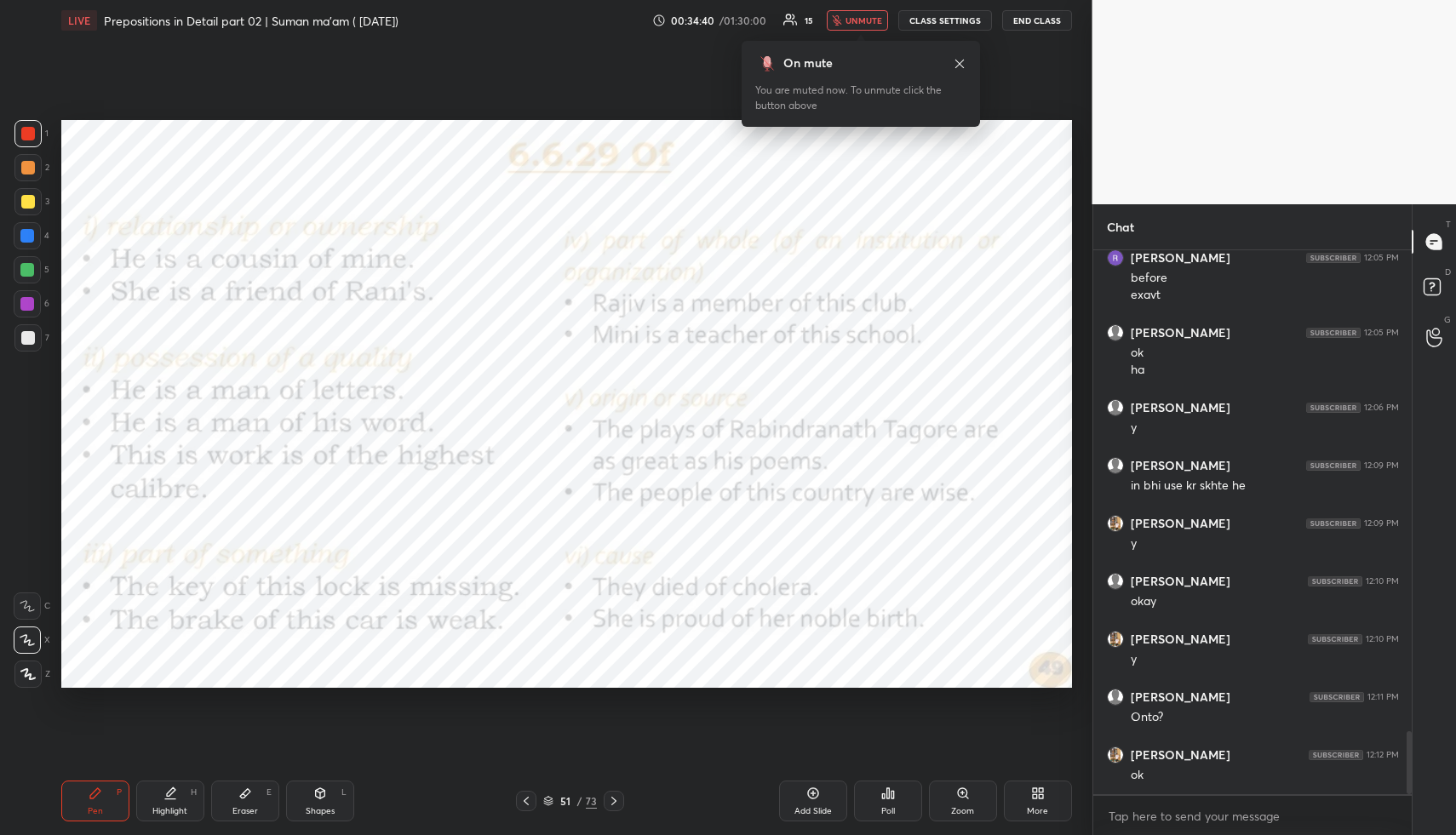
click at [864, 22] on span "unmute" at bounding box center [863, 20] width 36 height 12
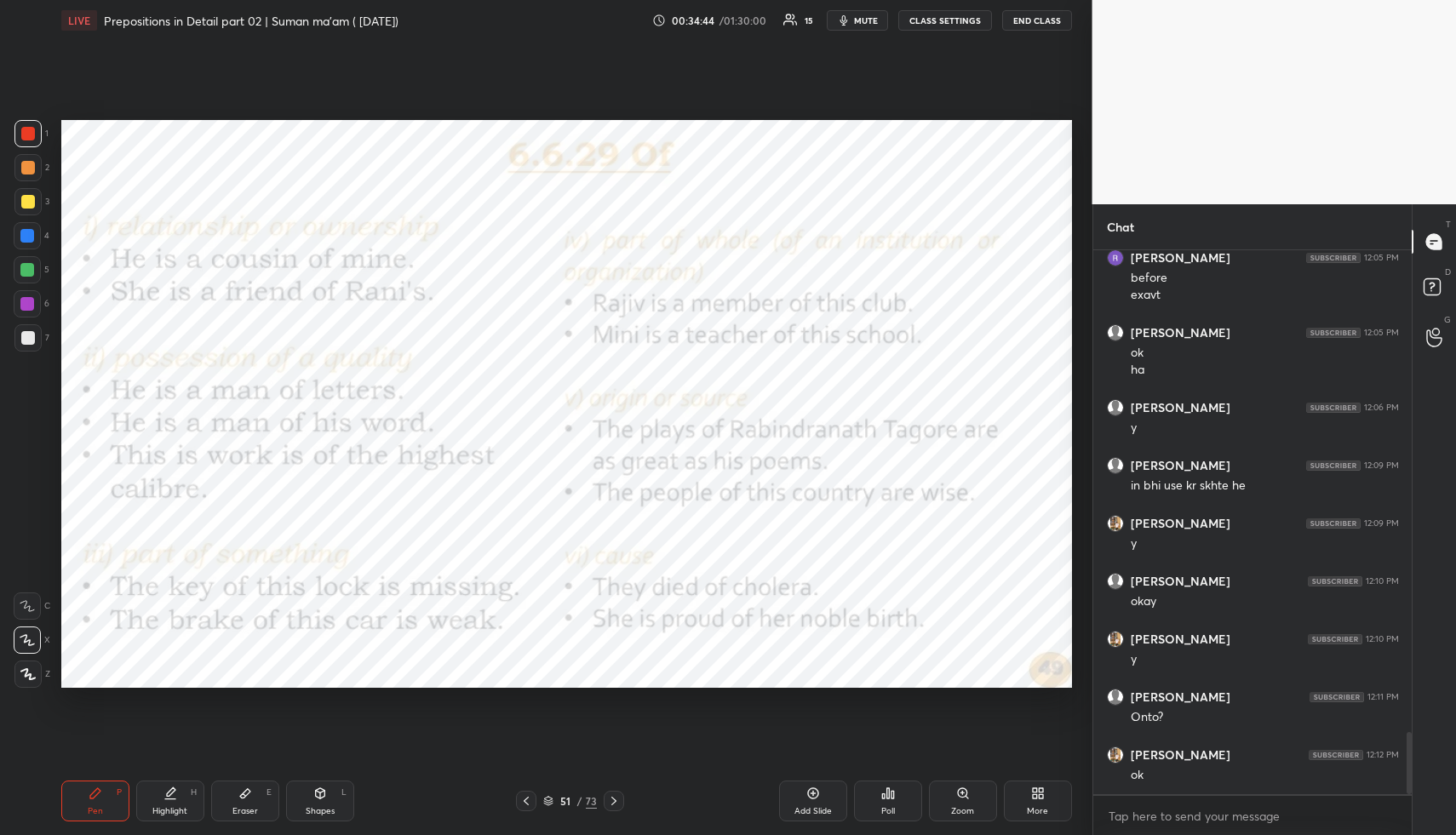
scroll to position [4235, 0]
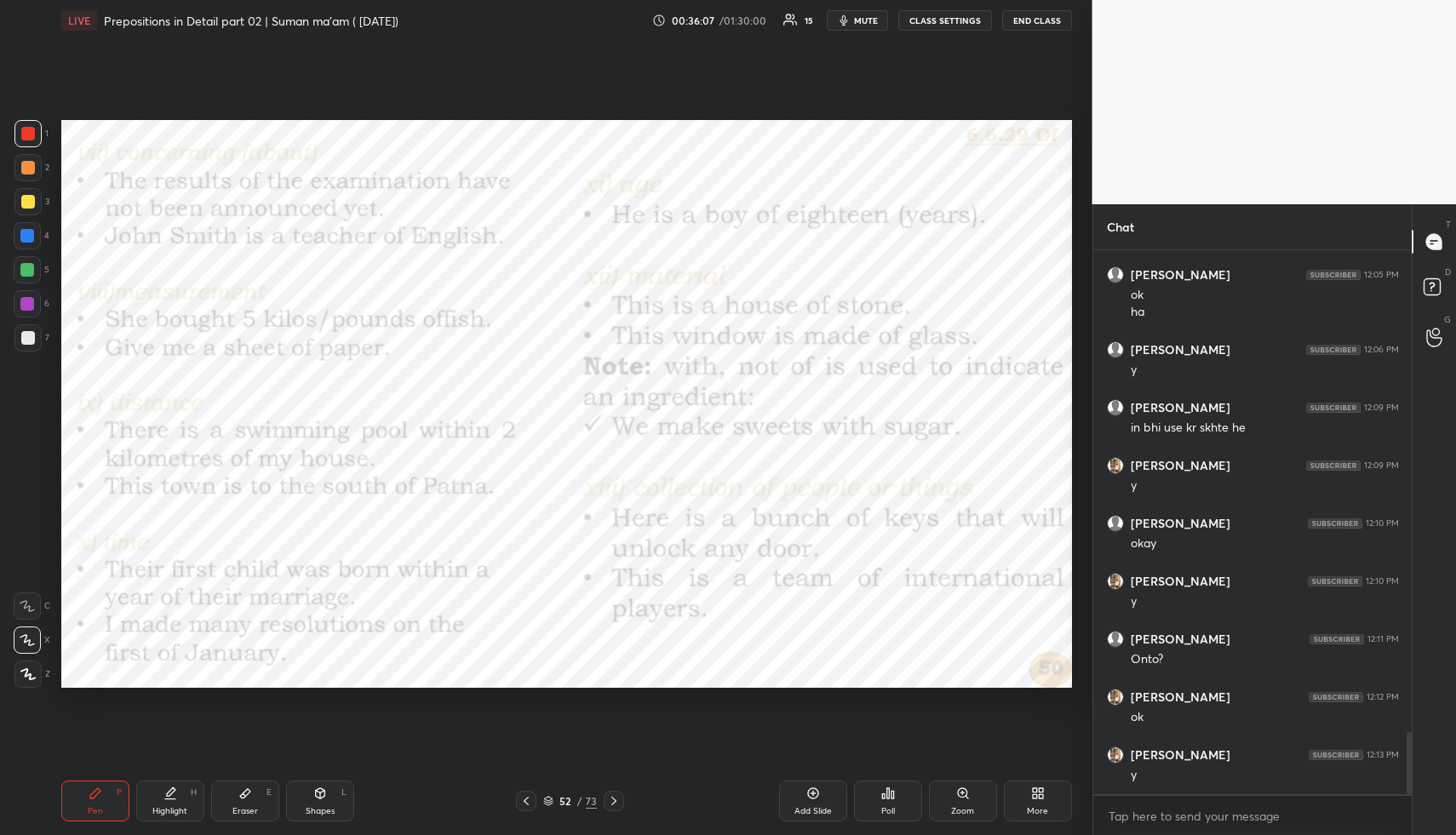
click at [855, 24] on button "mute" at bounding box center [858, 21] width 62 height 21
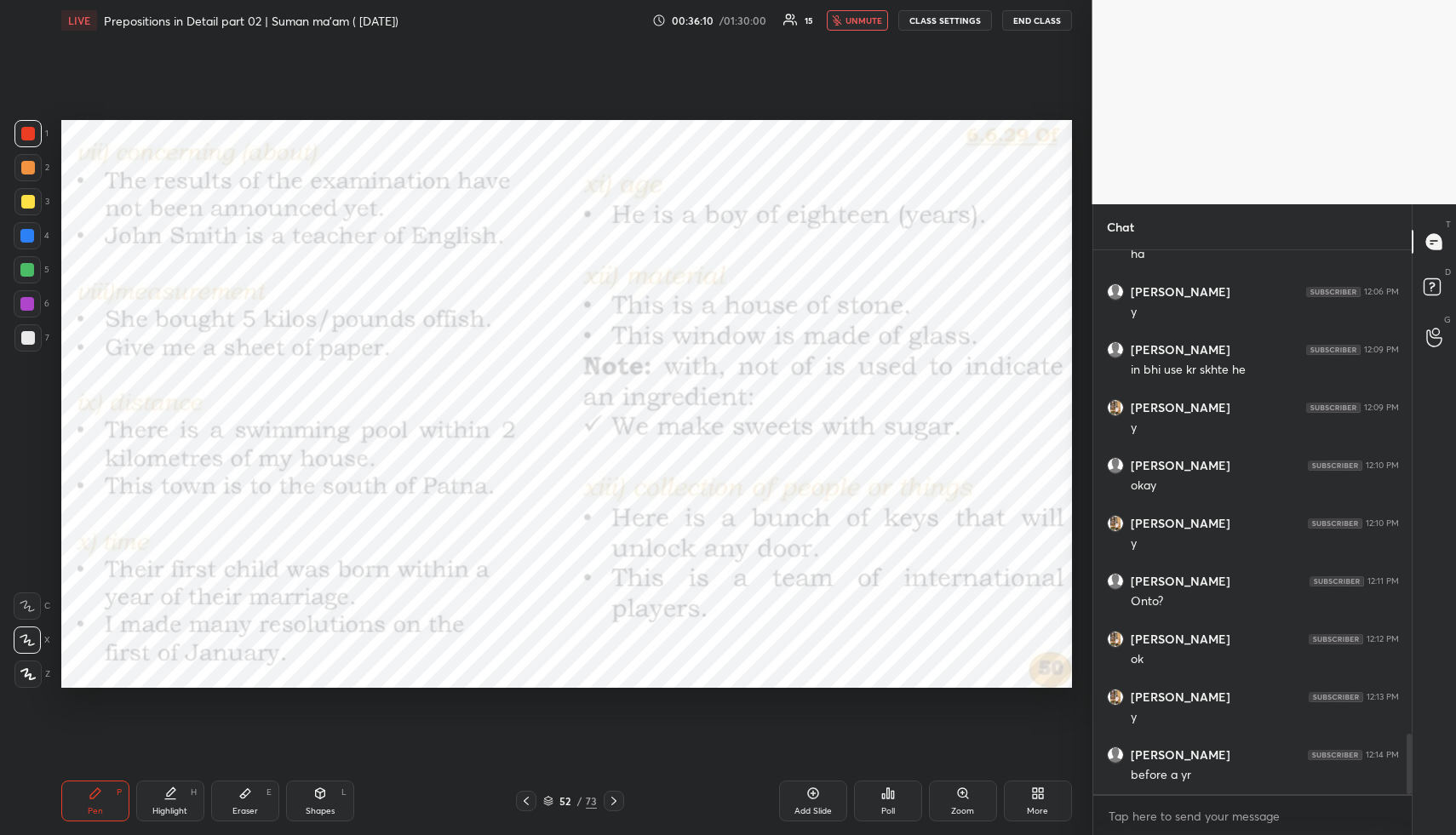
scroll to position [4350, 0]
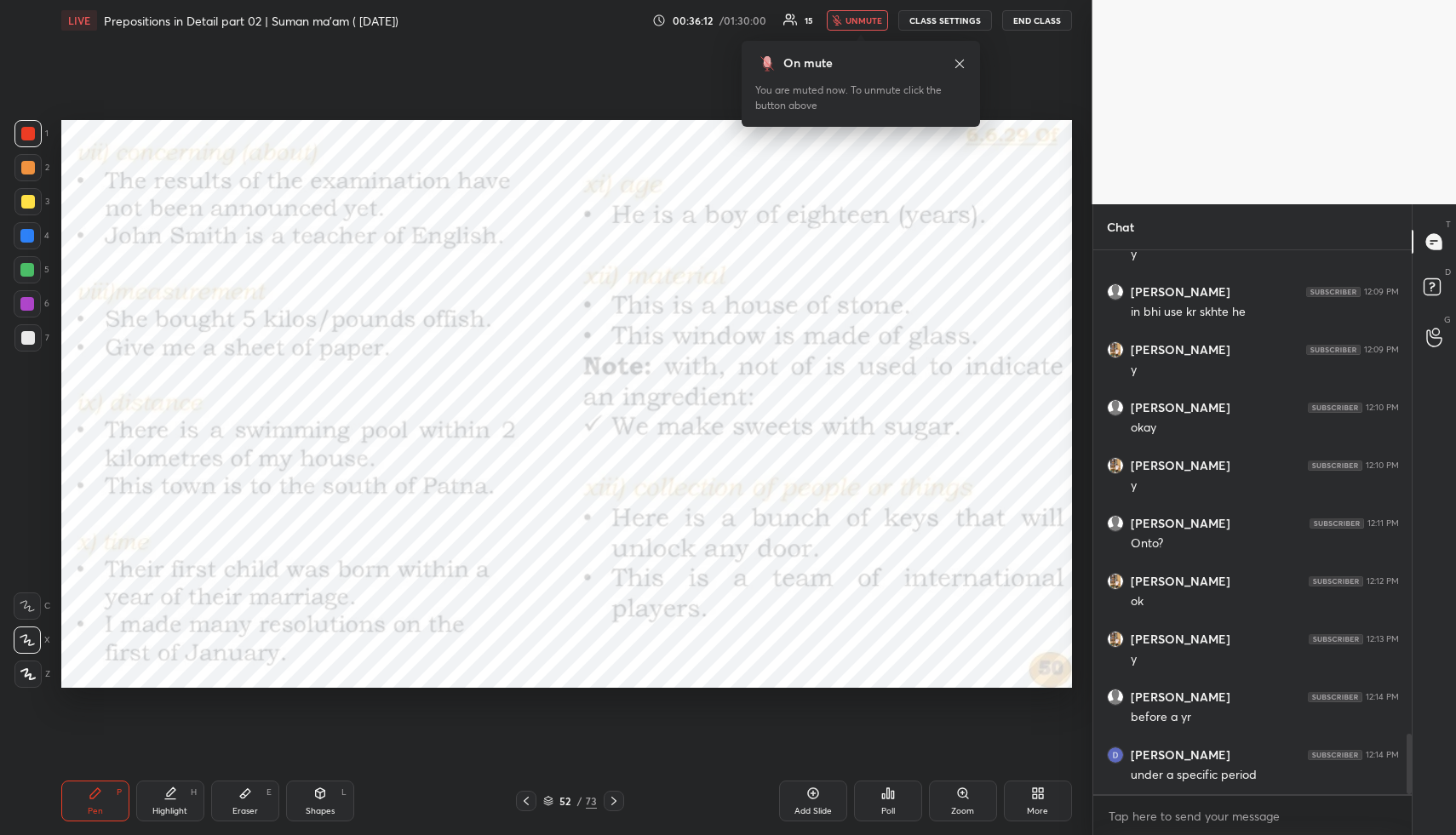
drag, startPoint x: 859, startPoint y: 18, endPoint x: 825, endPoint y: 84, distance: 74.2
click at [859, 19] on span "unmute" at bounding box center [863, 20] width 36 height 12
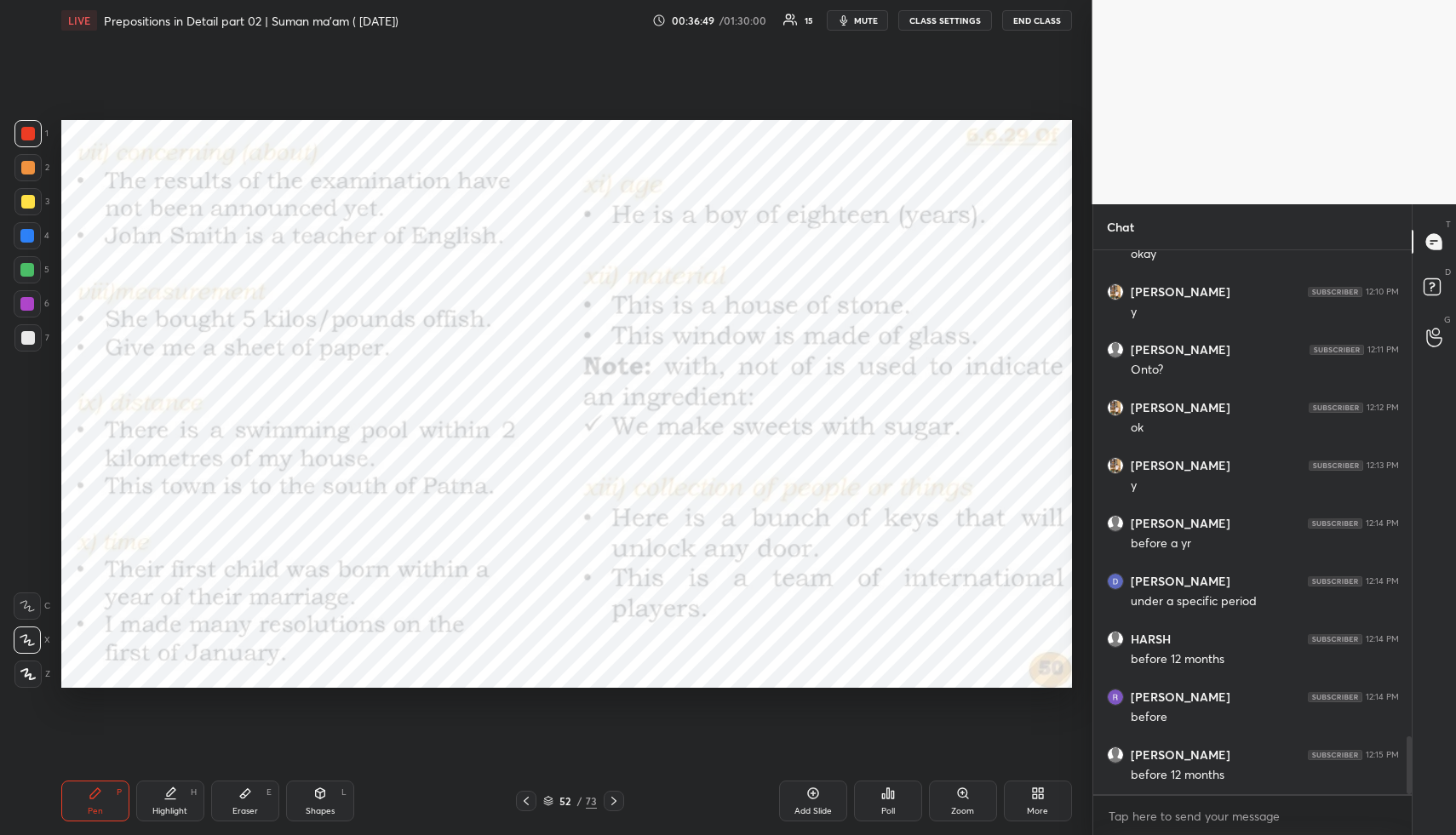
scroll to position [4582, 0]
click at [613, 799] on icon at bounding box center [613, 801] width 14 height 14
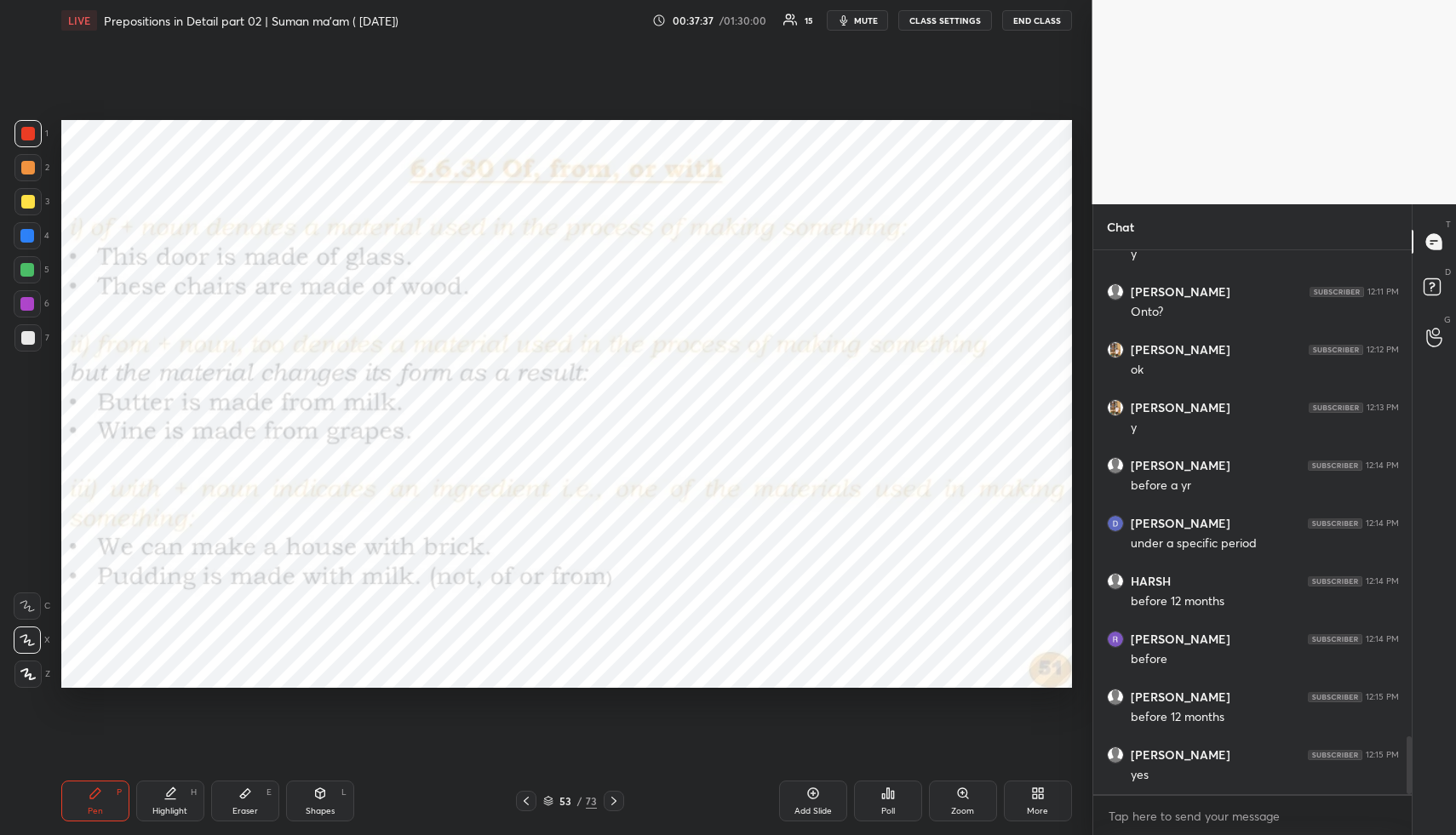
click at [873, 22] on span "mute" at bounding box center [867, 20] width 24 height 12
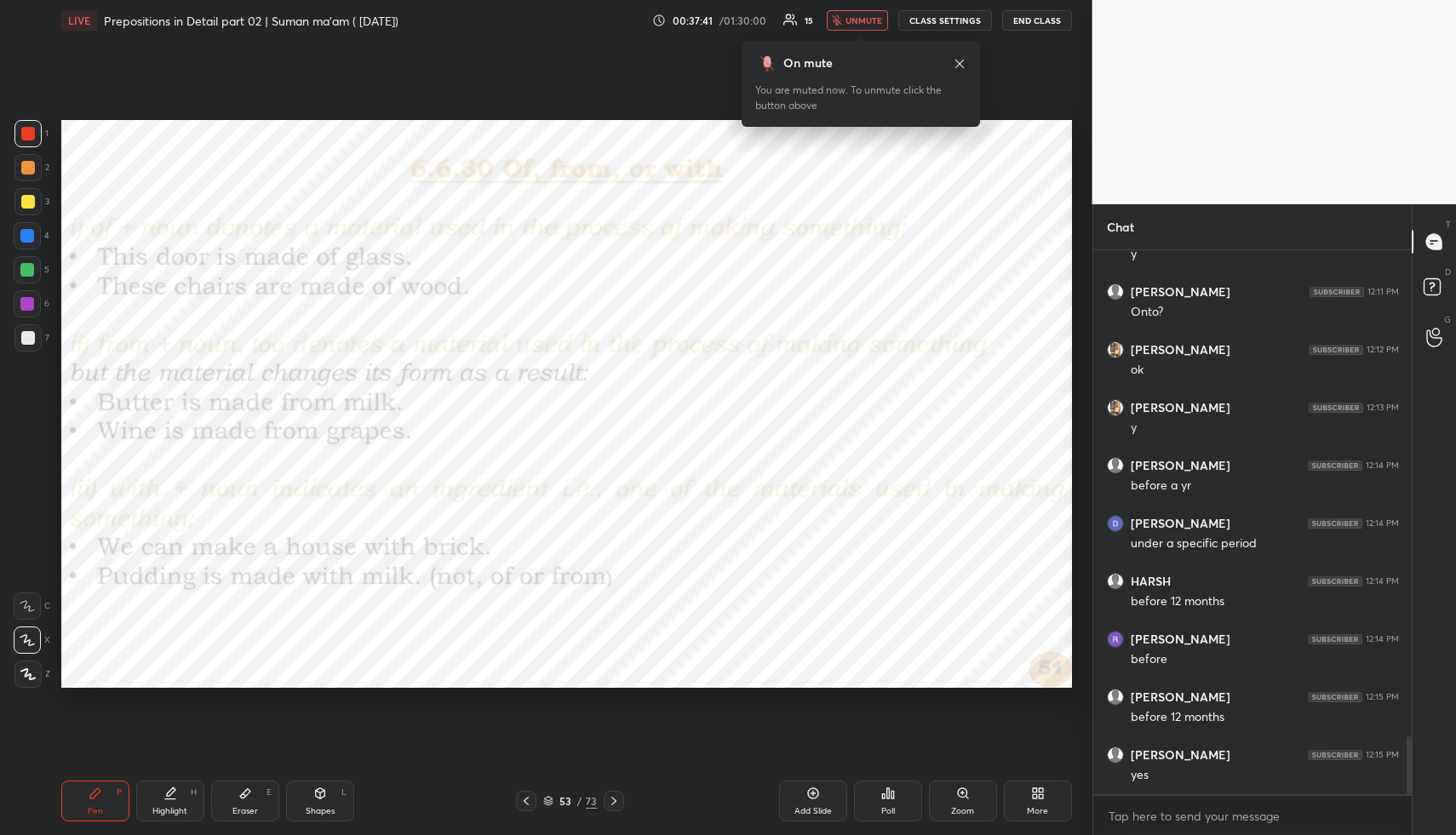
drag, startPoint x: 960, startPoint y: 62, endPoint x: 950, endPoint y: 73, distance: 14.9
click at [960, 62] on icon at bounding box center [959, 64] width 14 height 14
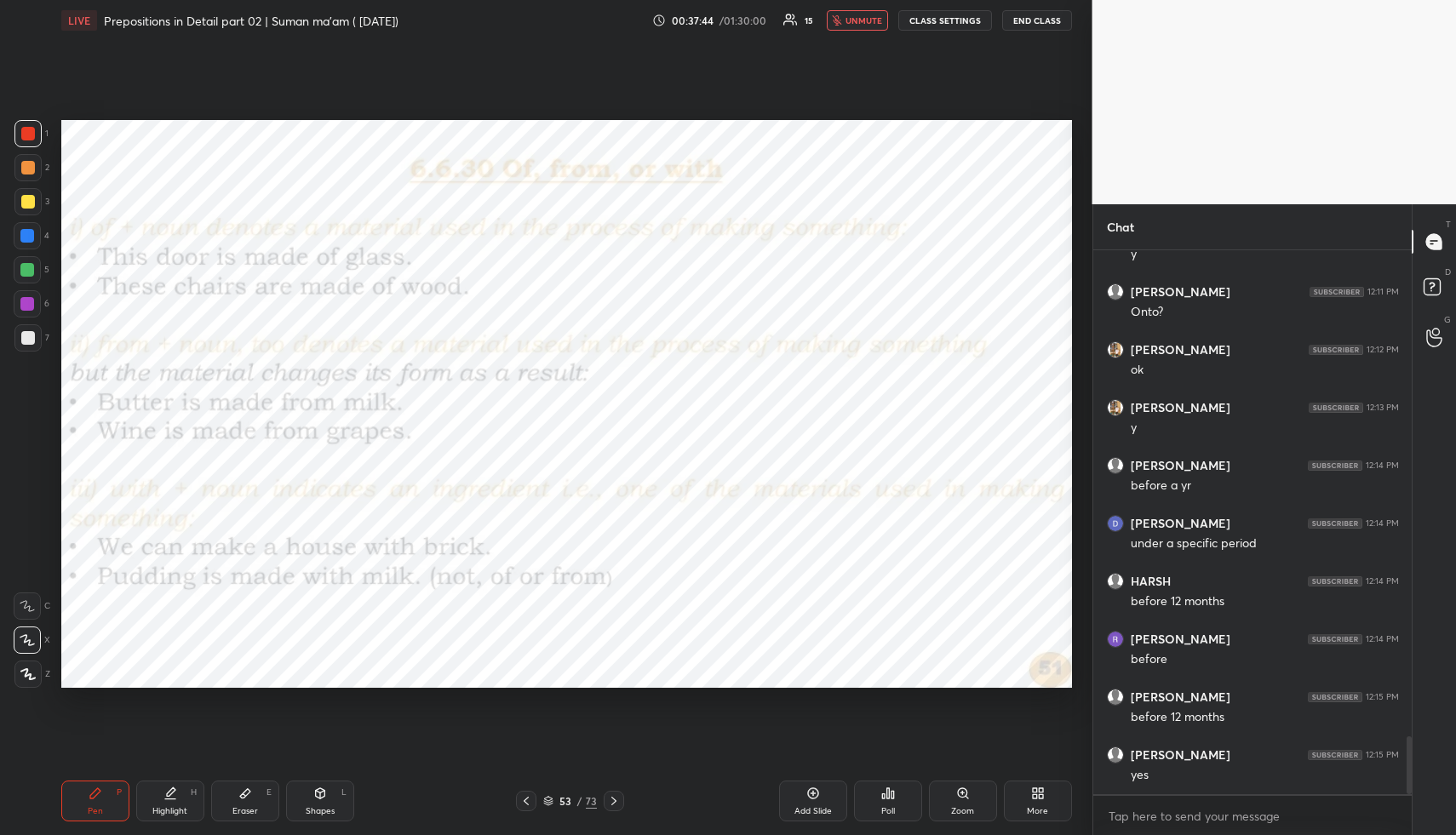
click at [858, 18] on span "unmute" at bounding box center [863, 20] width 36 height 12
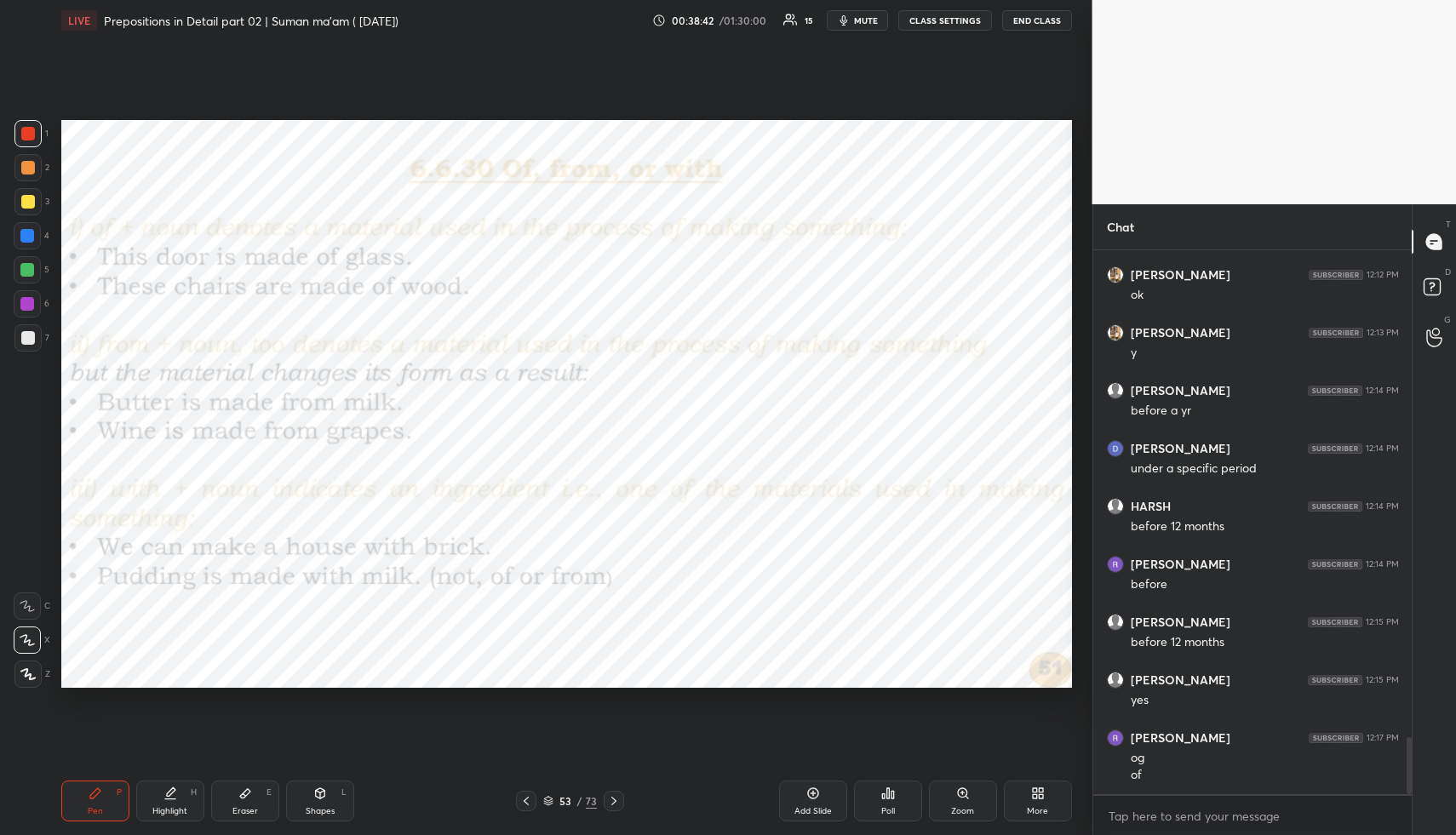
click at [873, 24] on span "mute" at bounding box center [867, 20] width 24 height 12
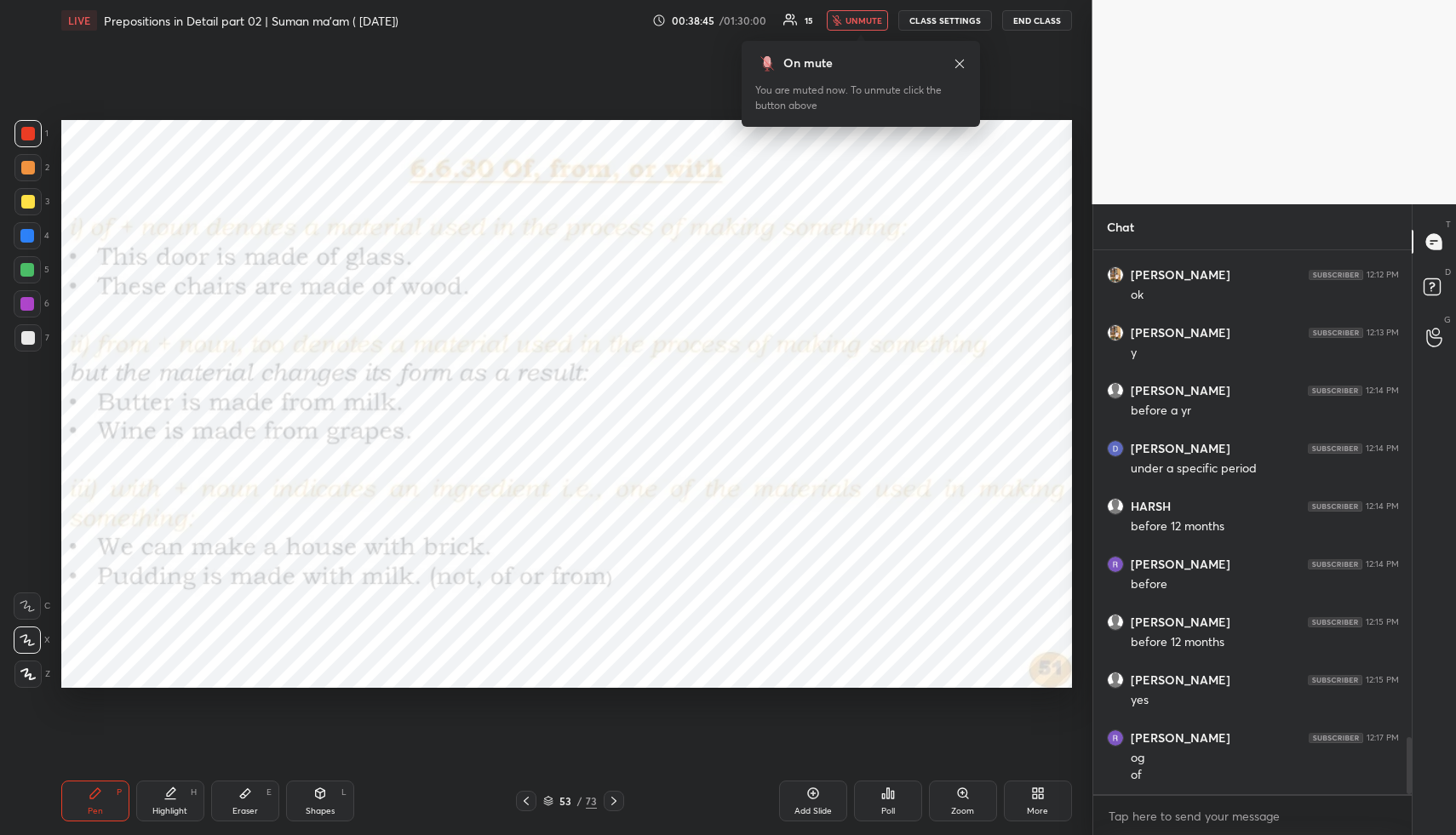
drag, startPoint x: 857, startPoint y: 26, endPoint x: 855, endPoint y: 37, distance: 11.2
click at [858, 25] on button "unmute" at bounding box center [858, 21] width 62 height 21
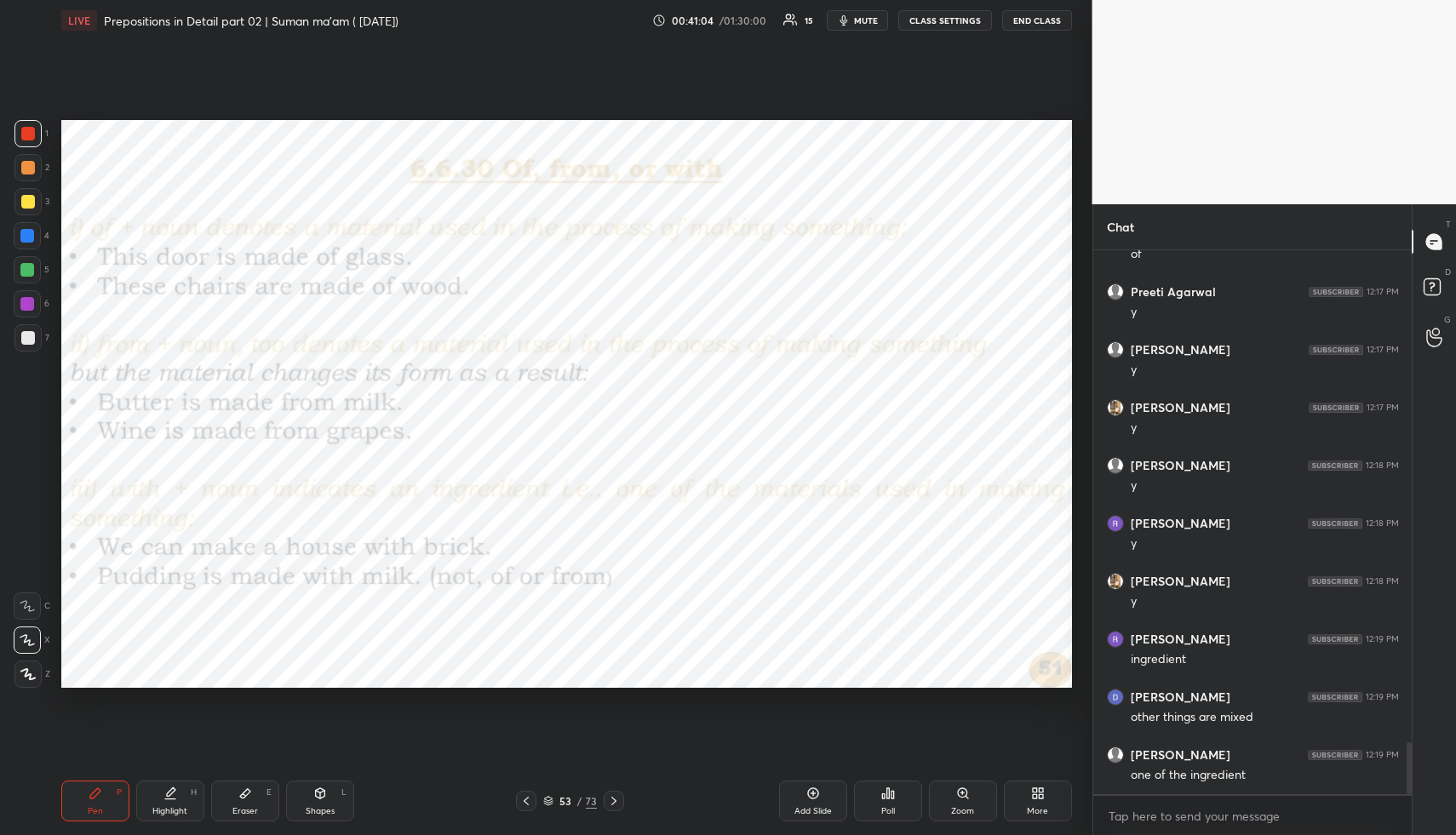
scroll to position [5251, 0]
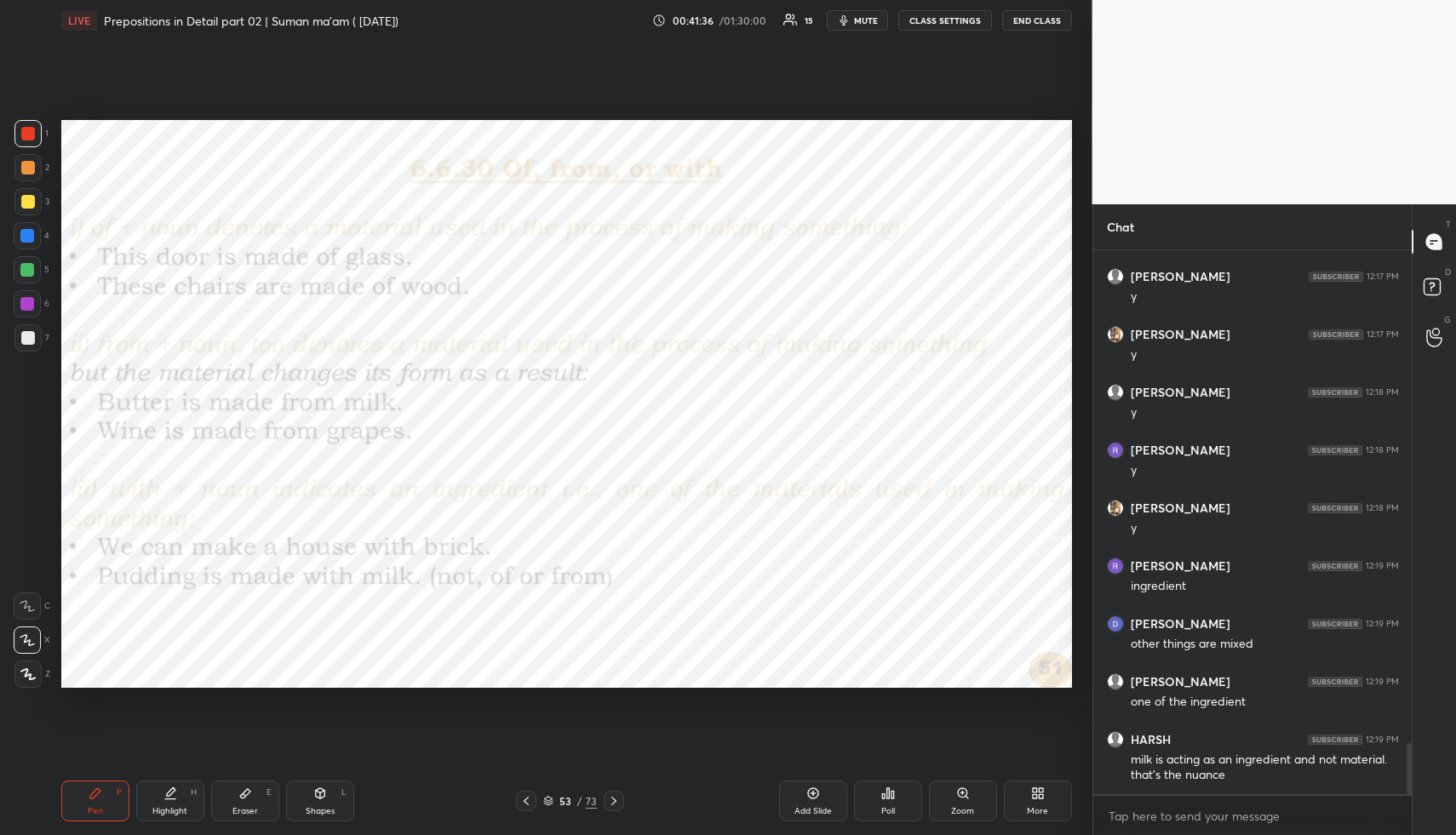
click at [866, 16] on span "mute" at bounding box center [867, 20] width 24 height 12
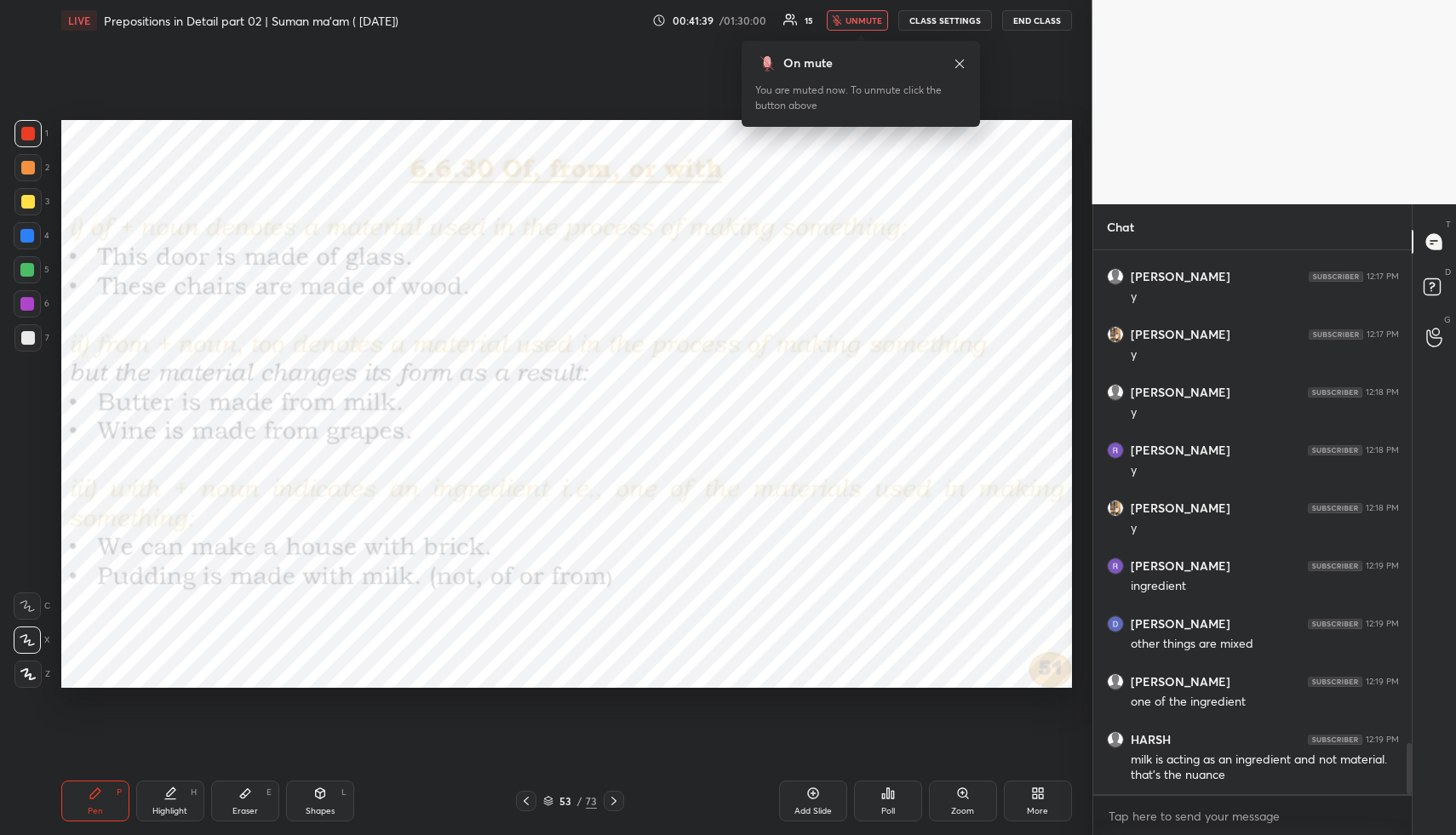
drag, startPoint x: 864, startPoint y: 20, endPoint x: 835, endPoint y: 81, distance: 67.5
click at [864, 21] on span "unmute" at bounding box center [863, 20] width 36 height 12
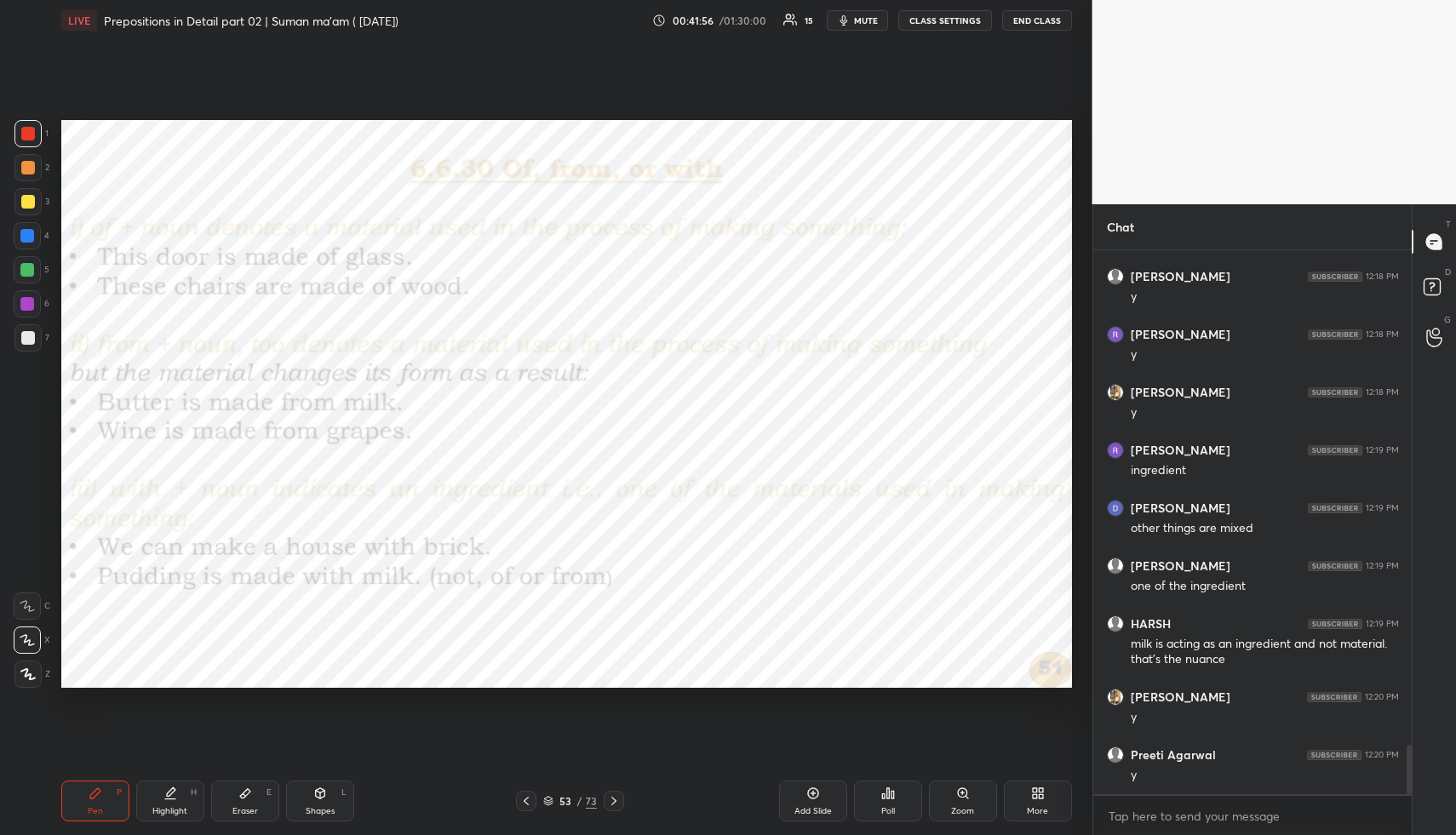
scroll to position [5425, 0]
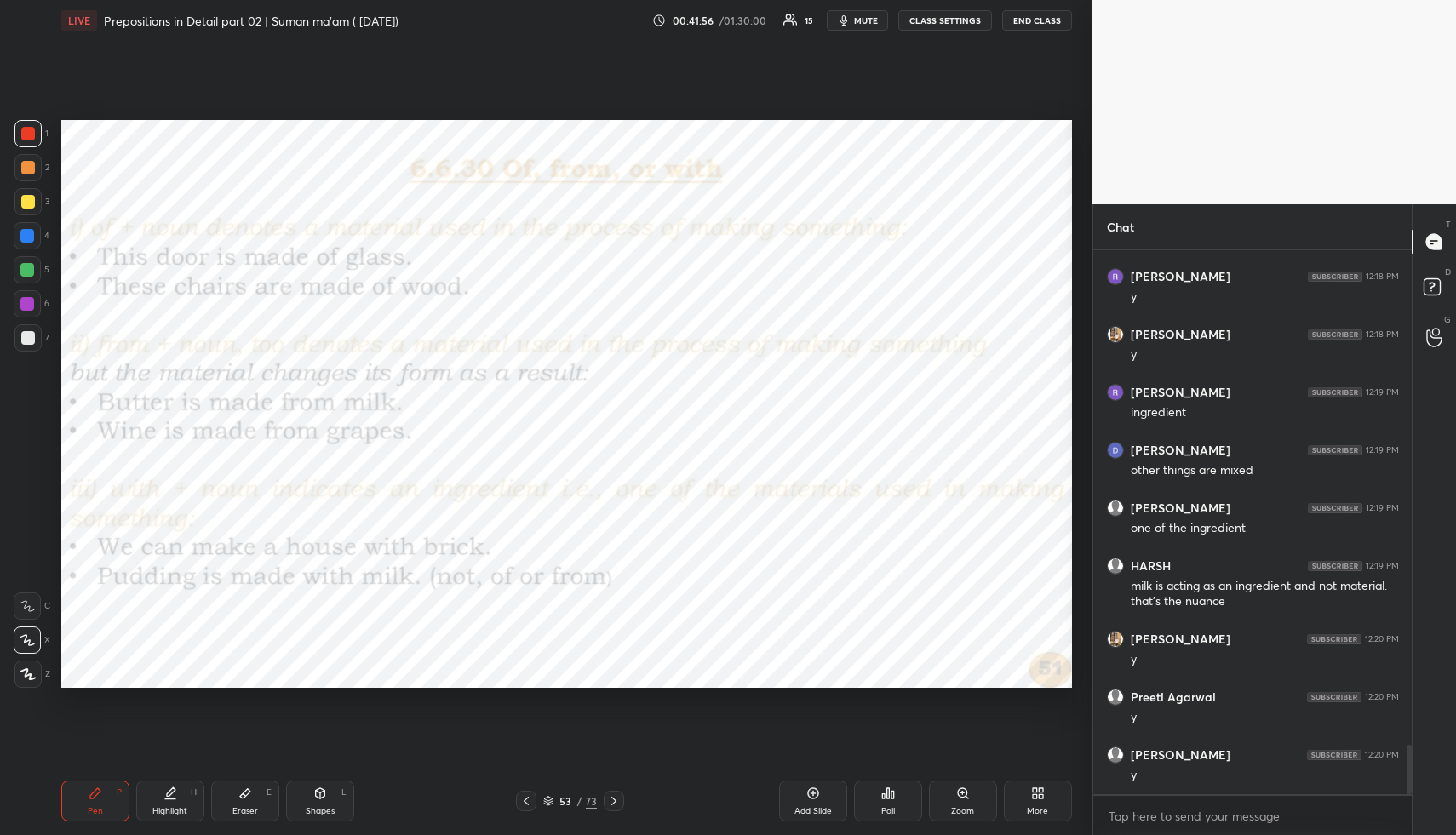
click at [617, 798] on icon at bounding box center [613, 801] width 14 height 14
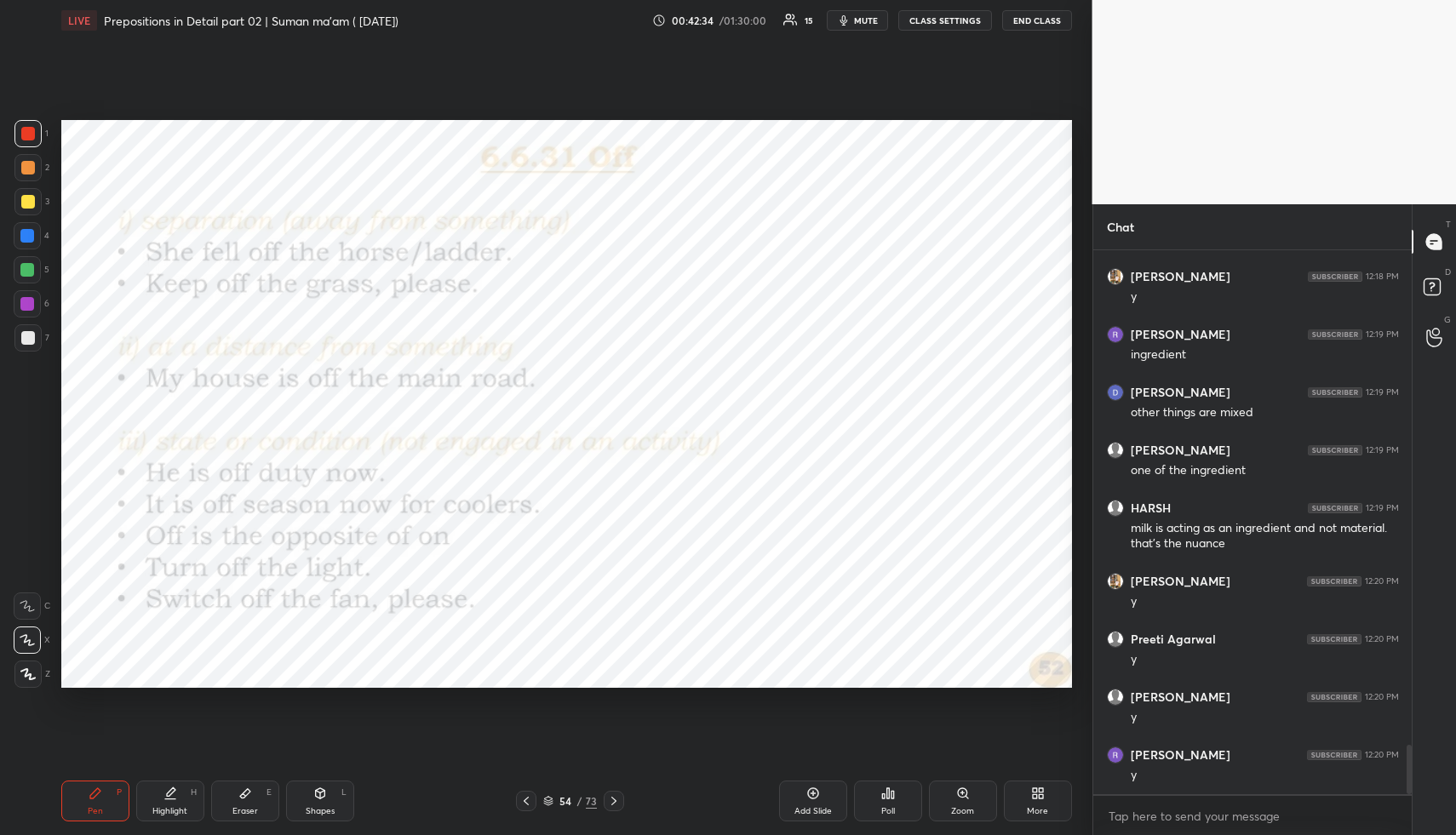
scroll to position [5541, 0]
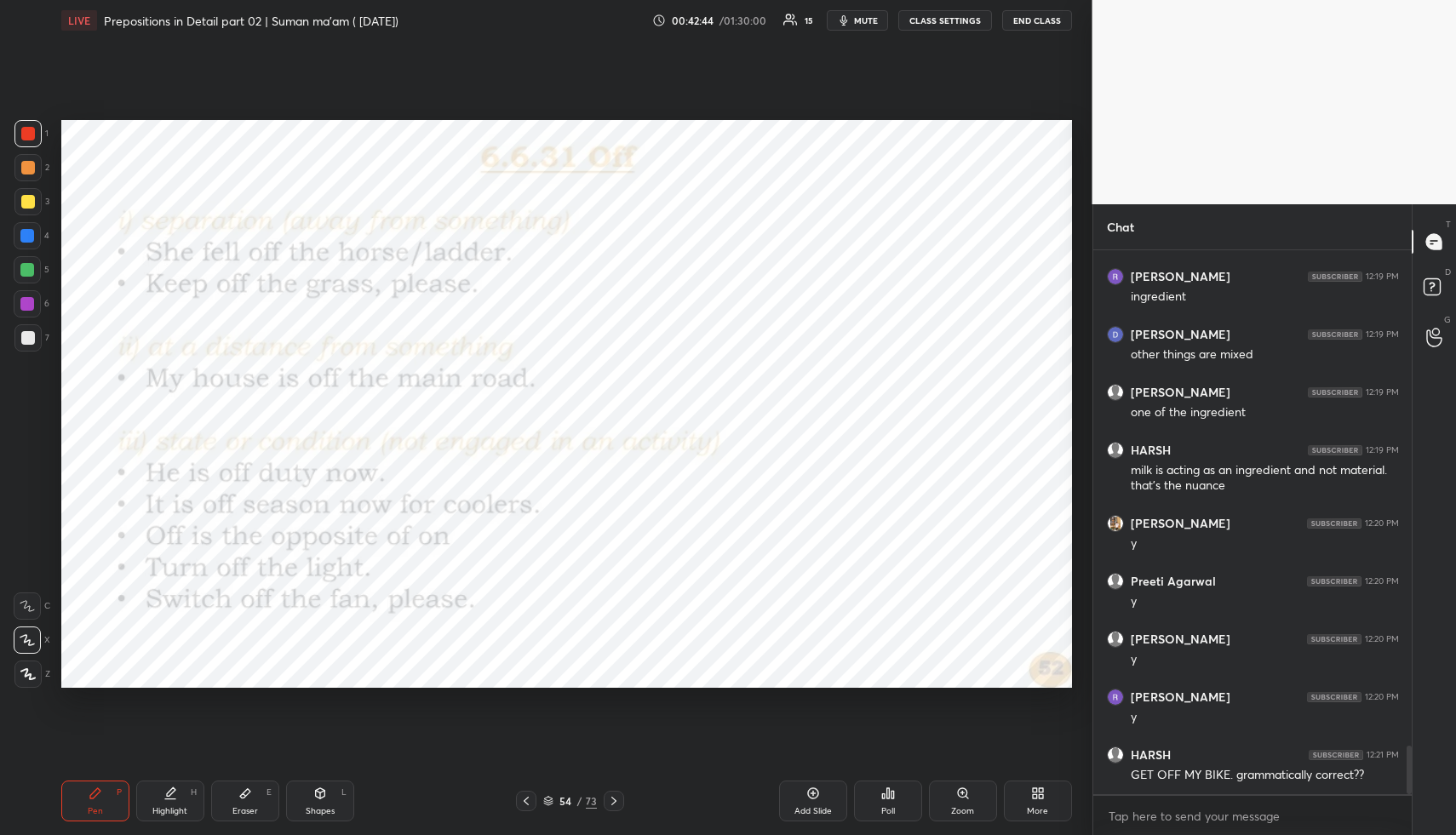
click at [619, 799] on div at bounding box center [614, 801] width 21 height 21
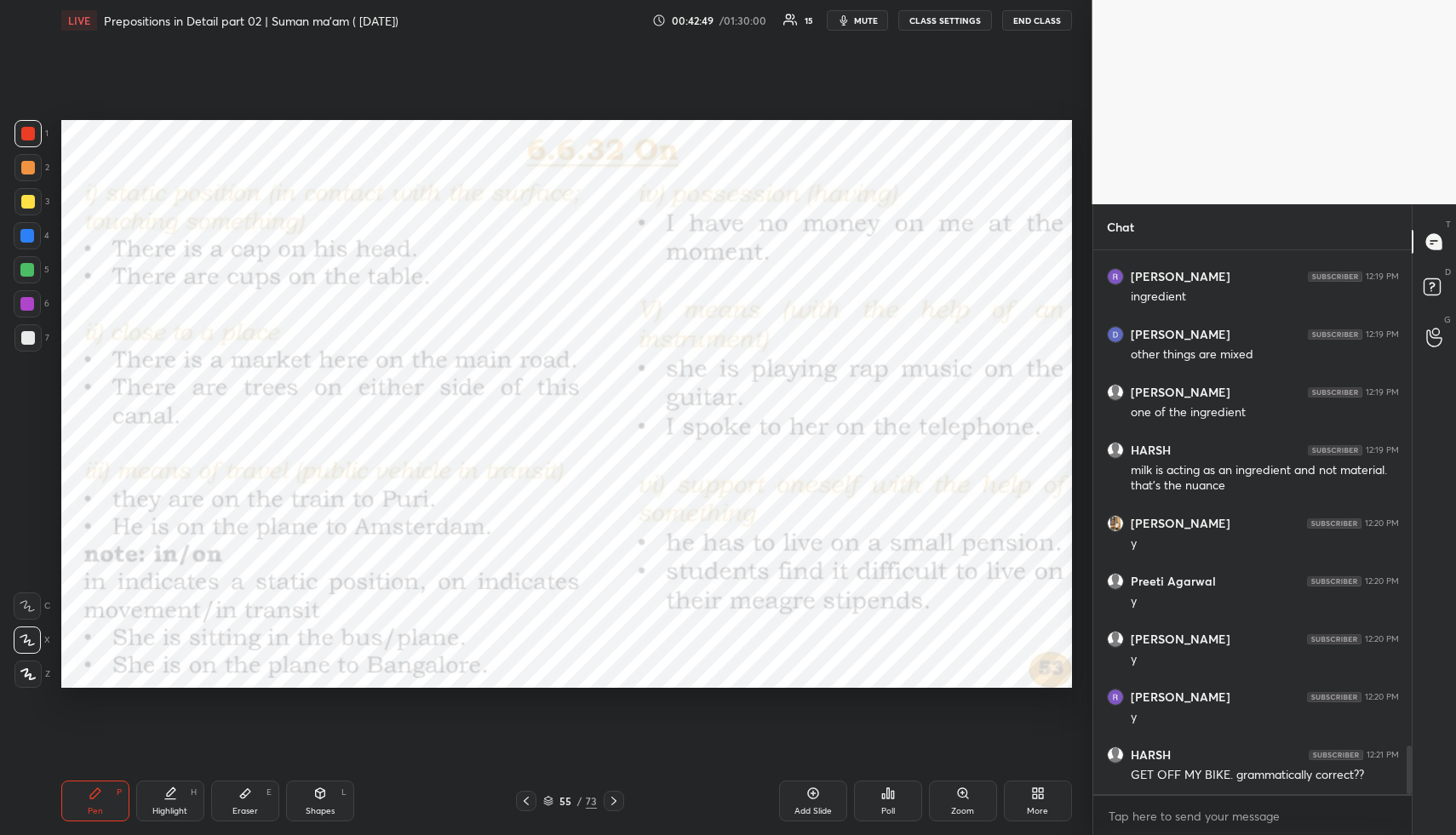
click at [861, 22] on span "mute" at bounding box center [867, 20] width 24 height 12
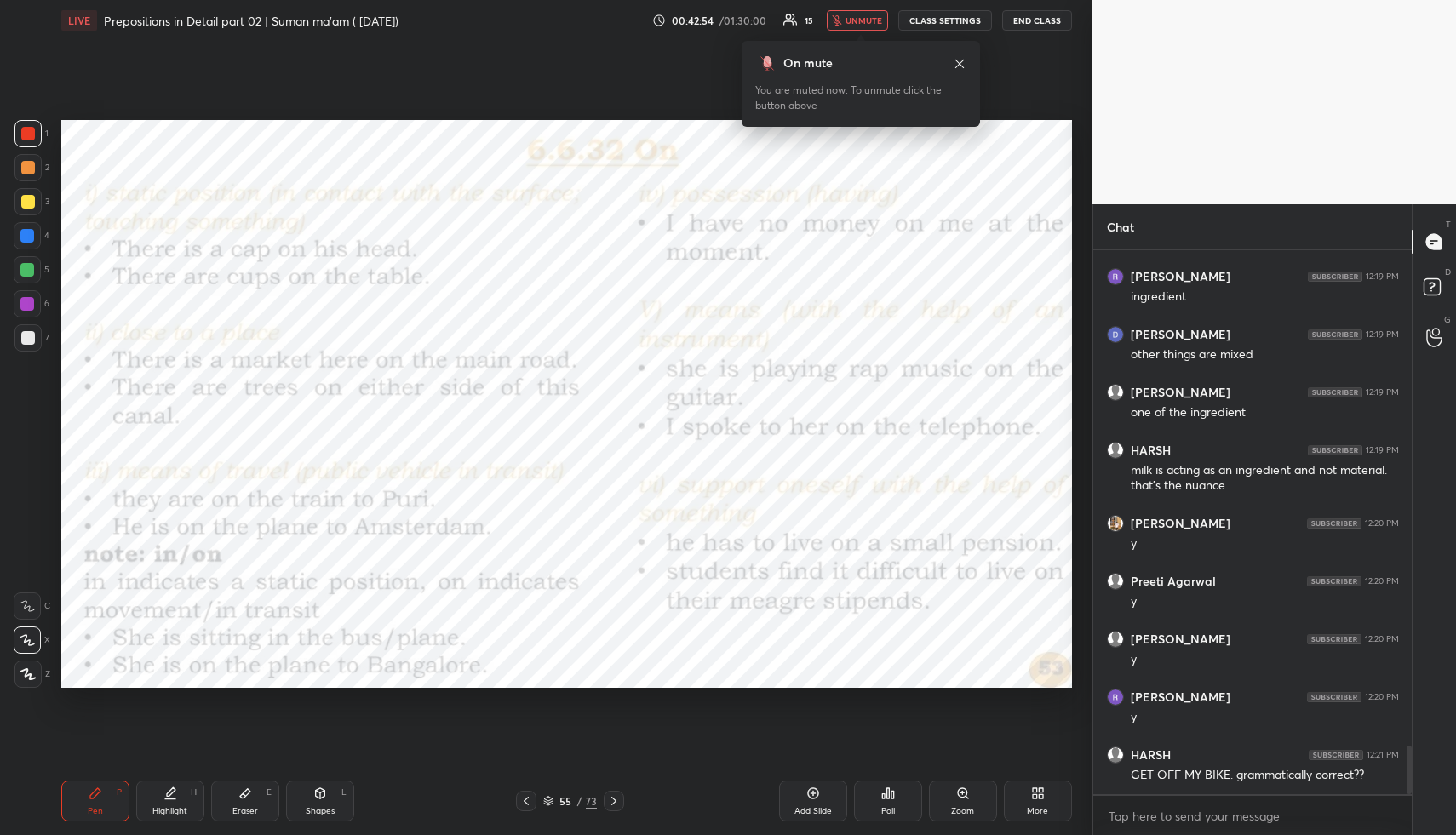
click at [869, 17] on span "unmute" at bounding box center [863, 20] width 36 height 12
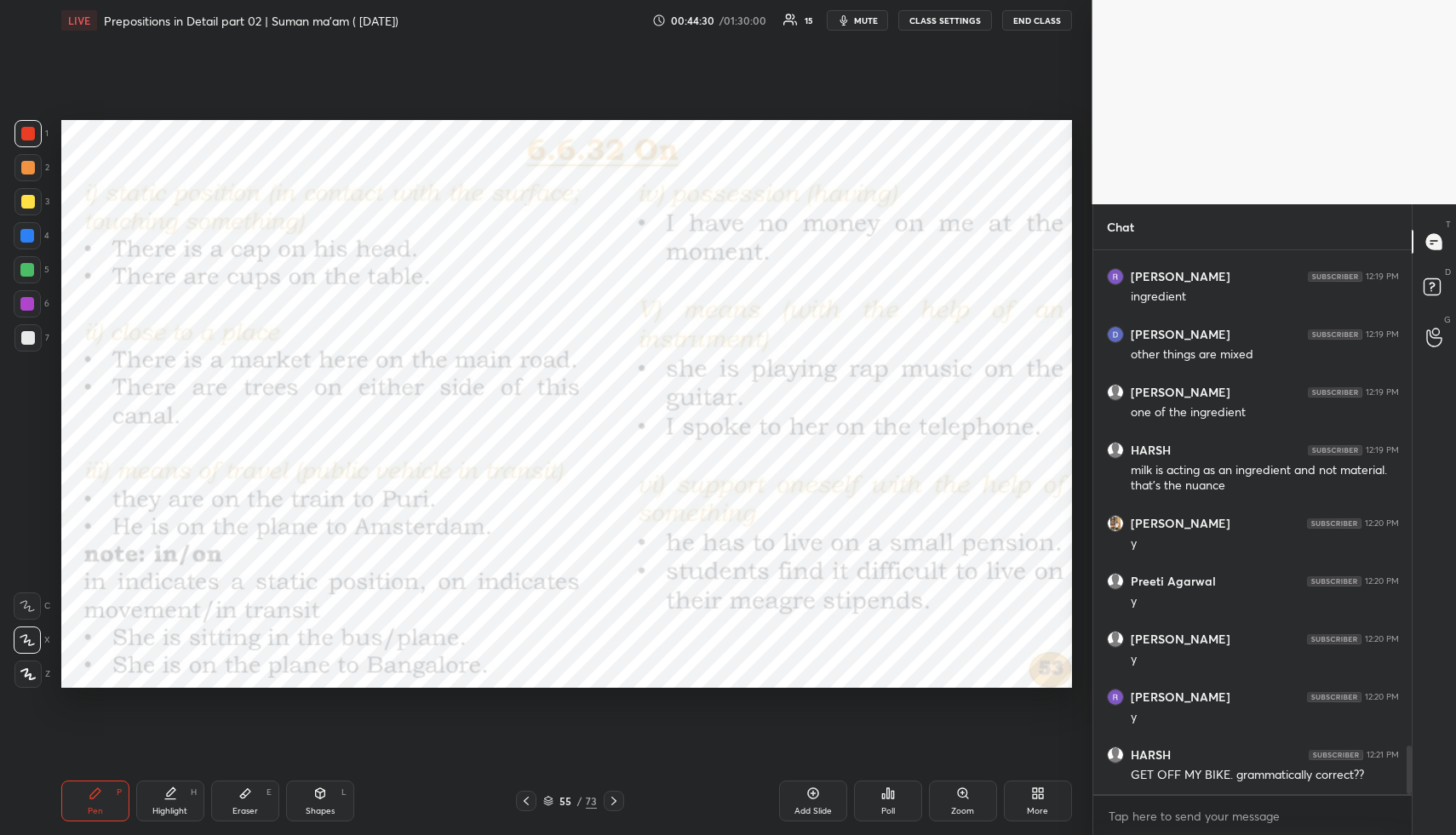
scroll to position [5599, 0]
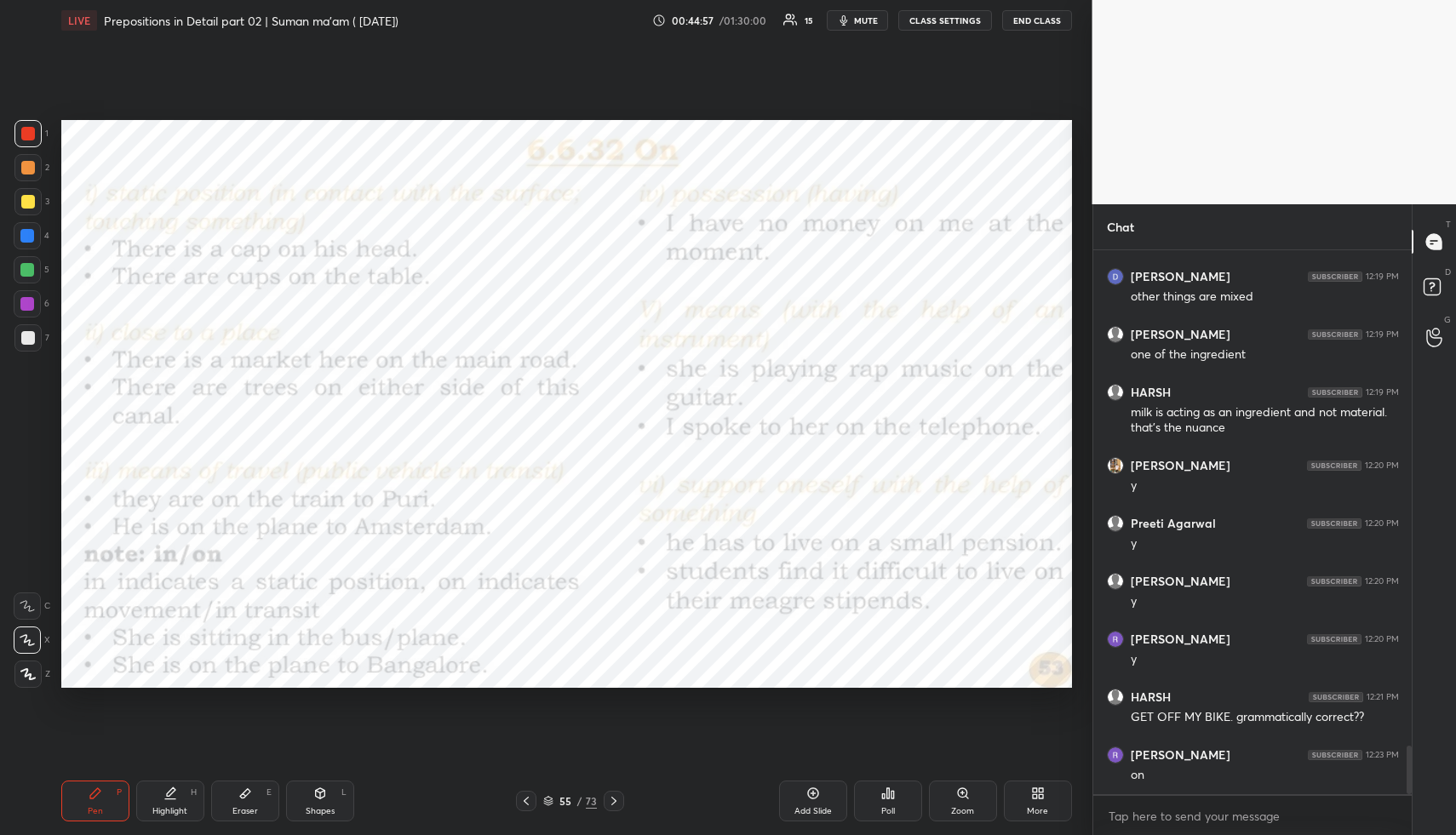
click at [871, 22] on span "mute" at bounding box center [867, 20] width 24 height 12
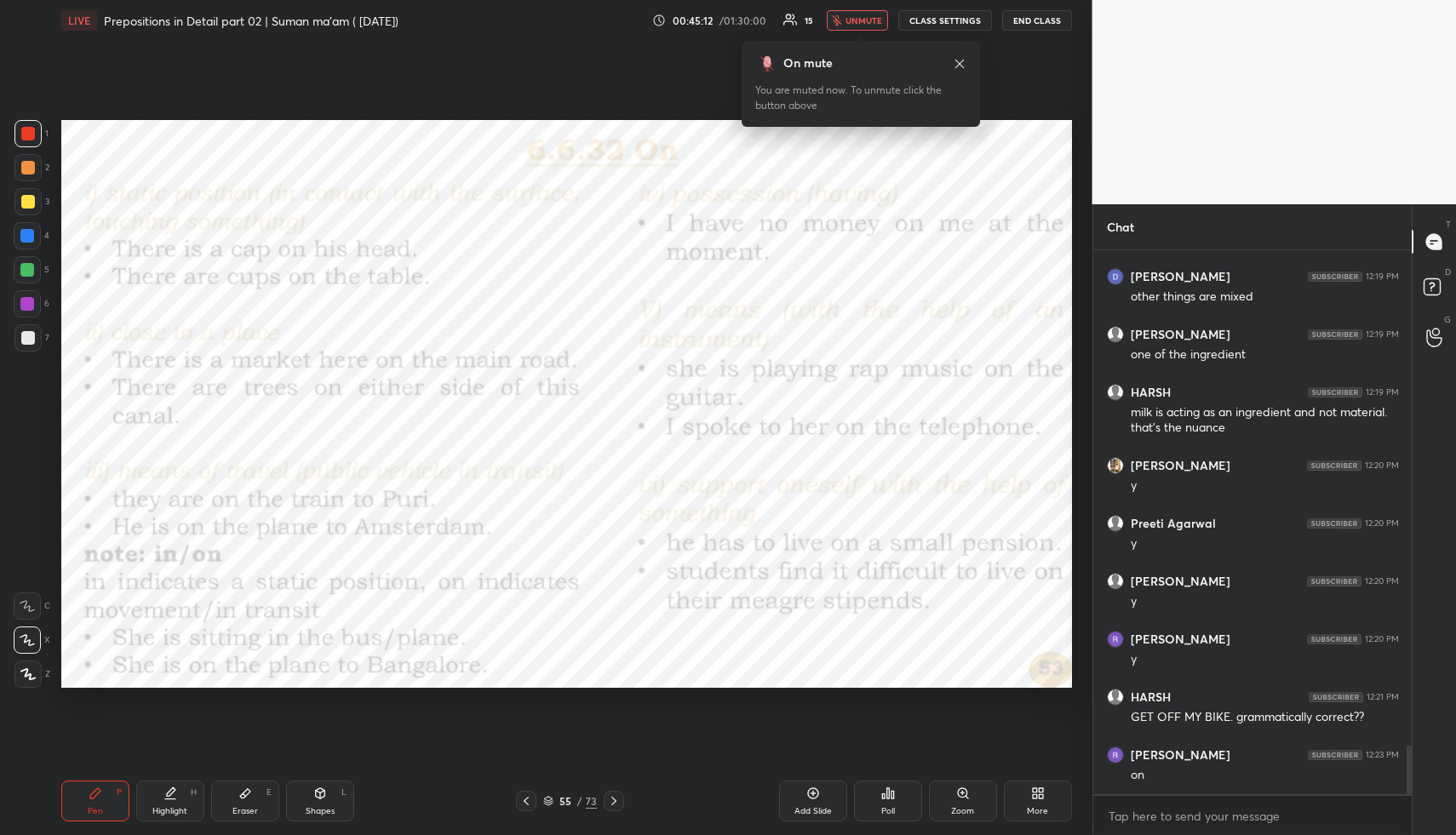
drag, startPoint x: 870, startPoint y: 16, endPoint x: 870, endPoint y: 32, distance: 16.0
click at [870, 16] on span "unmute" at bounding box center [863, 20] width 36 height 12
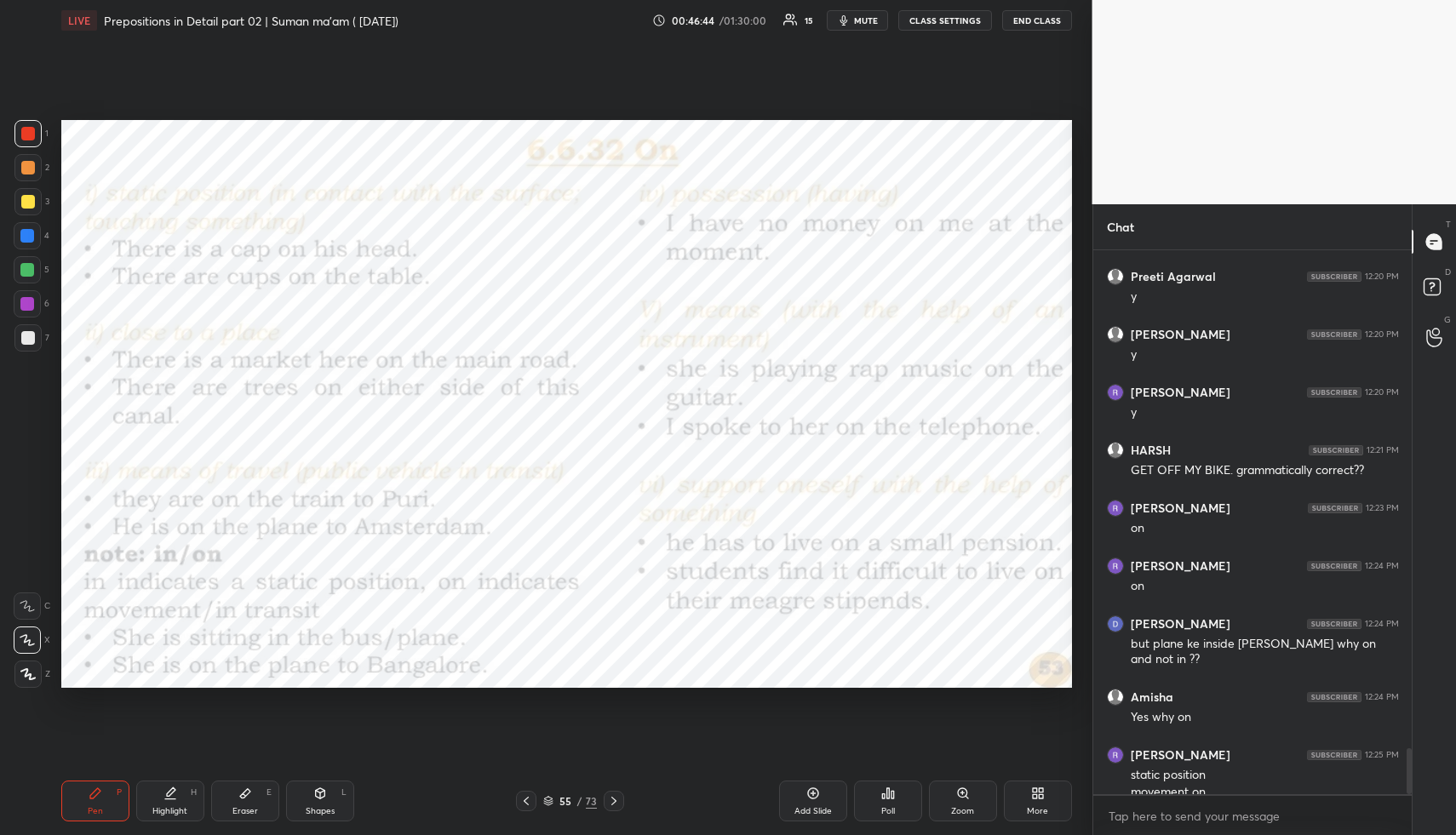
scroll to position [5863, 0]
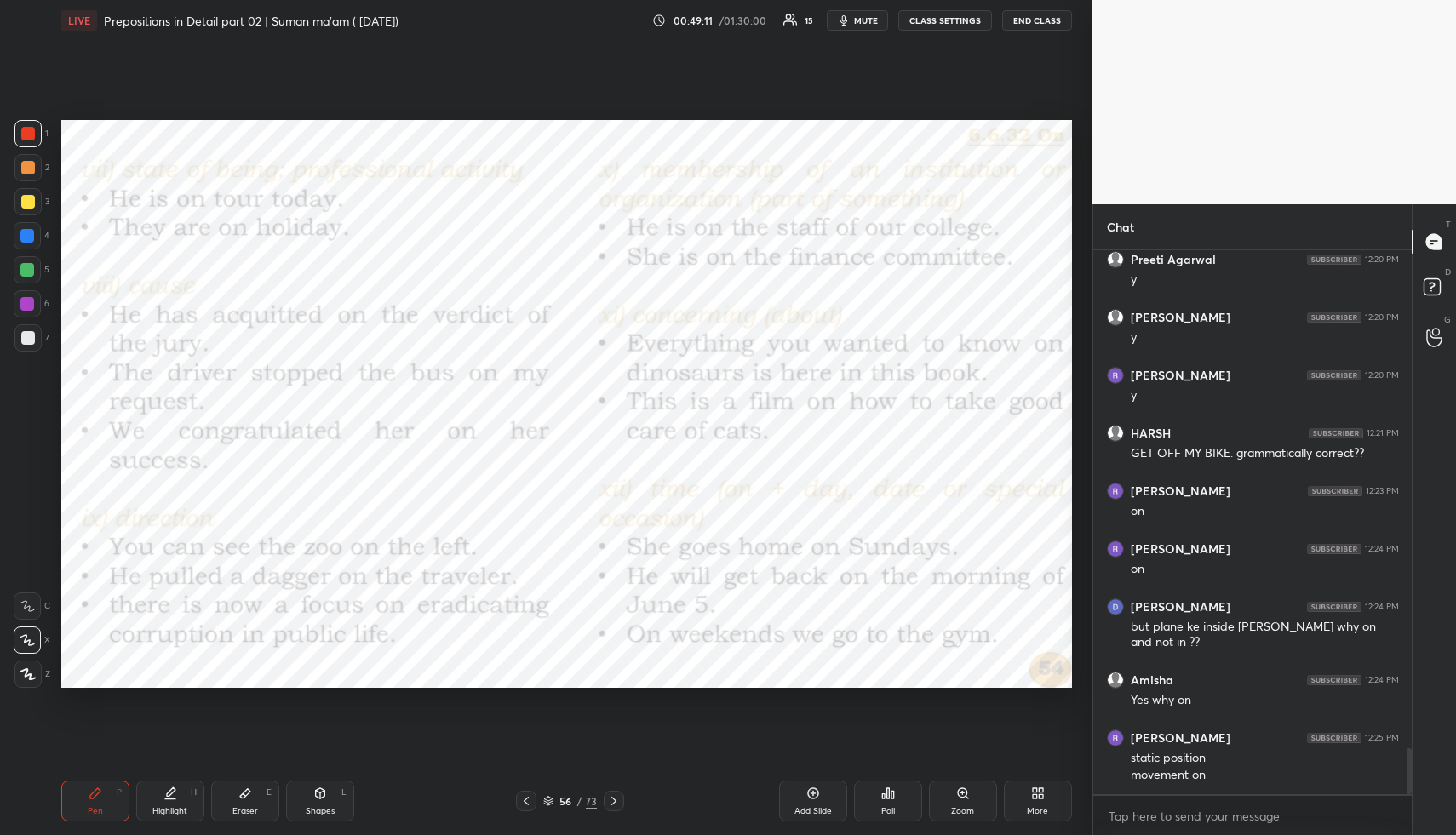
click at [855, 19] on button "mute" at bounding box center [858, 21] width 62 height 21
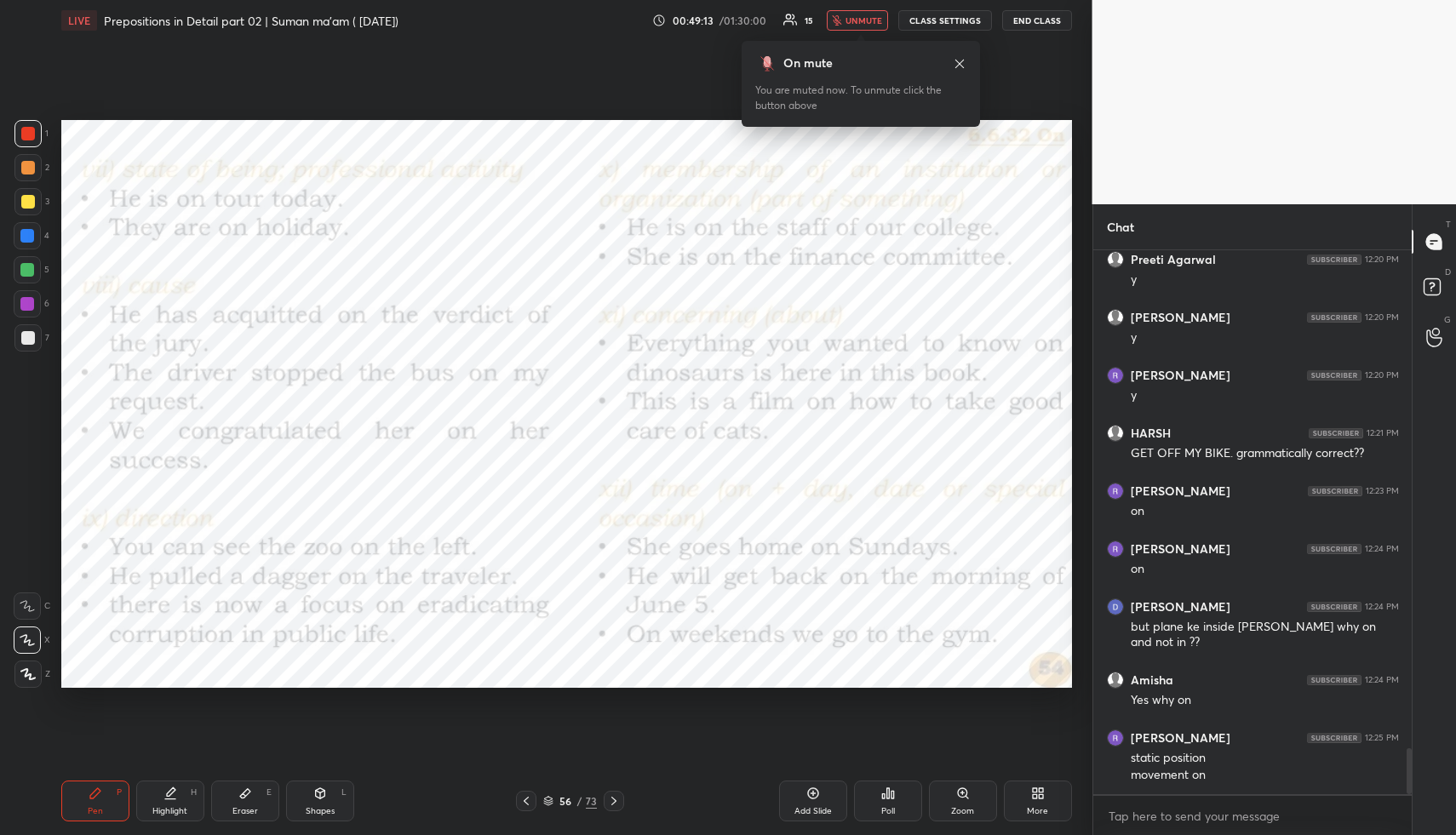
click at [961, 65] on icon at bounding box center [959, 64] width 14 height 14
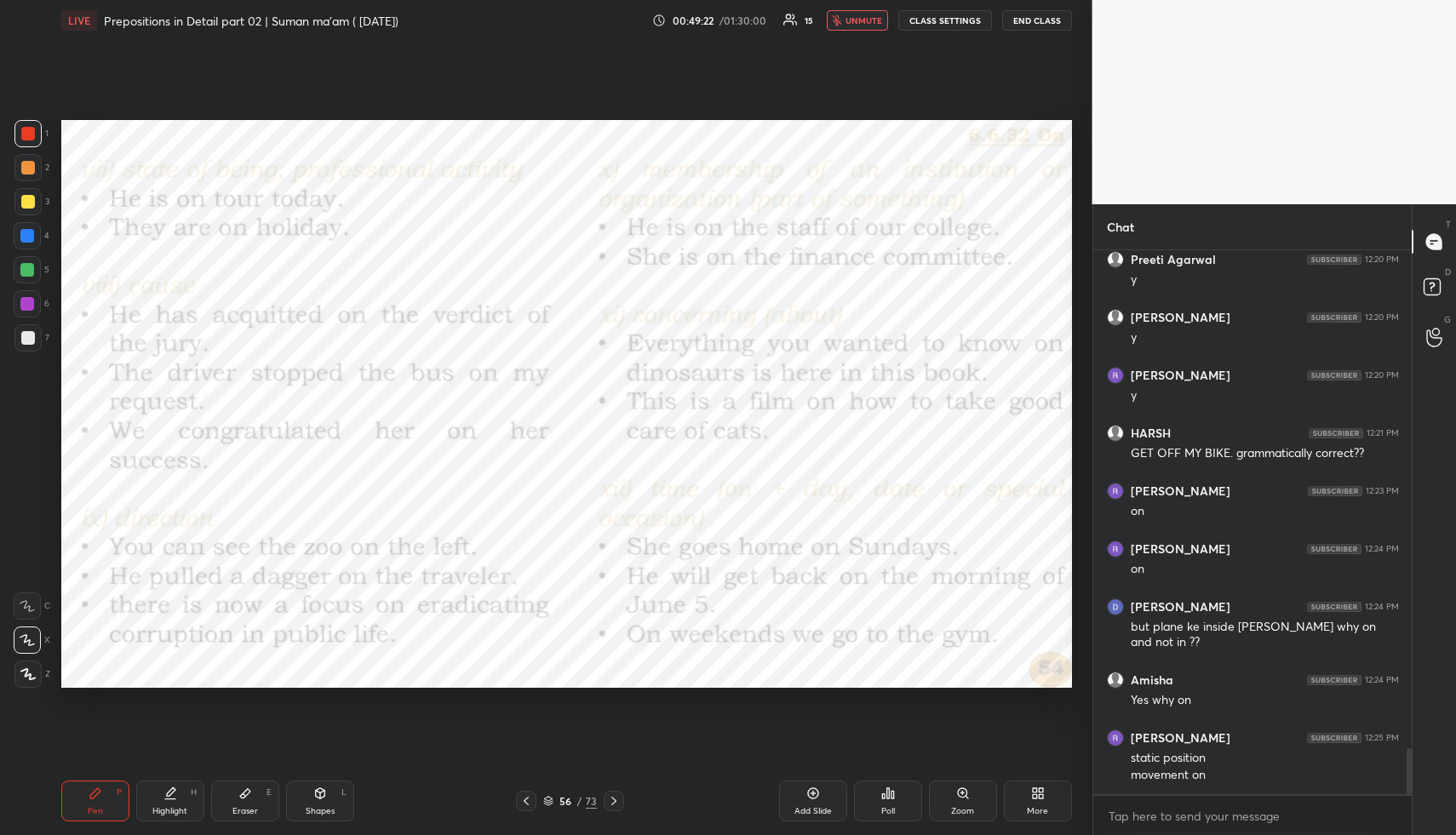
click at [868, 17] on span "unmute" at bounding box center [863, 20] width 36 height 12
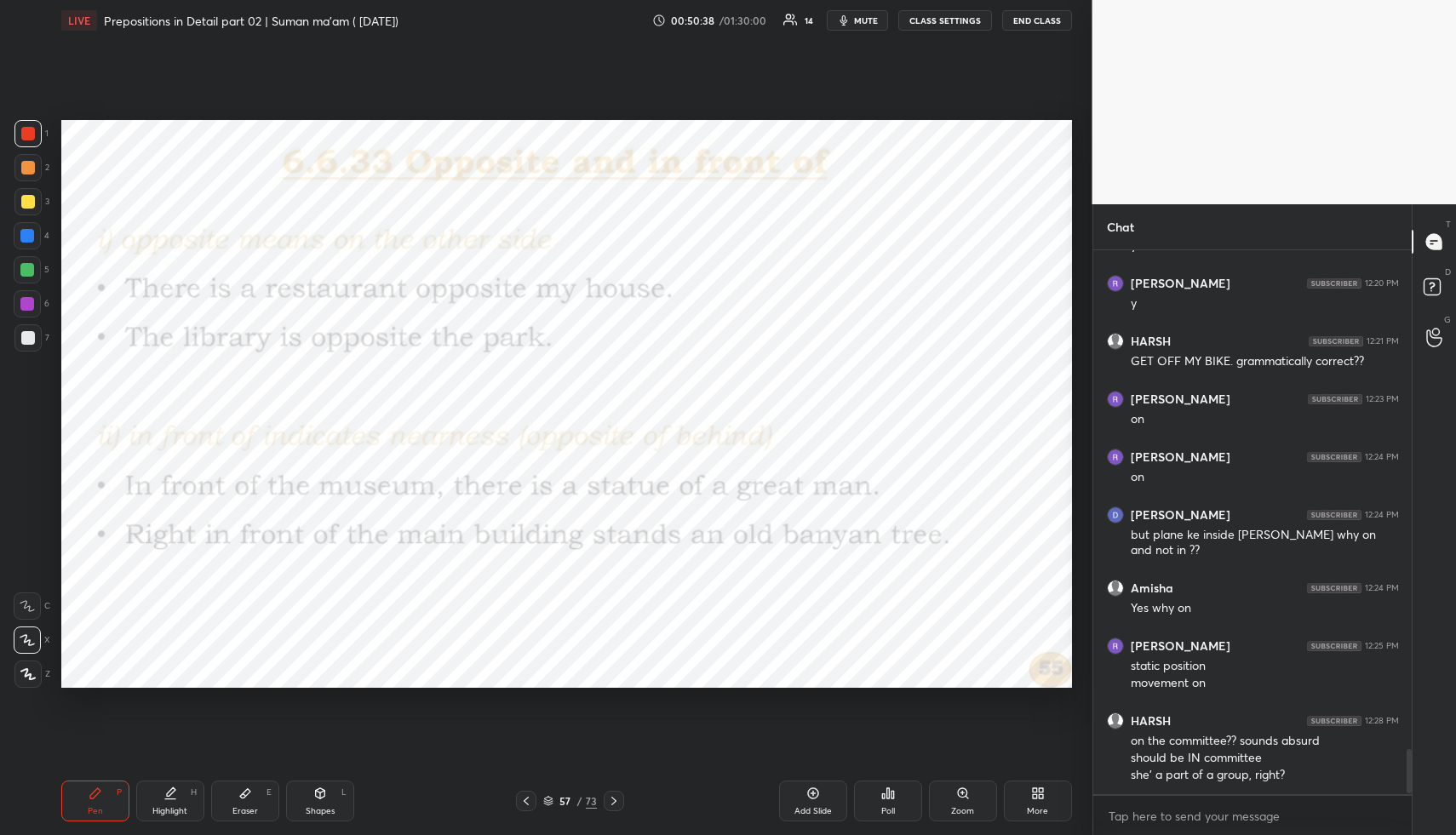
scroll to position [6017, 0]
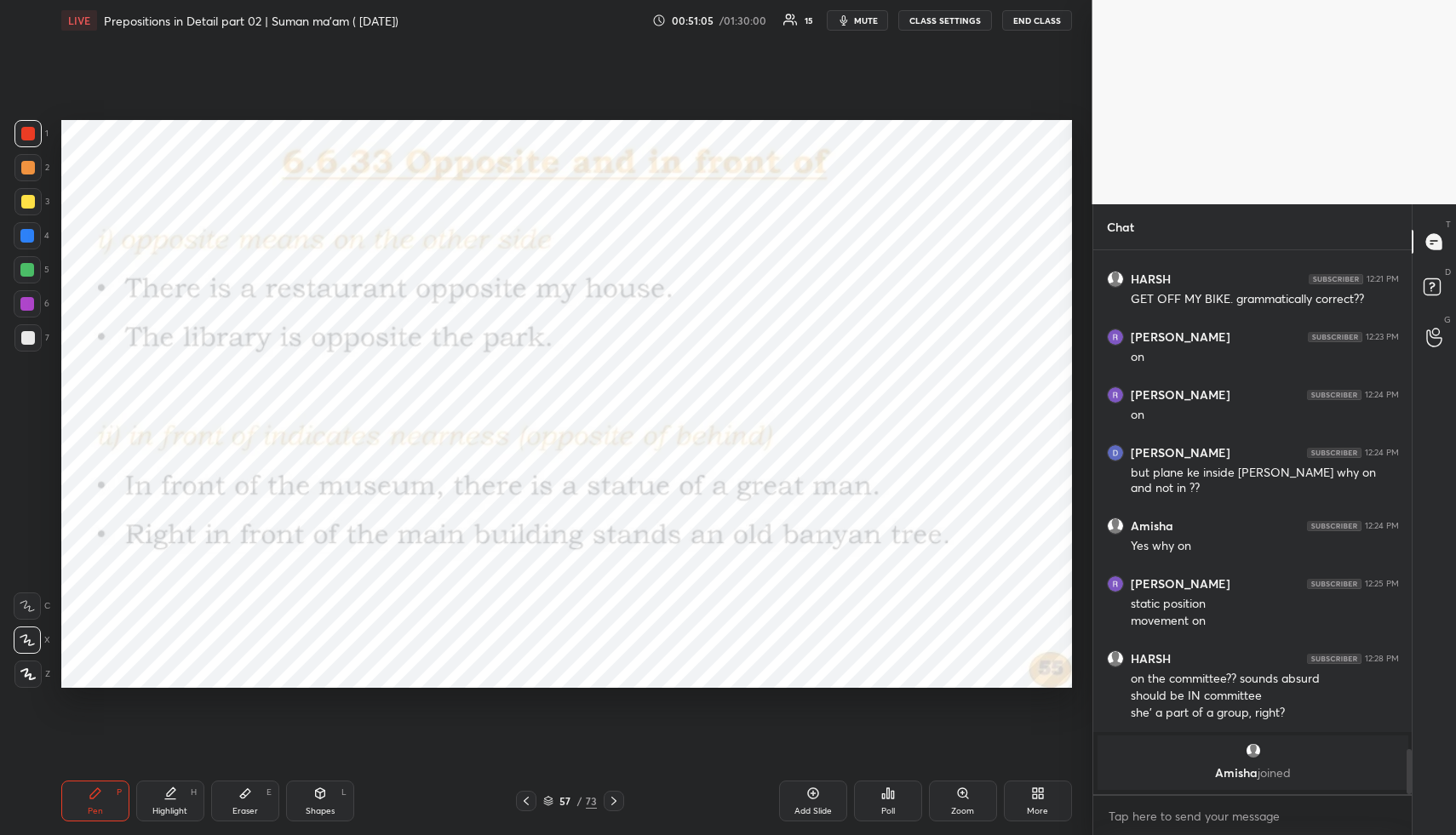
drag, startPoint x: 616, startPoint y: 801, endPoint x: 589, endPoint y: 749, distance: 58.6
click at [616, 801] on icon at bounding box center [613, 801] width 14 height 14
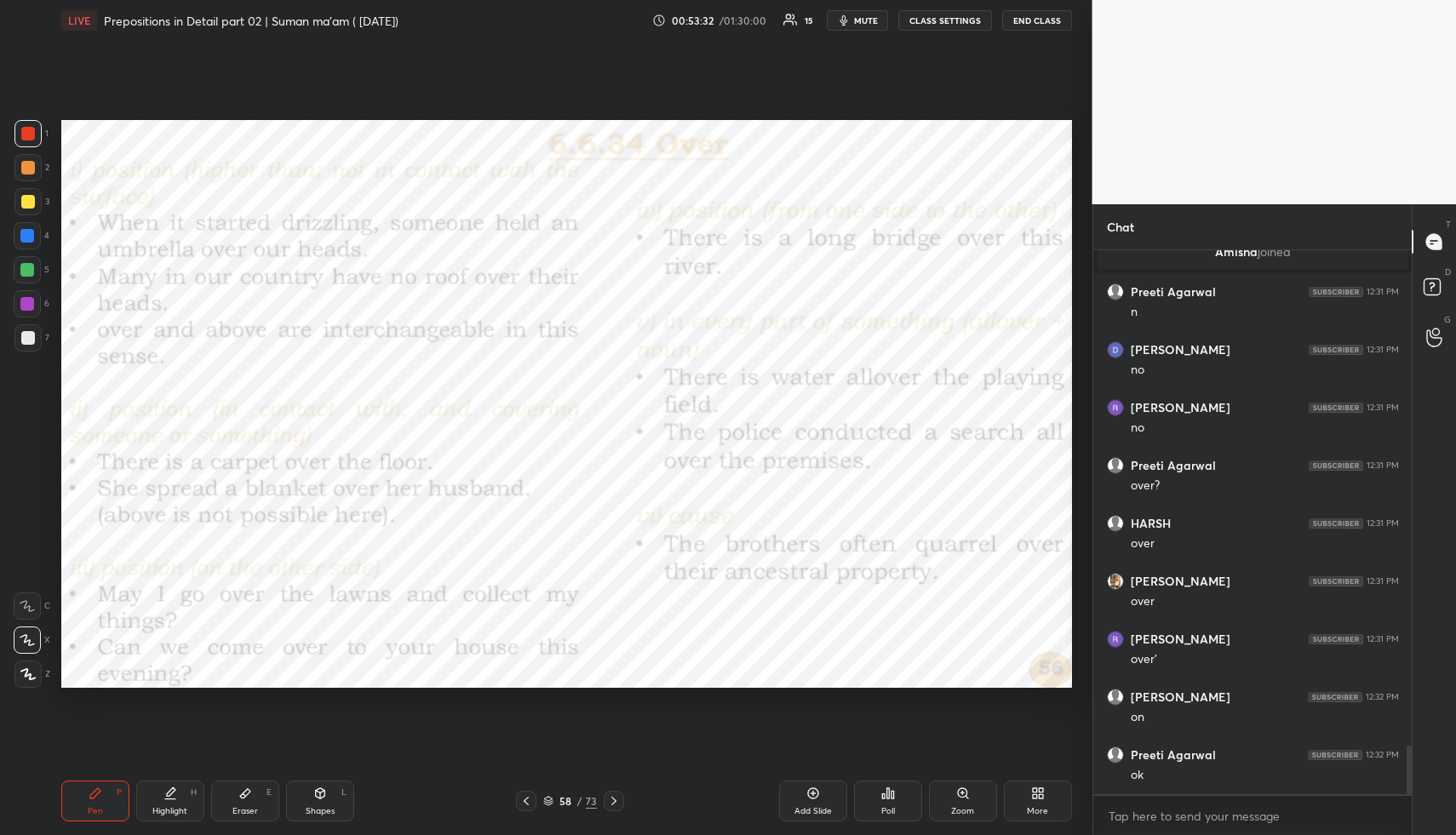
scroll to position [5537, 0]
drag, startPoint x: 871, startPoint y: 18, endPoint x: 869, endPoint y: 46, distance: 28.1
click at [871, 19] on span "mute" at bounding box center [867, 20] width 24 height 12
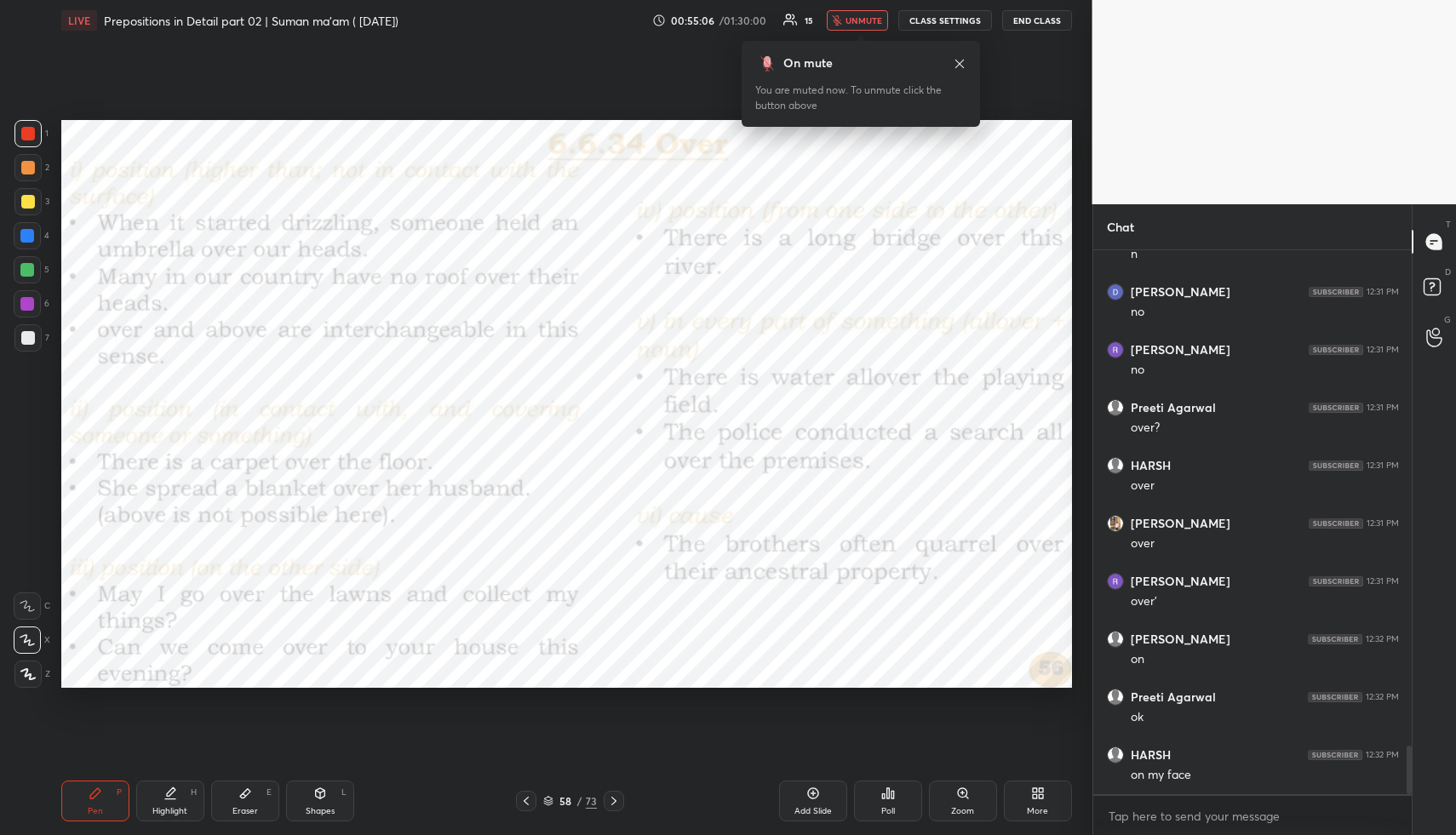
click at [858, 21] on span "unmute" at bounding box center [863, 20] width 36 height 12
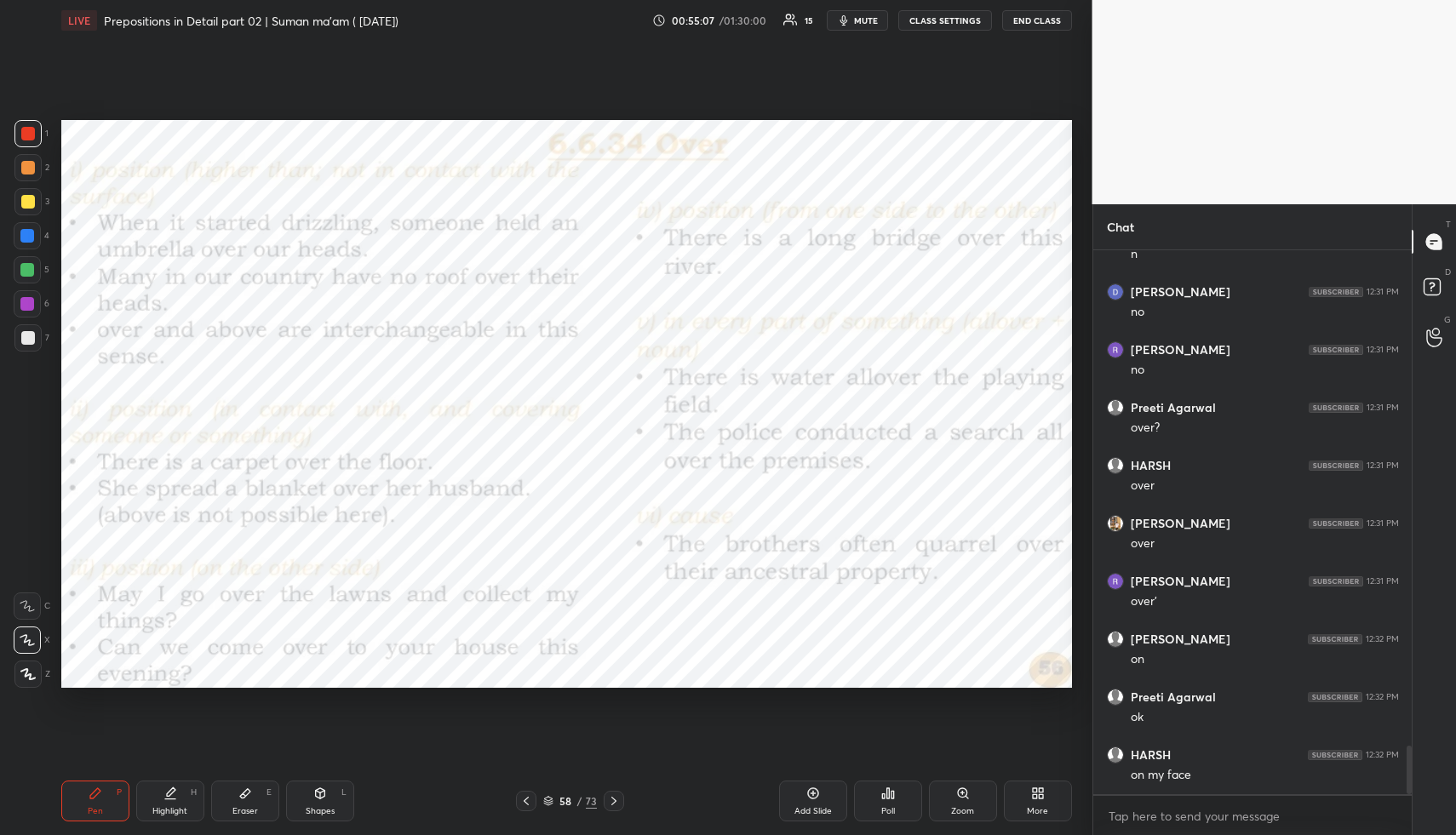
click at [587, 733] on div "Setting up your live class Poll for secs No correct answer Start poll" at bounding box center [567, 404] width 1025 height 727
click at [615, 789] on div "Pen P Highlight H Eraser E Shapes L 58 / 73 Add Slide Poll Zoom More" at bounding box center [567, 801] width 1011 height 68
click at [614, 804] on icon at bounding box center [613, 801] width 14 height 14
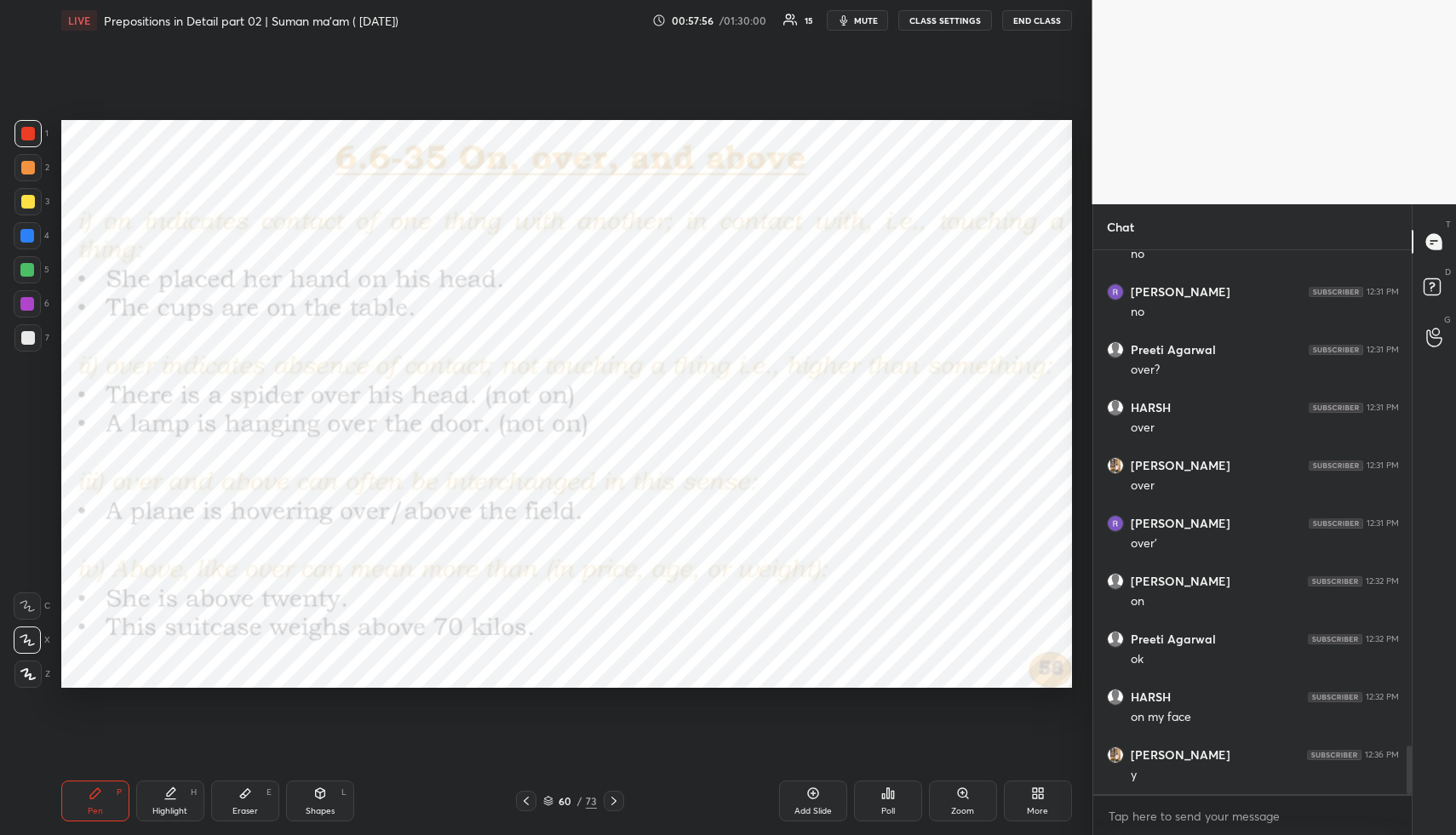
scroll to position [5653, 0]
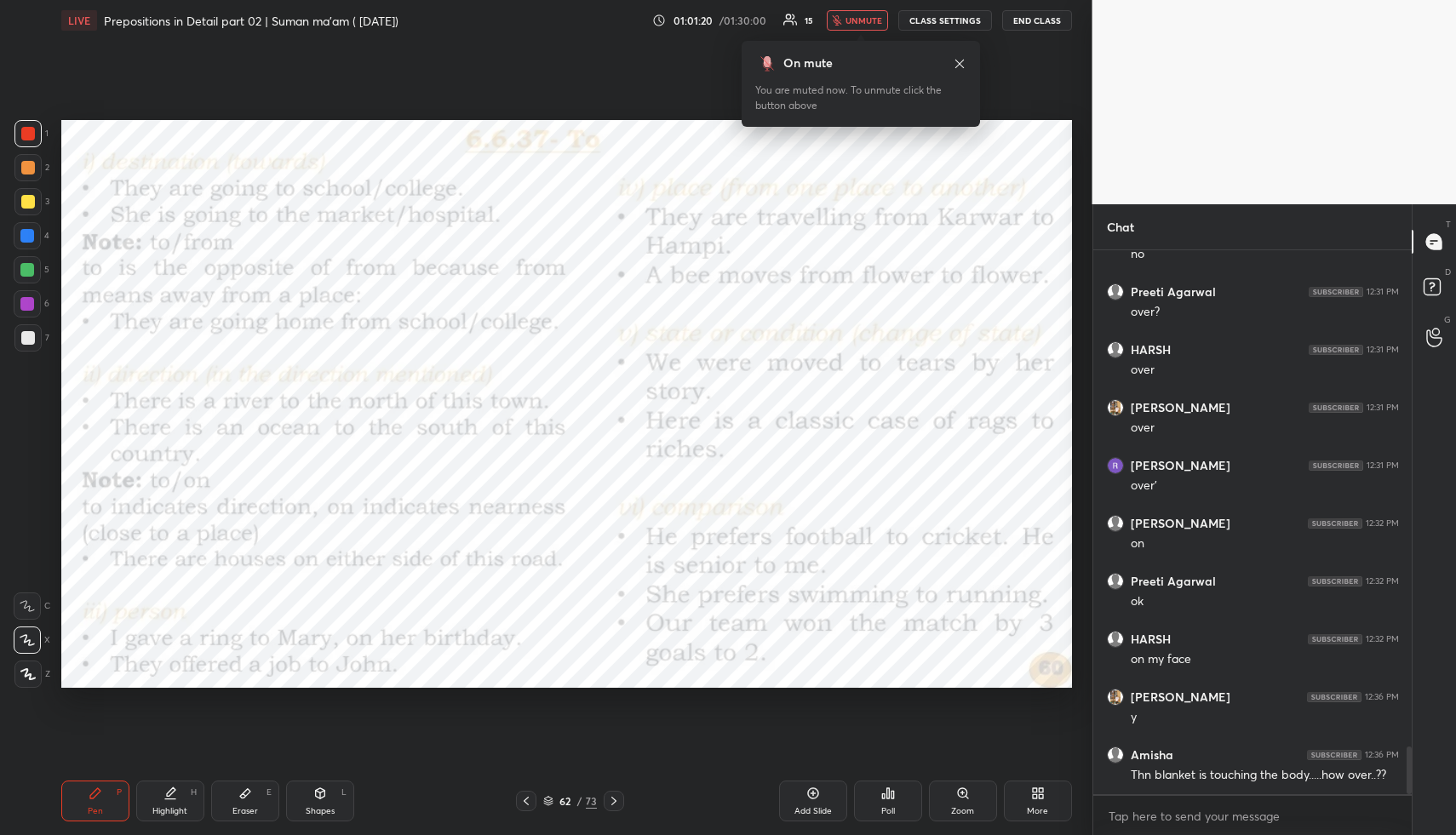
click at [868, 20] on span "unmute" at bounding box center [863, 20] width 36 height 12
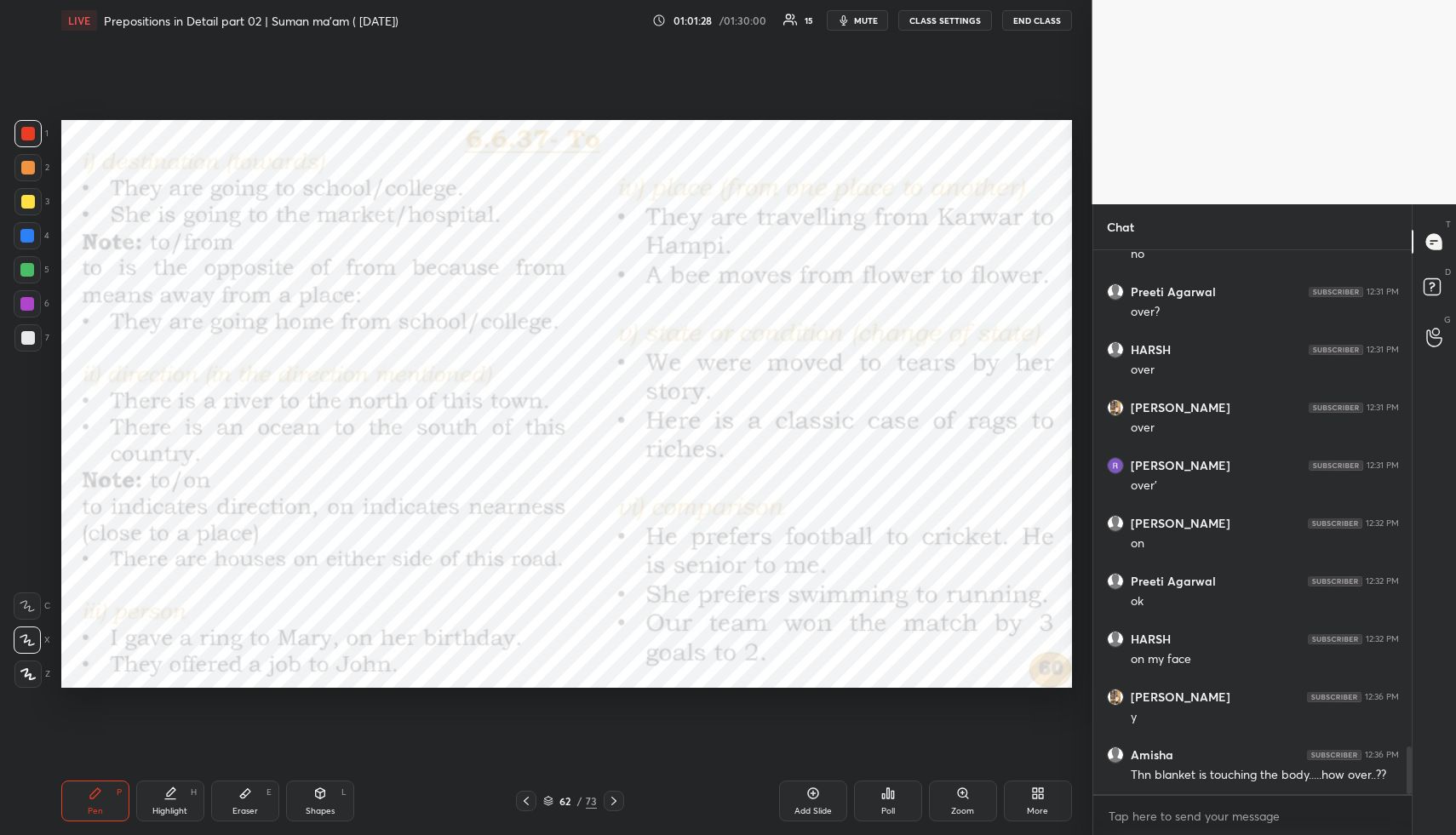
scroll to position [5711, 0]
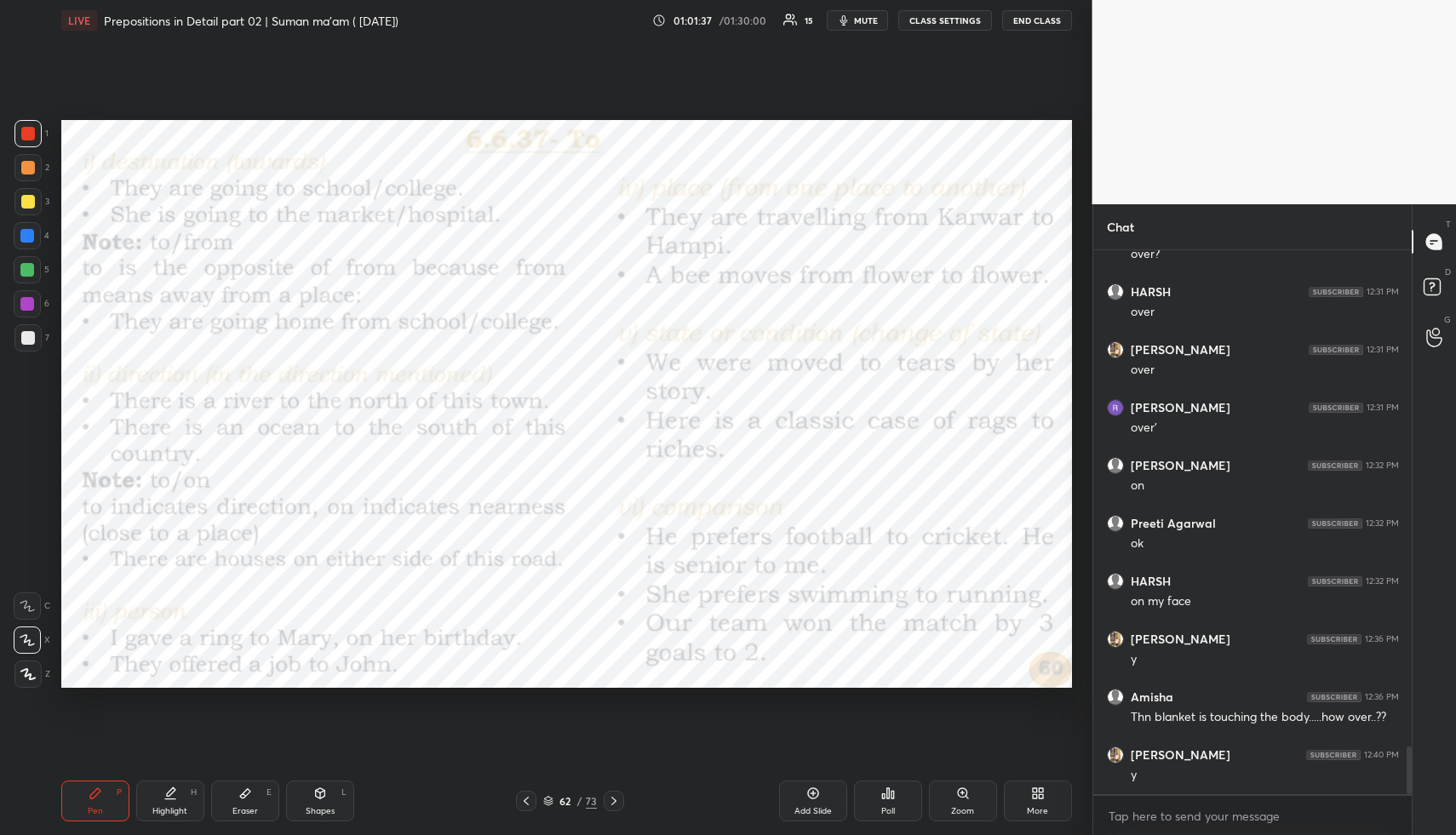
click at [613, 799] on icon at bounding box center [613, 801] width 14 height 14
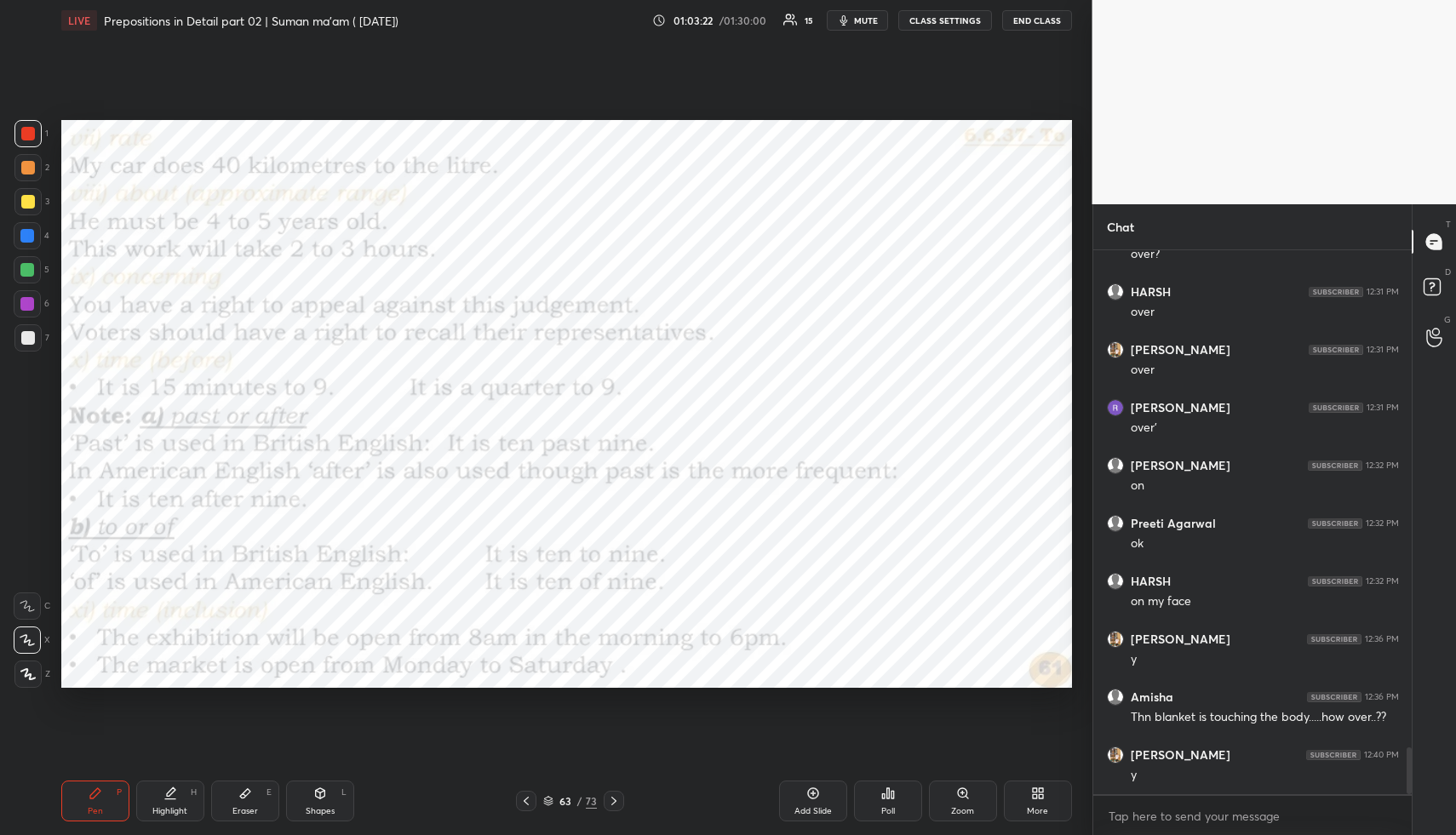
scroll to position [5769, 0]
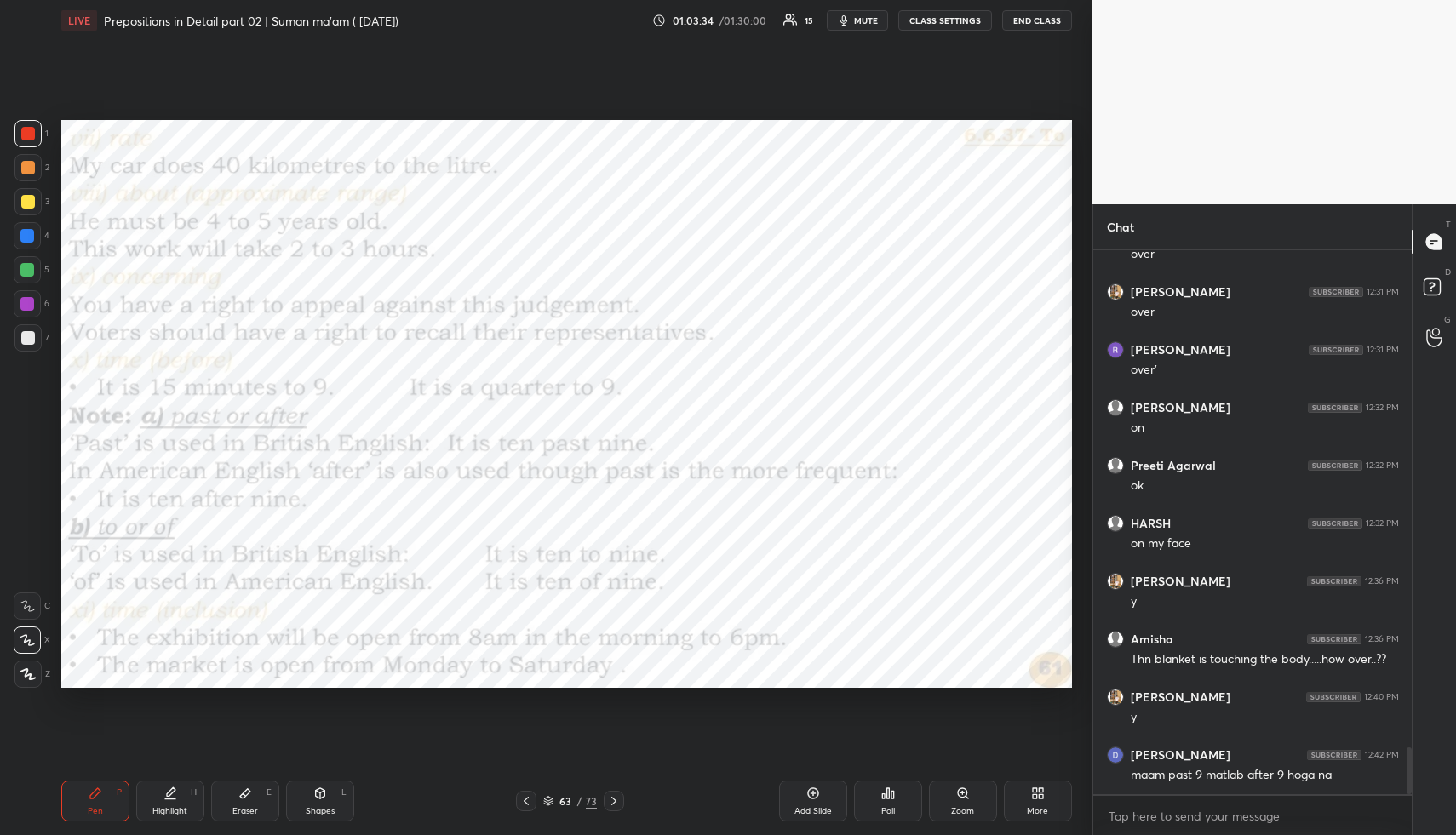
click at [864, 22] on span "mute" at bounding box center [867, 20] width 24 height 12
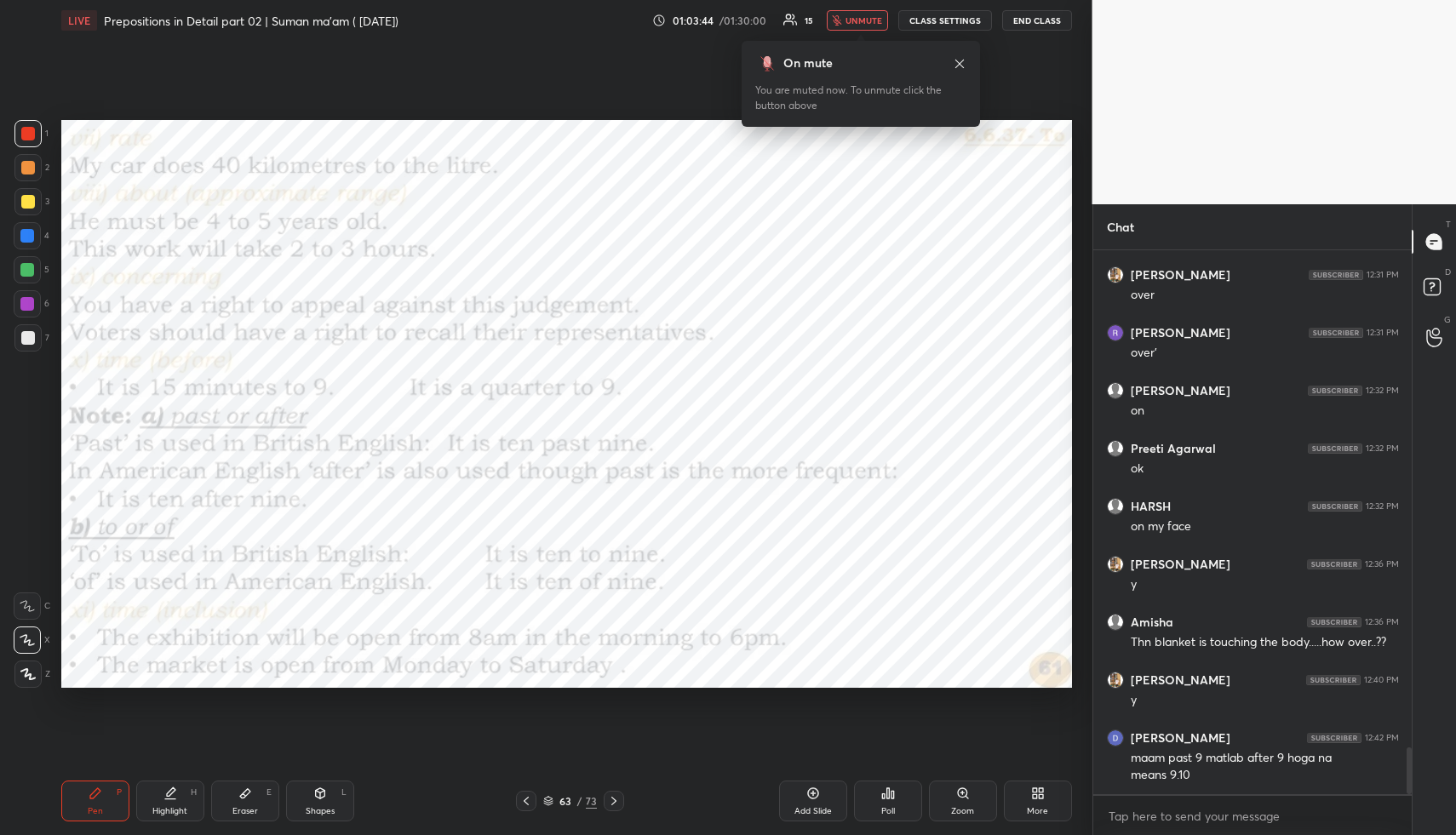
scroll to position [5844, 0]
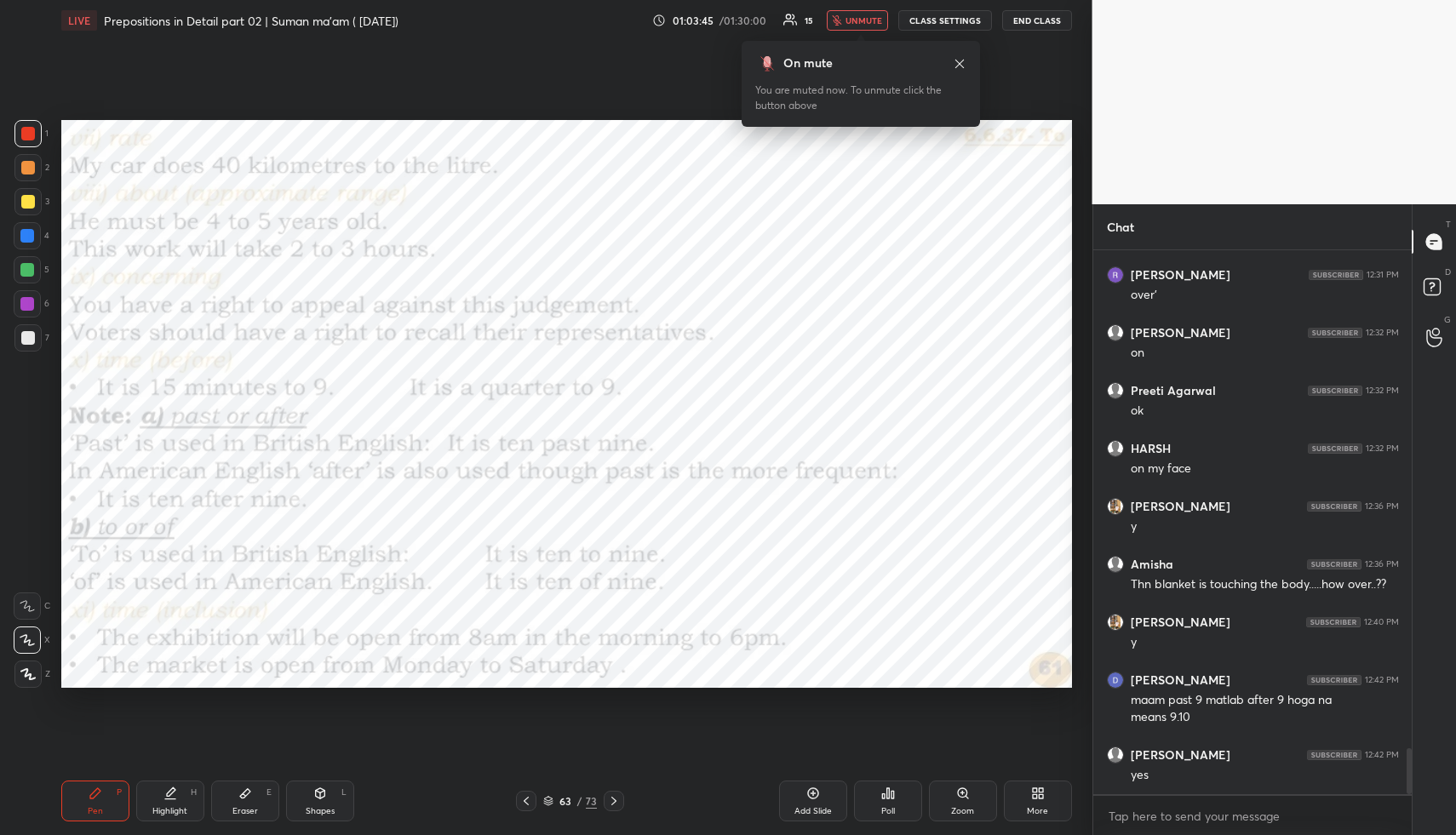
click at [856, 20] on span "unmute" at bounding box center [863, 20] width 36 height 12
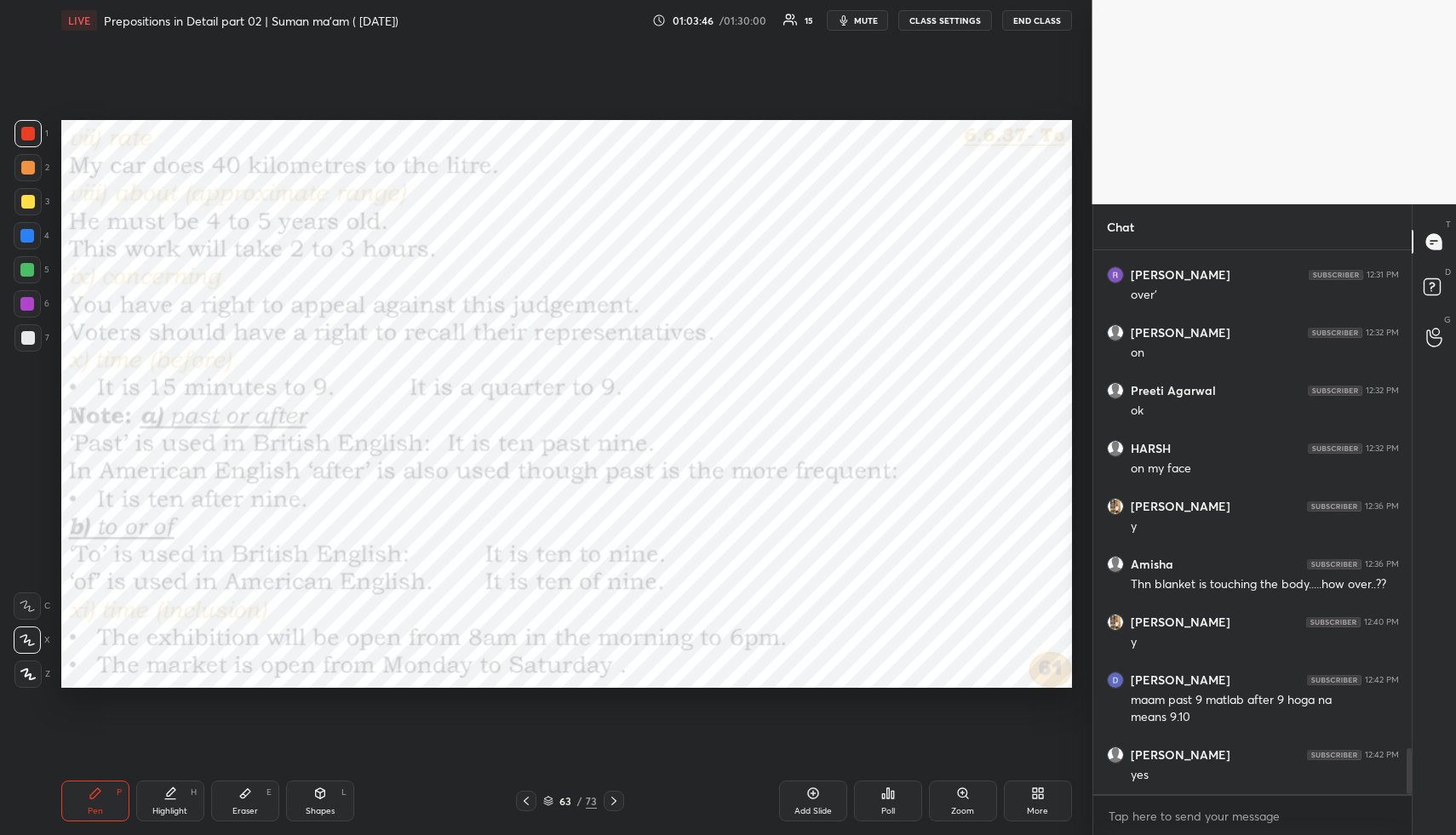
scroll to position [5902, 0]
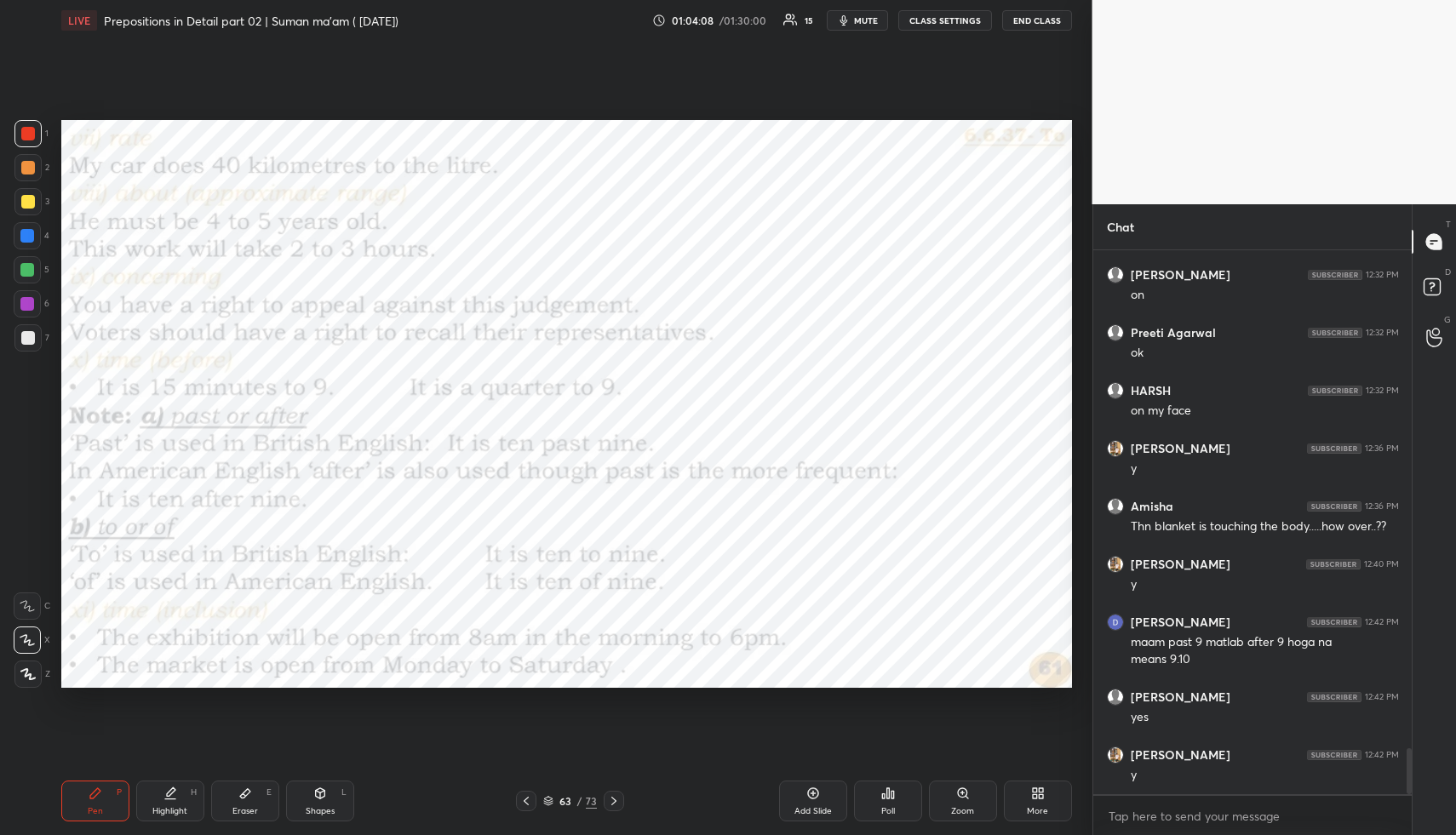
click at [620, 798] on icon at bounding box center [613, 801] width 14 height 14
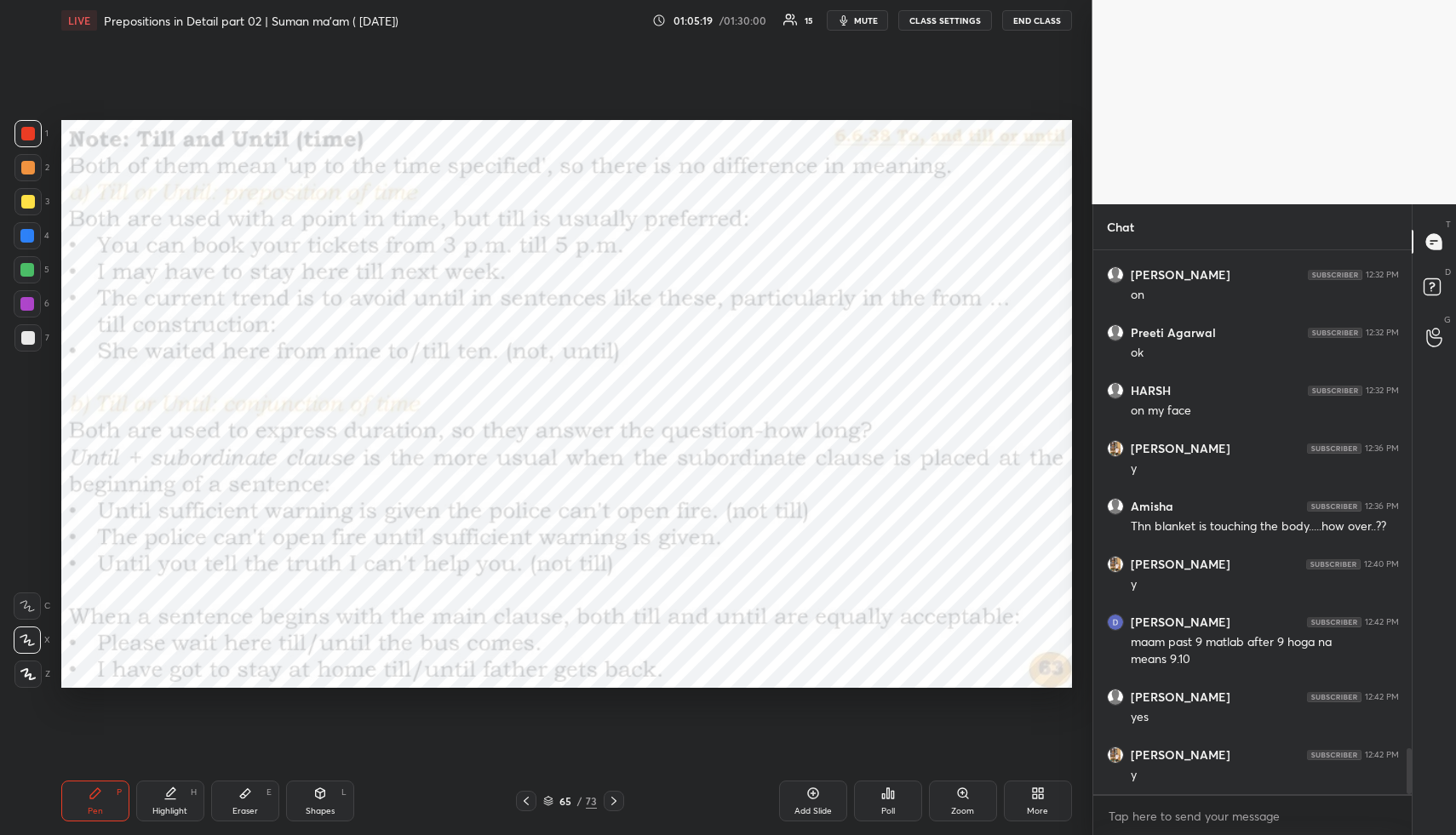
click at [862, 19] on span "mute" at bounding box center [867, 20] width 24 height 12
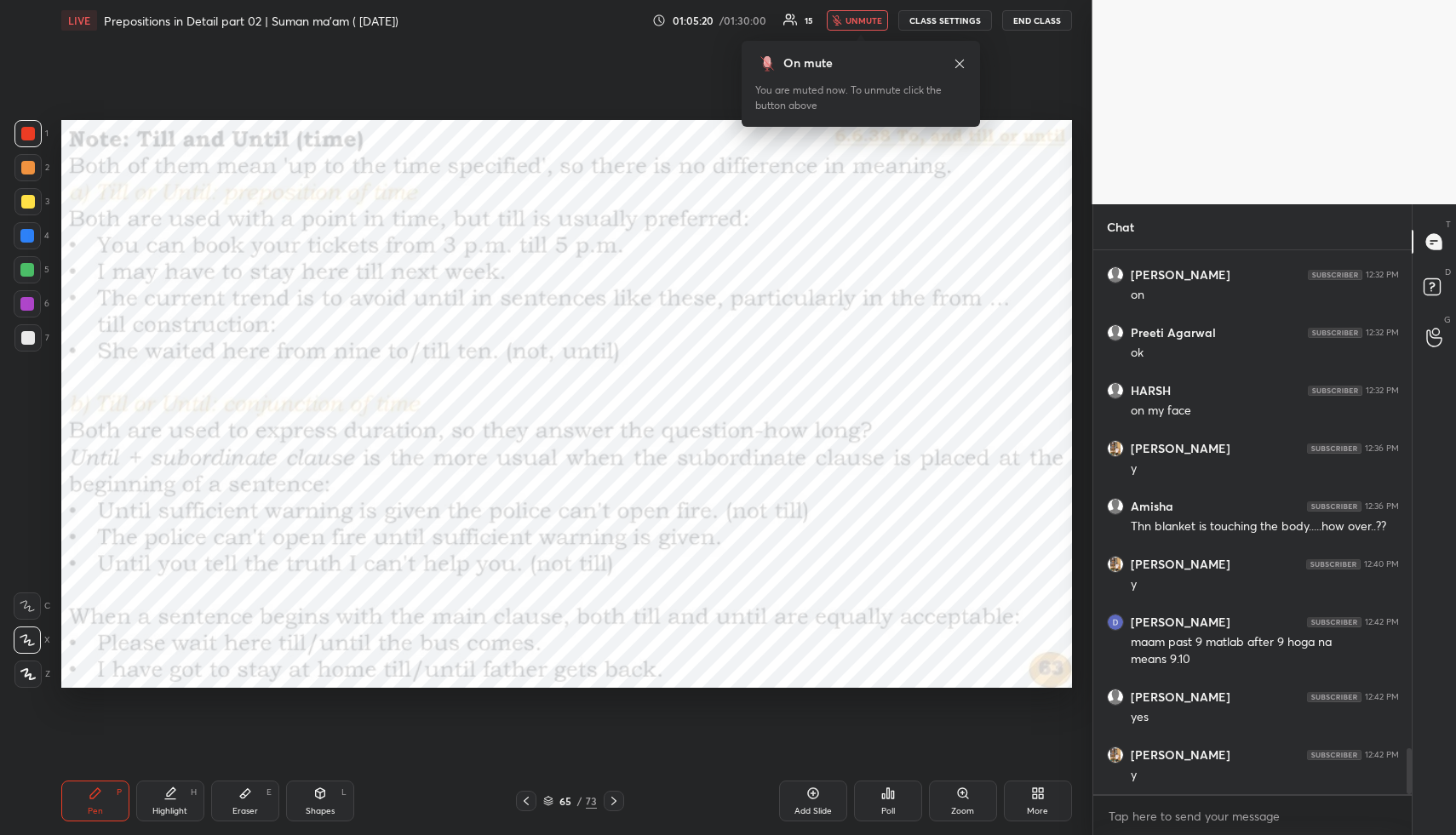
drag, startPoint x: 873, startPoint y: 14, endPoint x: 837, endPoint y: 36, distance: 42.2
click at [873, 14] on button "unmute" at bounding box center [858, 21] width 62 height 21
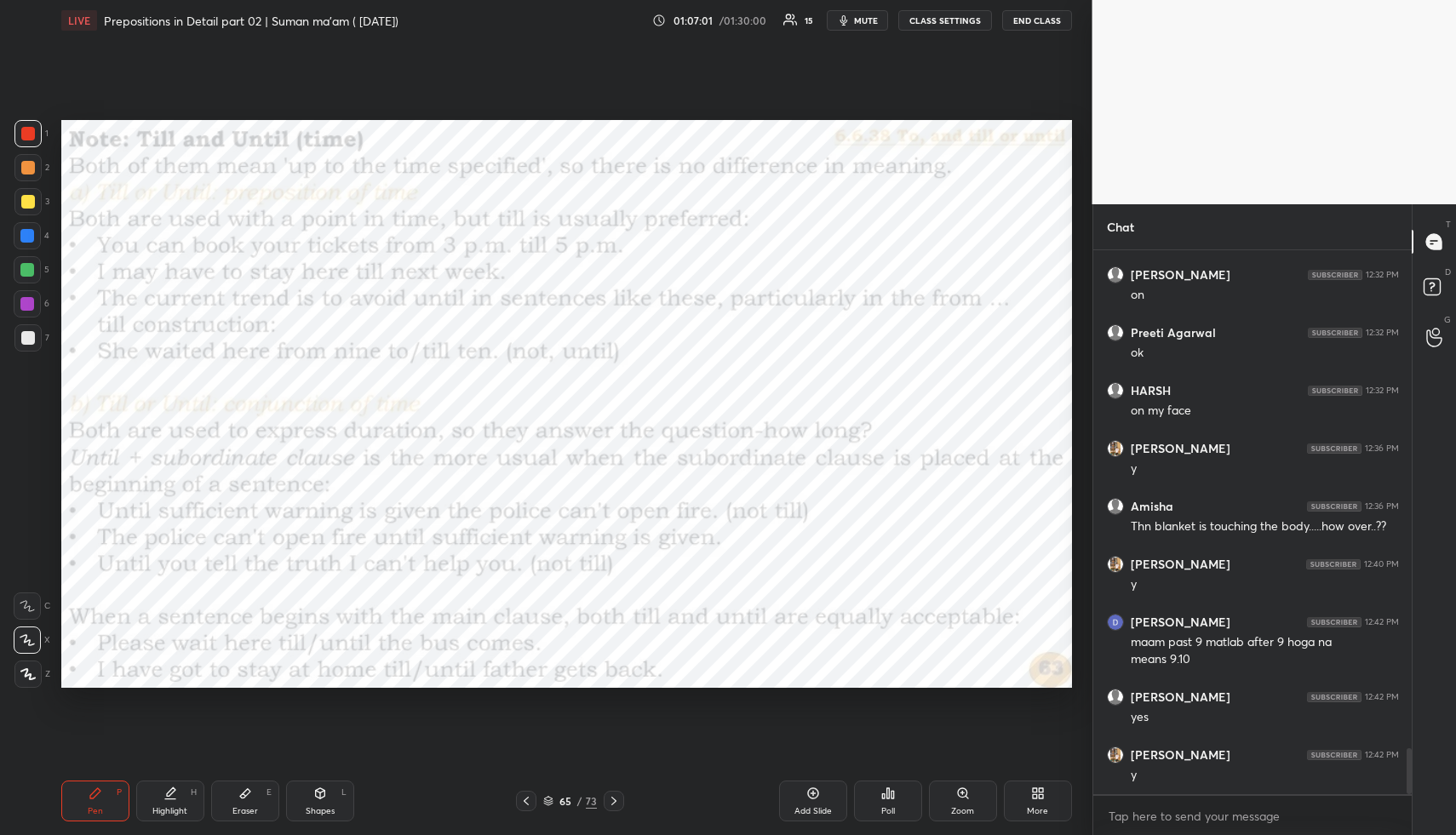
click at [854, 23] on button "mute" at bounding box center [858, 21] width 62 height 21
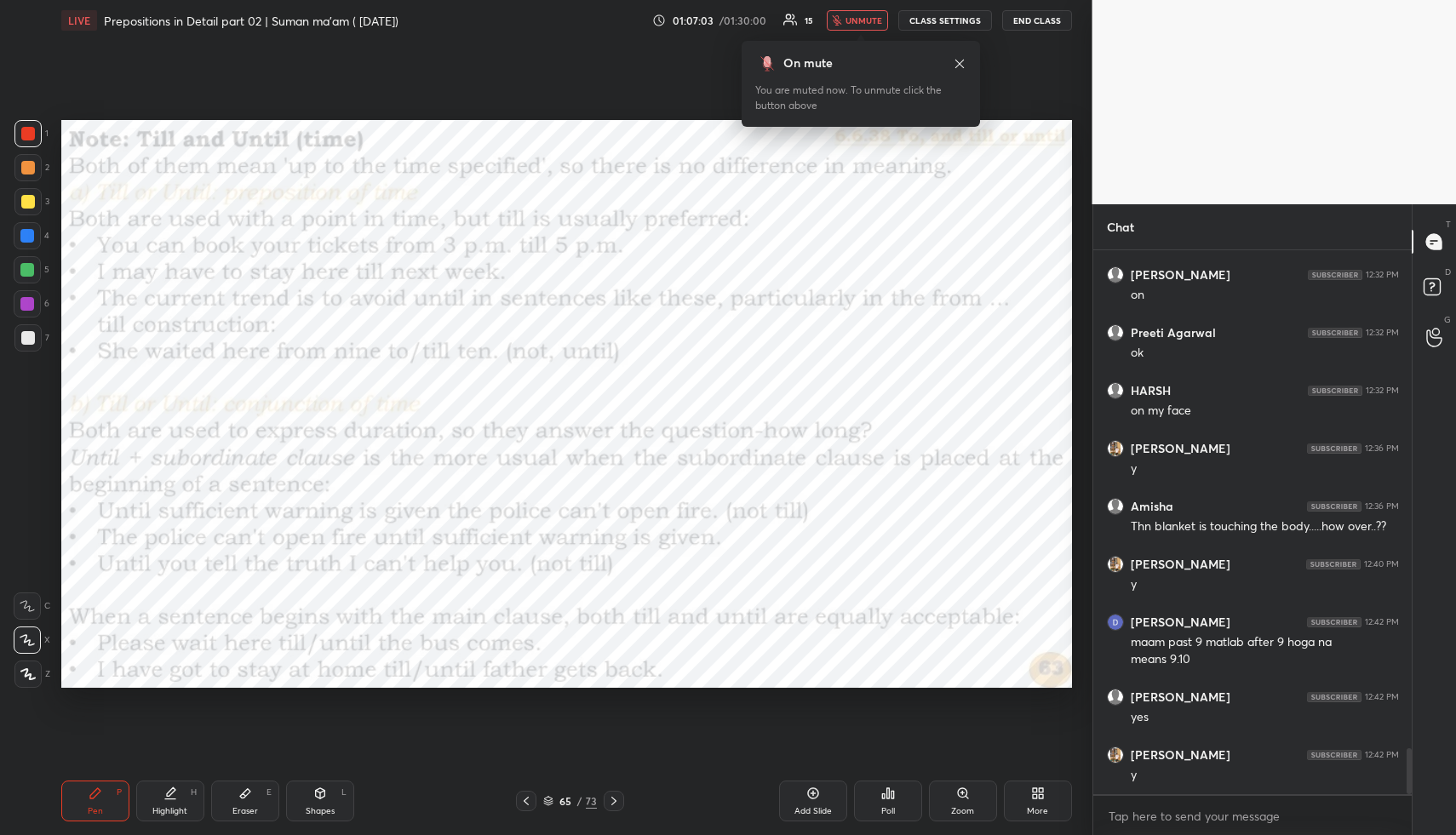
click at [872, 20] on span "unmute" at bounding box center [863, 20] width 36 height 12
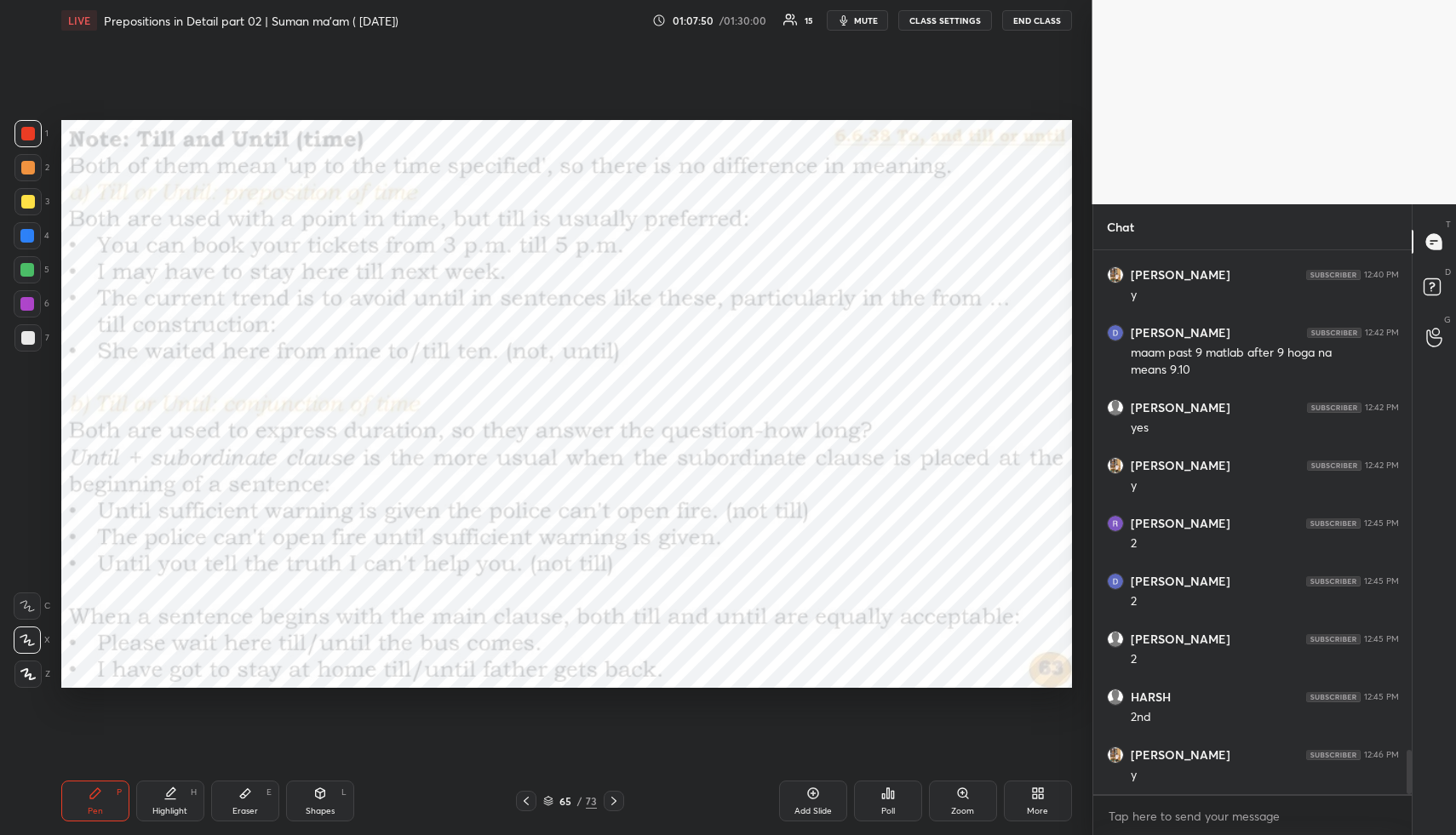
scroll to position [6249, 0]
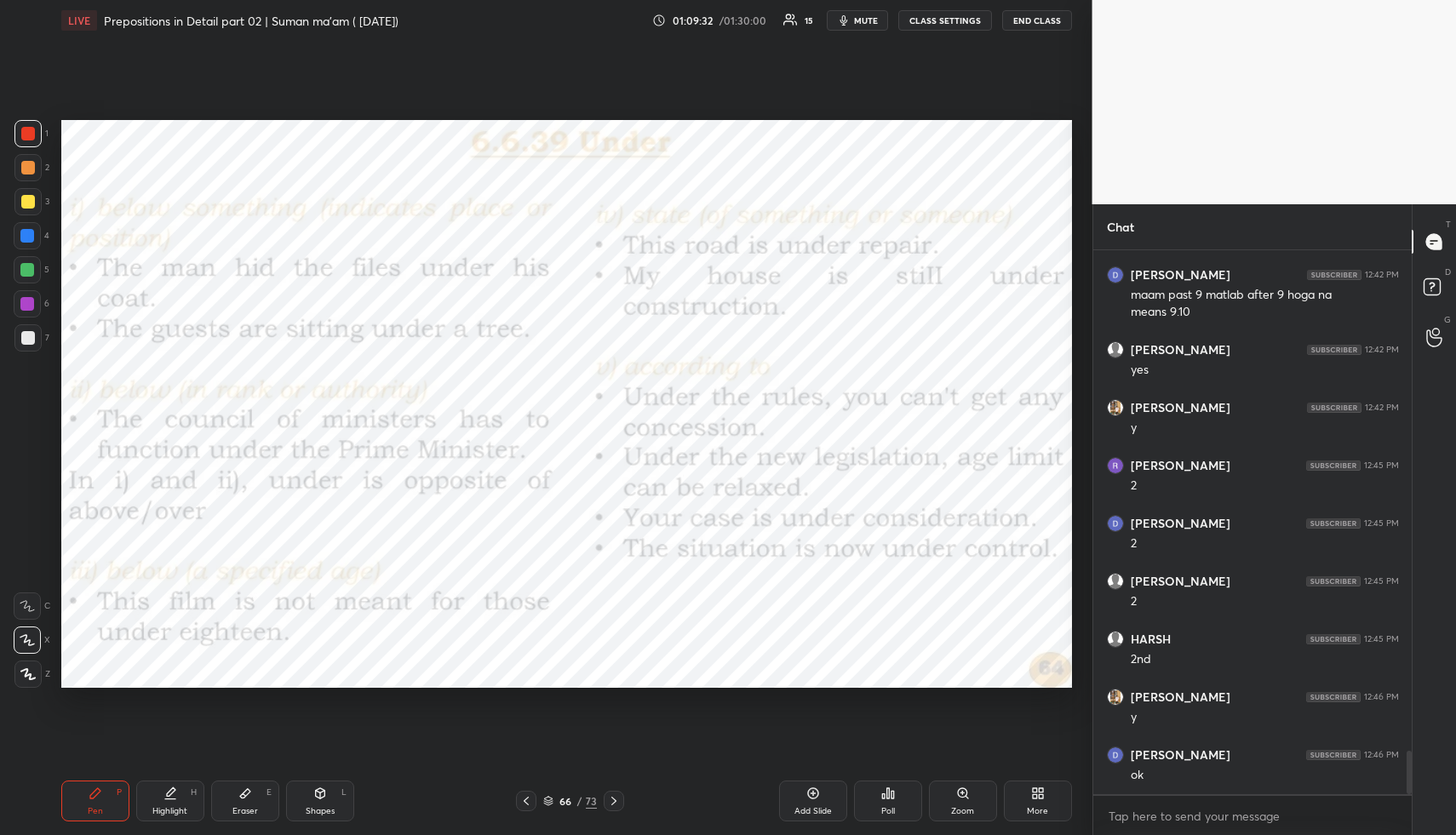
click at [611, 804] on icon at bounding box center [613, 801] width 14 height 14
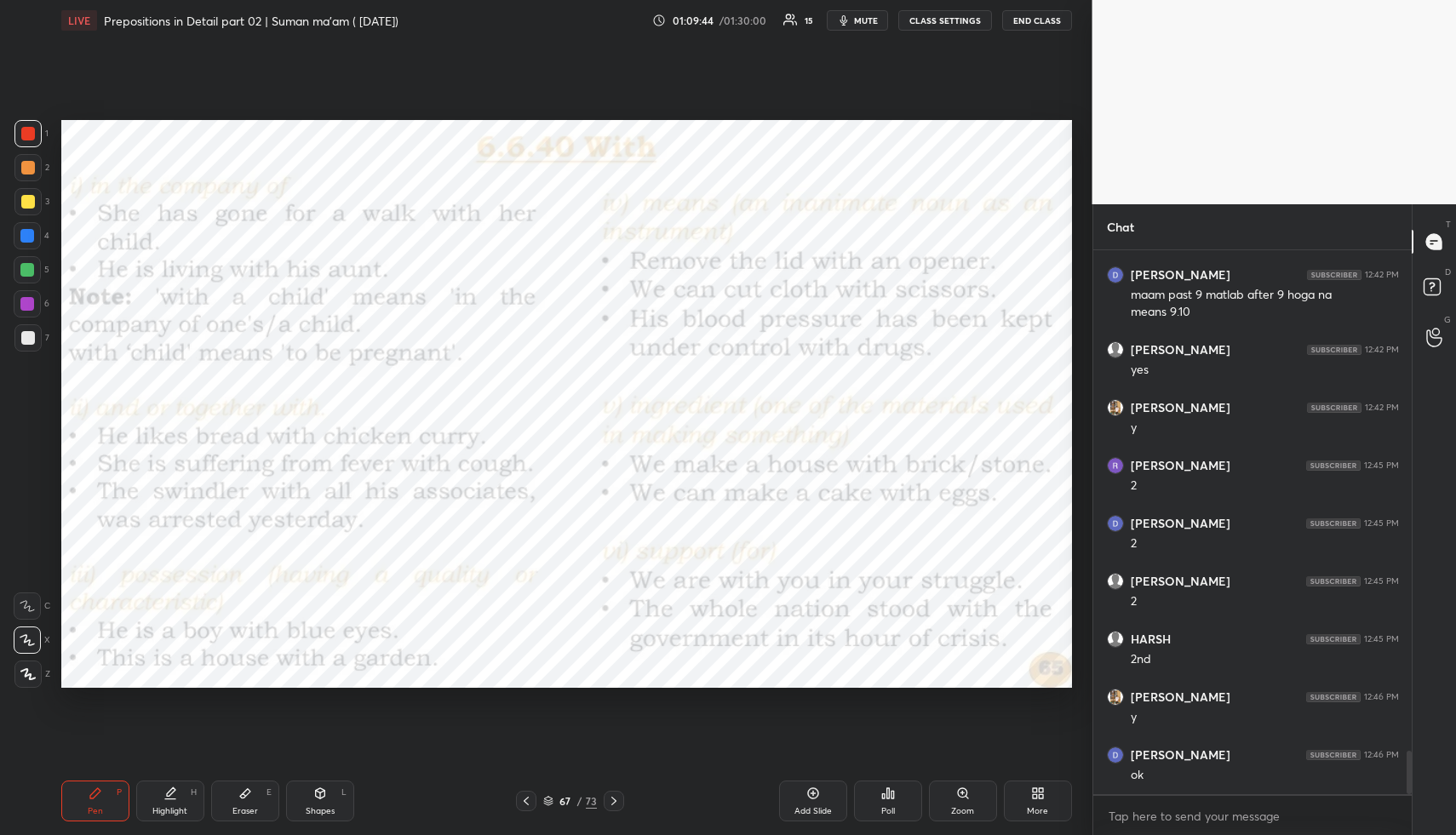
scroll to position [6307, 0]
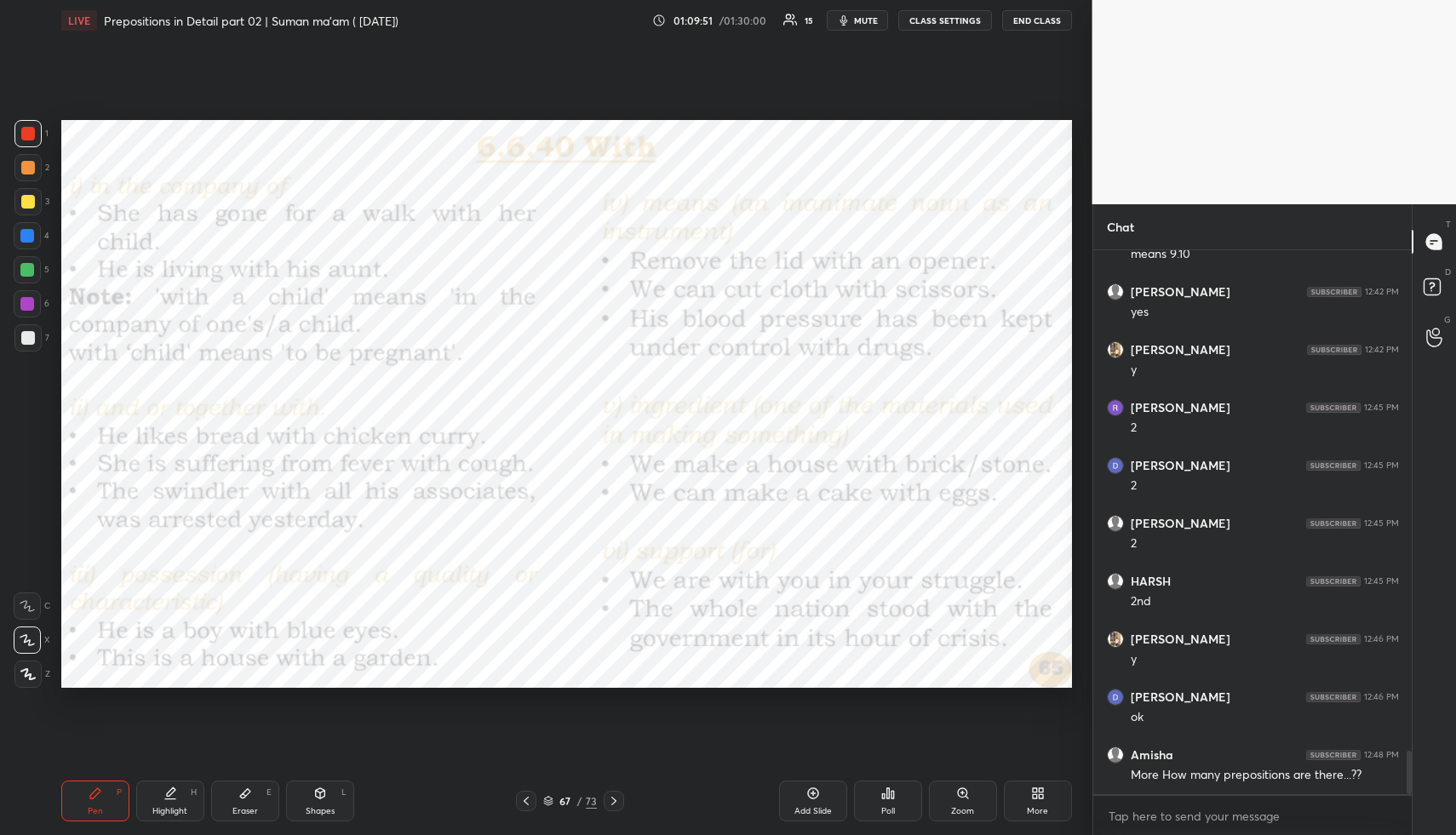
click at [858, 16] on span "mute" at bounding box center [867, 20] width 24 height 12
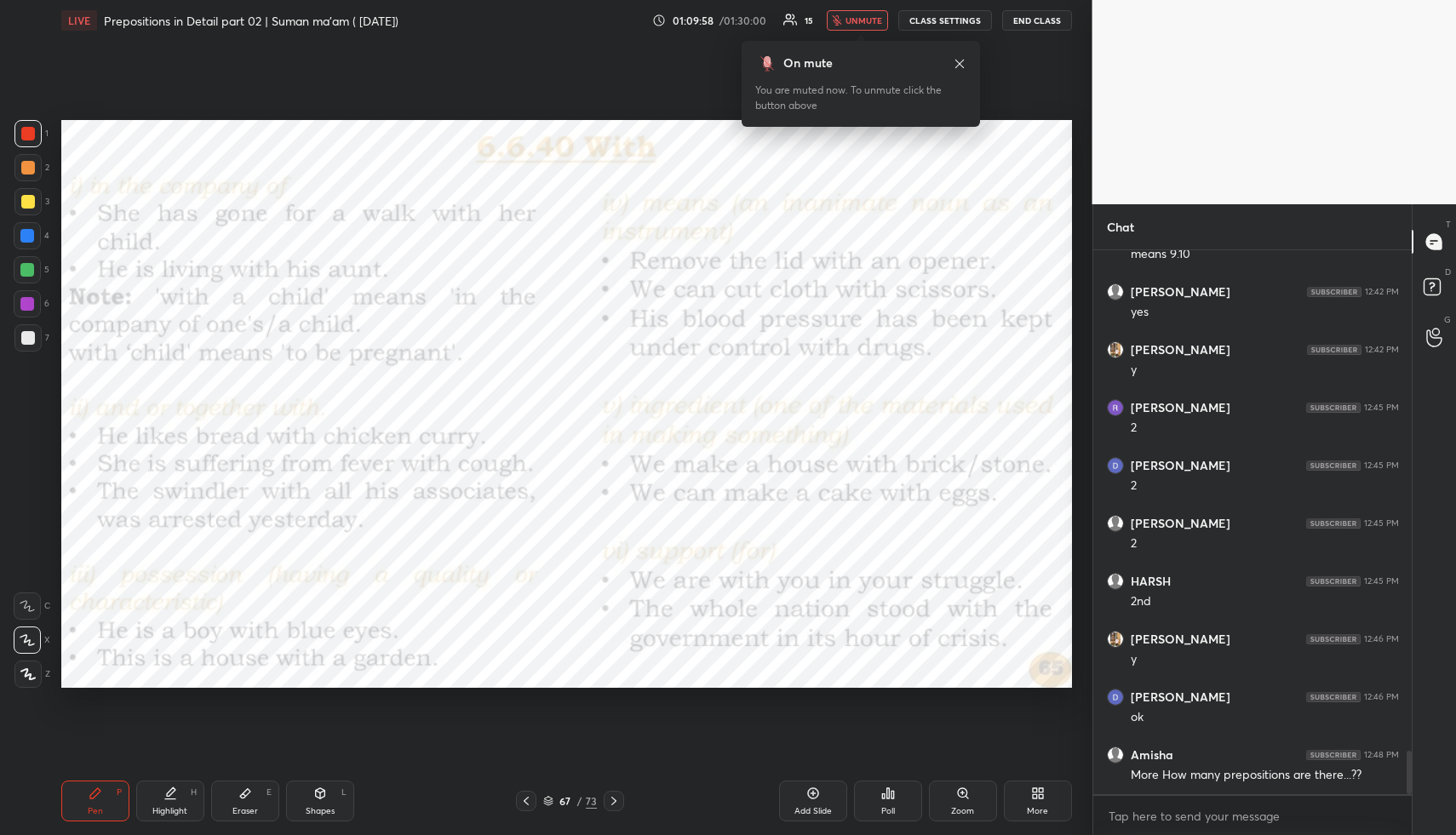
drag, startPoint x: 858, startPoint y: 19, endPoint x: 843, endPoint y: 29, distance: 18.0
click at [857, 19] on span "unmute" at bounding box center [863, 20] width 36 height 12
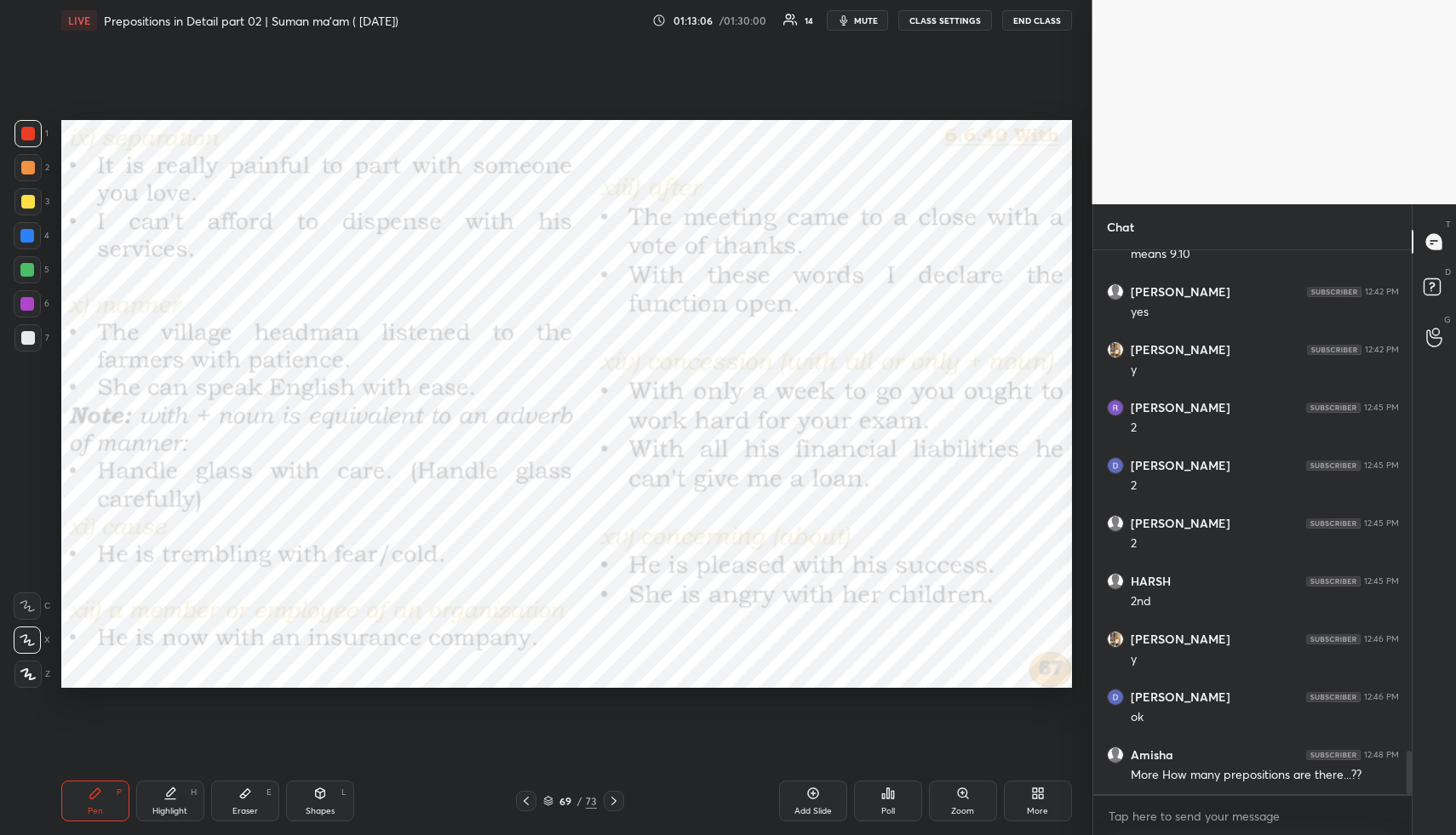
click at [872, 17] on span "mute" at bounding box center [867, 20] width 24 height 12
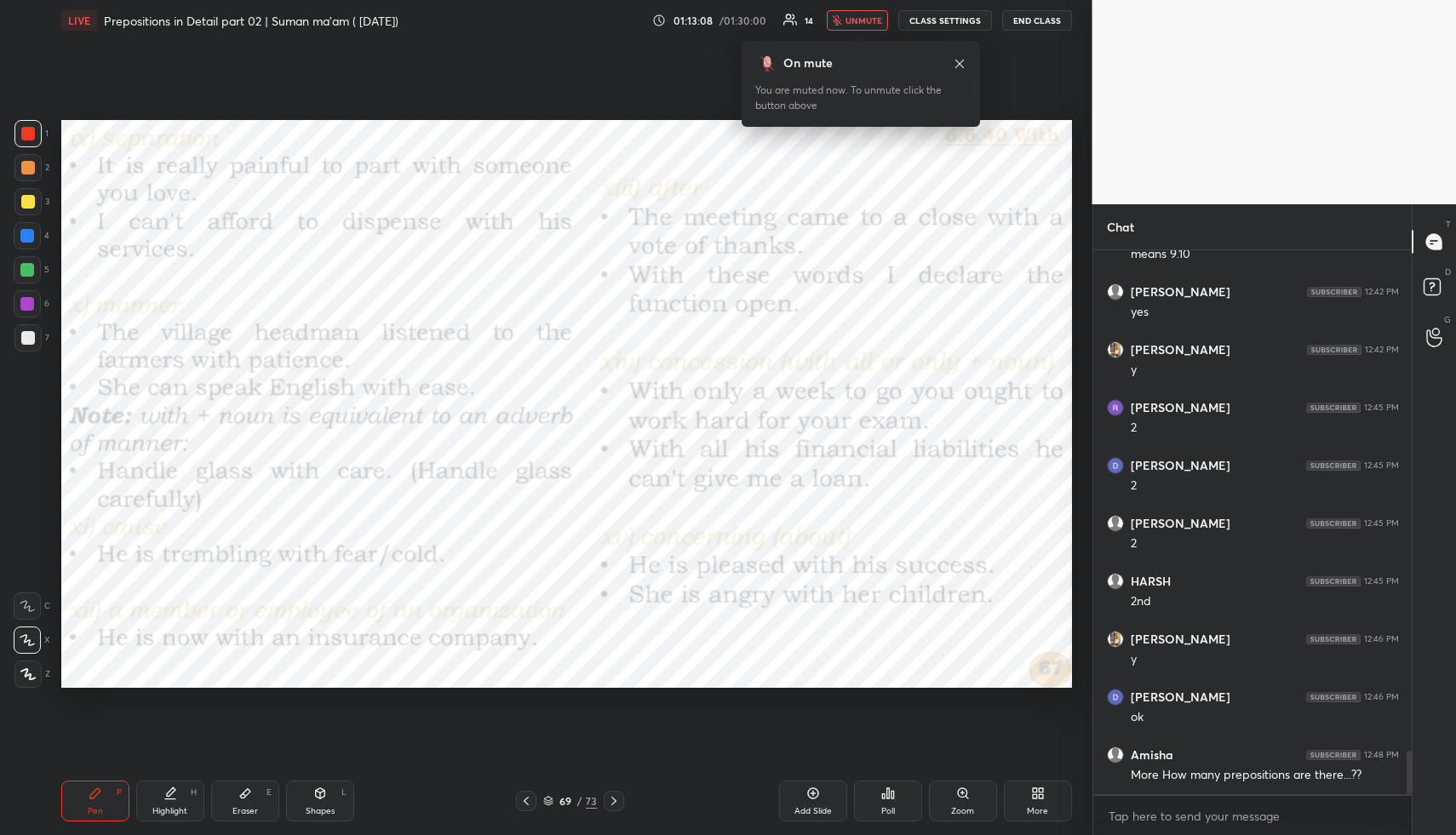
click at [866, 17] on span "unmute" at bounding box center [863, 20] width 36 height 12
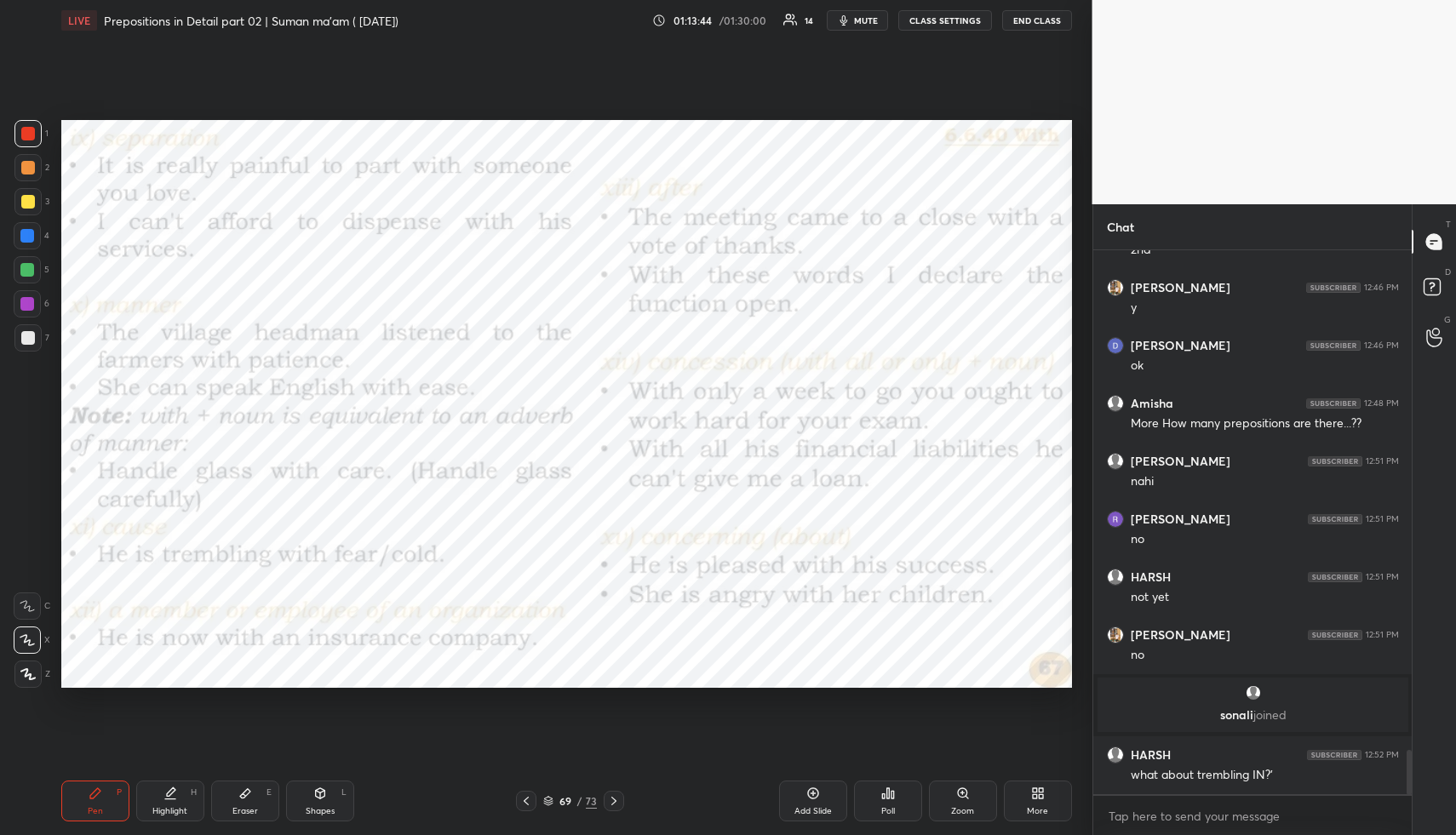
scroll to position [6159, 0]
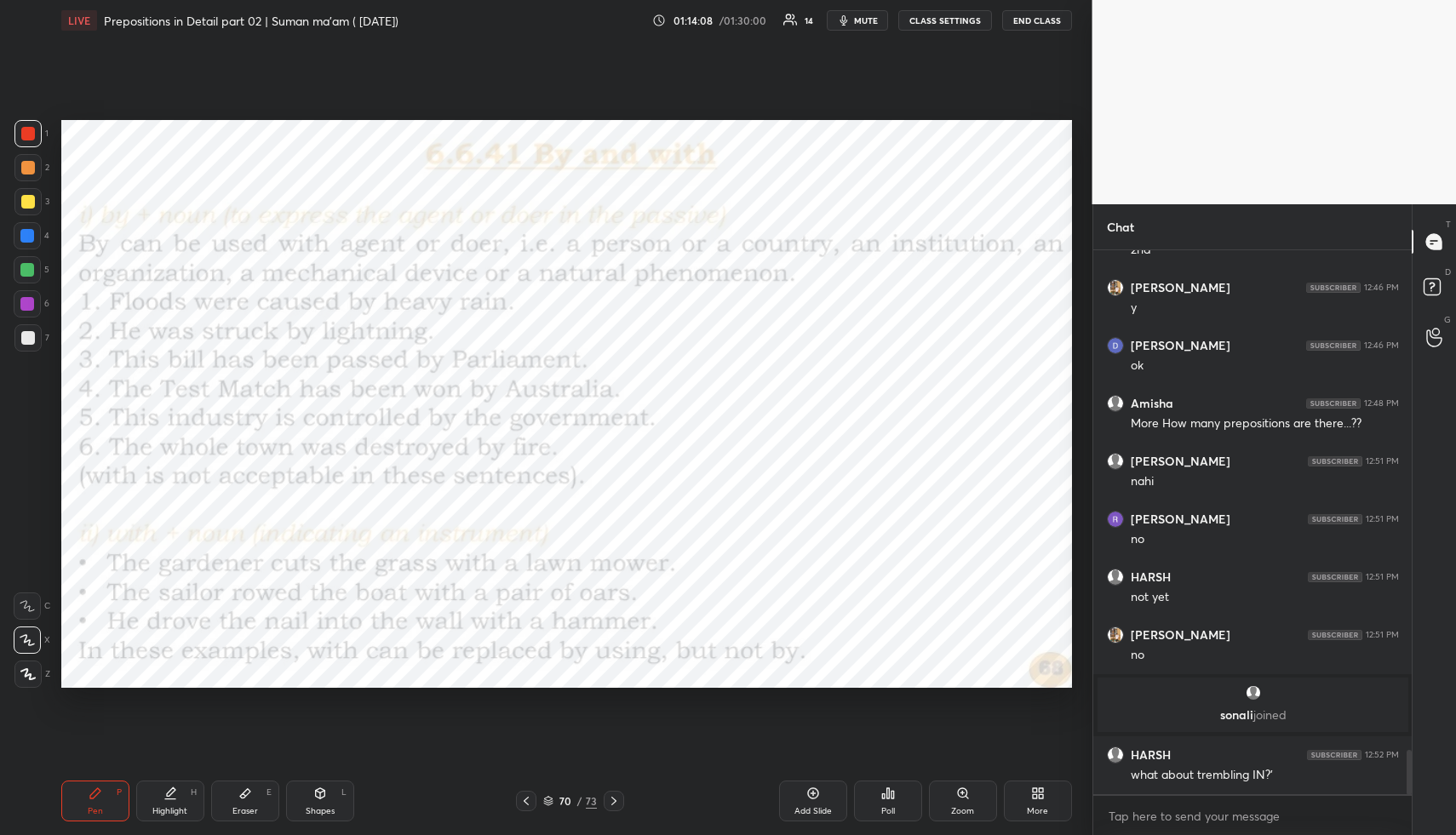
drag, startPoint x: 858, startPoint y: 14, endPoint x: 856, endPoint y: 50, distance: 36.1
click at [858, 14] on button "mute" at bounding box center [858, 21] width 62 height 21
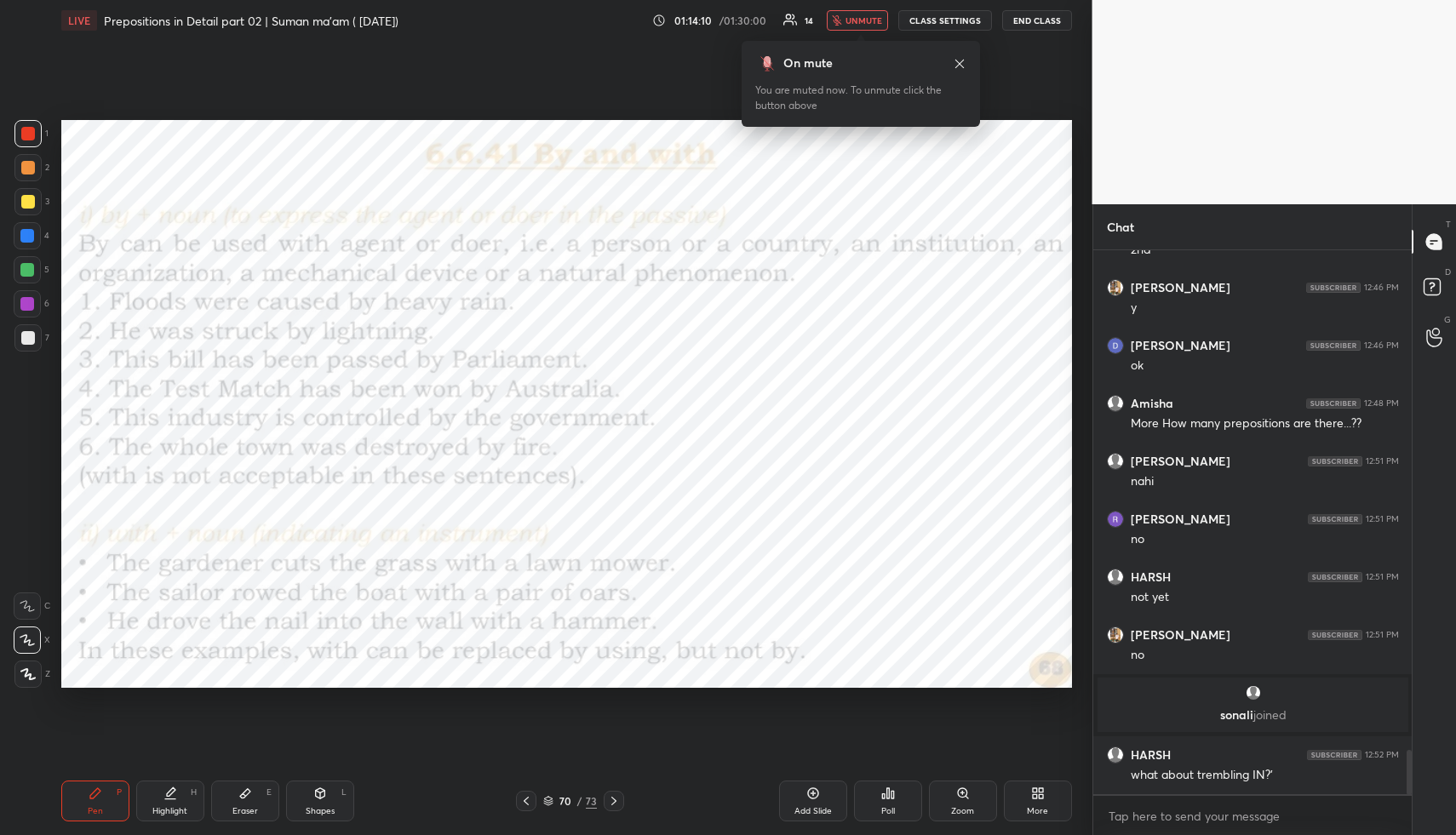
click at [866, 17] on span "unmute" at bounding box center [863, 20] width 36 height 12
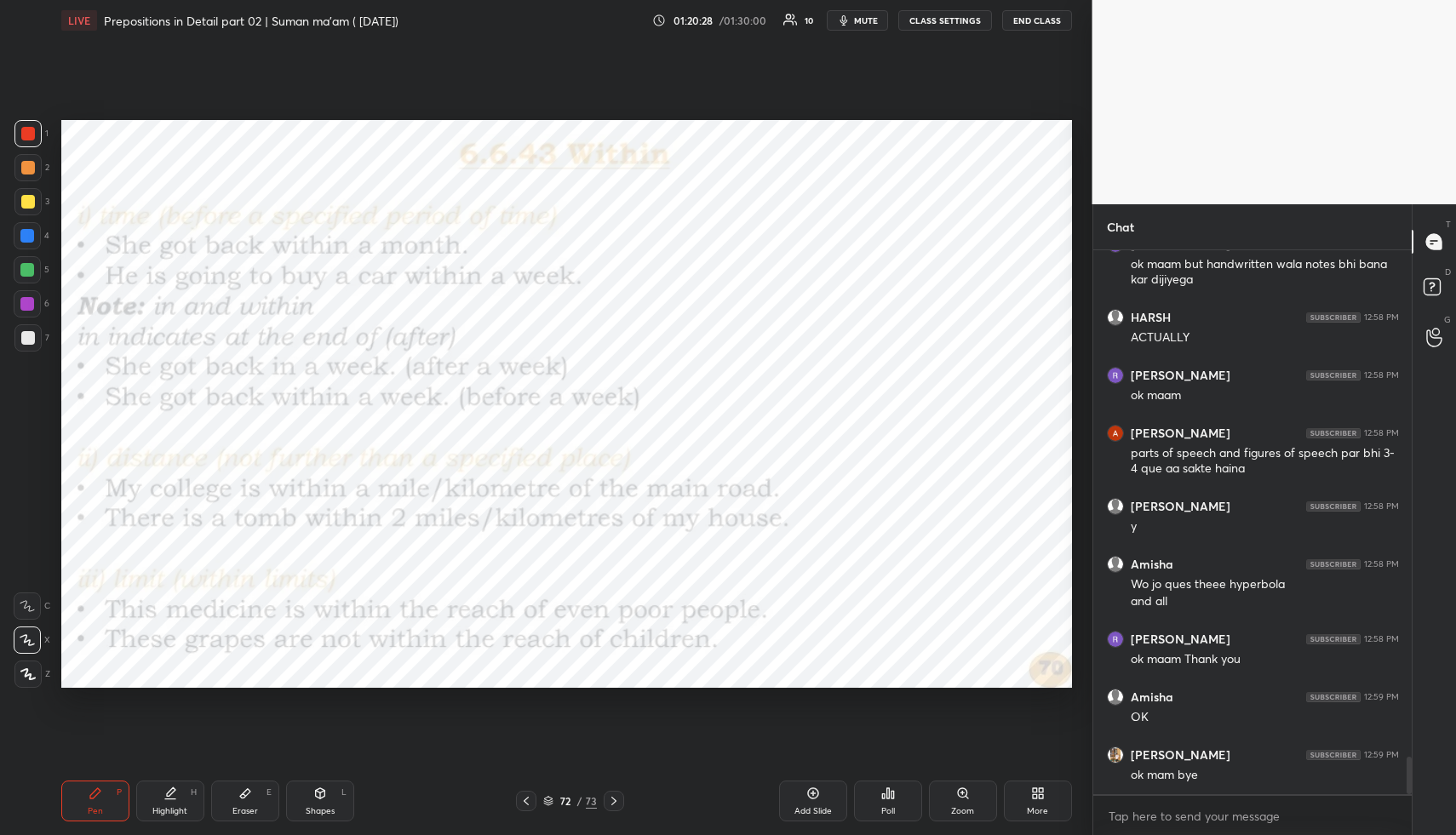
scroll to position [7324, 0]
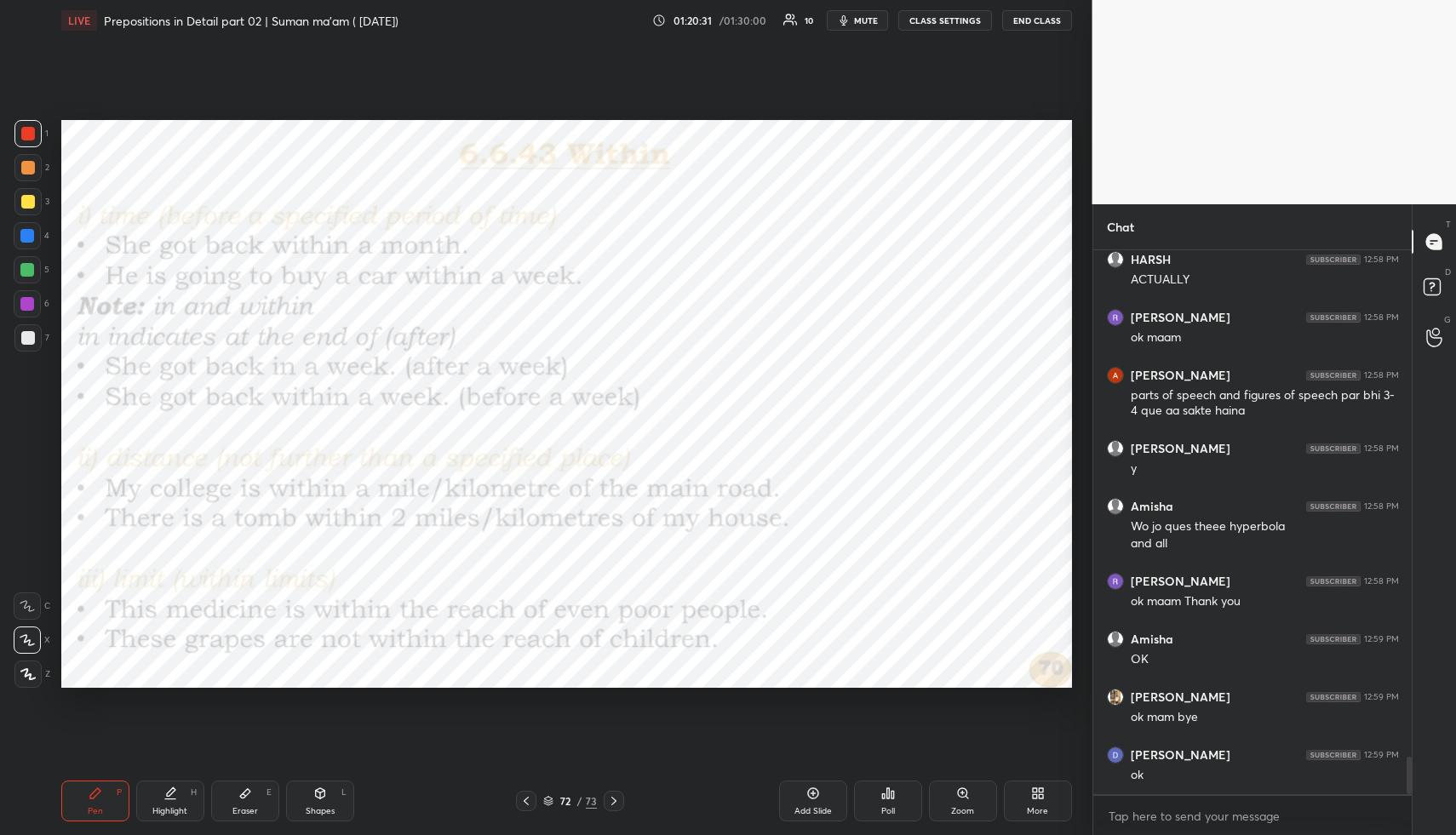
click at [1038, 22] on button "END CLASS" at bounding box center [1037, 21] width 70 height 21
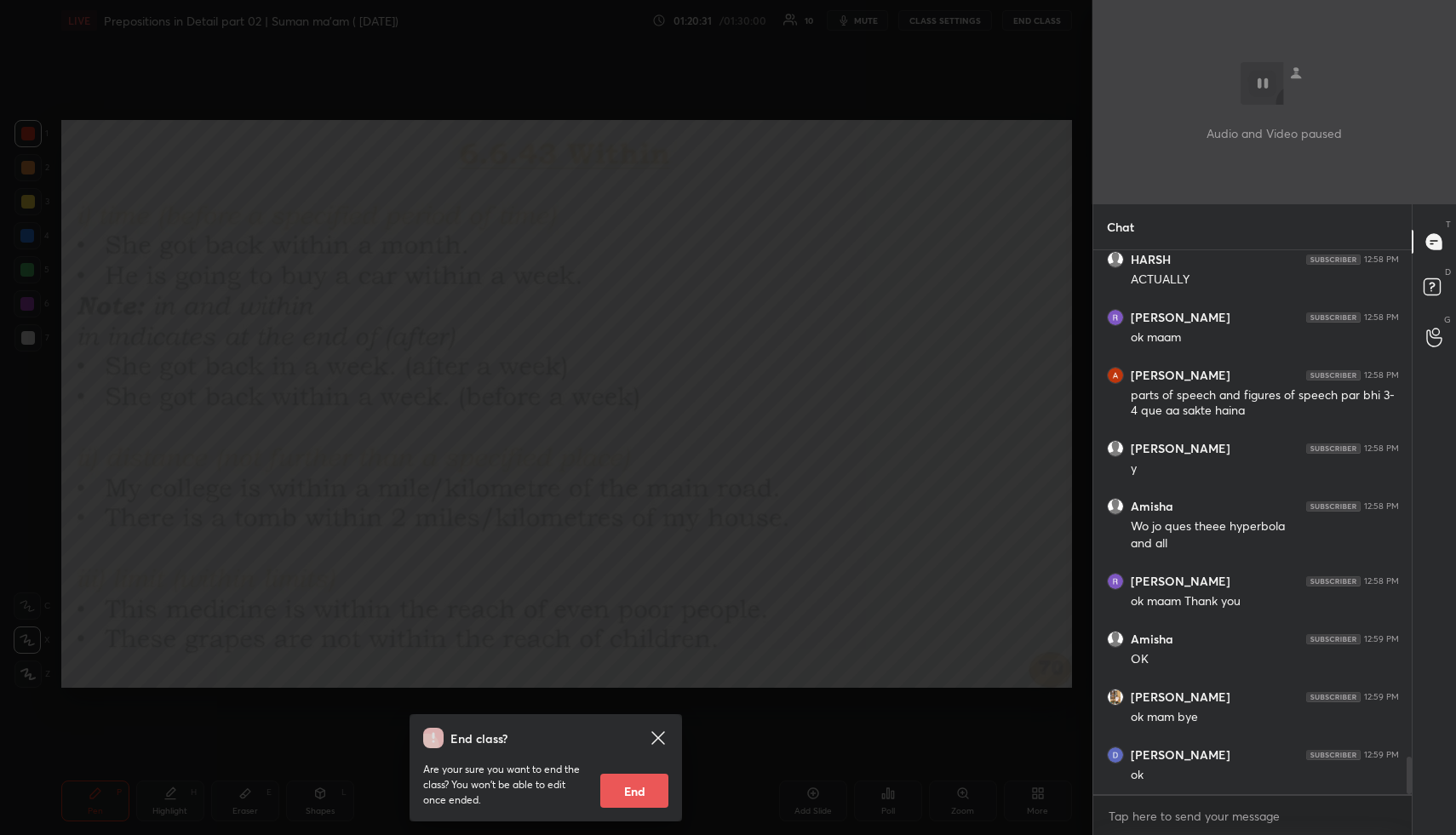
scroll to position [7382, 0]
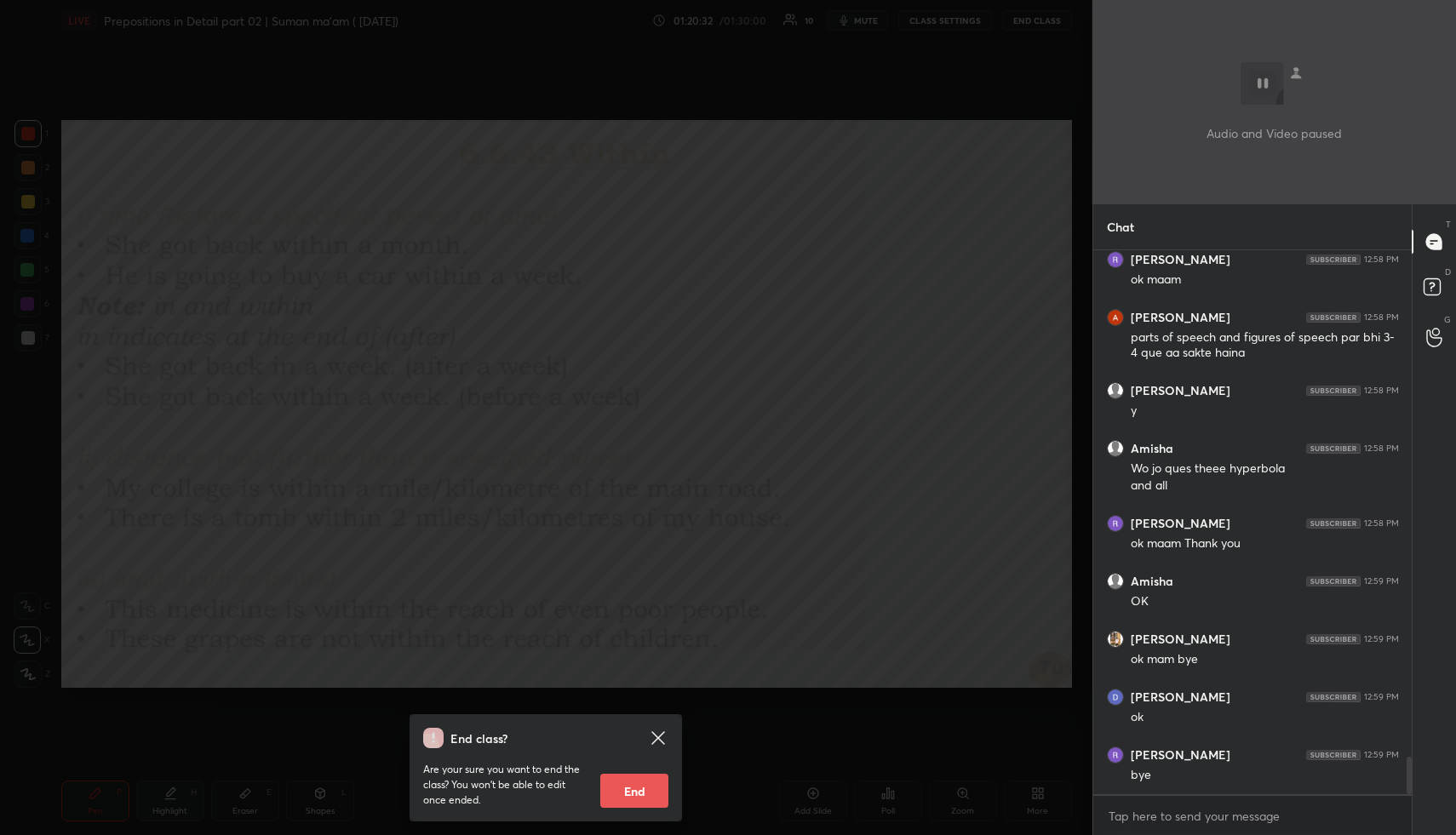
click at [649, 796] on button "End" at bounding box center [634, 791] width 68 height 34
type textarea "x"
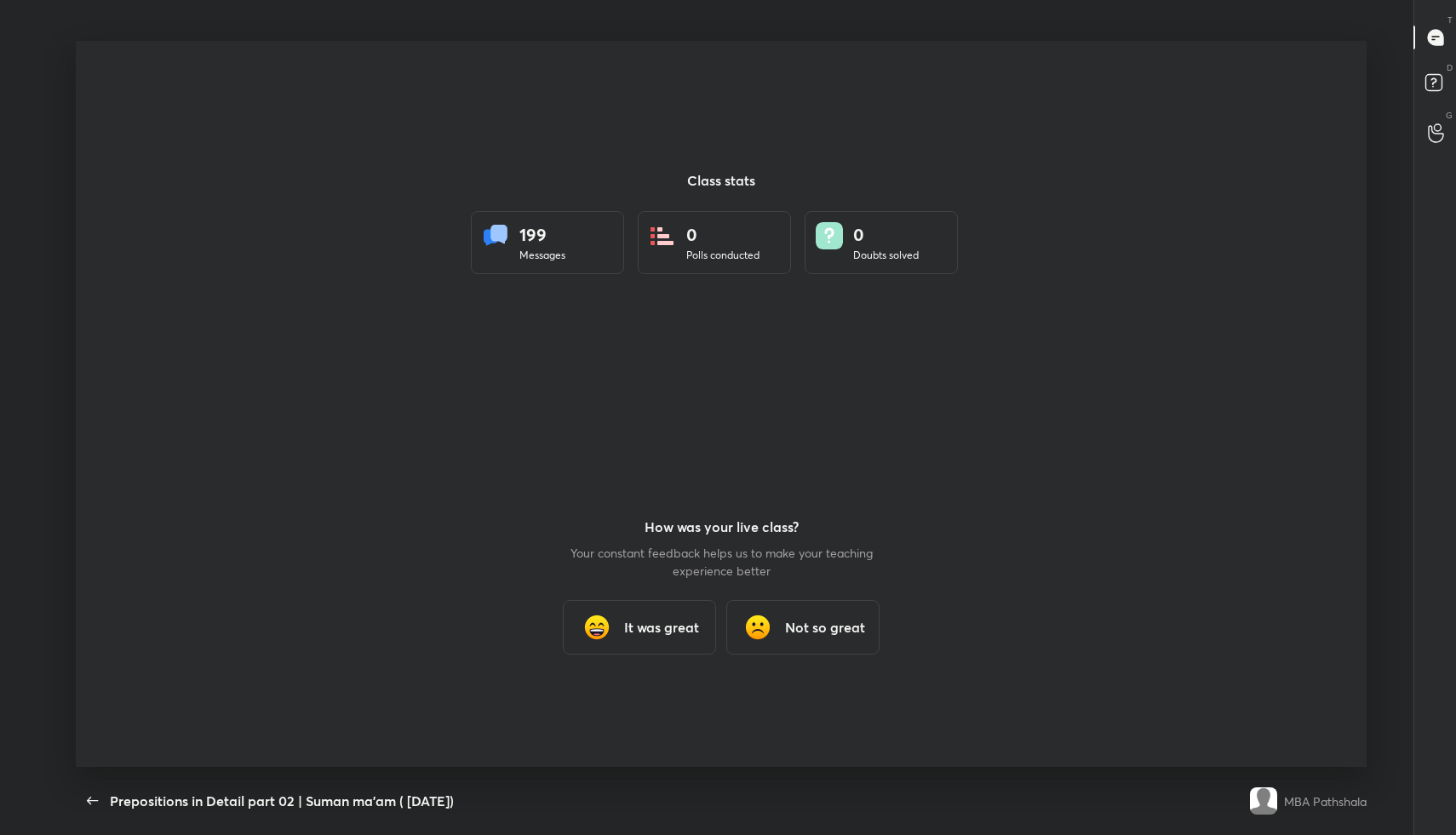
scroll to position [727, 1443]
